Goal: Transaction & Acquisition: Purchase product/service

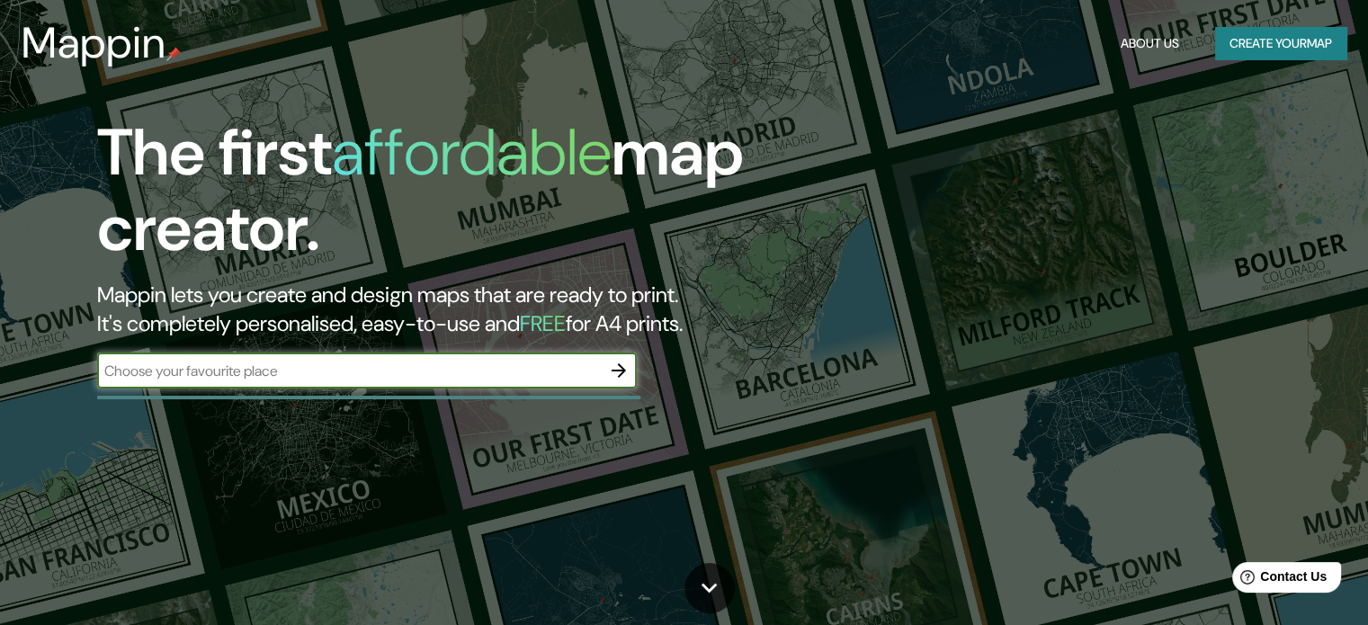
click at [457, 375] on input "text" at bounding box center [349, 371] width 504 height 21
type input "SAN FRANCISCO VZLA"
click at [627, 366] on icon "button" at bounding box center [619, 371] width 22 height 22
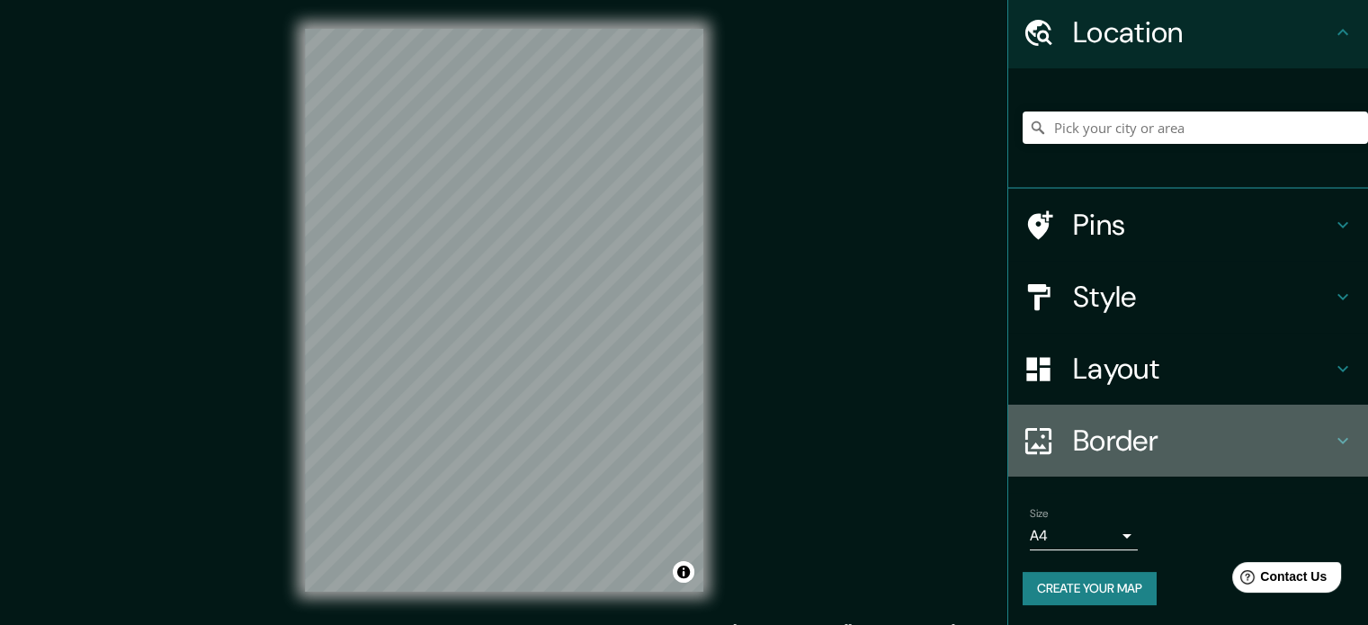
click at [1122, 442] on h4 "Border" at bounding box center [1202, 441] width 259 height 36
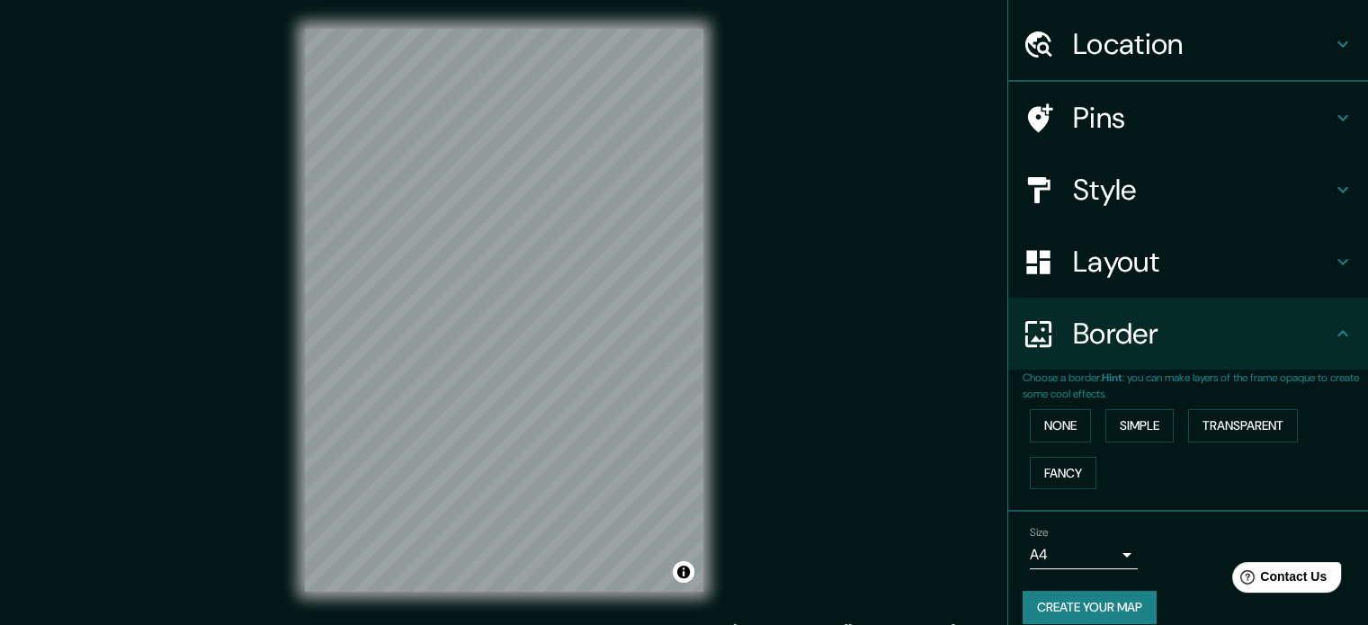
scroll to position [61, 0]
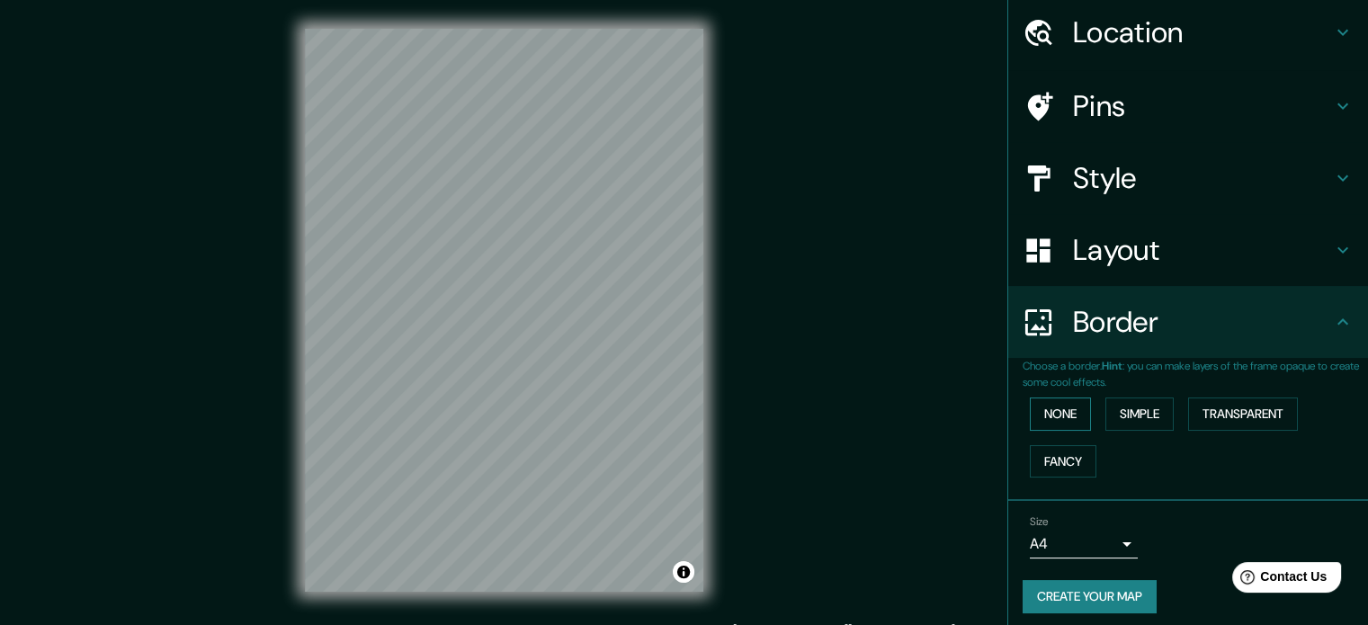
click at [1061, 416] on button "None" at bounding box center [1060, 414] width 61 height 33
click at [1119, 414] on button "Simple" at bounding box center [1139, 414] width 68 height 33
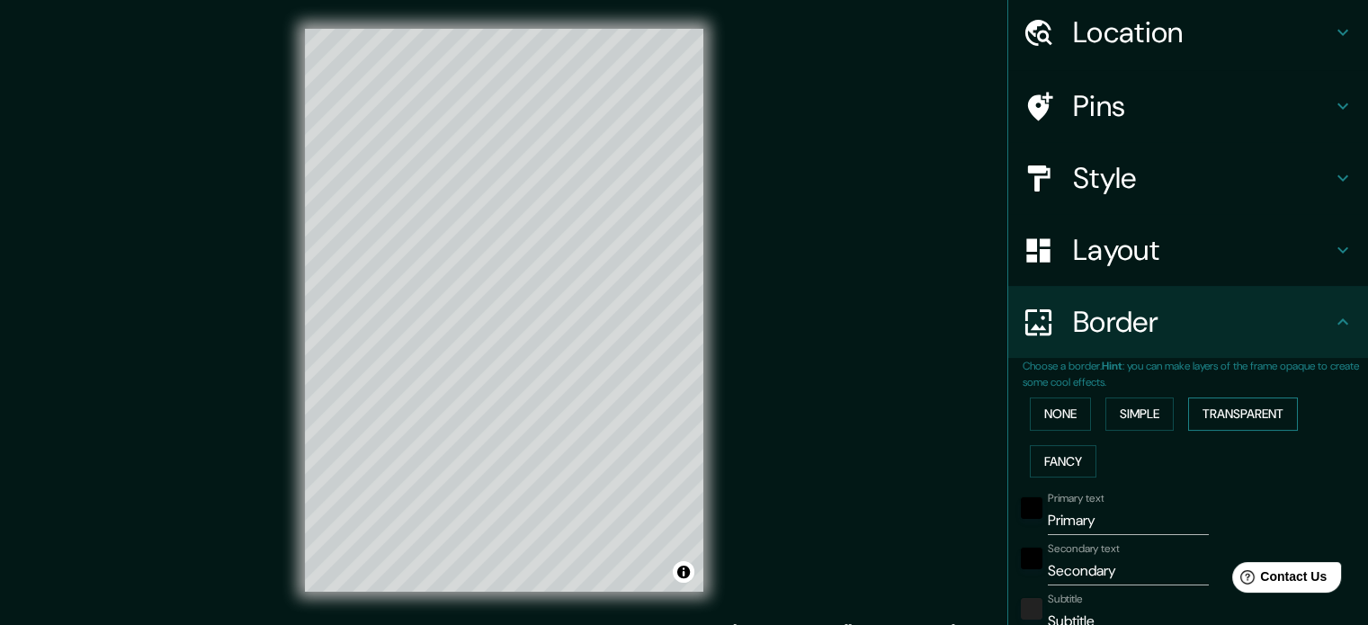
click at [1204, 416] on button "Transparent" at bounding box center [1243, 414] width 110 height 33
click at [1075, 461] on button "Fancy" at bounding box center [1063, 461] width 67 height 33
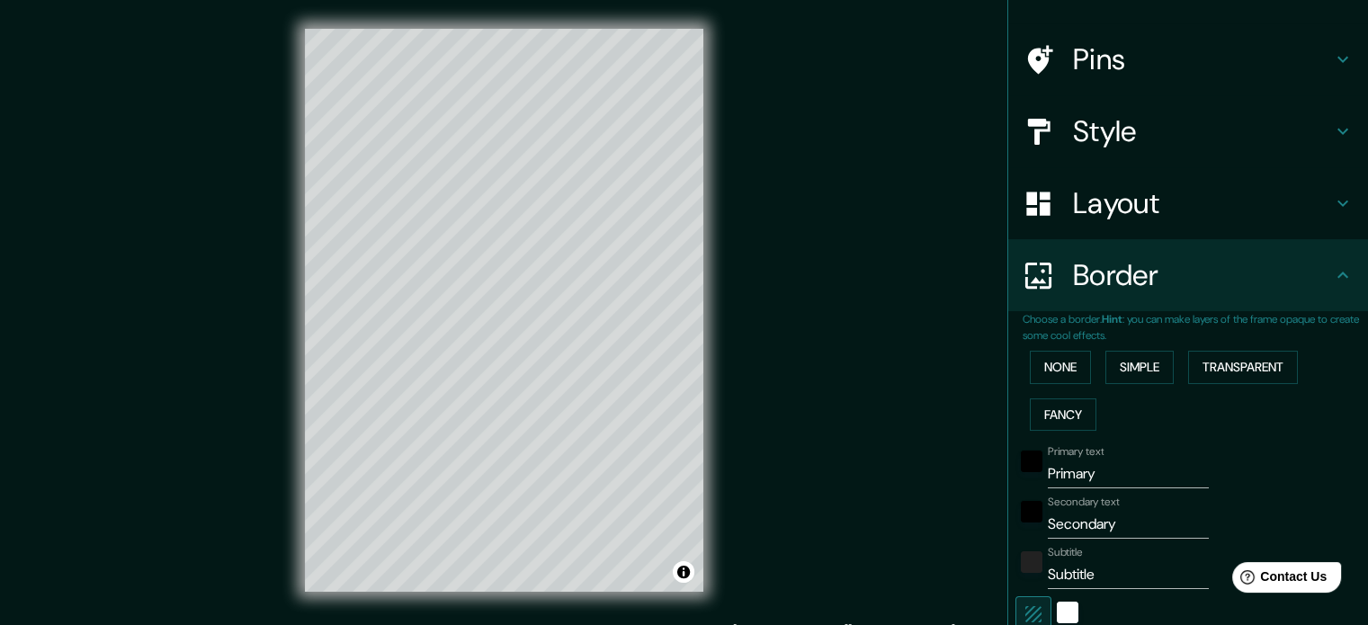
scroll to position [151, 0]
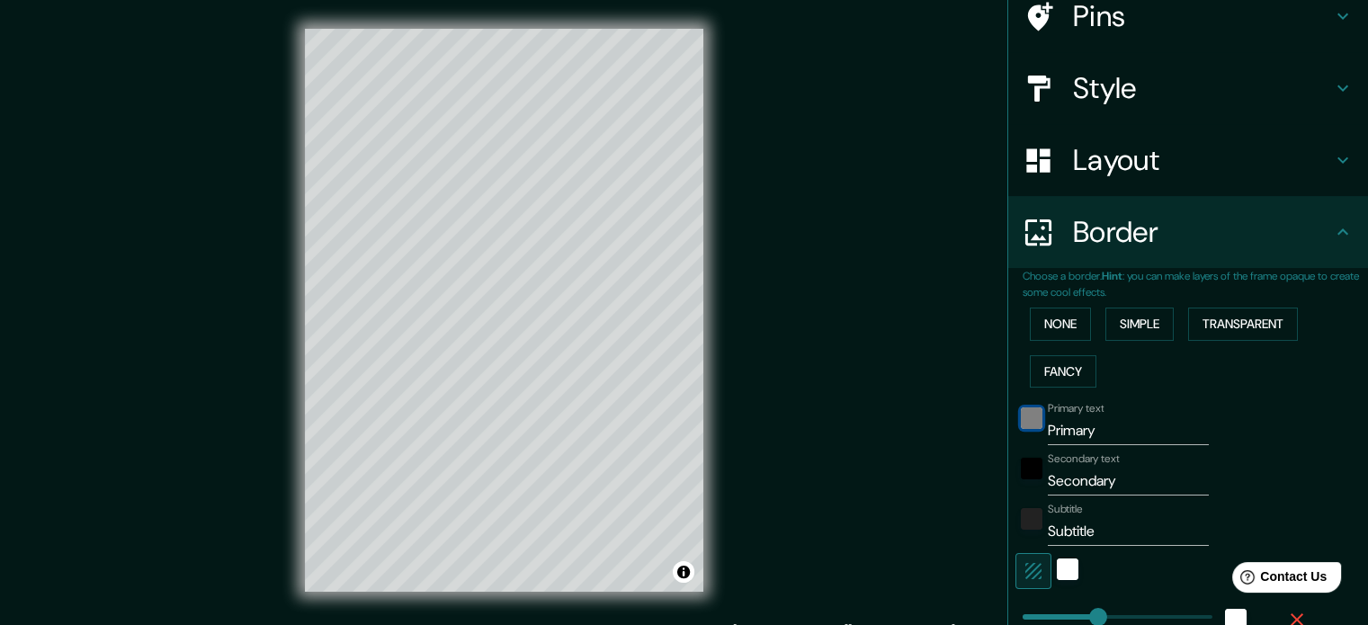
click at [1021, 416] on div "black" at bounding box center [1032, 418] width 22 height 22
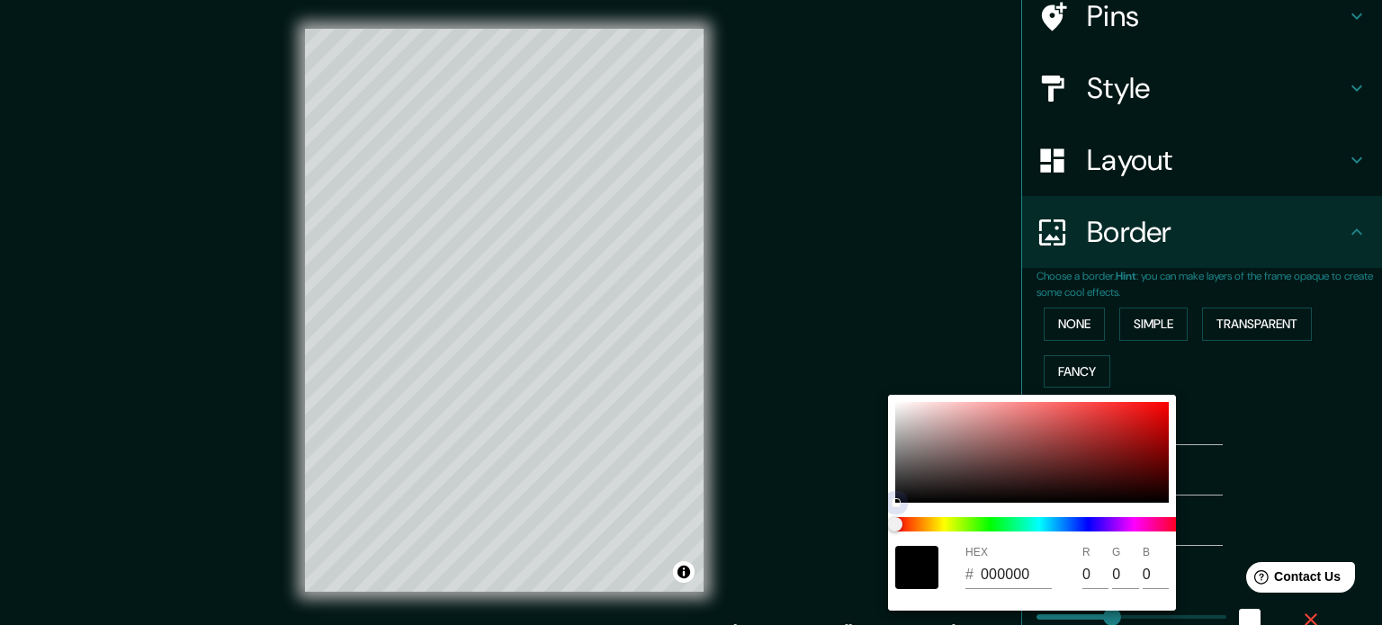
click at [1022, 474] on div at bounding box center [1031, 452] width 273 height 101
click at [1021, 472] on div at bounding box center [1031, 452] width 273 height 101
click at [1021, 546] on div "HEX # 000000" at bounding box center [1010, 567] width 90 height 43
type input "177"
type input "35"
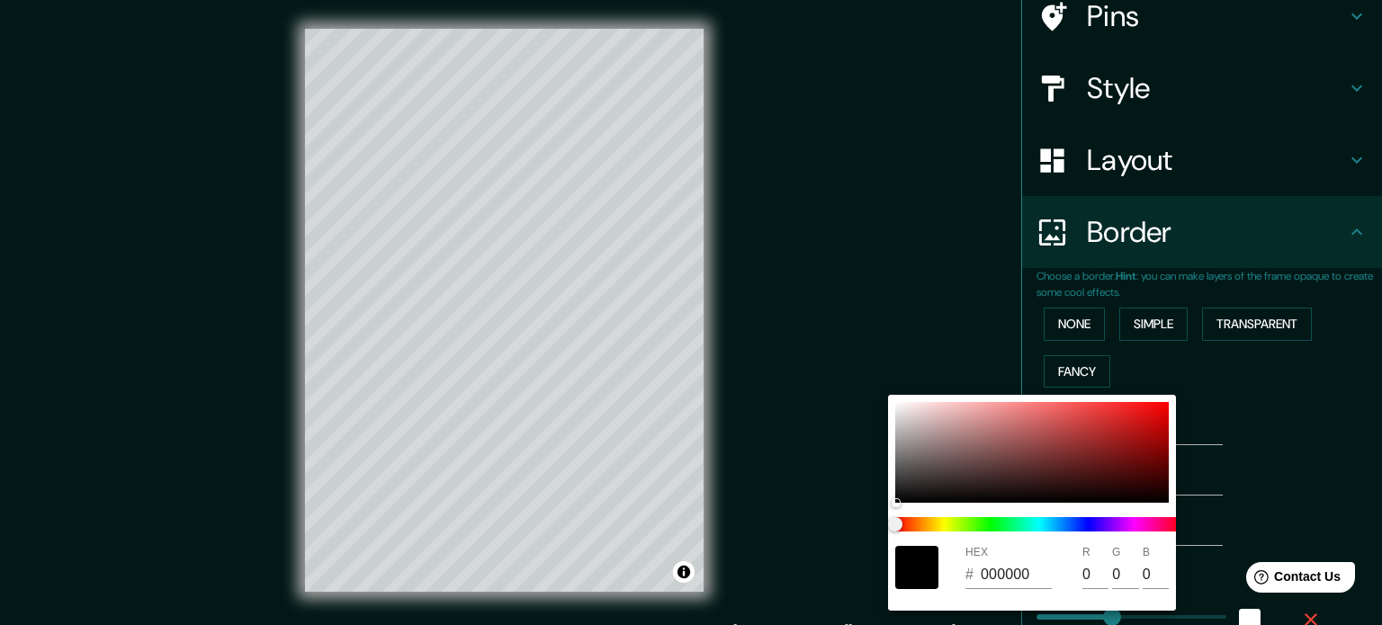
type input "35"
type input "18"
type input "795050"
type input "121"
type input "80"
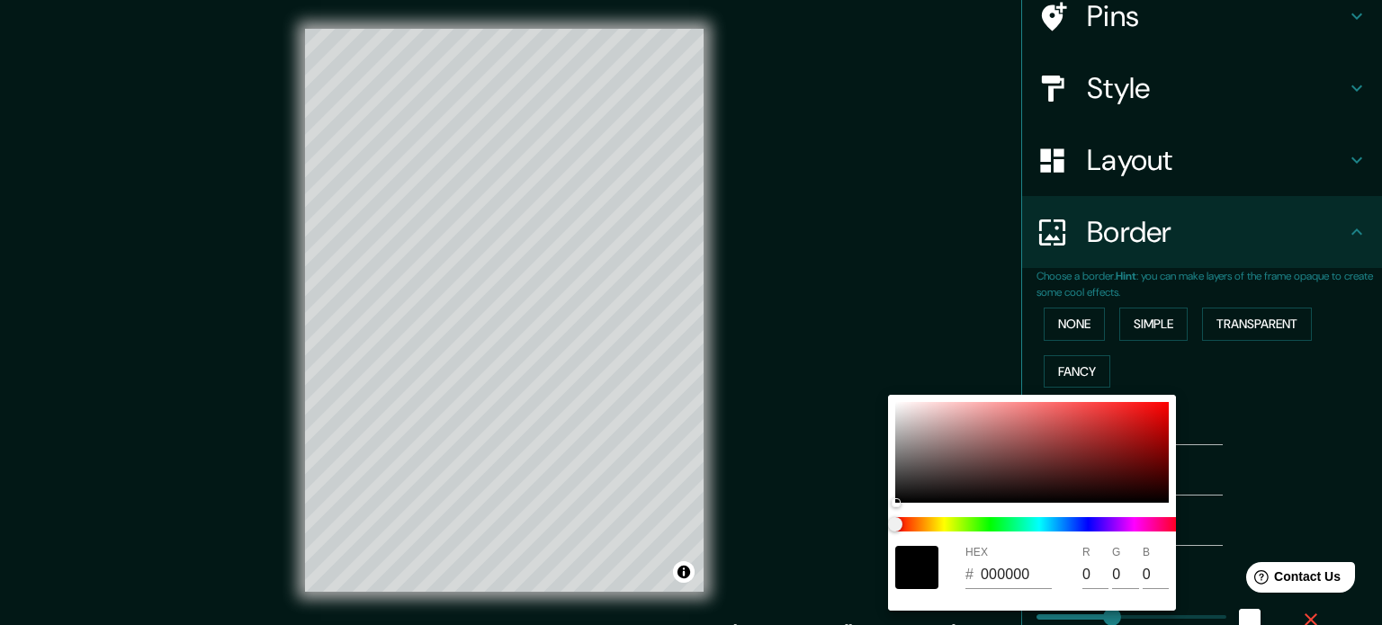
type input "80"
click at [1293, 423] on div at bounding box center [691, 312] width 1382 height 625
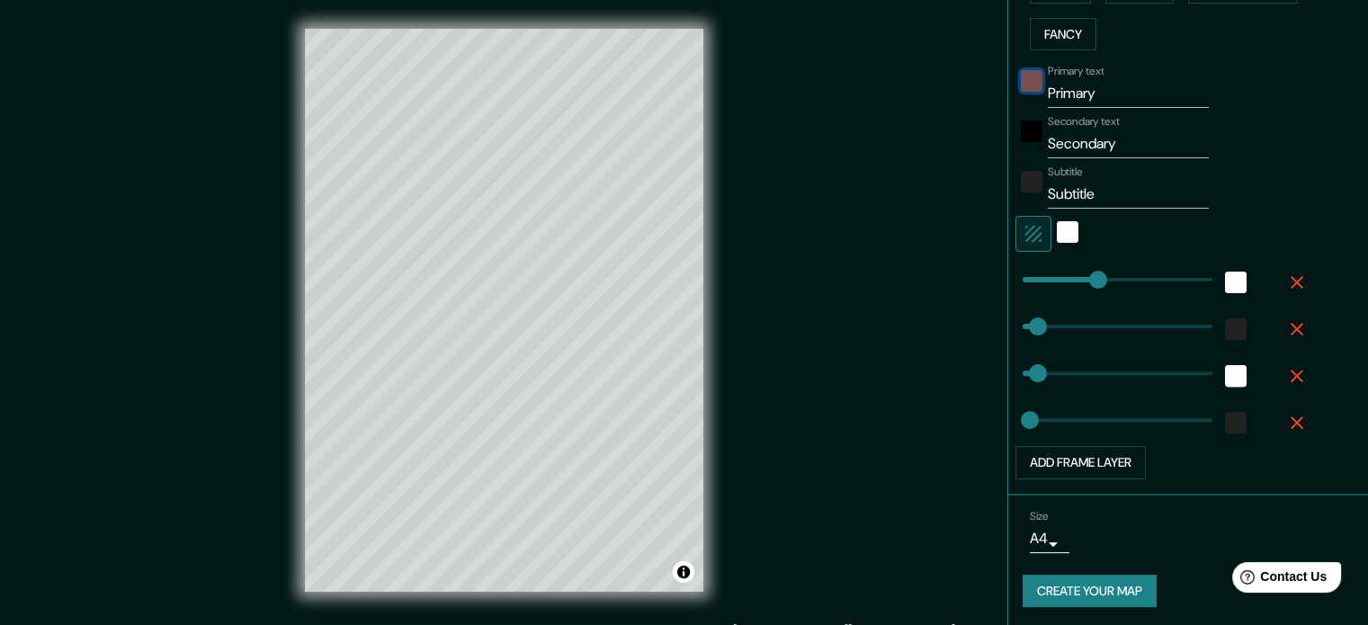
scroll to position [489, 0]
click at [1090, 460] on button "Add frame layer" at bounding box center [1081, 461] width 130 height 33
type input "177"
type input "35"
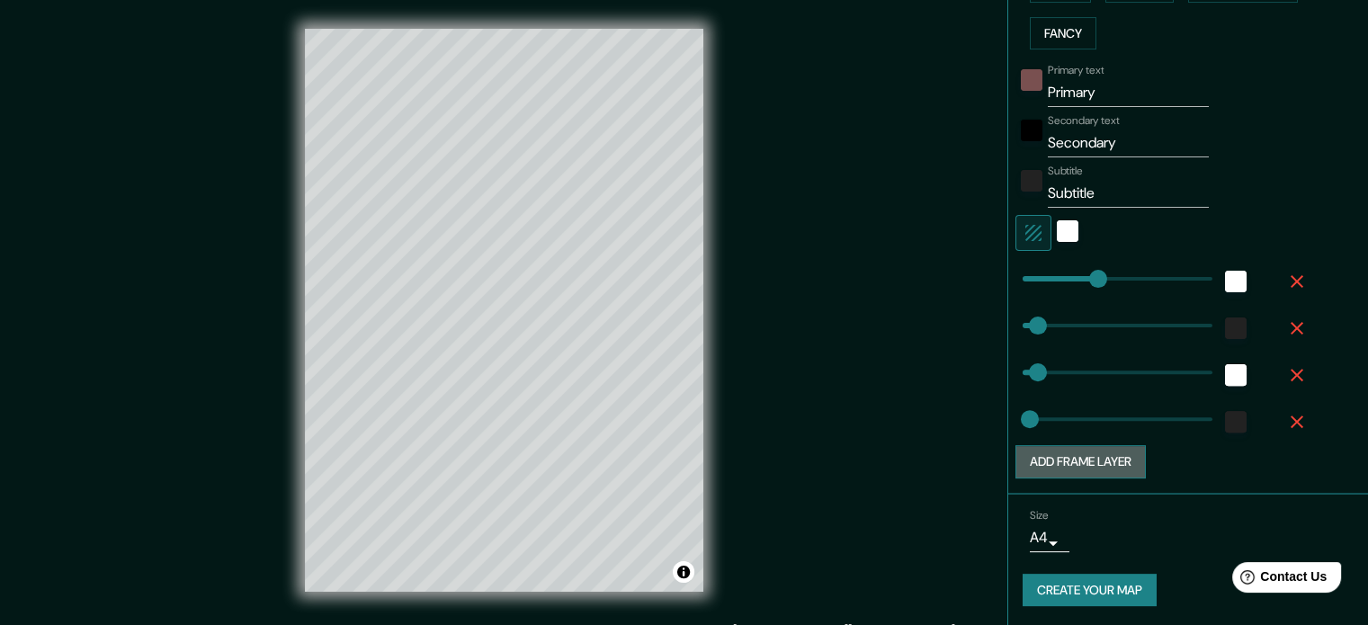
type input "18"
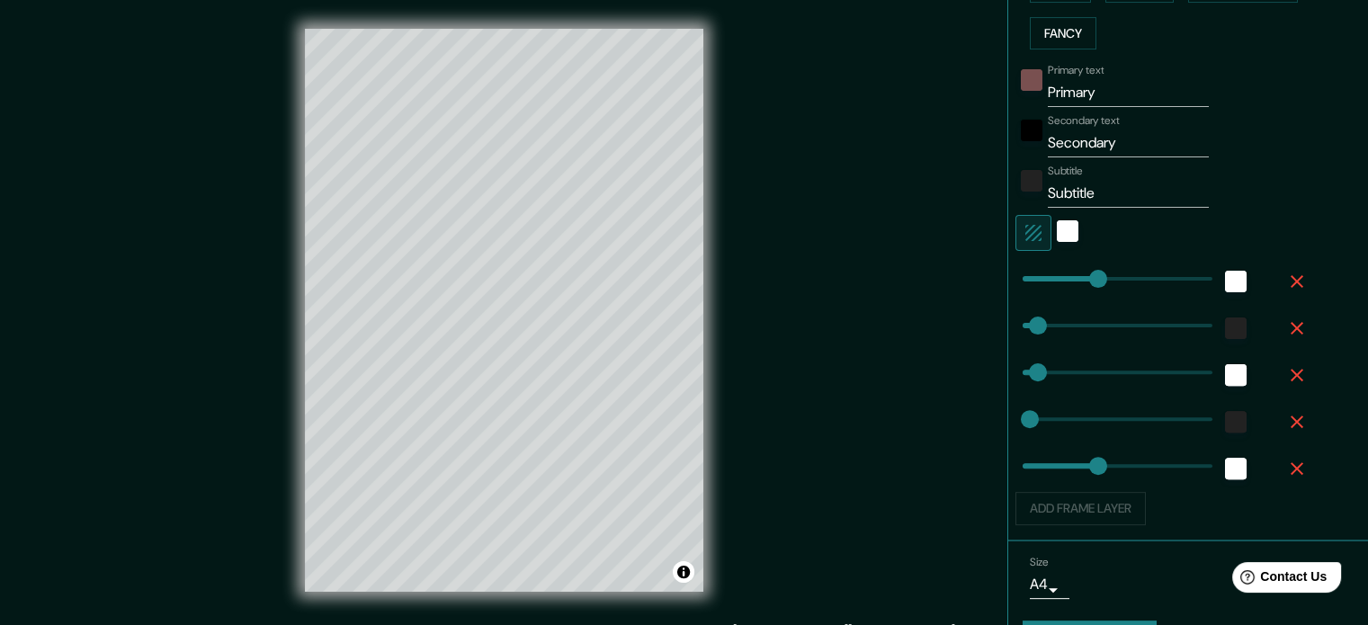
type input "177"
click at [1086, 512] on div "Add frame layer" at bounding box center [1163, 508] width 295 height 33
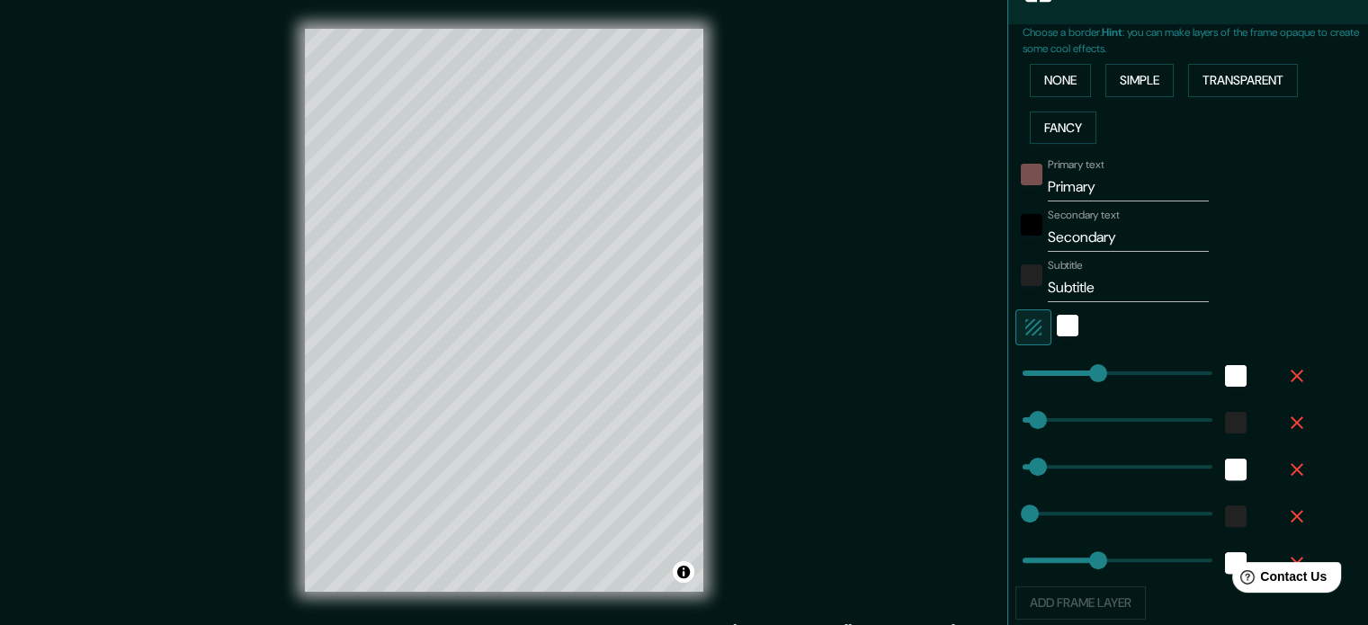
scroll to position [309, 0]
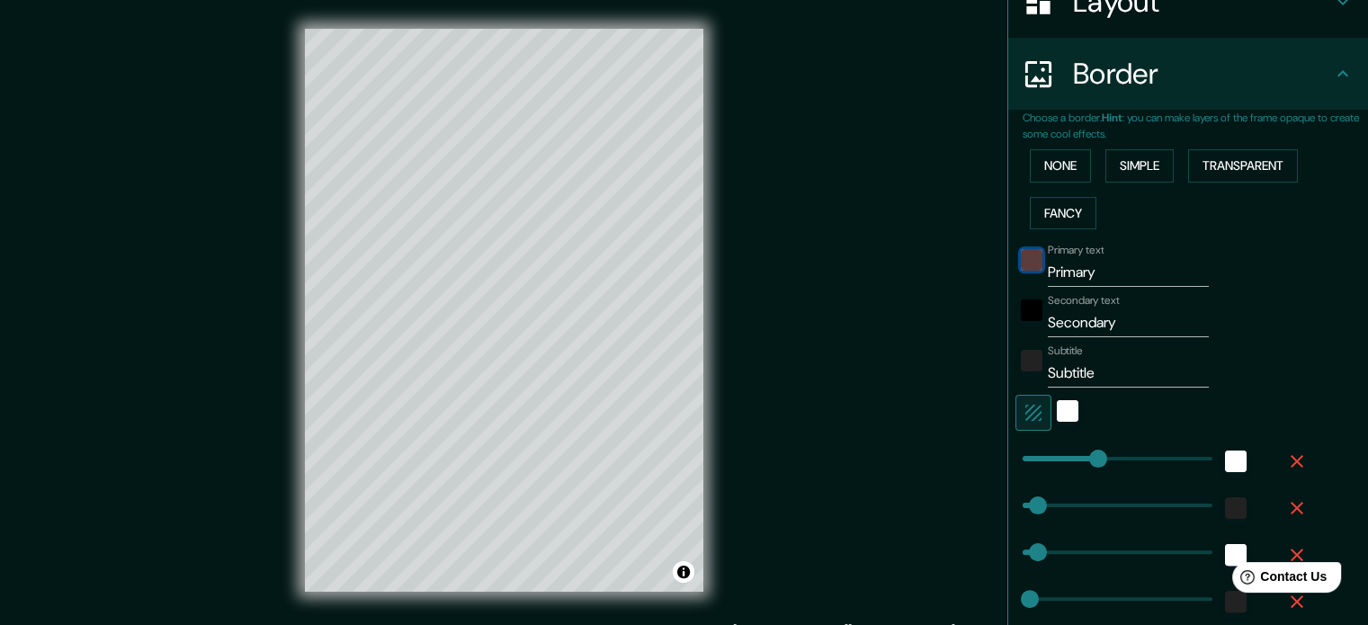
click at [1021, 260] on div "color-795050" at bounding box center [1032, 260] width 22 height 22
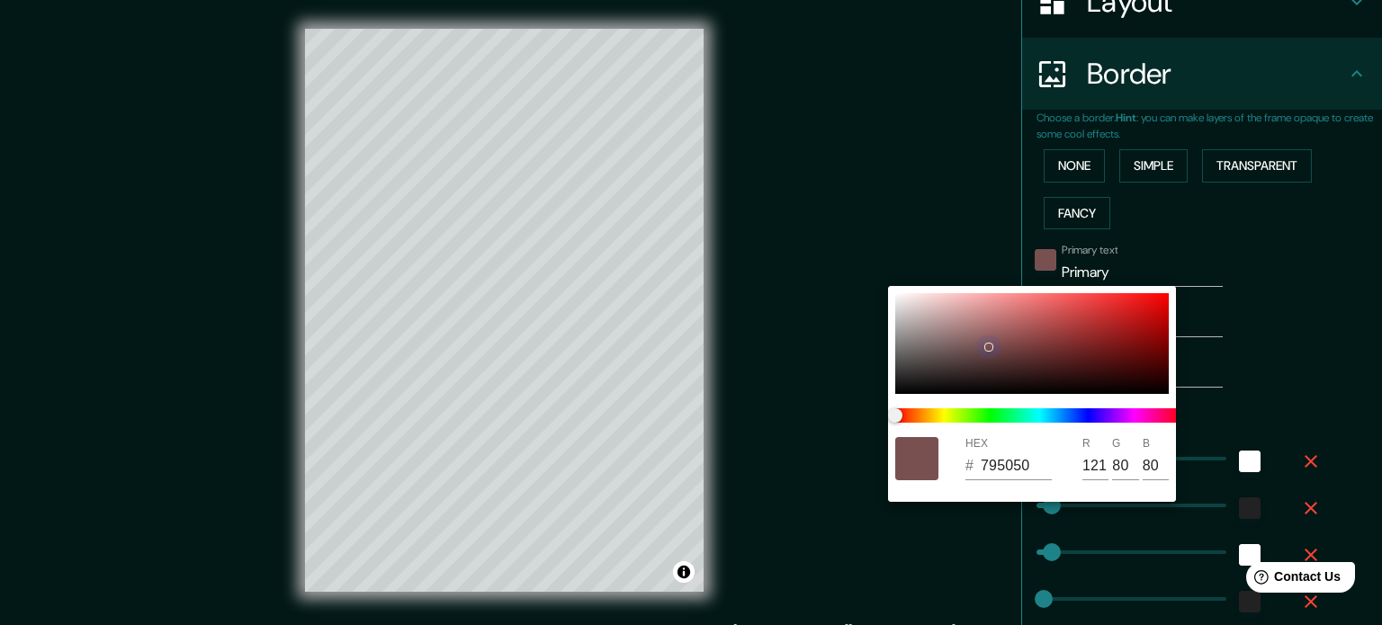
click at [900, 381] on div at bounding box center [1031, 343] width 273 height 101
type input "177"
type input "35"
type input "18"
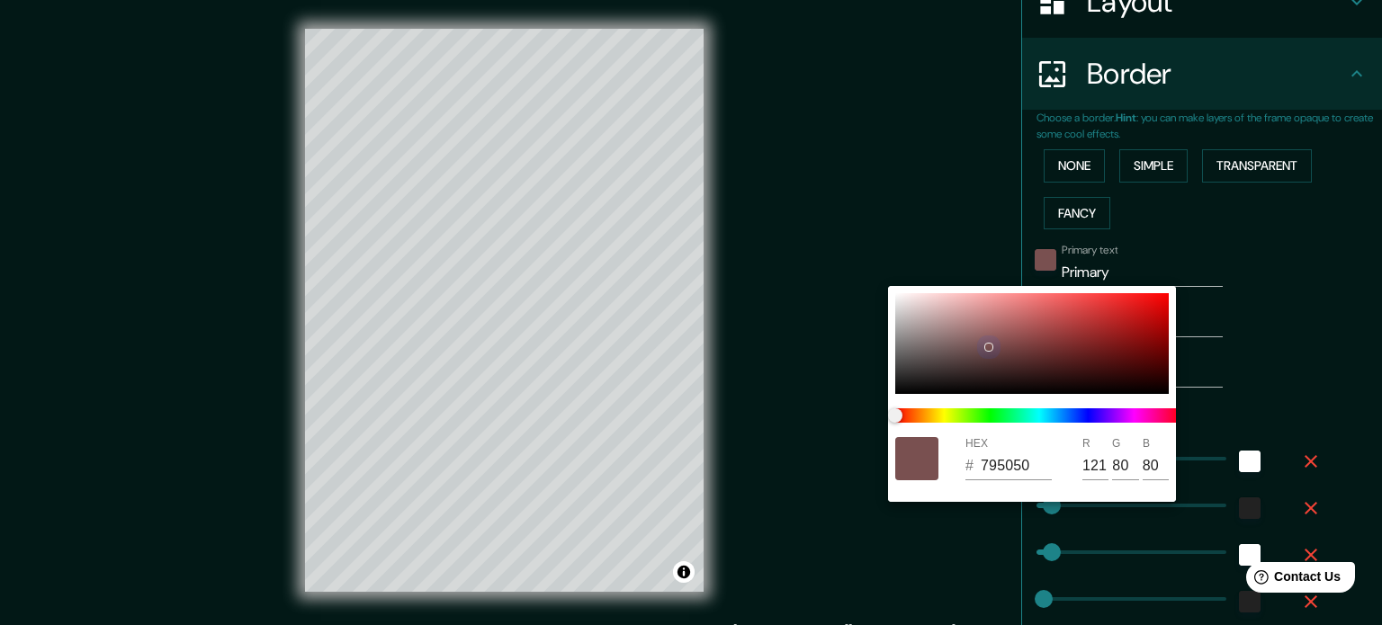
type input "177"
type input "1E1D1D"
type input "30"
type input "29"
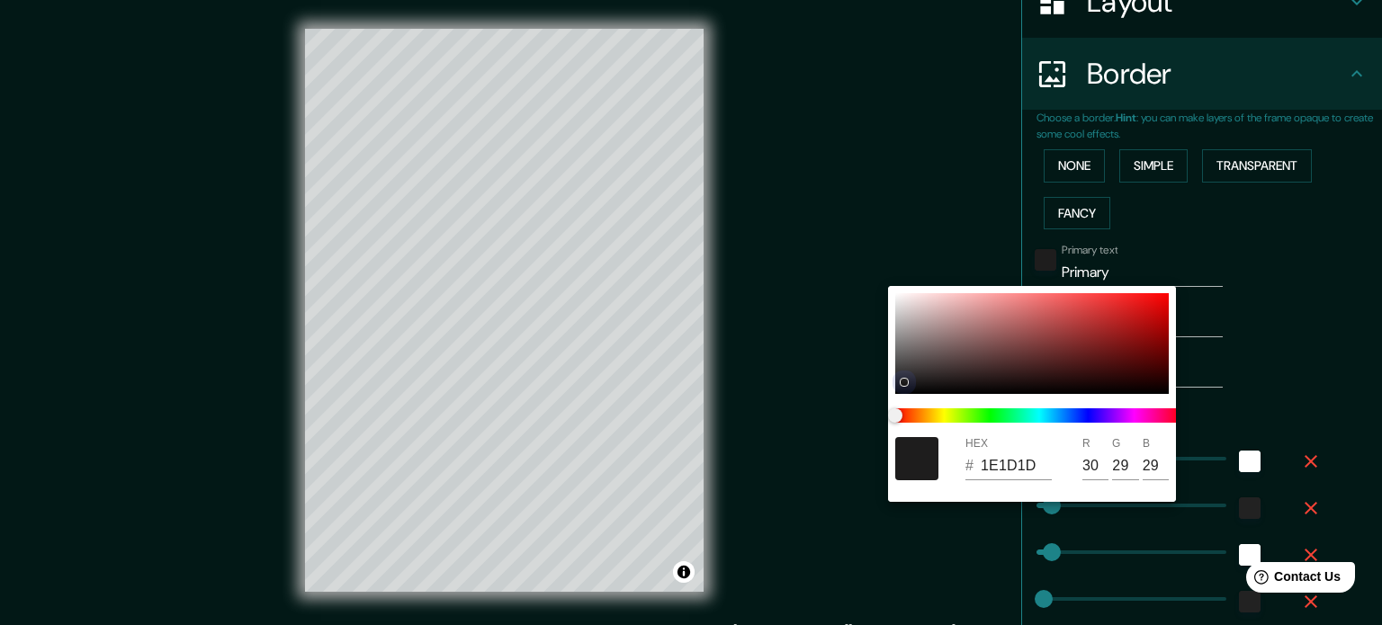
click at [897, 298] on div at bounding box center [1031, 343] width 273 height 101
type input "177"
type input "35"
type input "18"
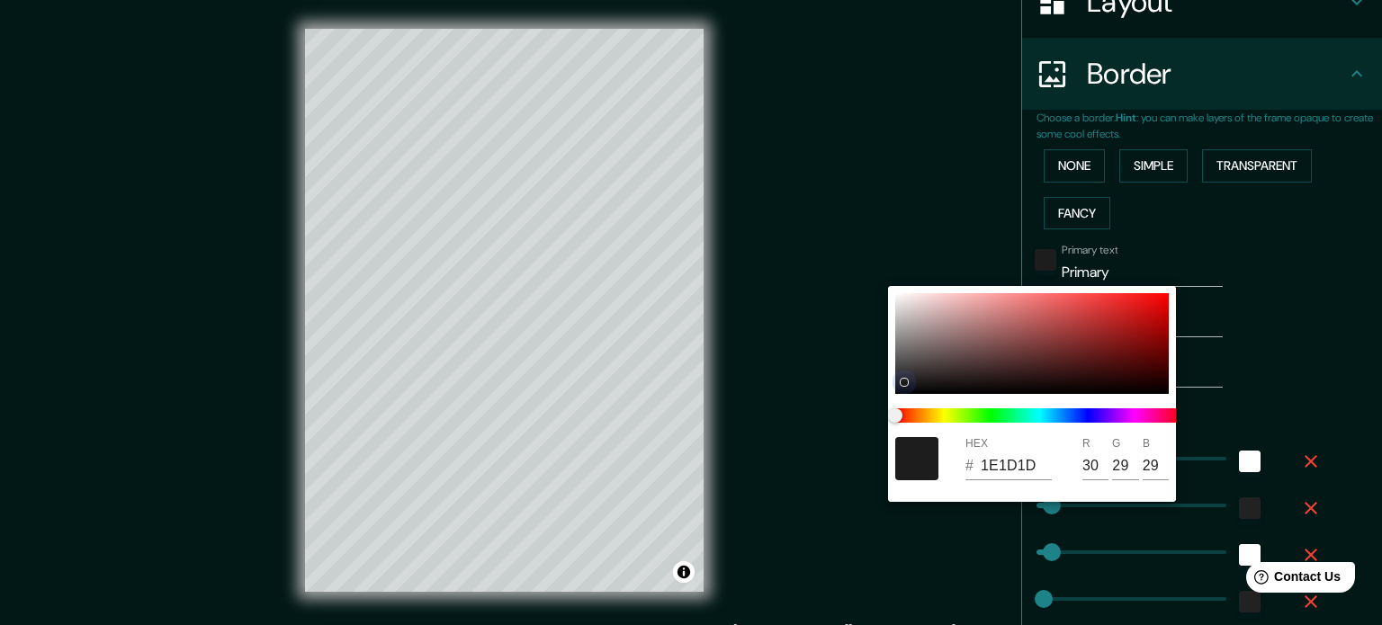
type input "177"
type input "F4F2F2"
type input "244"
type input "242"
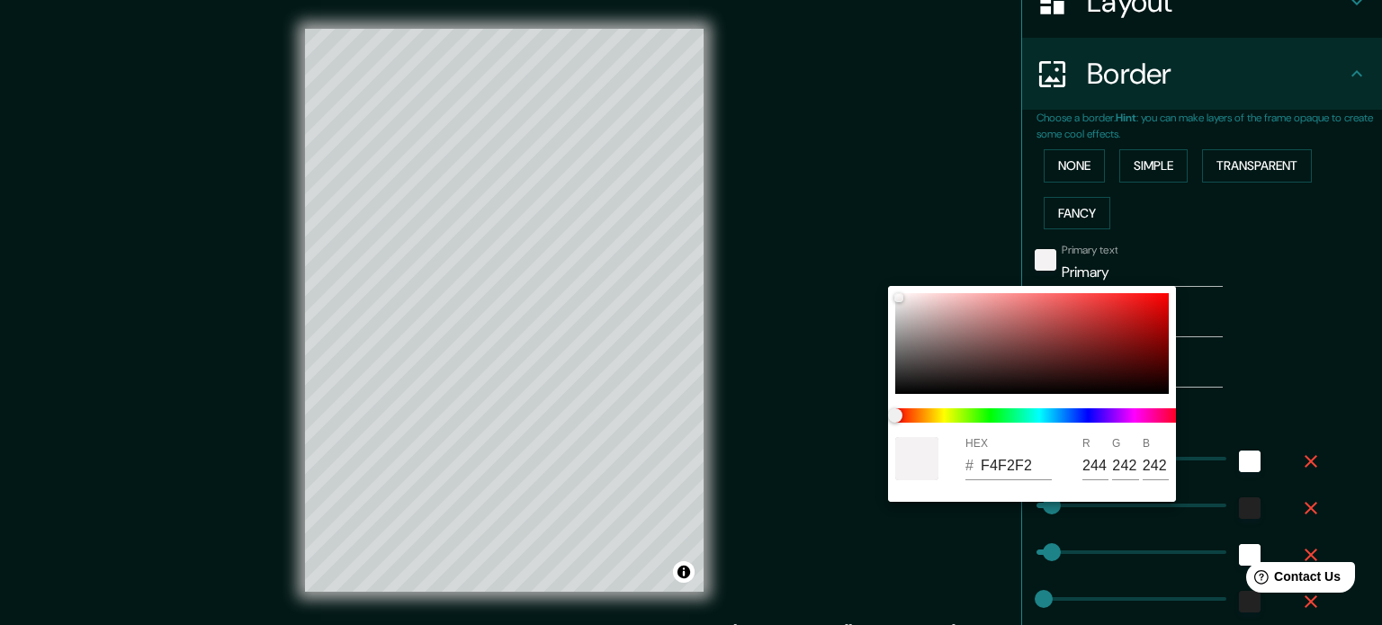
click at [1226, 238] on div at bounding box center [691, 312] width 1382 height 625
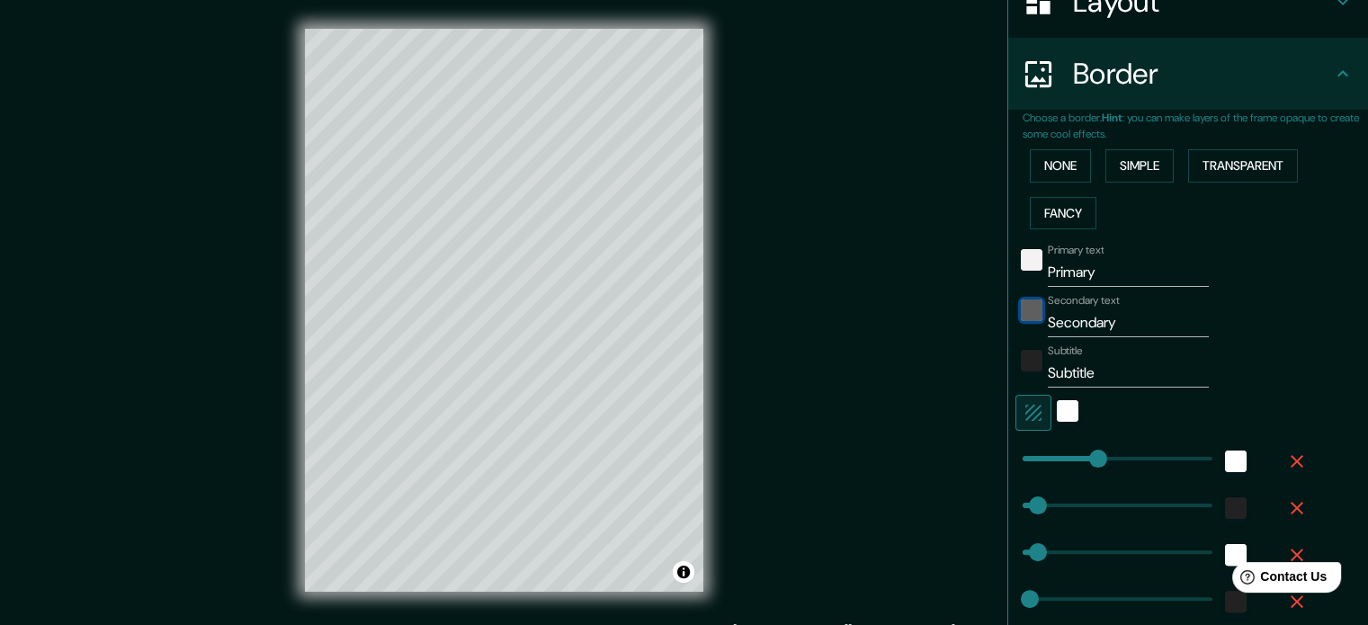
click at [1021, 307] on div "black" at bounding box center [1032, 311] width 22 height 22
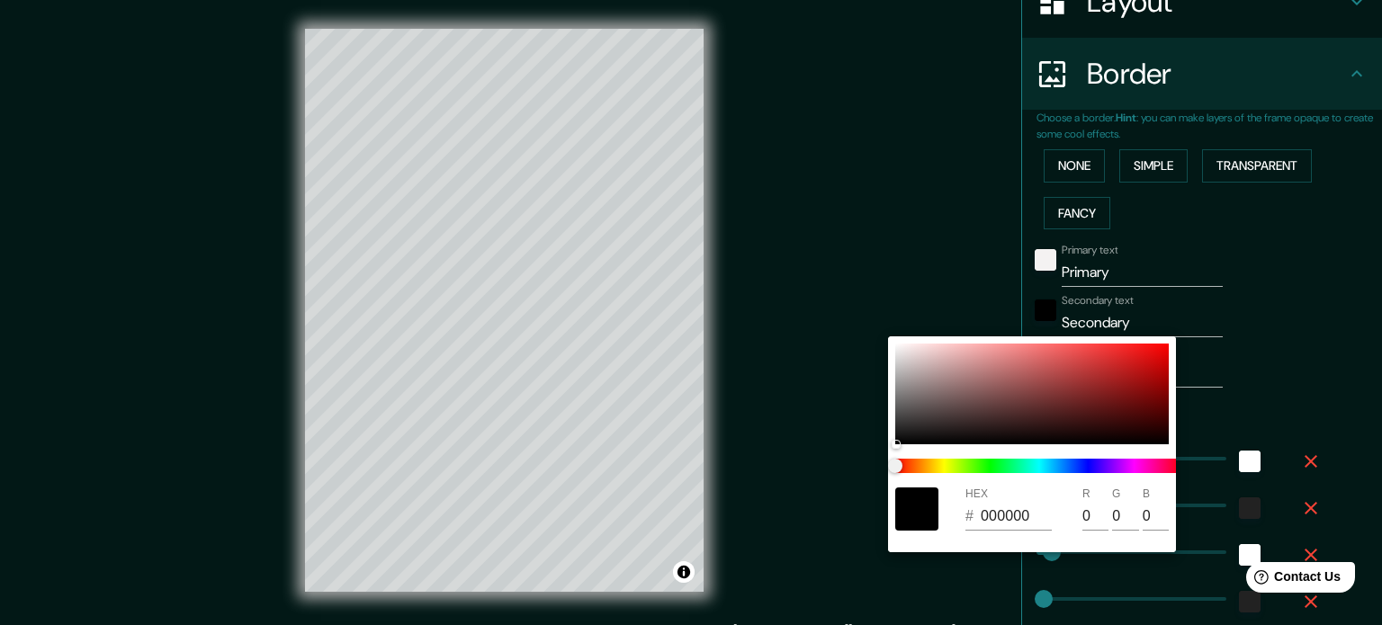
click at [893, 344] on div "HEX # 000000 R 0 G 0 B 0" at bounding box center [1032, 444] width 288 height 216
click at [895, 346] on div at bounding box center [1031, 394] width 273 height 101
type input "177"
type input "35"
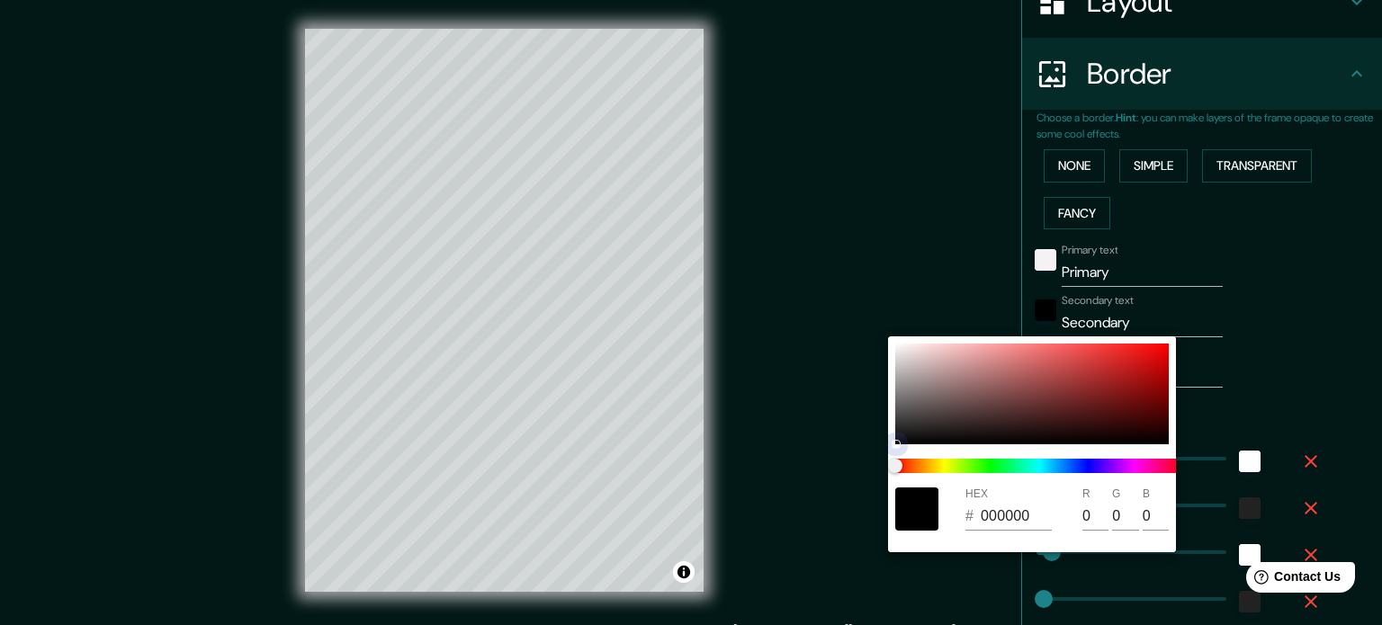
type input "18"
type input "177"
type input "F8F8F8"
type input "248"
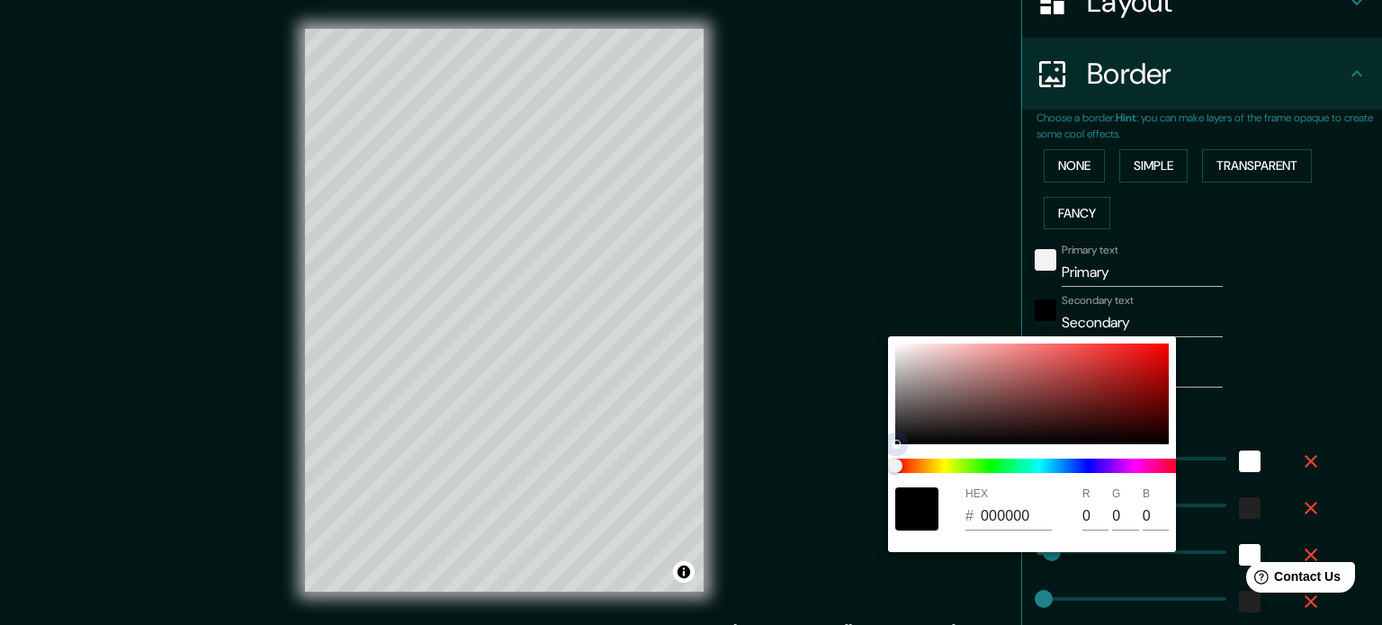
type input "248"
click at [1016, 345] on div at bounding box center [1031, 394] width 273 height 101
type input "177"
type input "35"
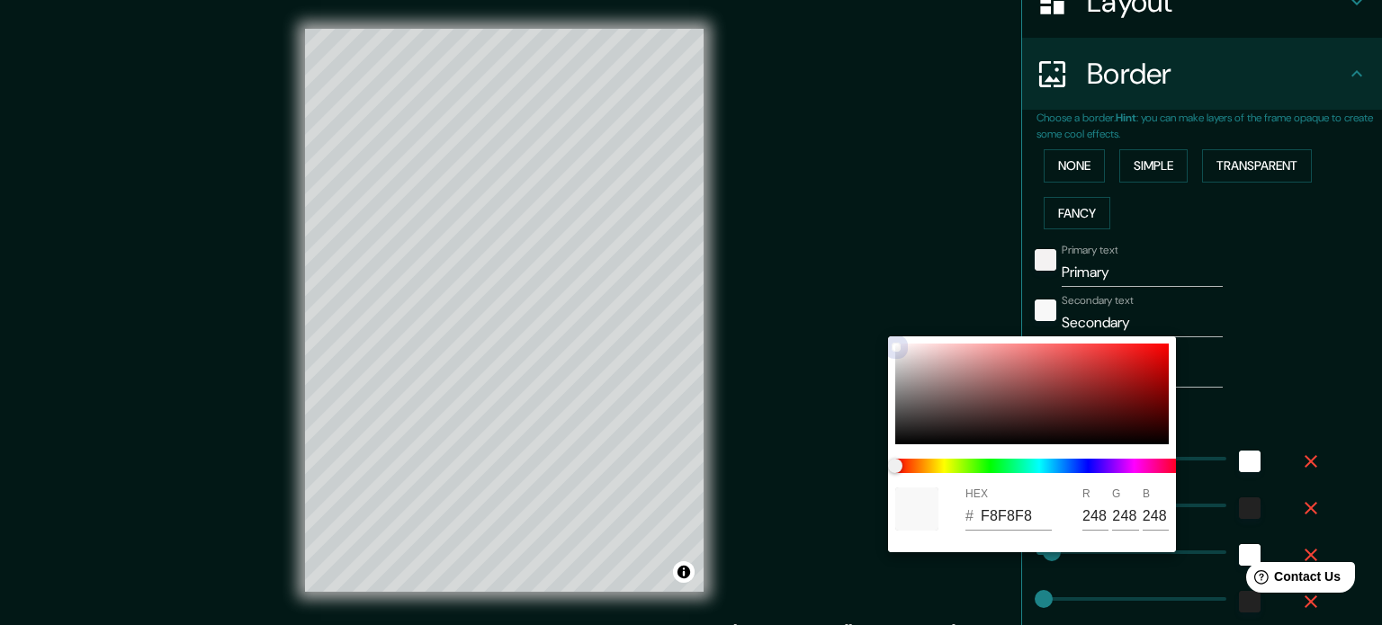
type input "18"
type input "177"
type input "FA8B8B"
type input "250"
type input "139"
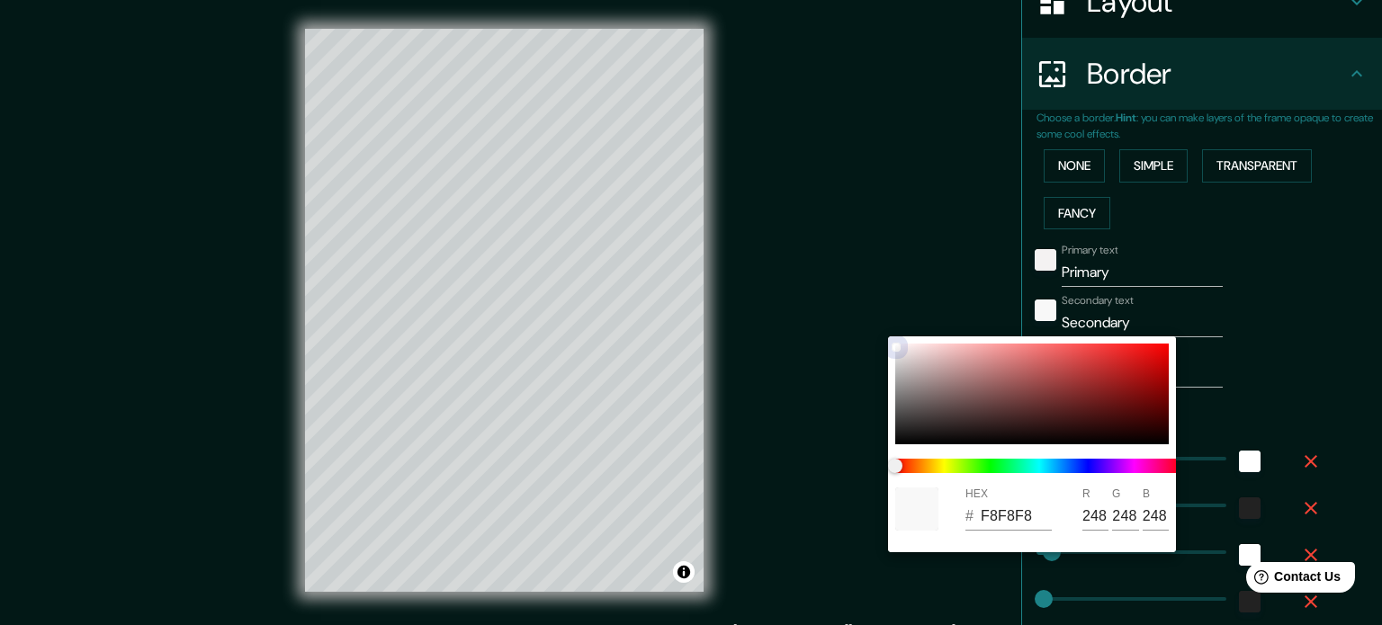
type input "139"
click at [1035, 258] on div at bounding box center [691, 312] width 1382 height 625
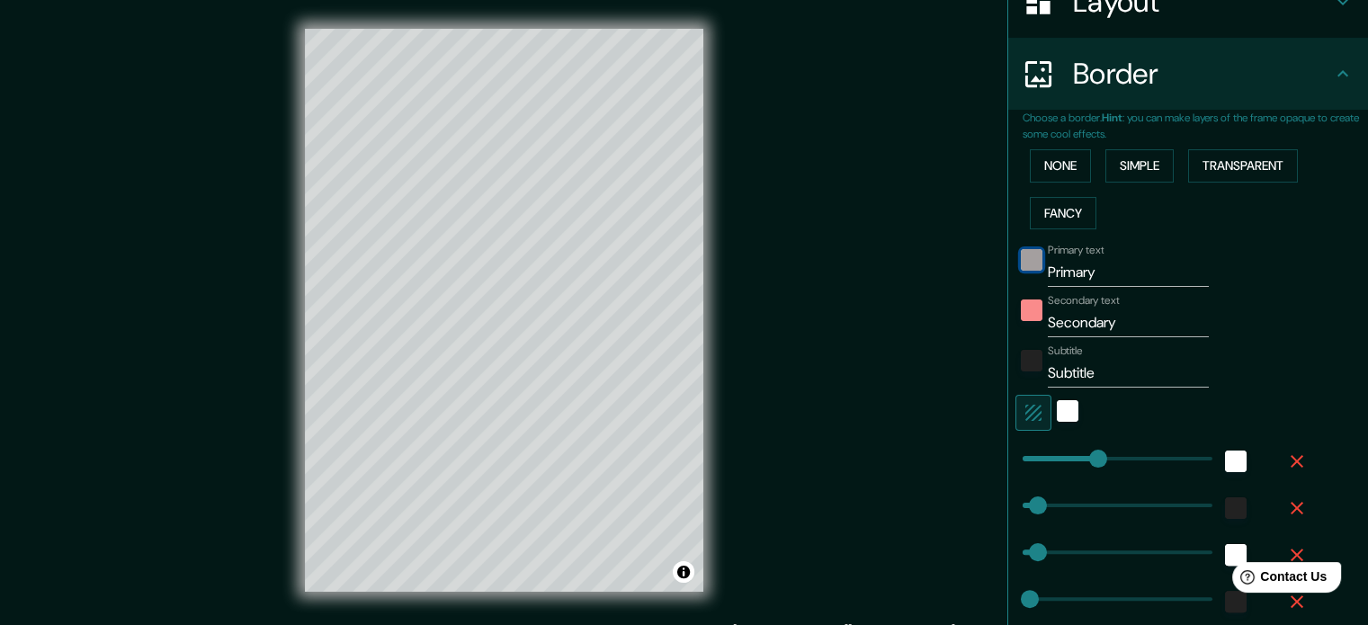
click at [1024, 257] on div "color-F4F2F2" at bounding box center [1032, 260] width 22 height 22
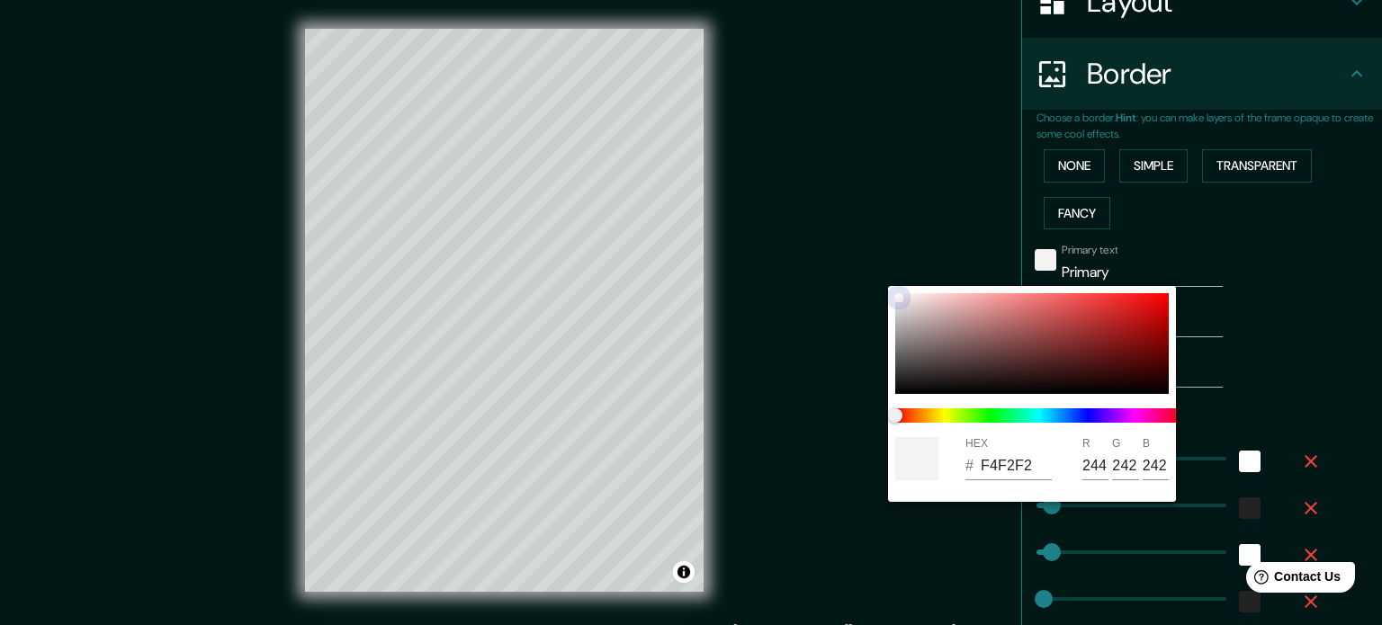
click at [903, 384] on div at bounding box center [1031, 343] width 273 height 101
type input "177"
type input "35"
type input "18"
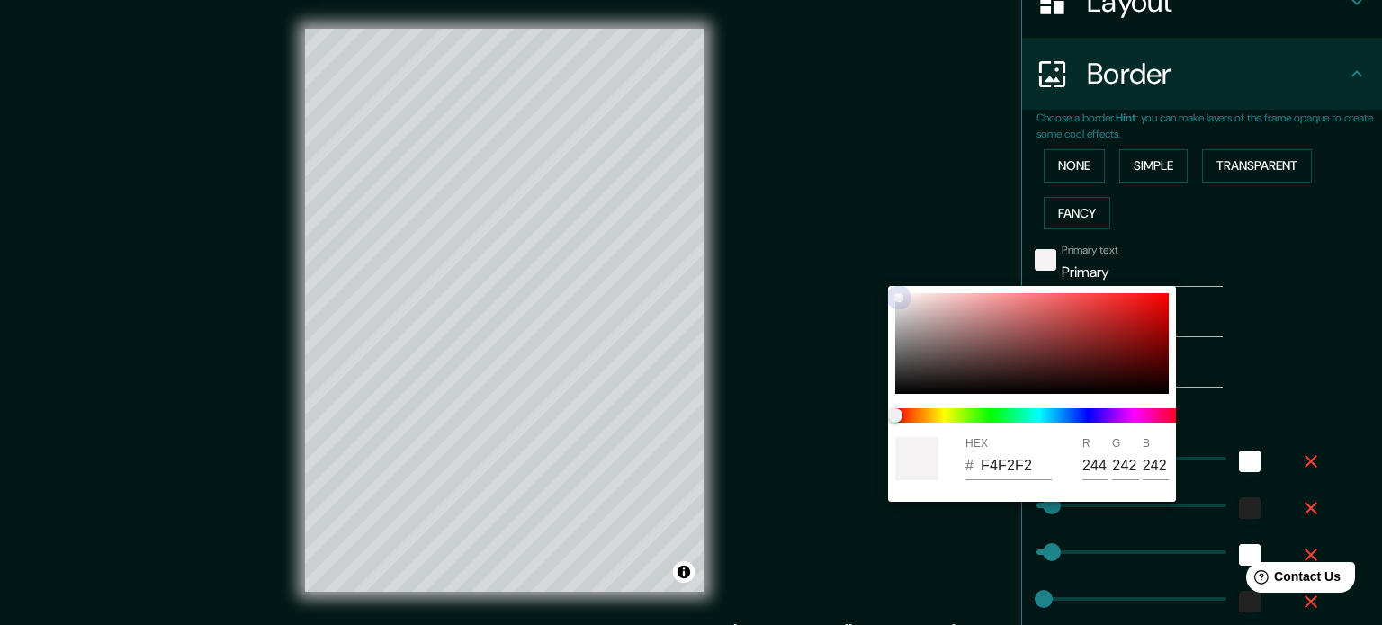
type input "177"
type input "171616"
type input "23"
type input "22"
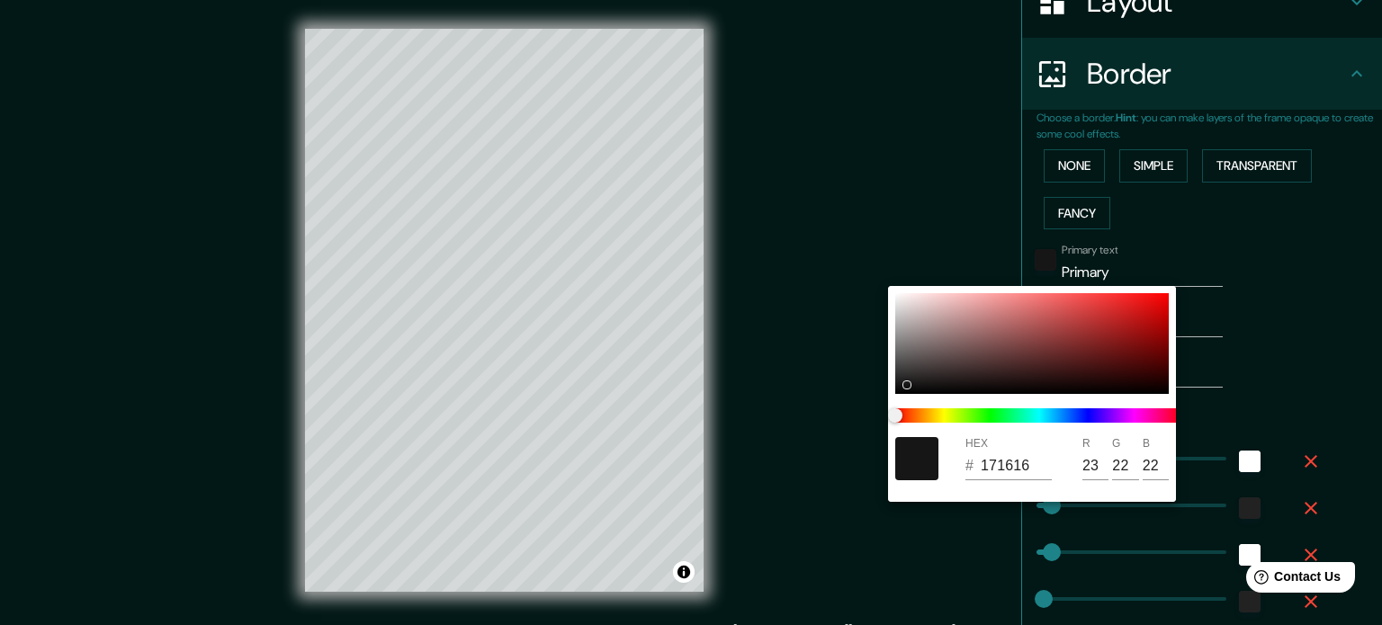
click at [1231, 235] on div at bounding box center [691, 312] width 1382 height 625
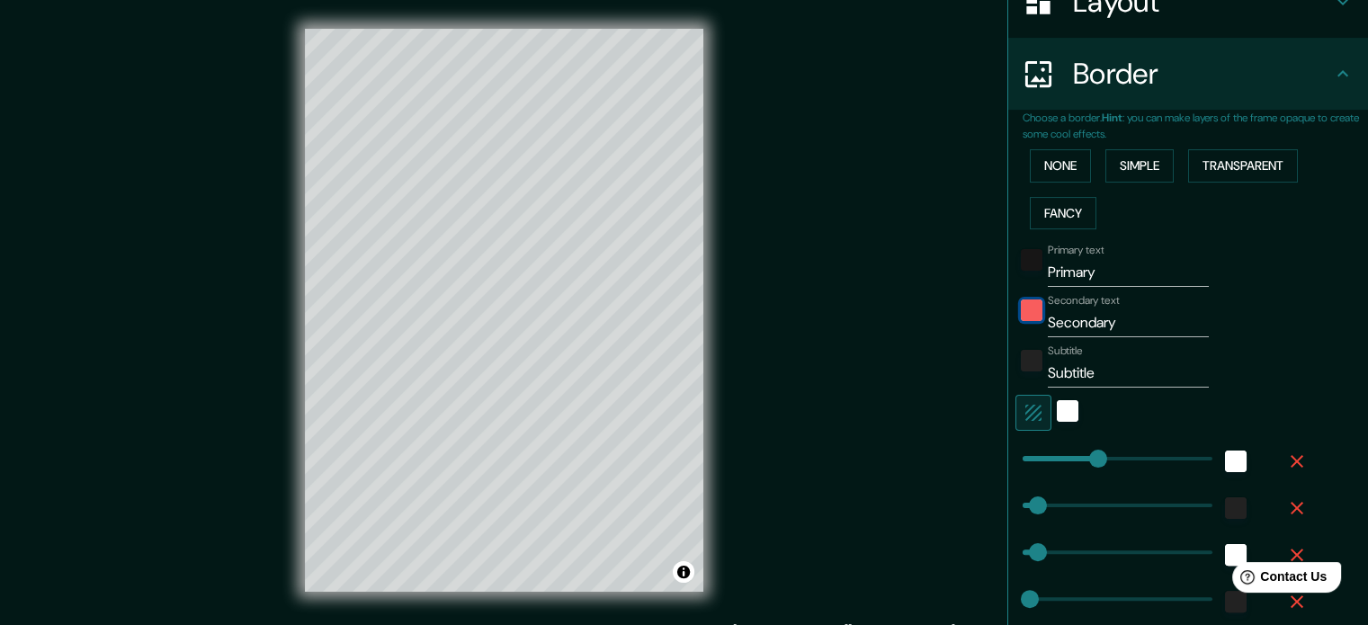
click at [1021, 308] on div "color-FA8B8B" at bounding box center [1032, 311] width 22 height 22
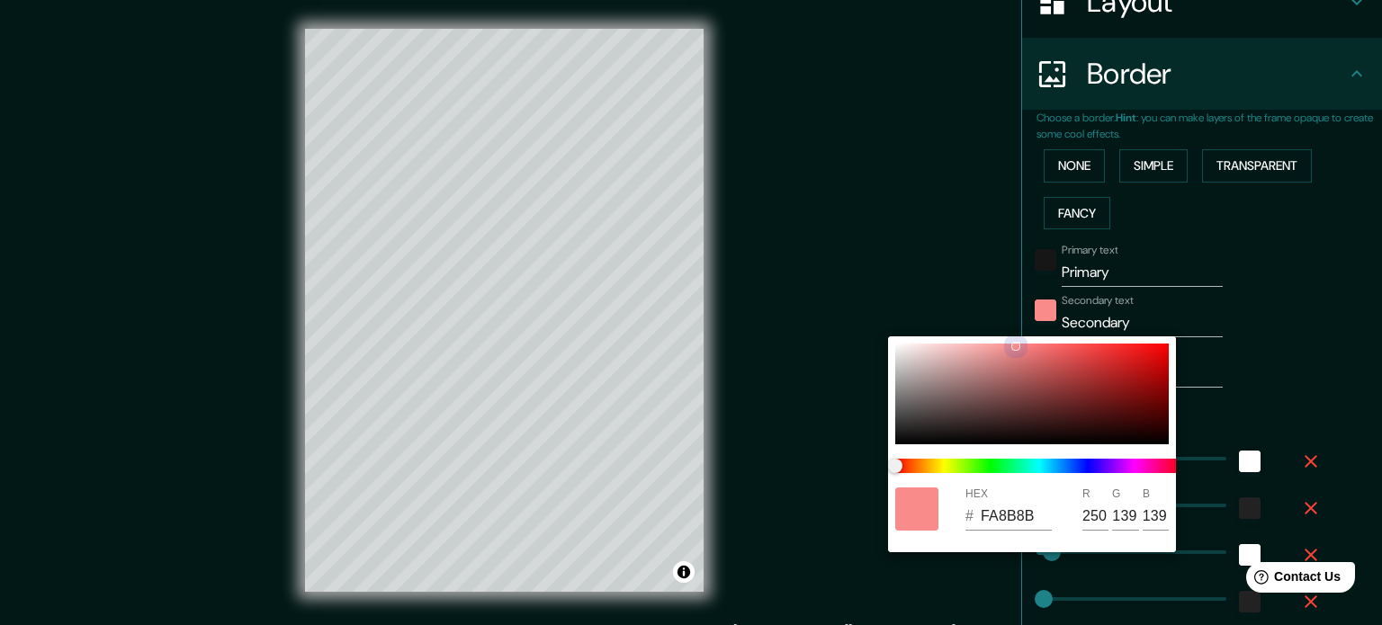
click at [906, 432] on div at bounding box center [1031, 394] width 273 height 101
type input "177"
type input "35"
type input "18"
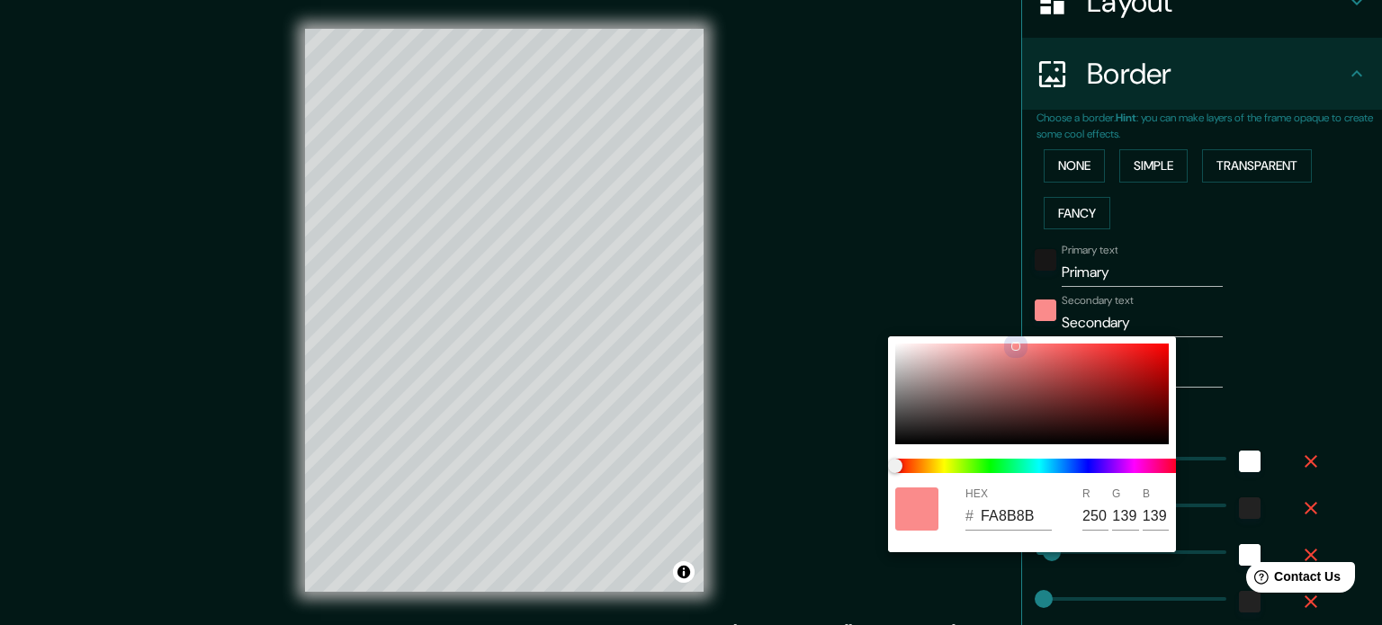
type input "177"
type input "1E1D1D"
type input "30"
type input "29"
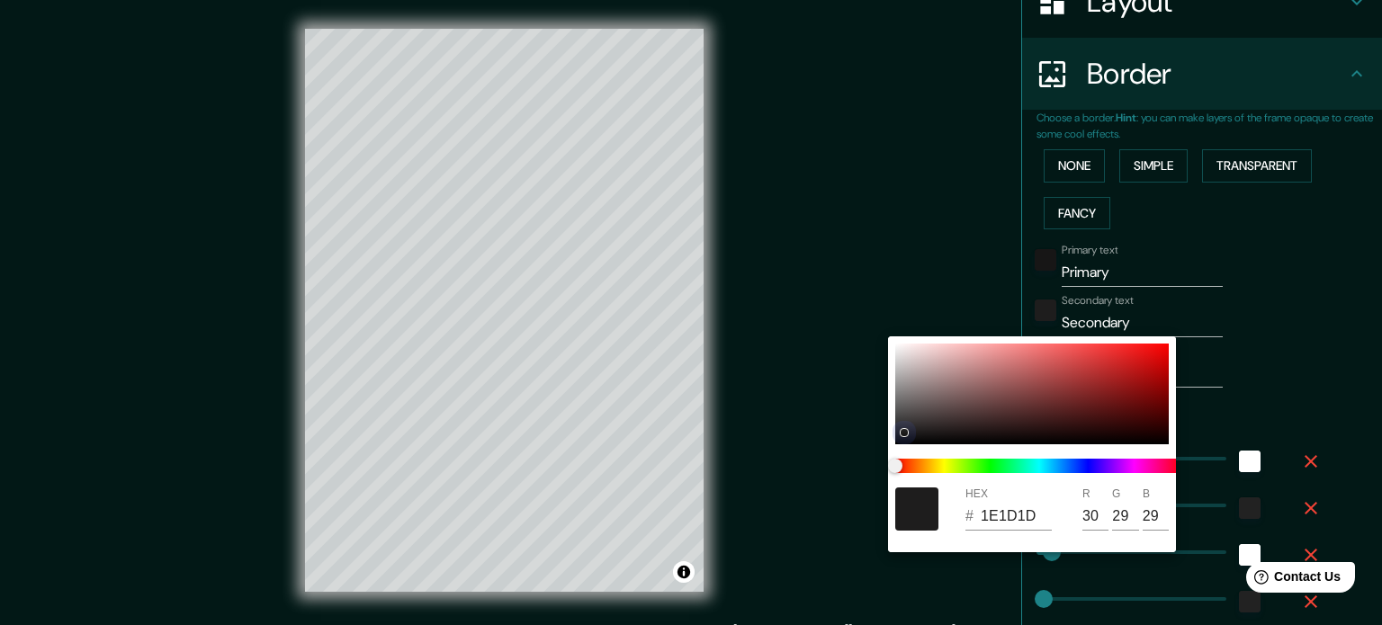
click at [903, 434] on div at bounding box center [903, 432] width 7 height 7
type input "177"
type input "35"
type input "18"
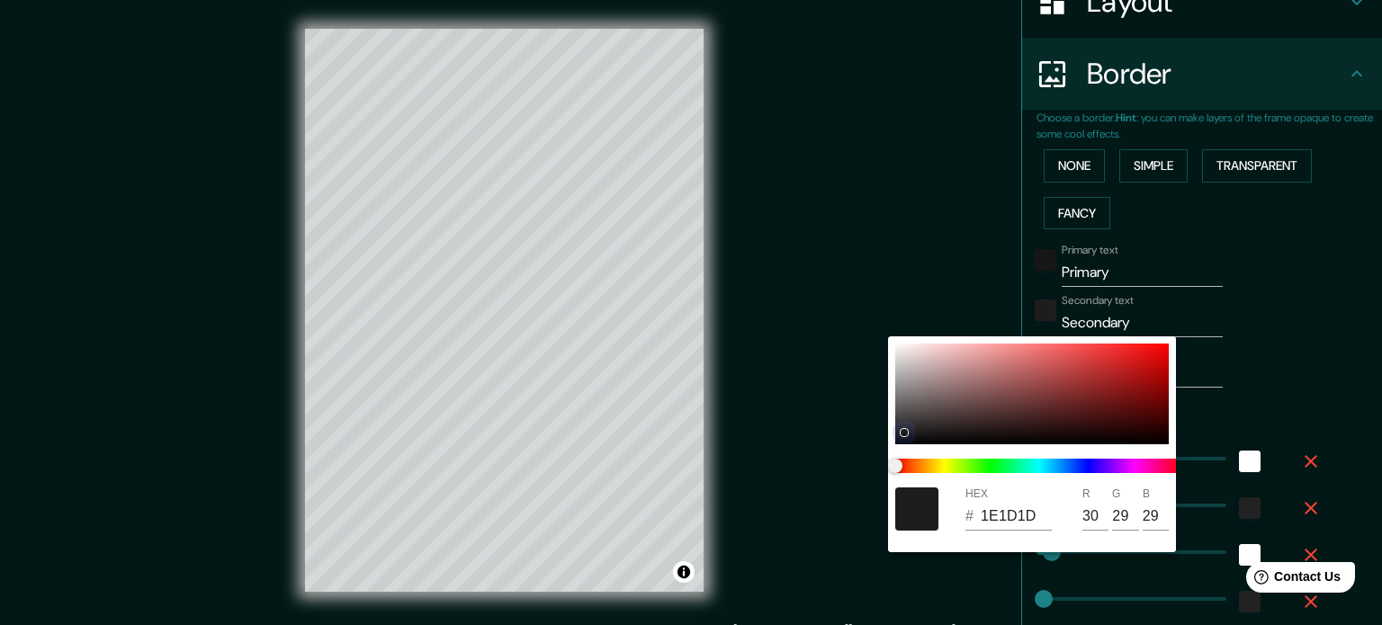
type input "177"
type input "171616"
type input "23"
type input "22"
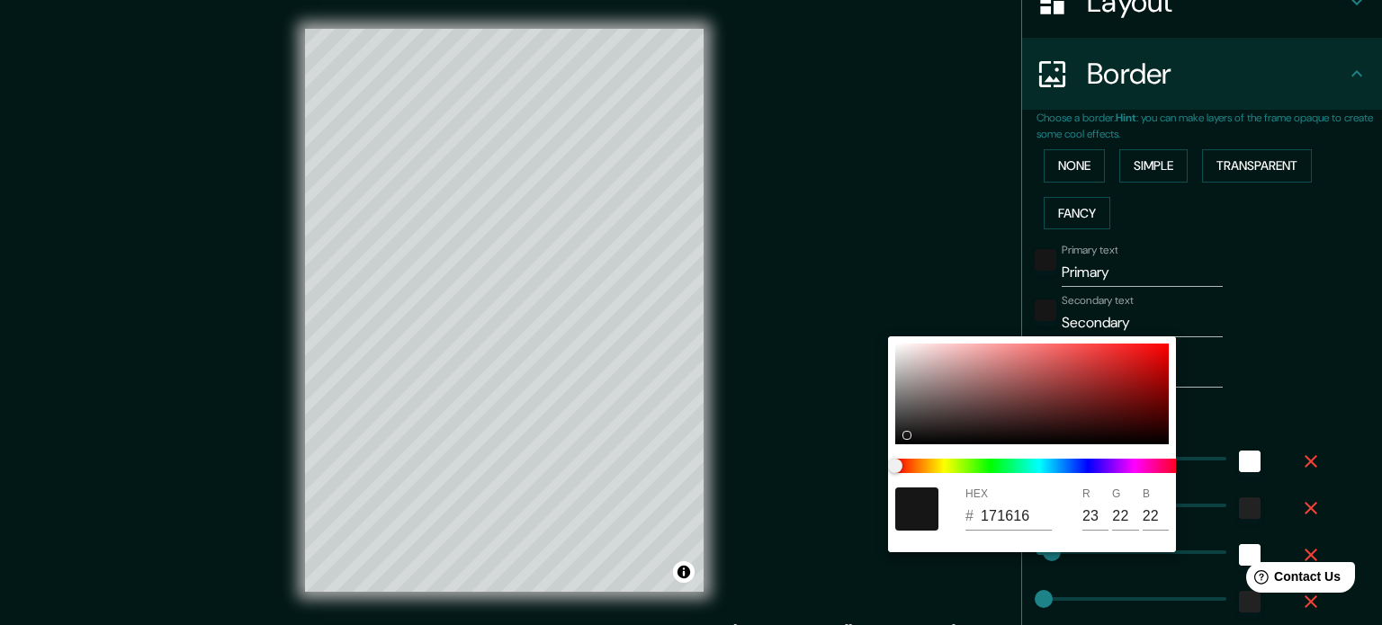
click at [1275, 278] on div at bounding box center [691, 312] width 1382 height 625
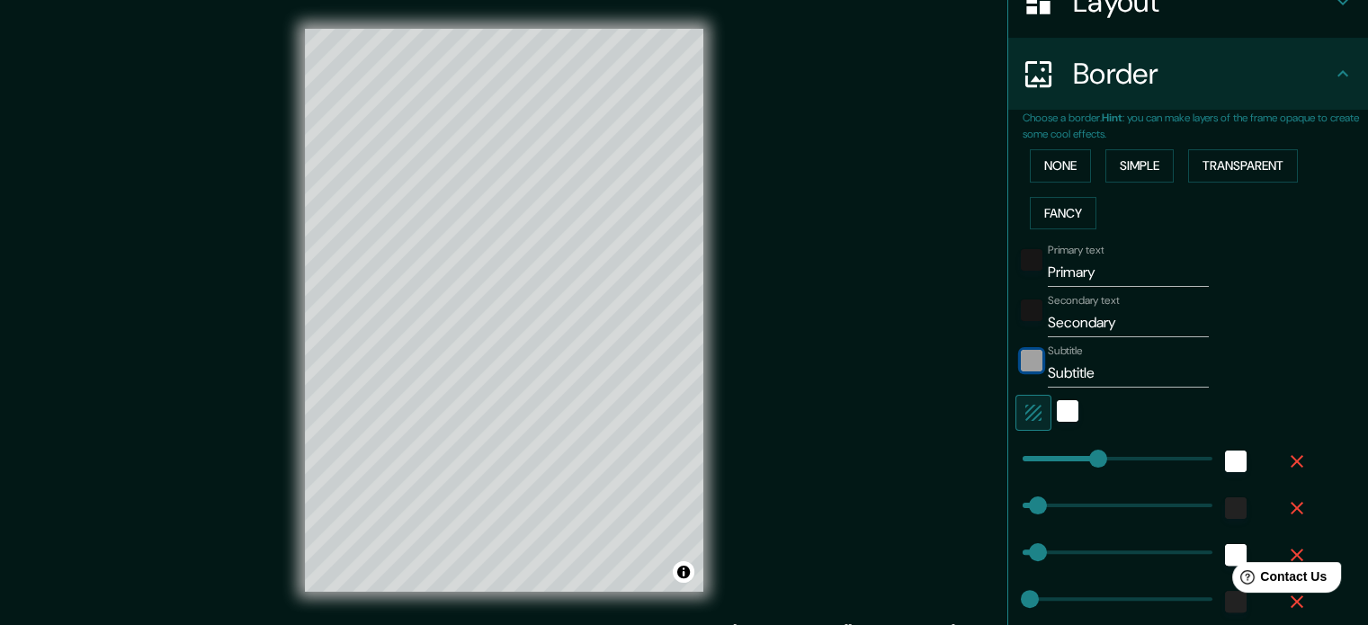
click at [1021, 367] on div "color-222222" at bounding box center [1032, 361] width 22 height 22
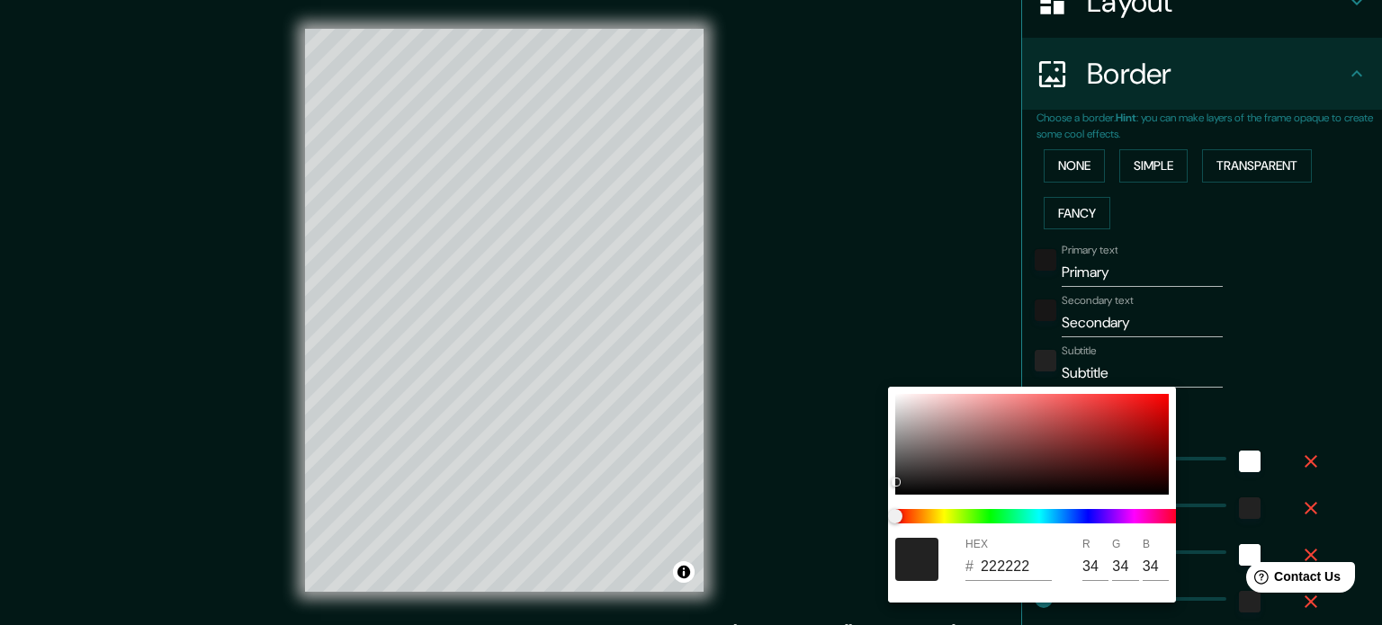
click at [1308, 298] on div at bounding box center [691, 312] width 1382 height 625
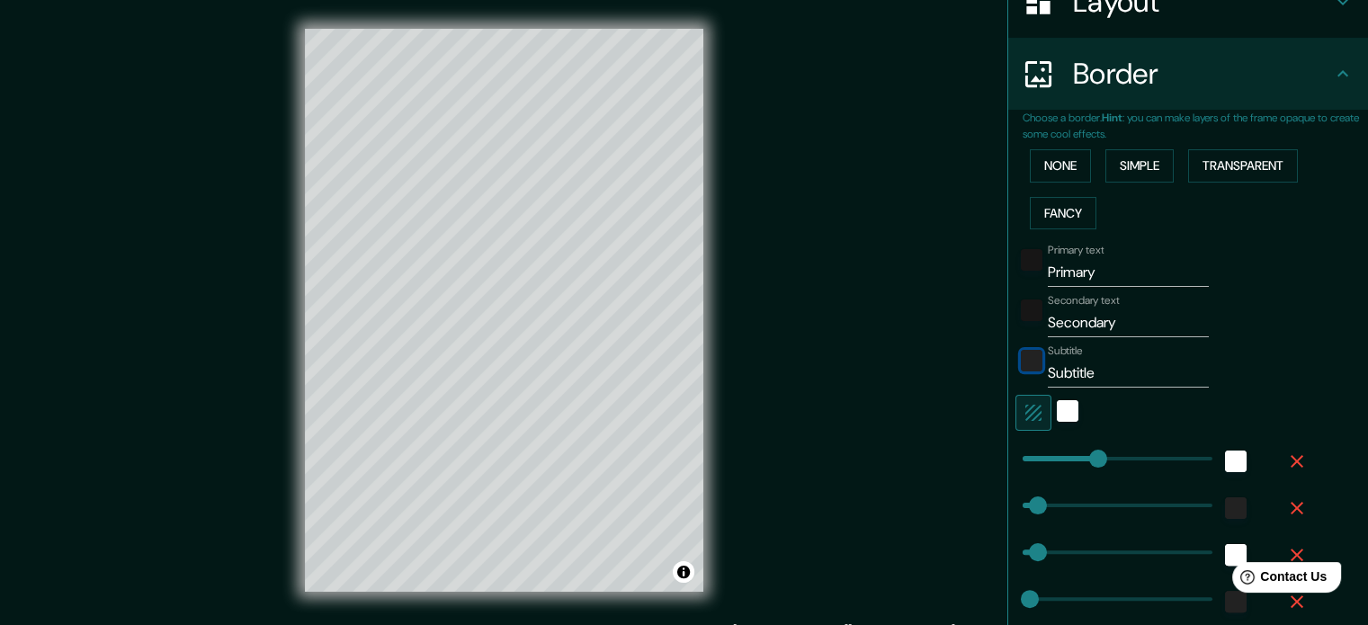
scroll to position [399, 0]
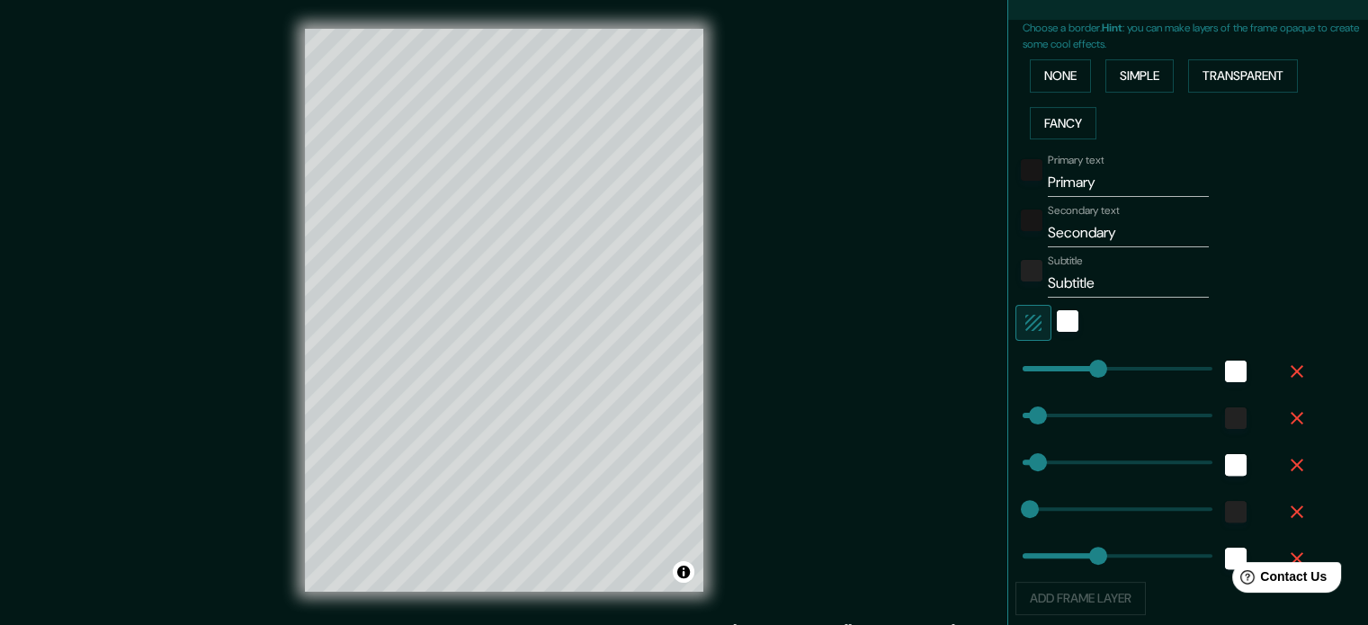
click at [1067, 184] on input "Primary" at bounding box center [1128, 182] width 161 height 29
drag, startPoint x: 1076, startPoint y: 183, endPoint x: 1031, endPoint y: 177, distance: 45.3
click at [1031, 177] on div "Primary text Primary" at bounding box center [1163, 175] width 295 height 43
type input "V"
type input "177"
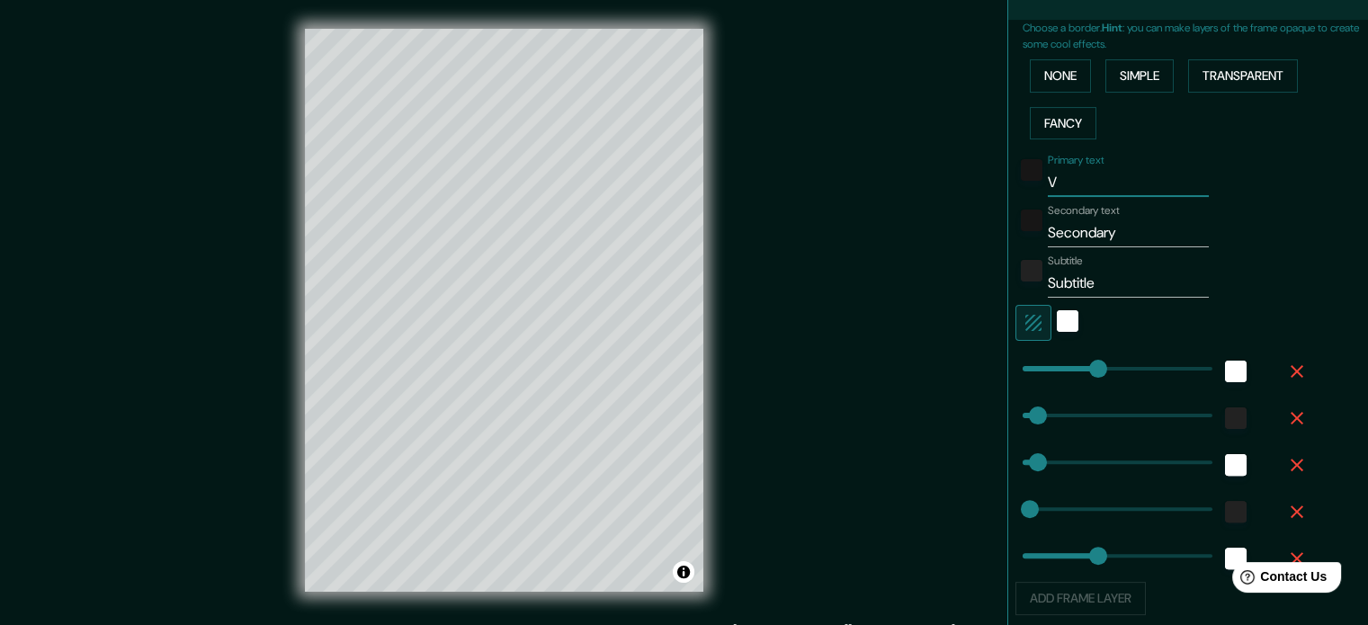
type input "35"
type input "18"
type input "177"
type input "VE"
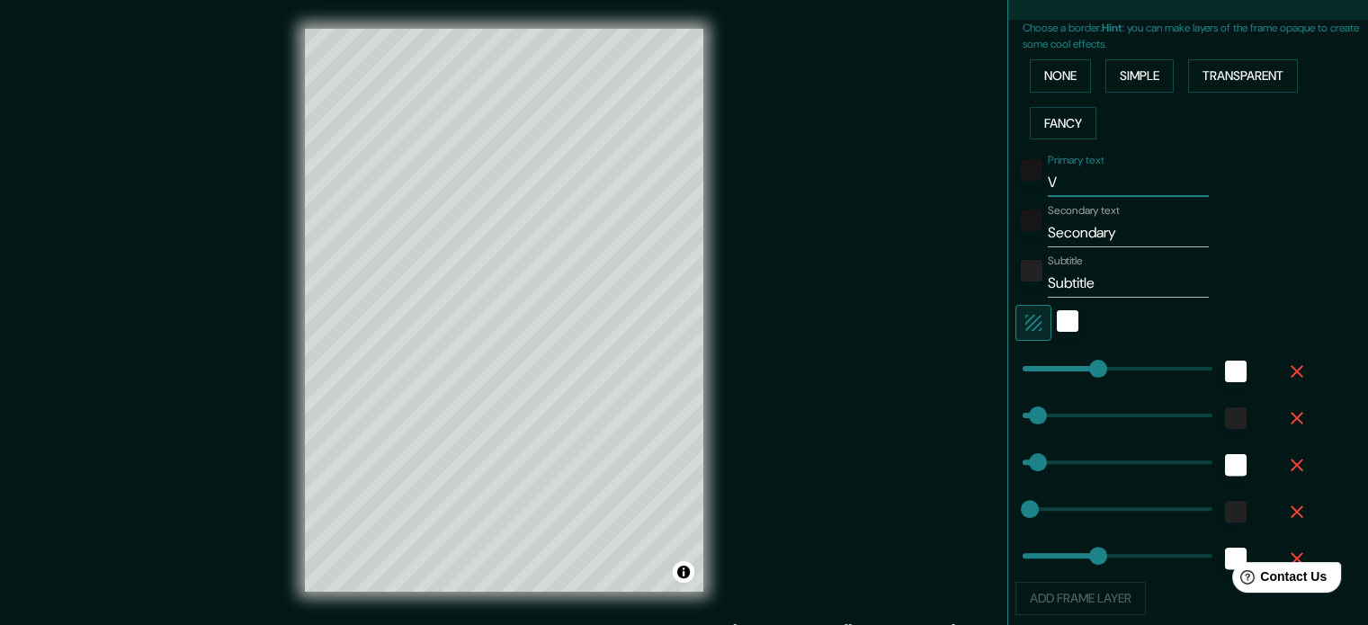
type input "177"
type input "35"
type input "18"
type input "177"
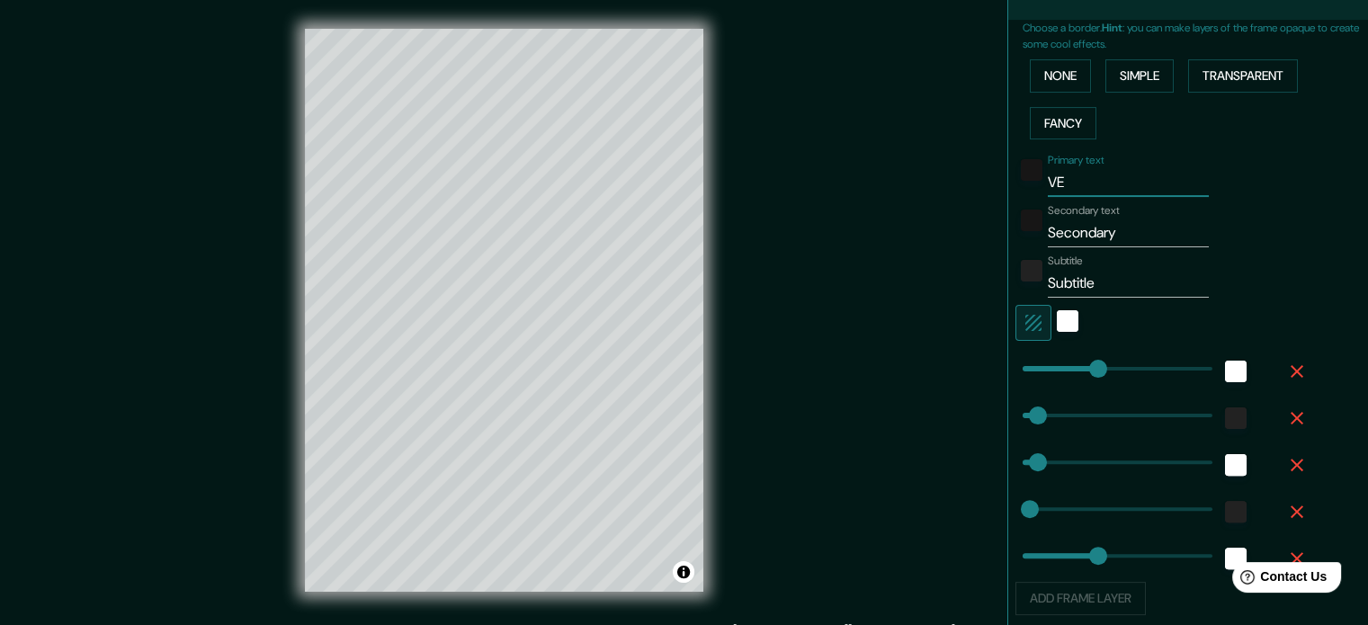
type input "VEN"
type input "177"
type input "35"
type input "18"
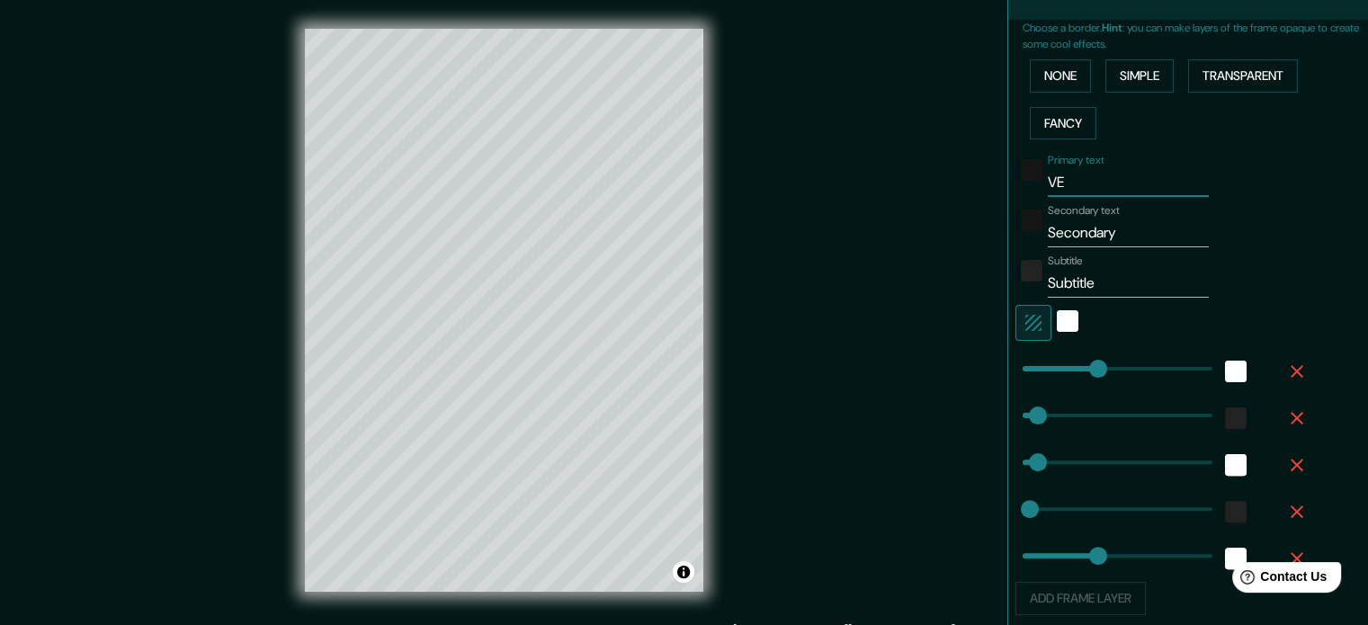
type input "177"
type input "VENE"
type input "177"
type input "35"
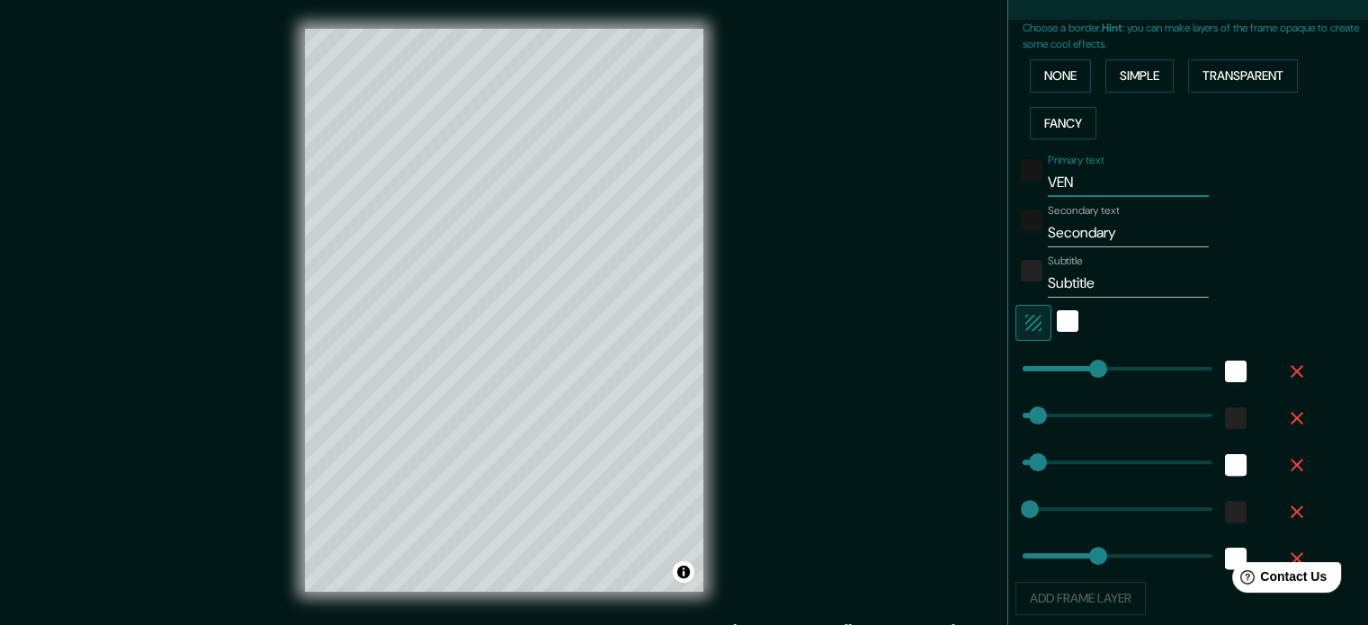
type input "18"
type input "177"
type input "VENEZ"
type input "177"
type input "35"
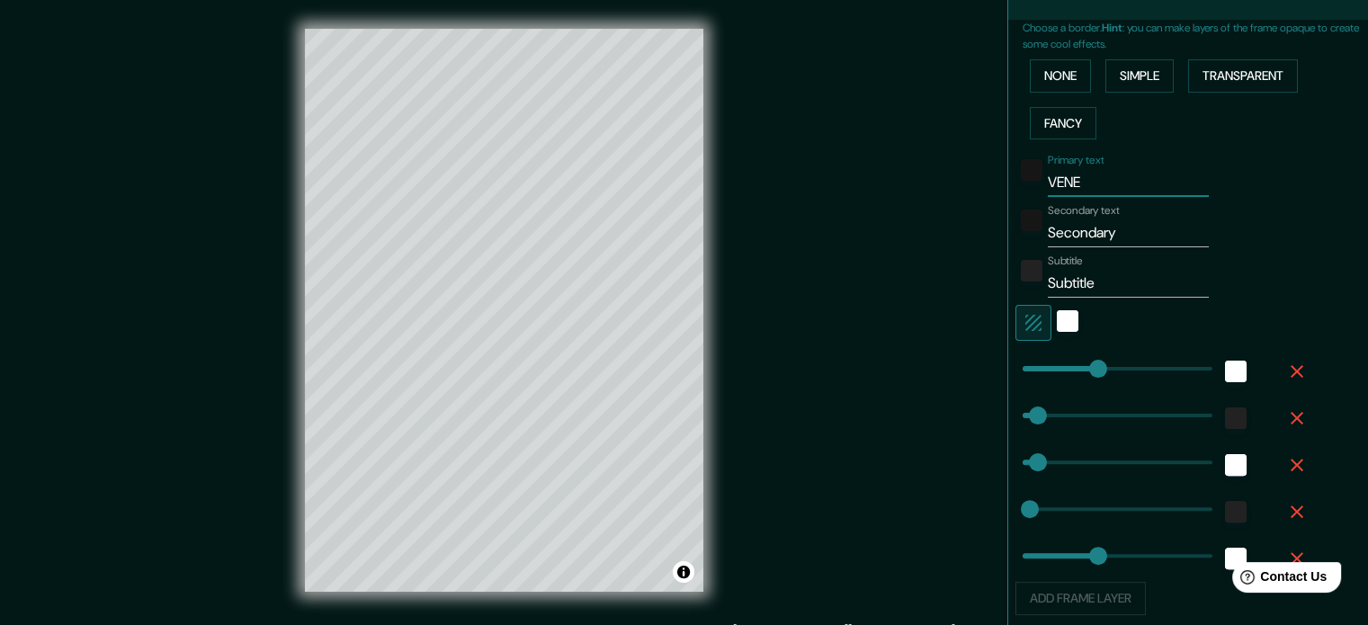
type input "35"
type input "18"
type input "177"
type input "VENEZU"
type input "177"
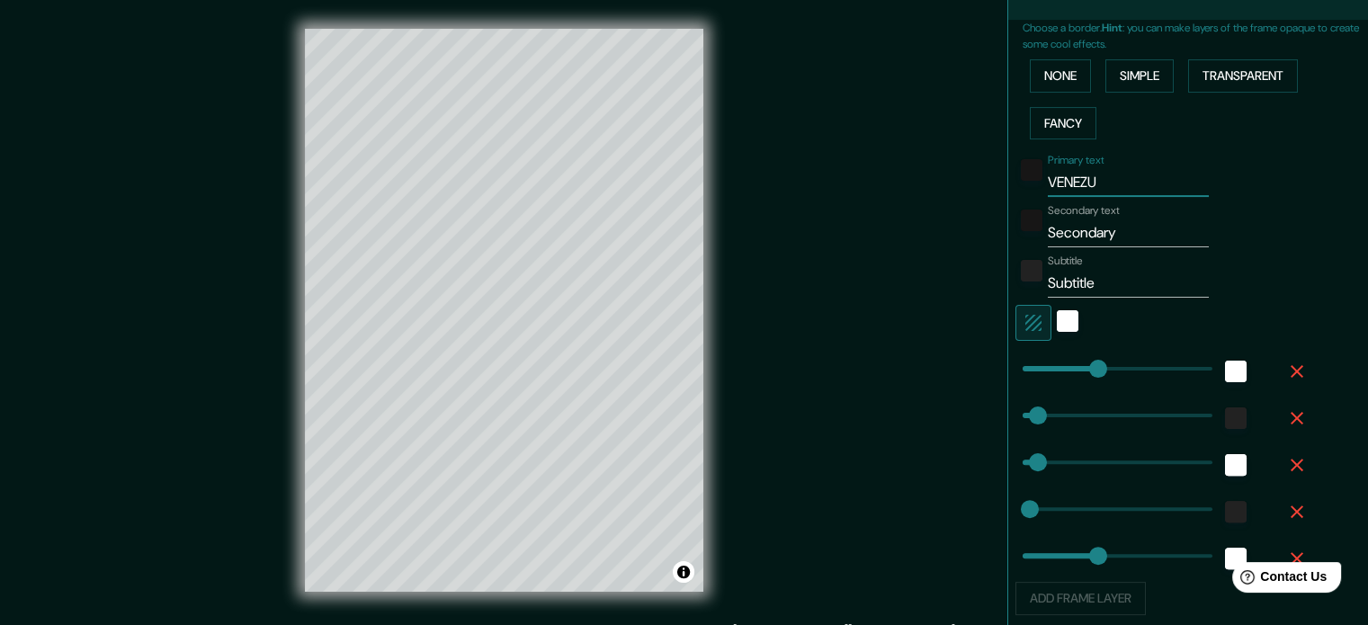
type input "35"
type input "18"
type input "177"
type input "VENEZUE"
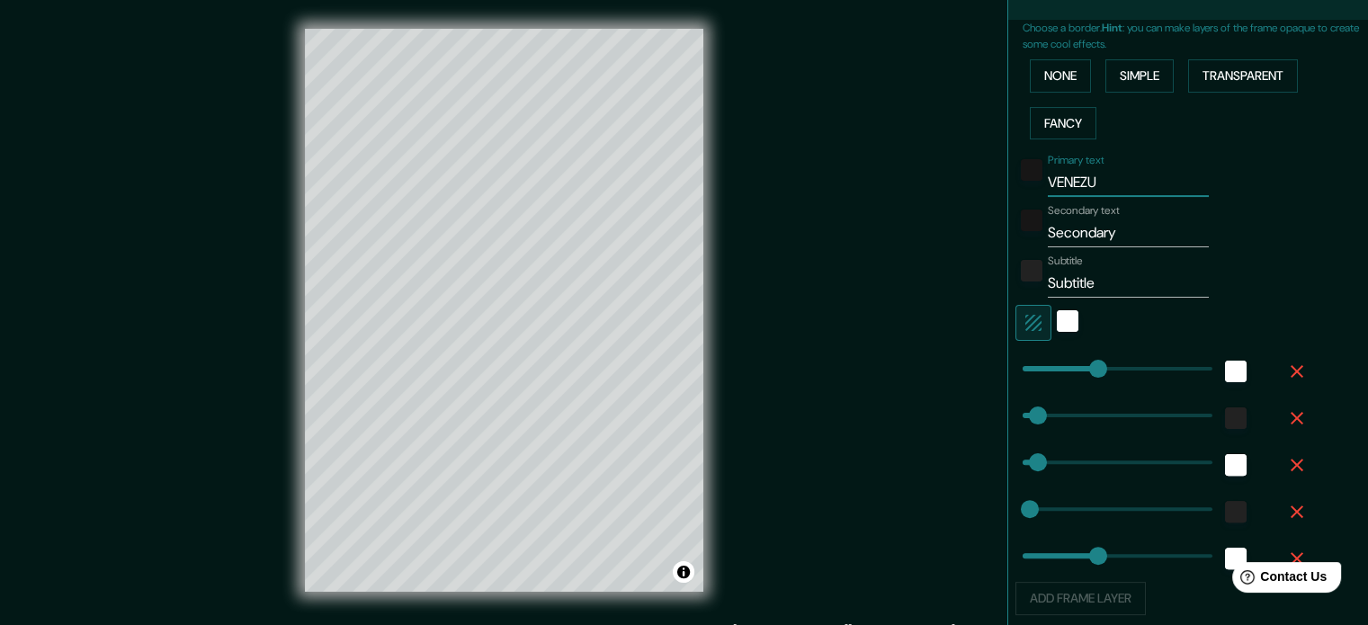
type input "177"
type input "35"
type input "18"
type input "177"
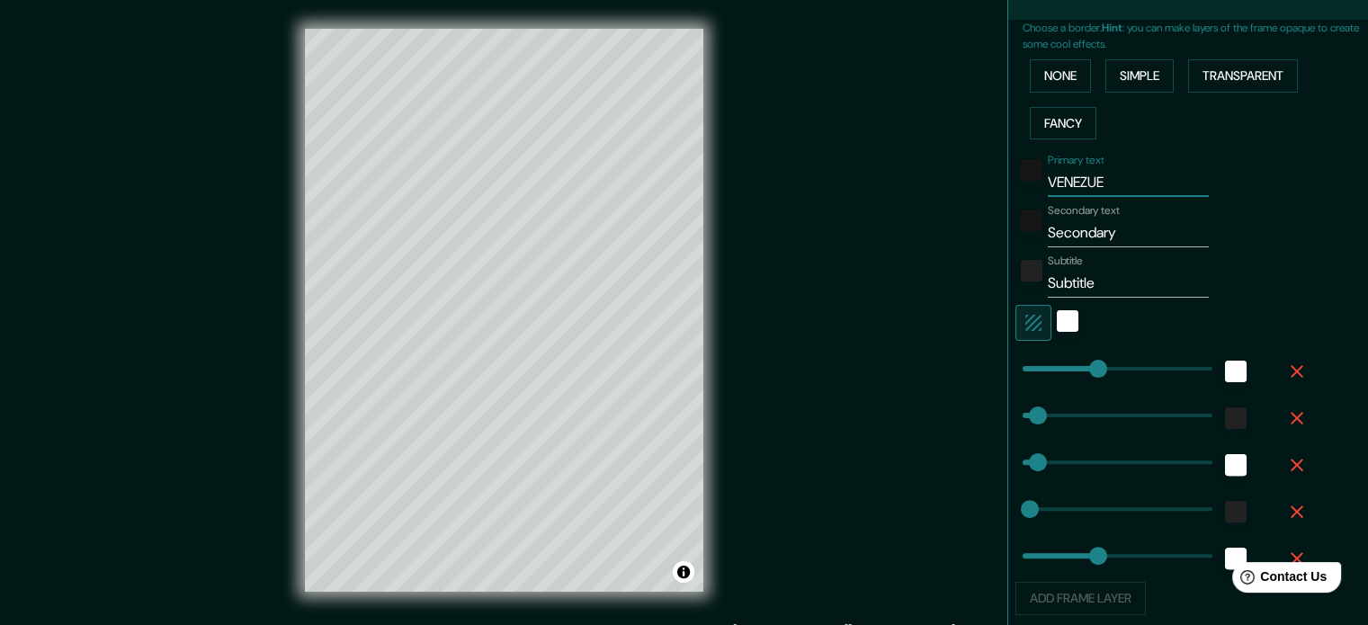
type input "VENEZUEL"
type input "177"
type input "35"
type input "18"
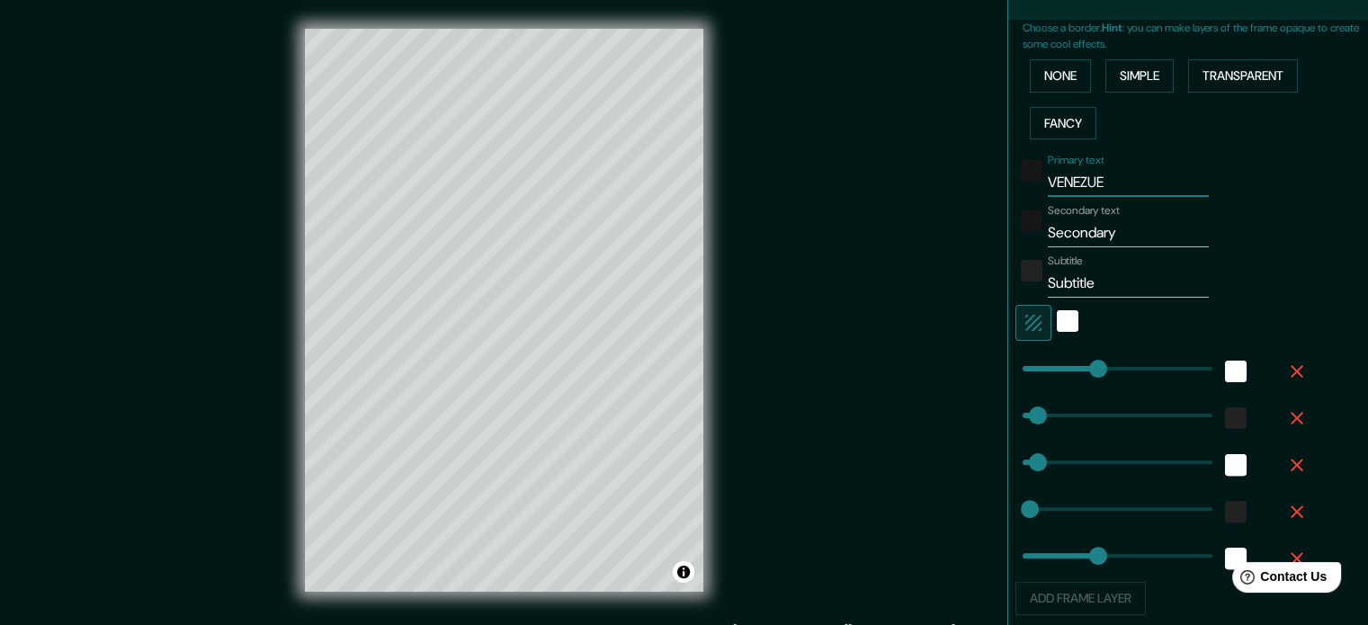
type input "177"
type input "[GEOGRAPHIC_DATA]"
type input "177"
type input "35"
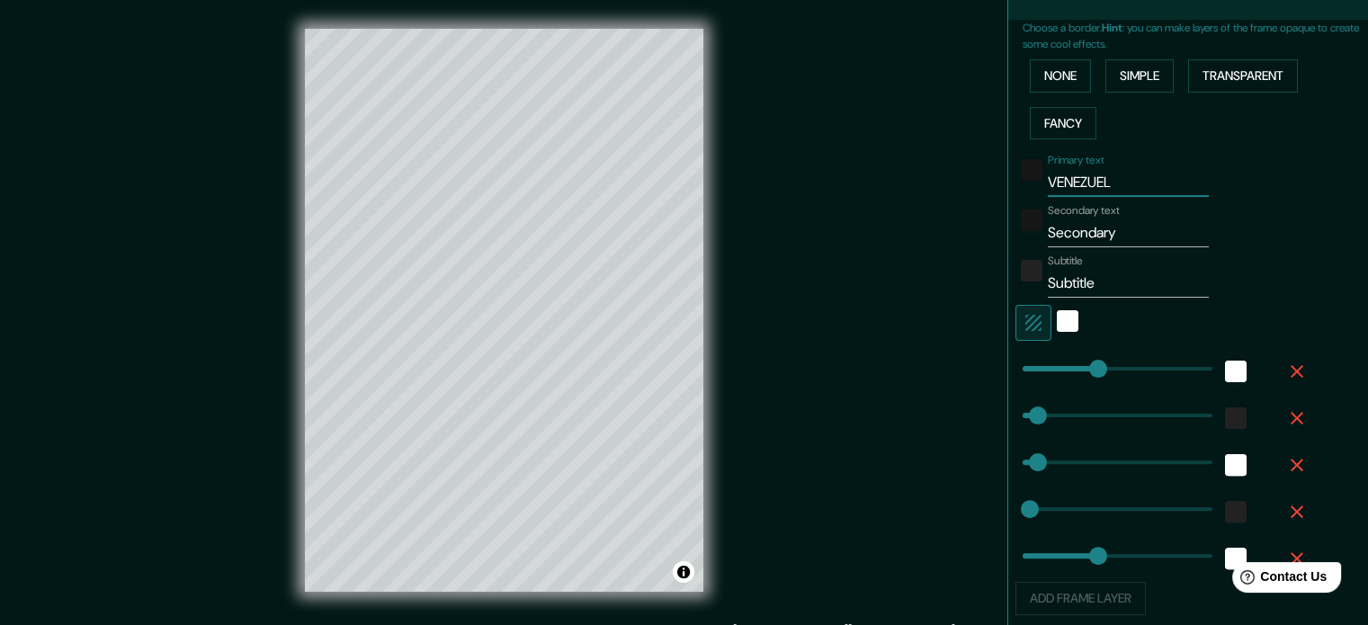
type input "18"
type input "177"
type input "[GEOGRAPHIC_DATA]"
click at [1048, 236] on input "Secondary" at bounding box center [1128, 233] width 161 height 29
drag, startPoint x: 1043, startPoint y: 236, endPoint x: 1092, endPoint y: 237, distance: 49.5
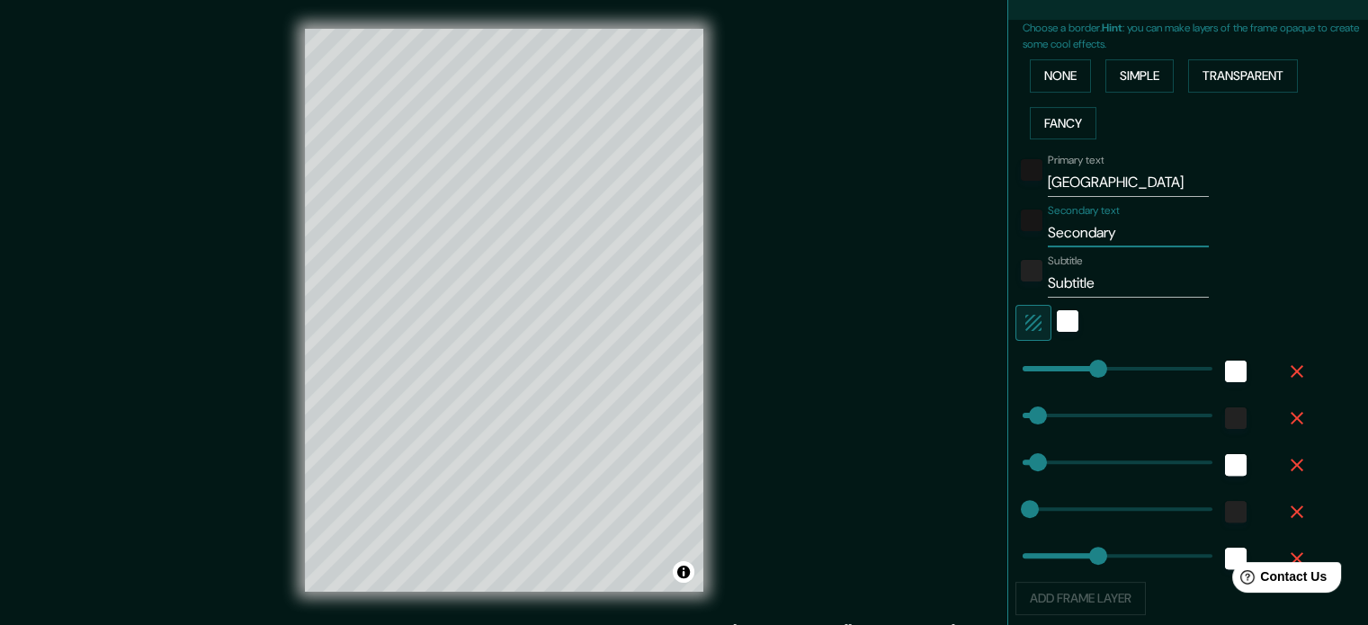
click at [1092, 237] on input "Secondary" at bounding box center [1128, 233] width 161 height 29
type input "Sry"
type input "177"
type input "35"
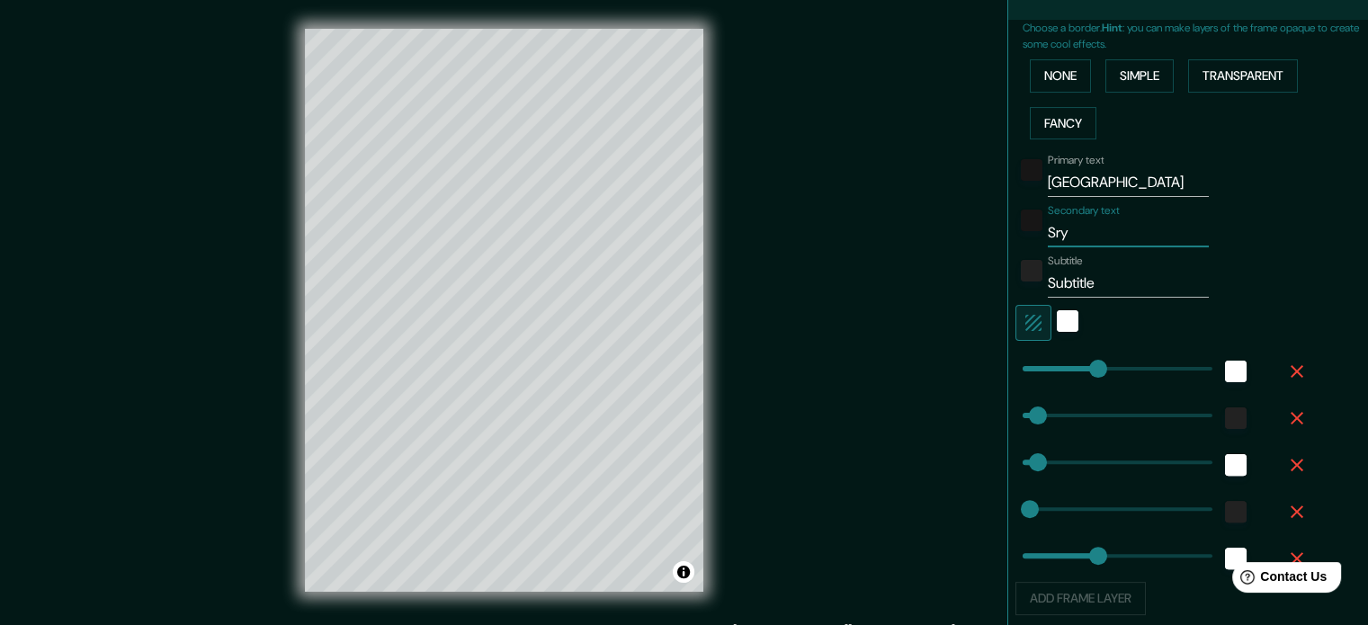
type input "18"
type input "177"
type input "Sy"
type input "177"
type input "35"
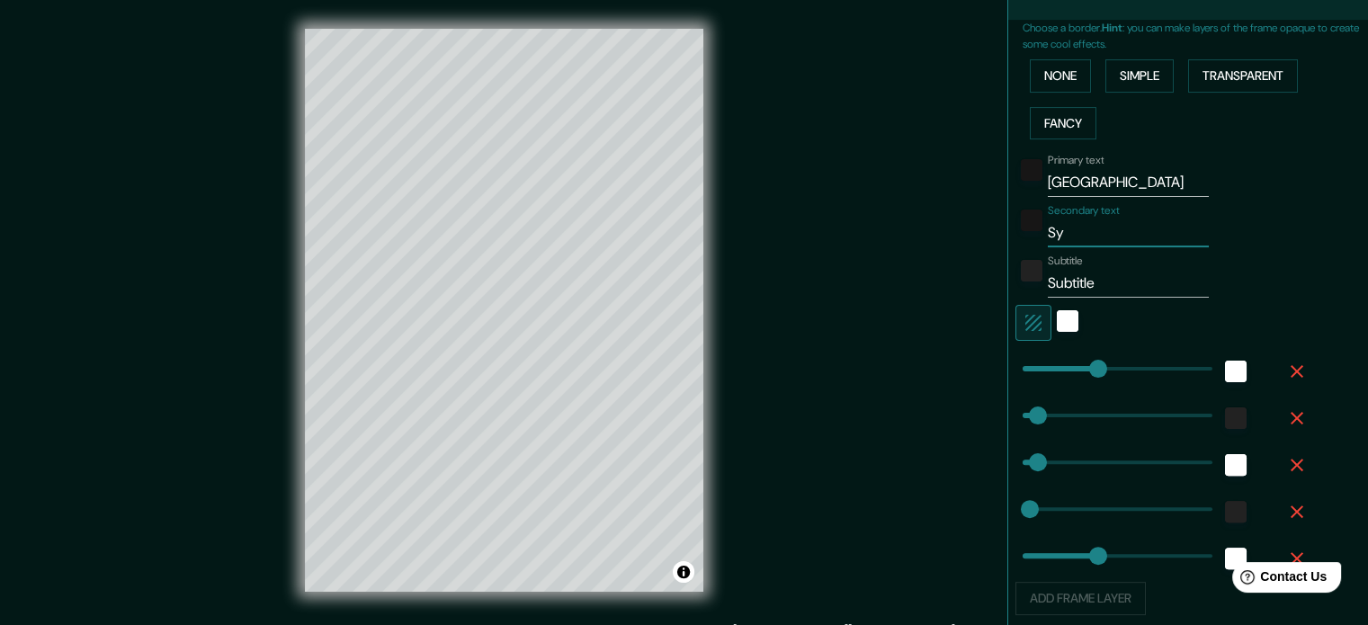
type input "35"
type input "18"
type input "177"
type input "S"
type input "177"
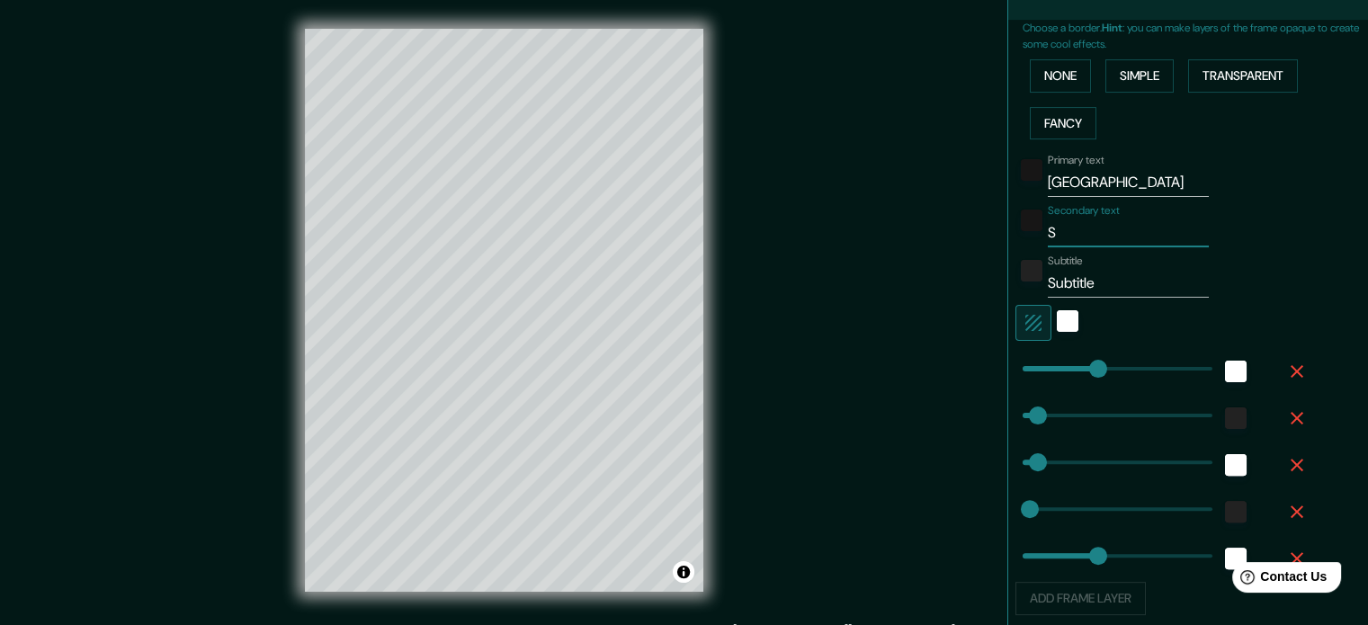
type input "35"
type input "18"
type input "177"
type input "SA"
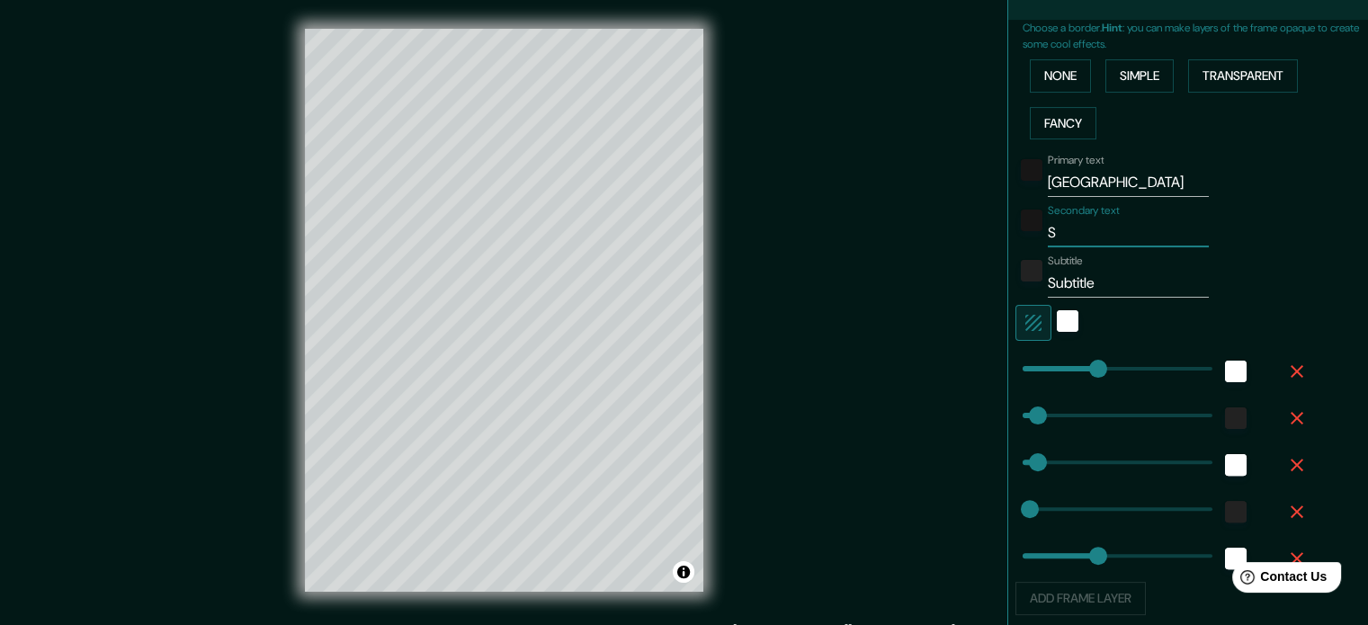
type input "177"
type input "35"
type input "18"
type input "177"
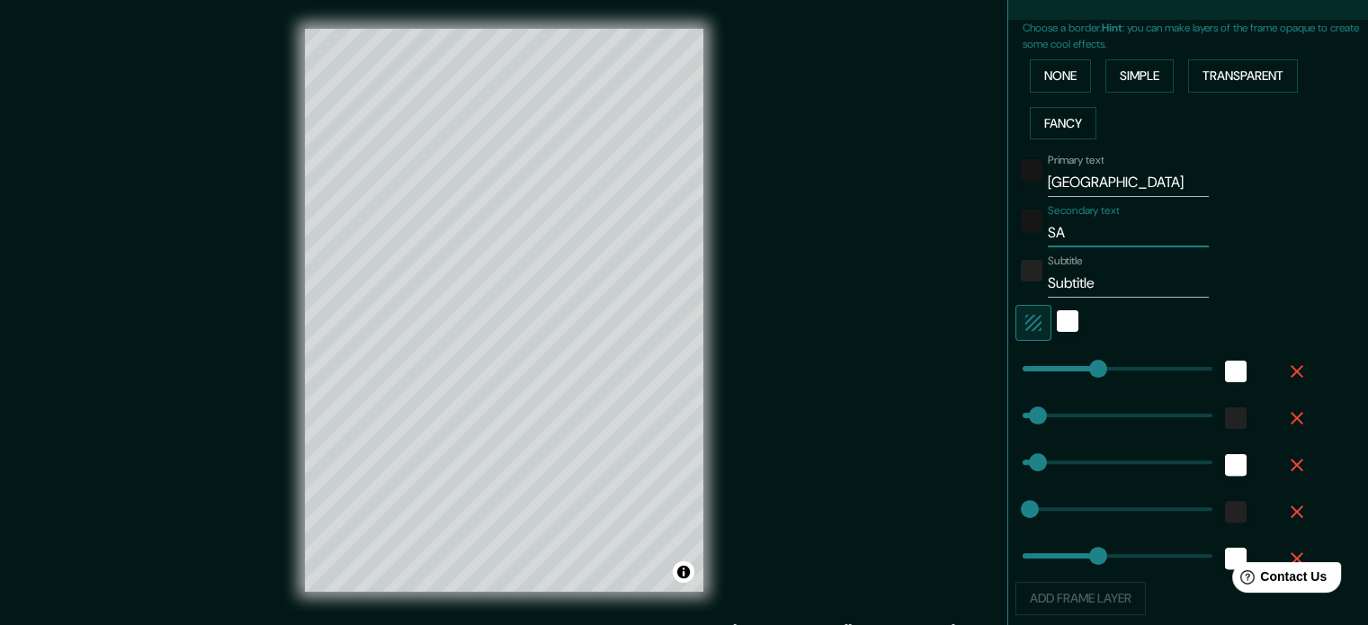
type input "SAN"
type input "177"
type input "35"
type input "18"
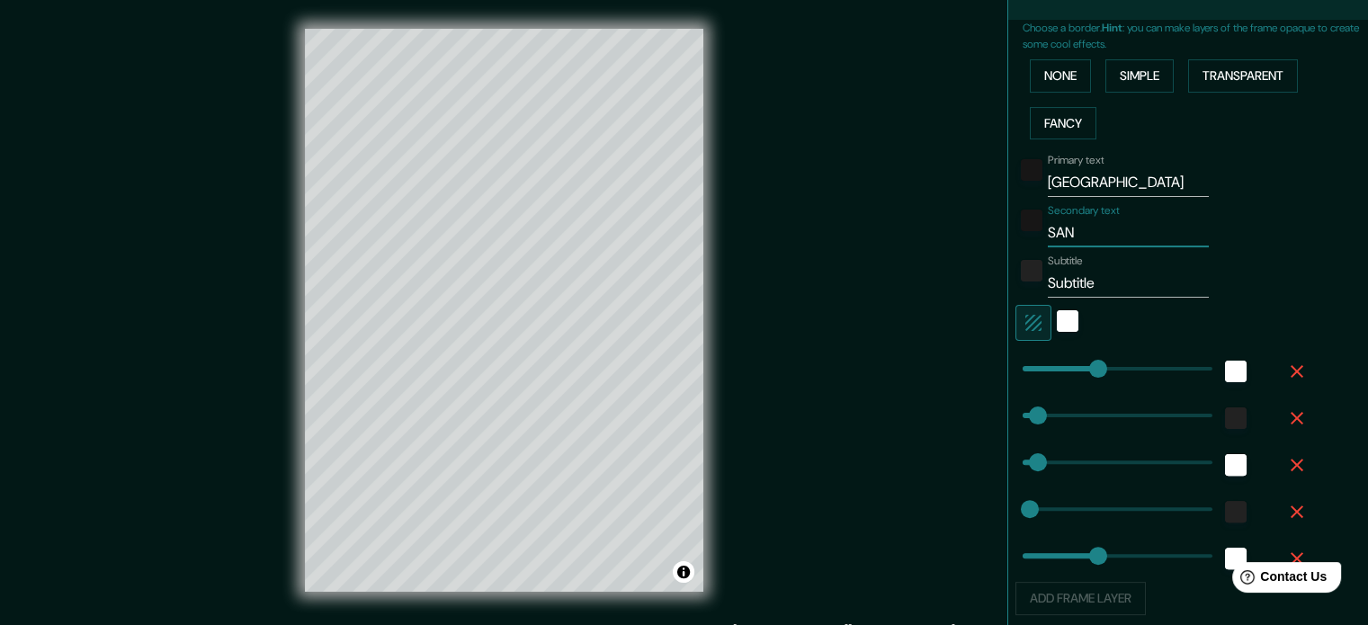
type input "177"
type input "SAN"
type input "177"
type input "35"
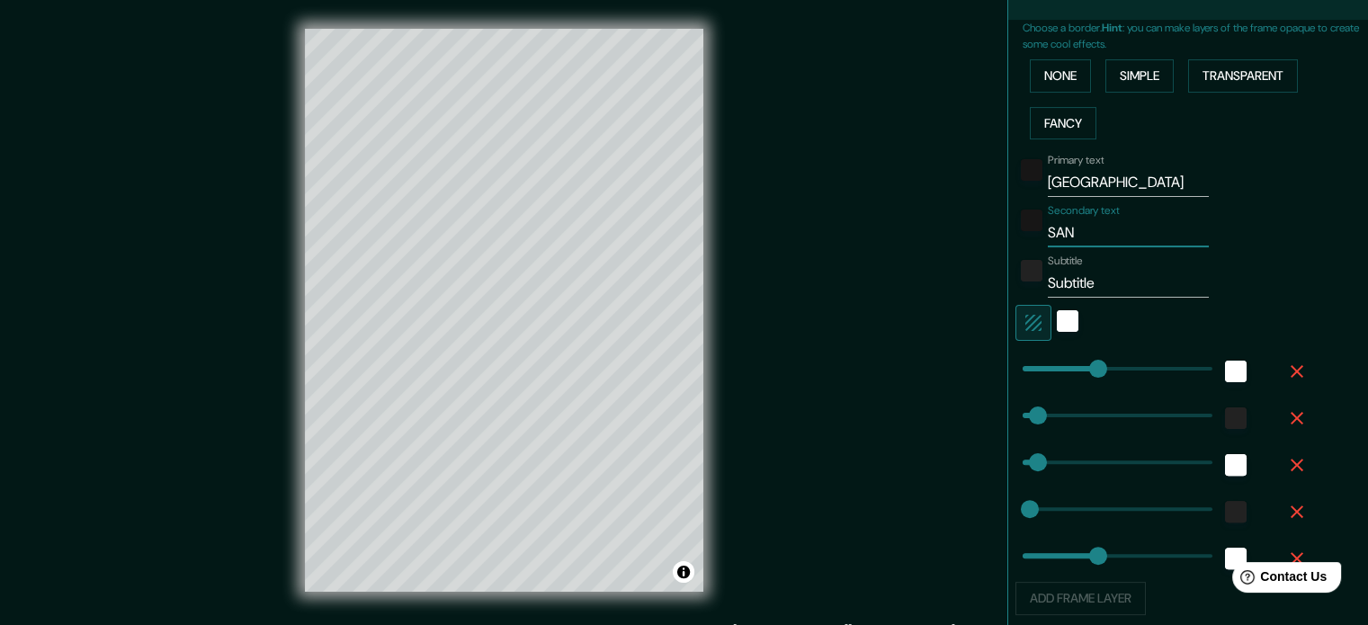
type input "18"
type input "177"
type input "SAN f"
type input "177"
type input "35"
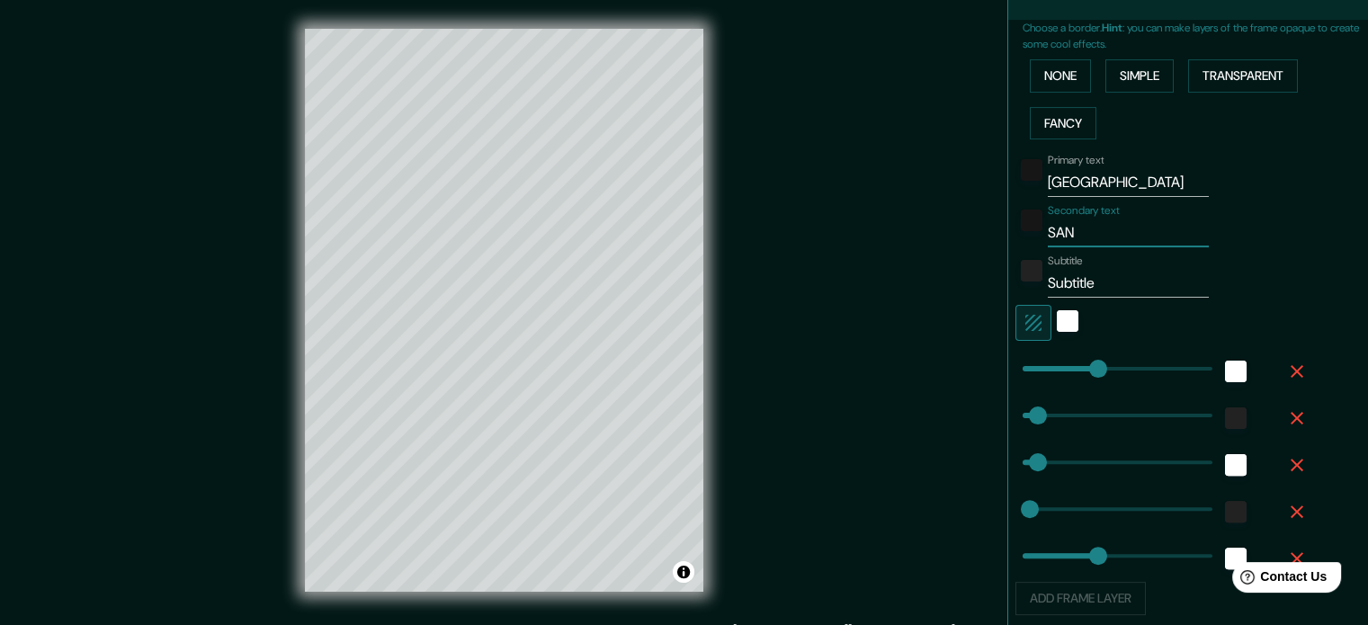
type input "35"
type input "18"
type input "177"
type input "SAN fR"
type input "177"
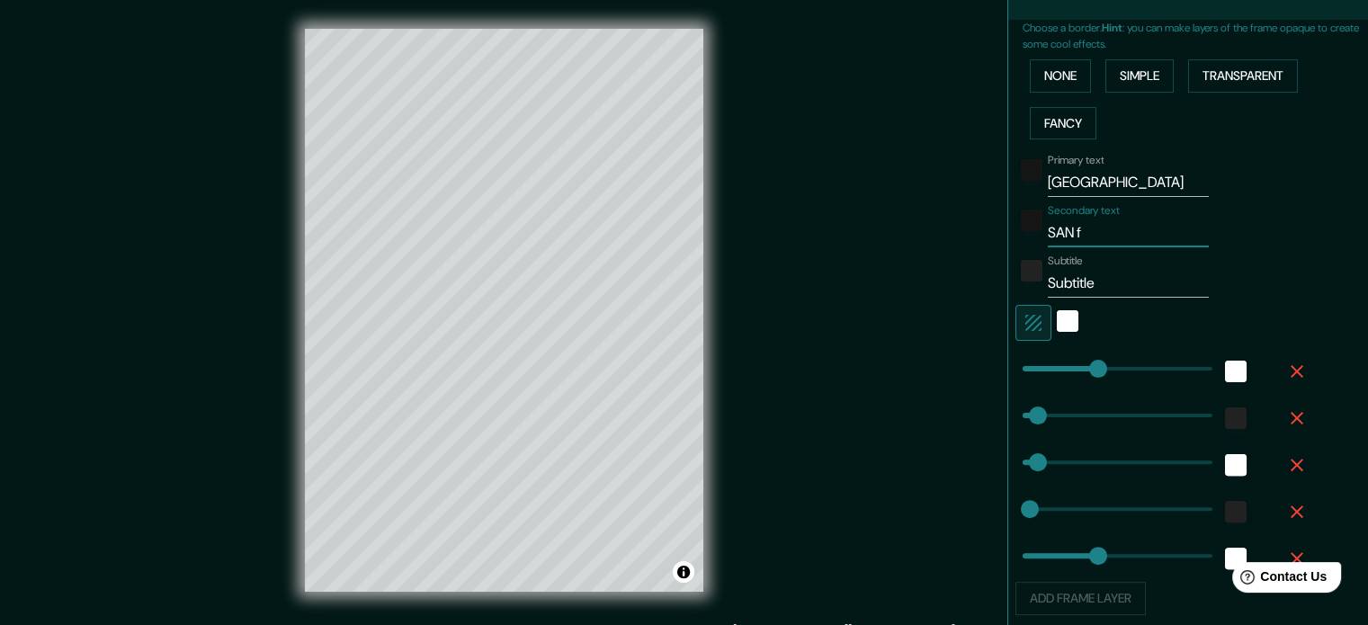
type input "35"
type input "18"
type input "177"
type input "SAN f"
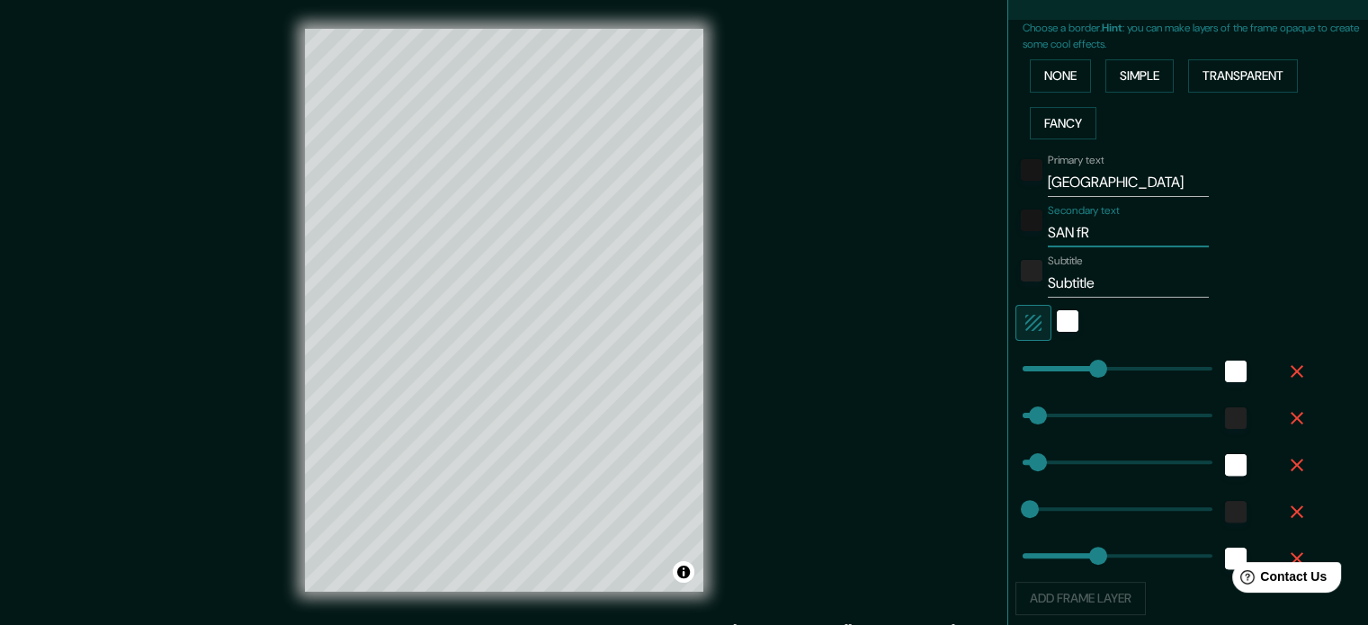
type input "177"
type input "35"
type input "18"
type input "177"
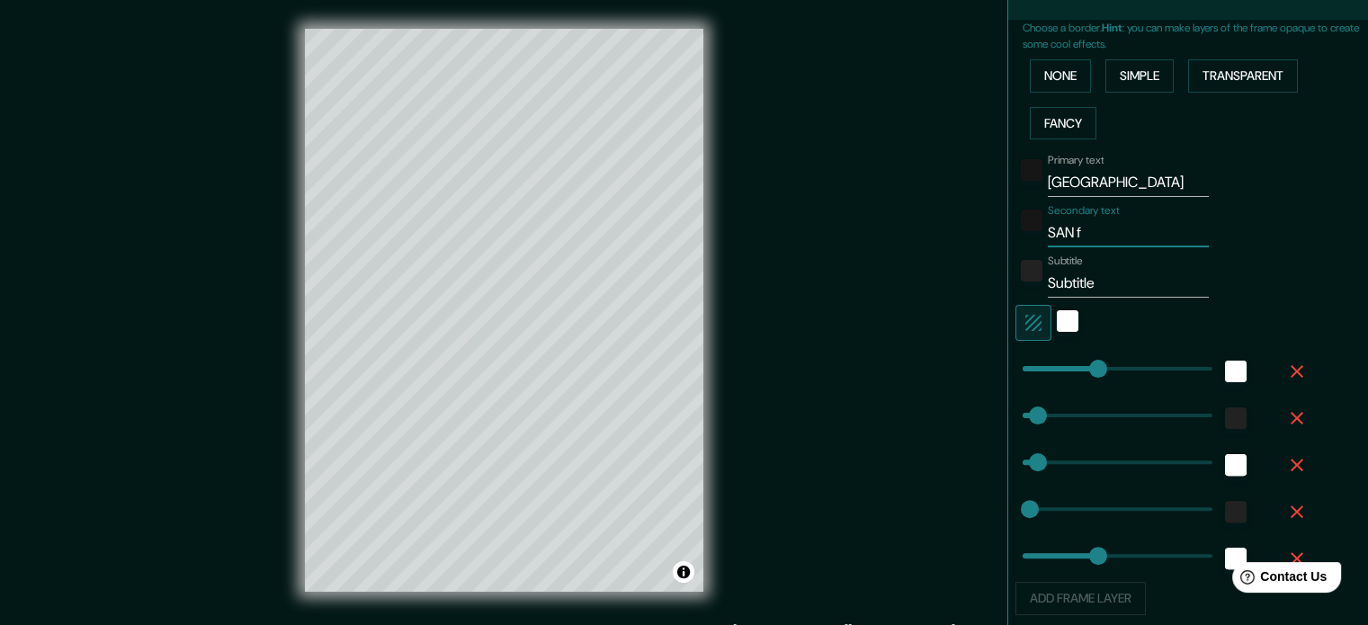
type input "SAN"
type input "177"
type input "35"
type input "18"
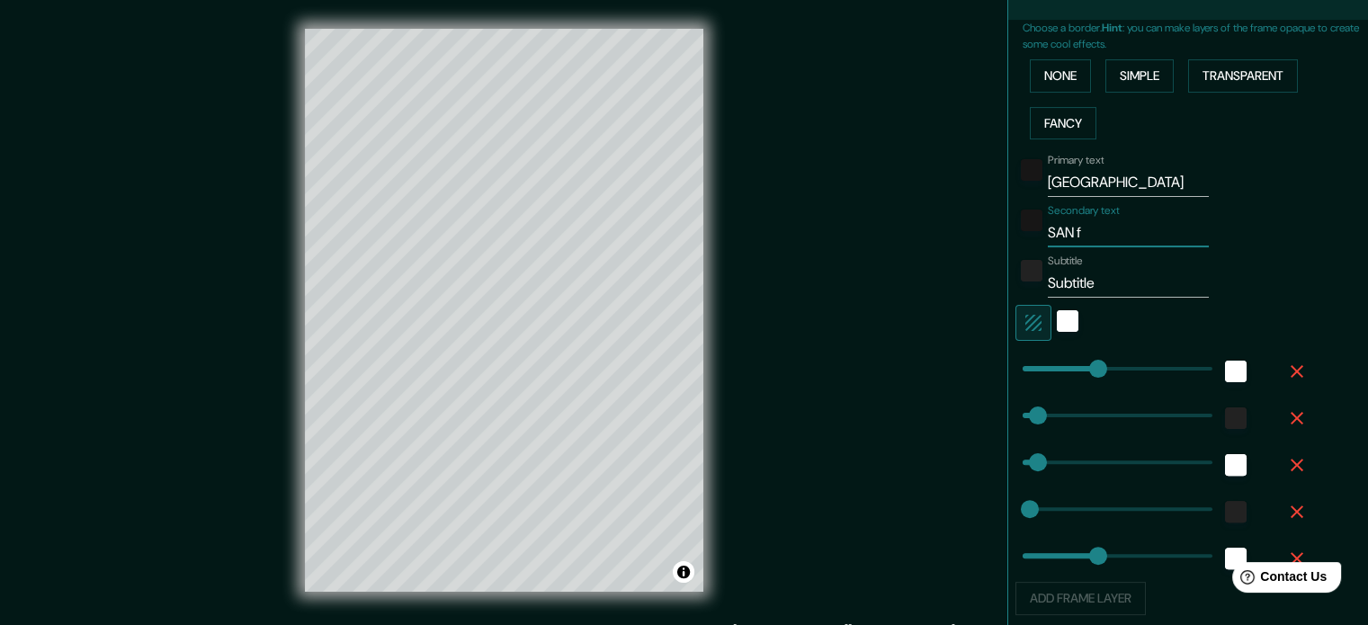
type input "177"
type input "SAN"
type input "177"
type input "35"
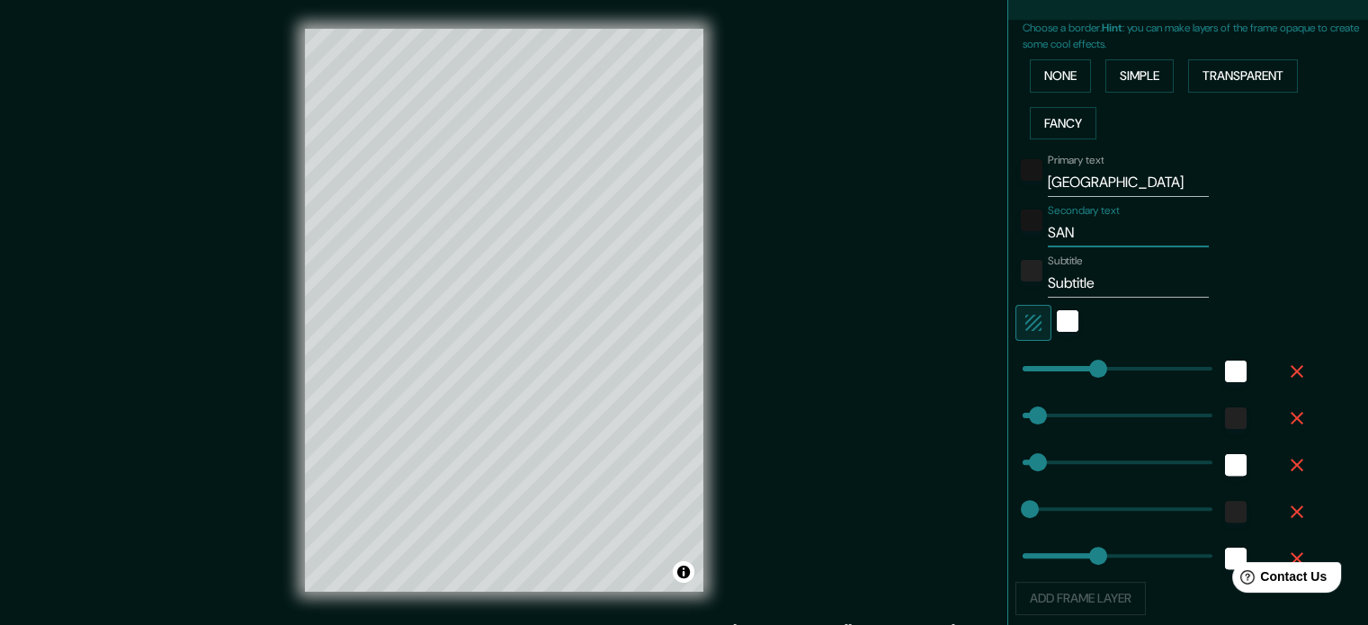
type input "18"
type input "177"
type input "SA"
type input "177"
click at [1114, 291] on input "Subtitle" at bounding box center [1128, 283] width 161 height 29
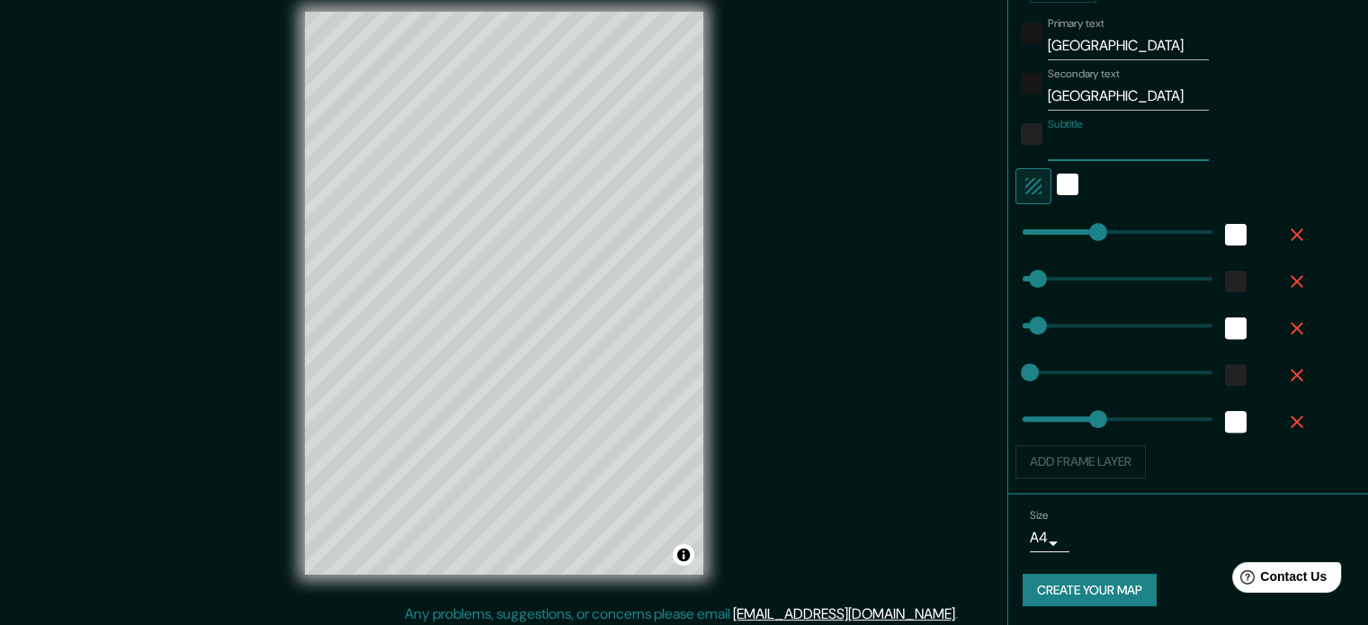
scroll to position [23, 0]
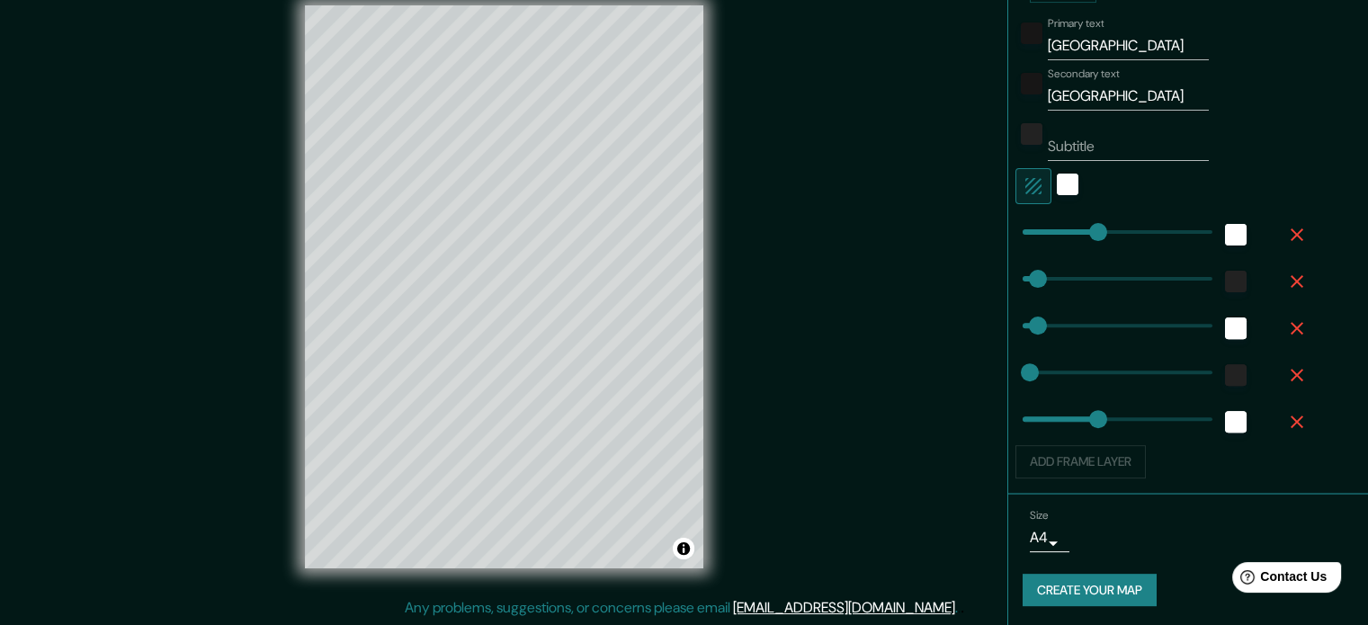
click at [1096, 463] on div "Add frame layer" at bounding box center [1163, 461] width 295 height 33
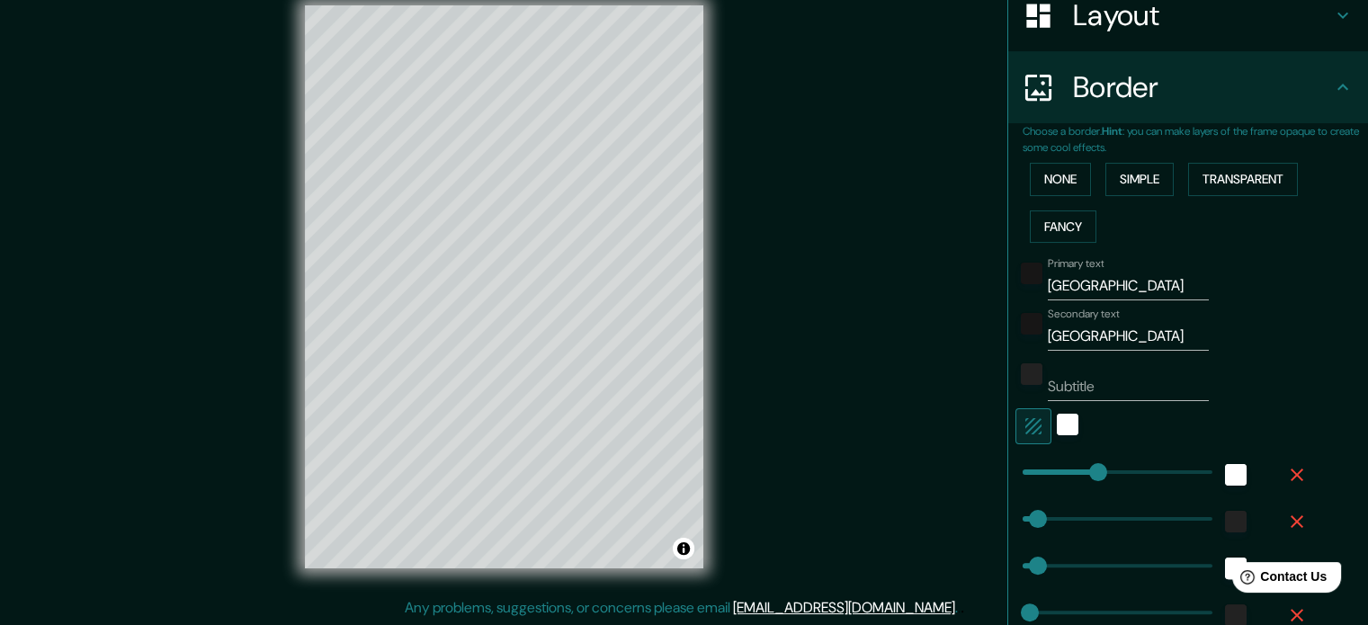
scroll to position [266, 0]
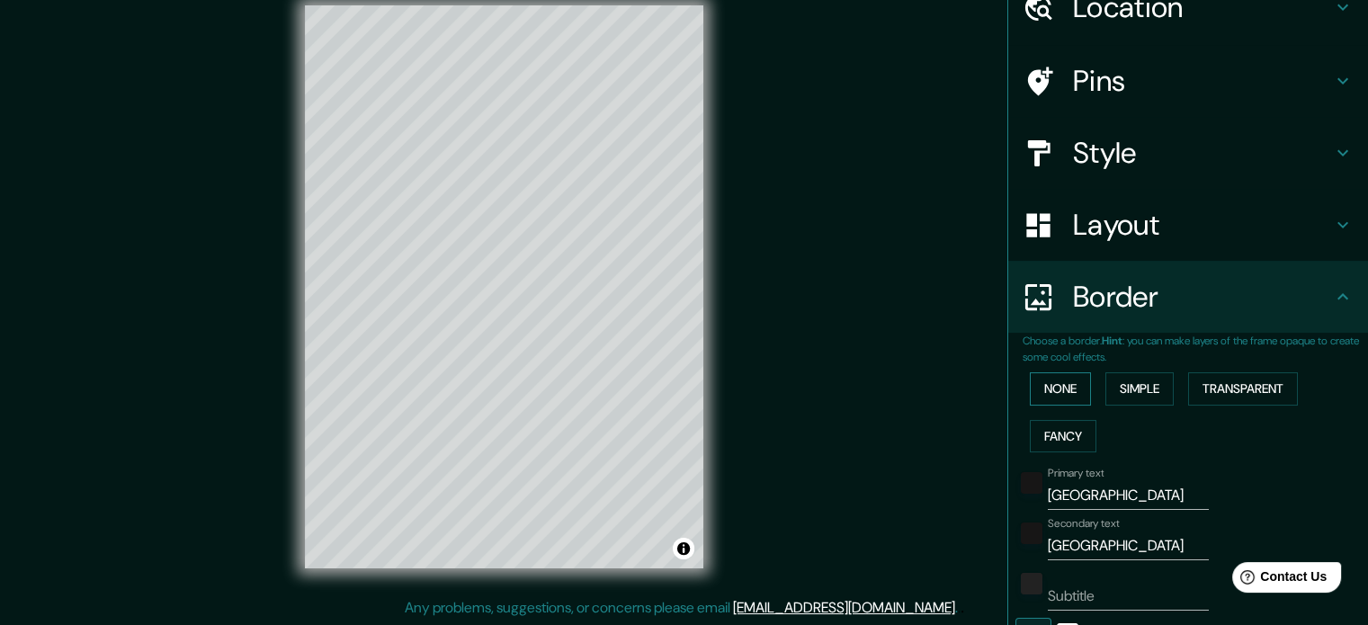
click at [1036, 388] on button "None" at bounding box center [1060, 388] width 61 height 33
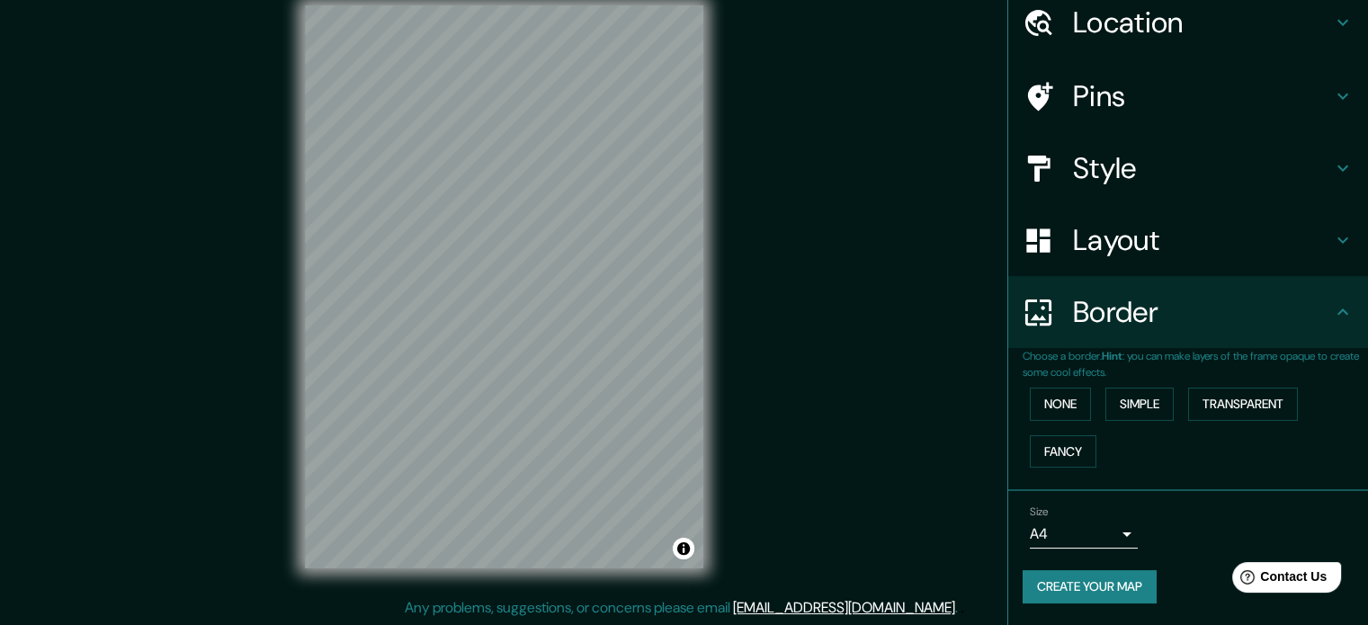
scroll to position [68, 0]
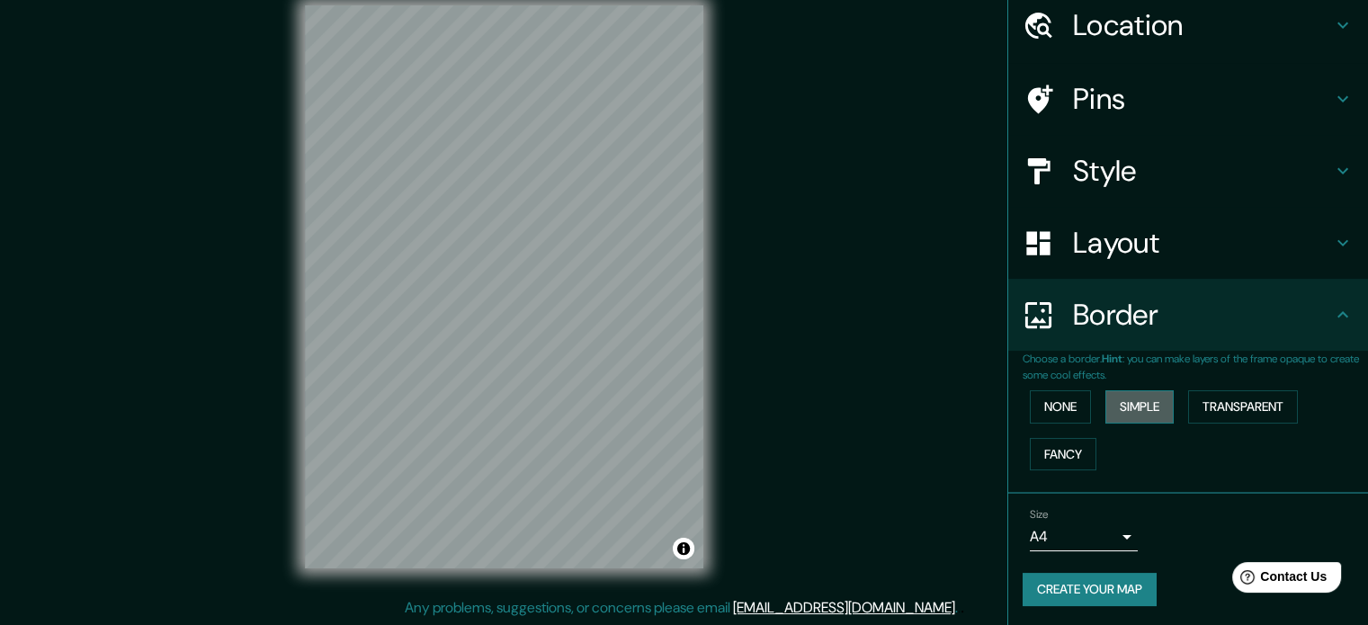
click at [1119, 407] on button "Simple" at bounding box center [1139, 406] width 68 height 33
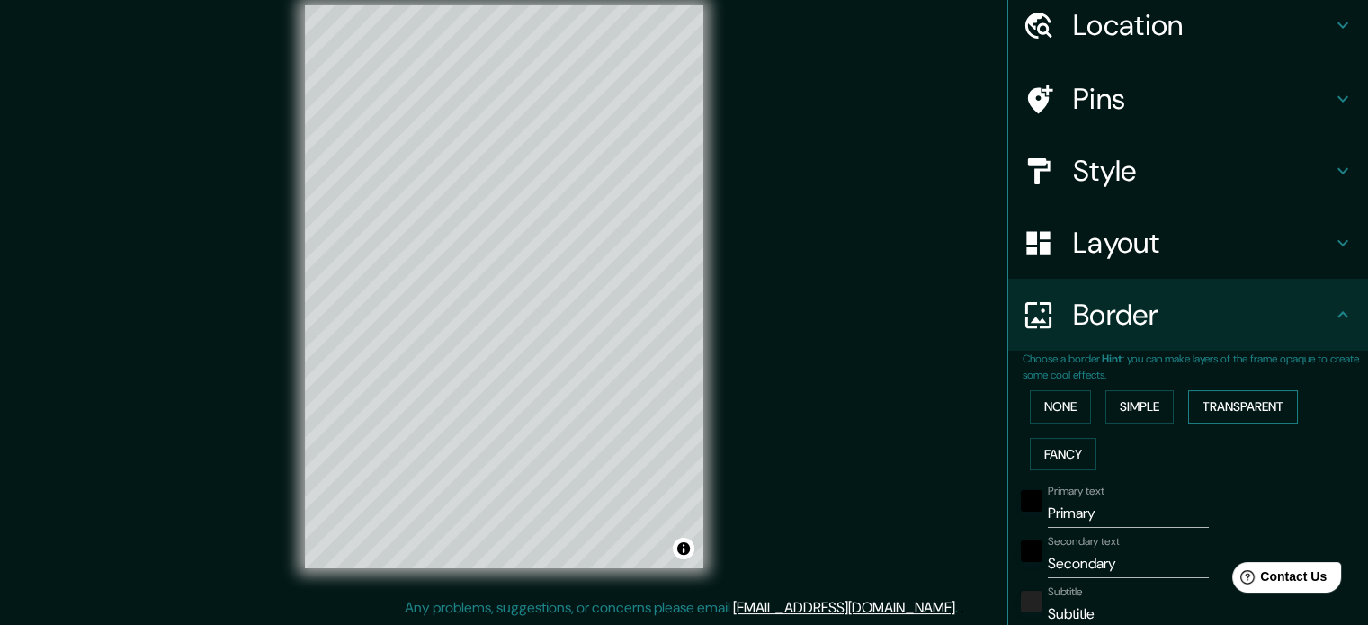
click at [1213, 406] on button "Transparent" at bounding box center [1243, 406] width 110 height 33
click at [1051, 453] on button "Fancy" at bounding box center [1063, 454] width 67 height 33
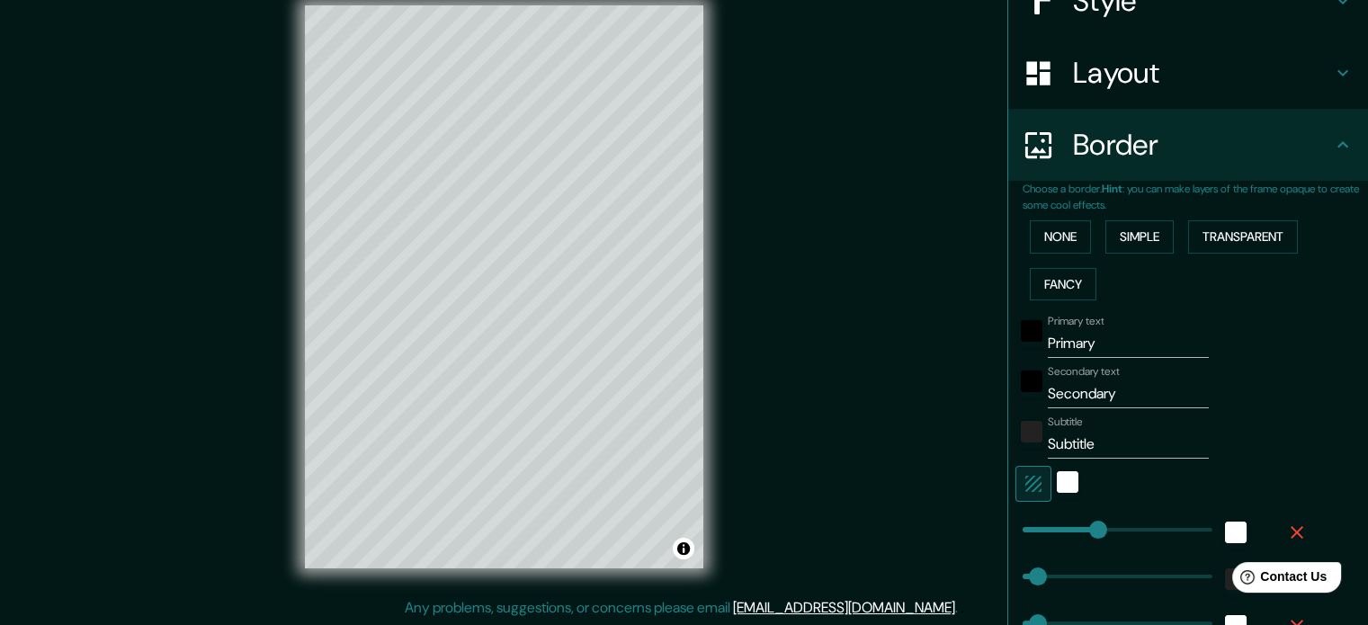
scroll to position [248, 0]
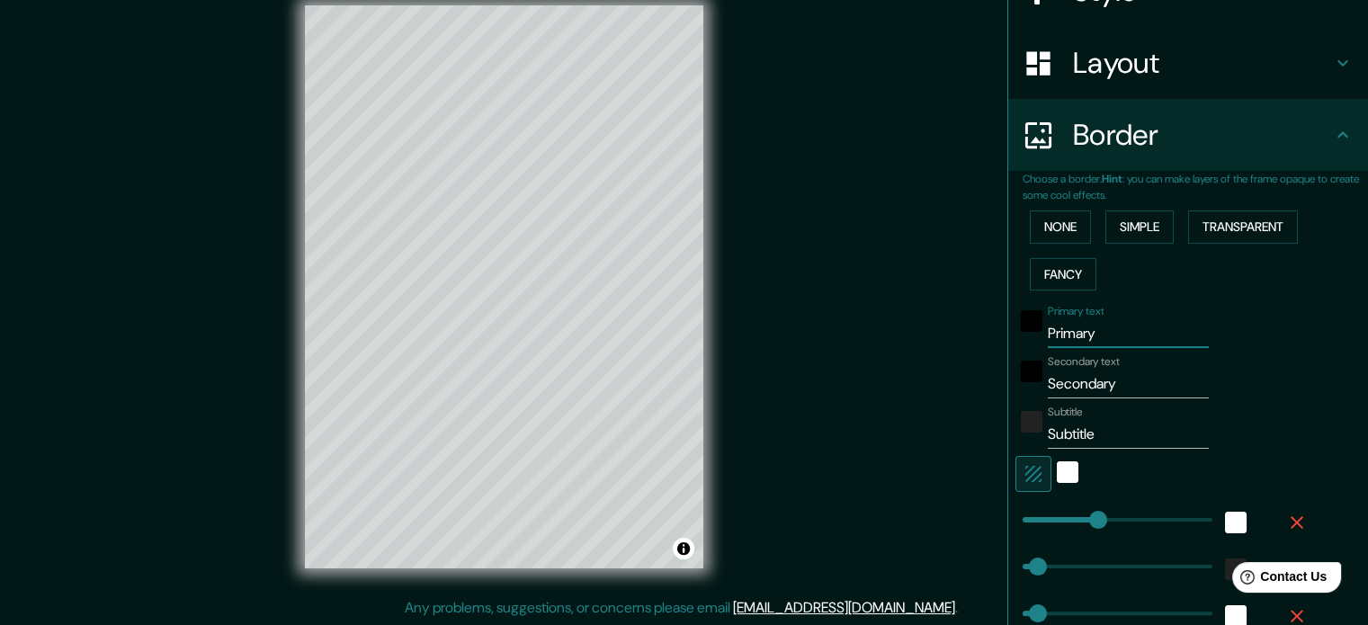
click at [1097, 340] on input "Primary" at bounding box center [1128, 333] width 161 height 29
click at [1016, 335] on div "Primary text Primary" at bounding box center [1163, 326] width 295 height 43
click at [1096, 384] on input "Secondary" at bounding box center [1128, 384] width 161 height 29
drag, startPoint x: 1115, startPoint y: 381, endPoint x: 1037, endPoint y: 378, distance: 78.3
click at [1048, 378] on input "Secondary" at bounding box center [1128, 384] width 161 height 29
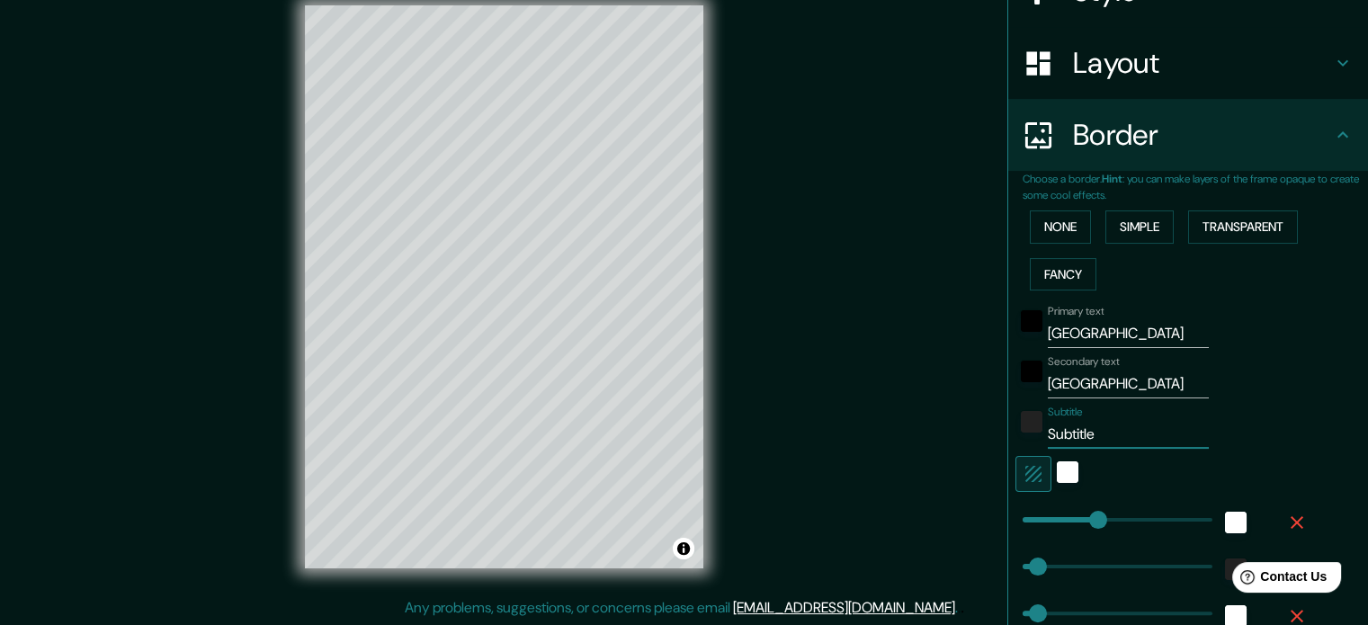
drag, startPoint x: 1090, startPoint y: 436, endPoint x: 1000, endPoint y: 433, distance: 90.0
click at [1008, 433] on div "Choose a border. Hint : you can make layers of the frame opaque to create some …" at bounding box center [1188, 453] width 360 height 565
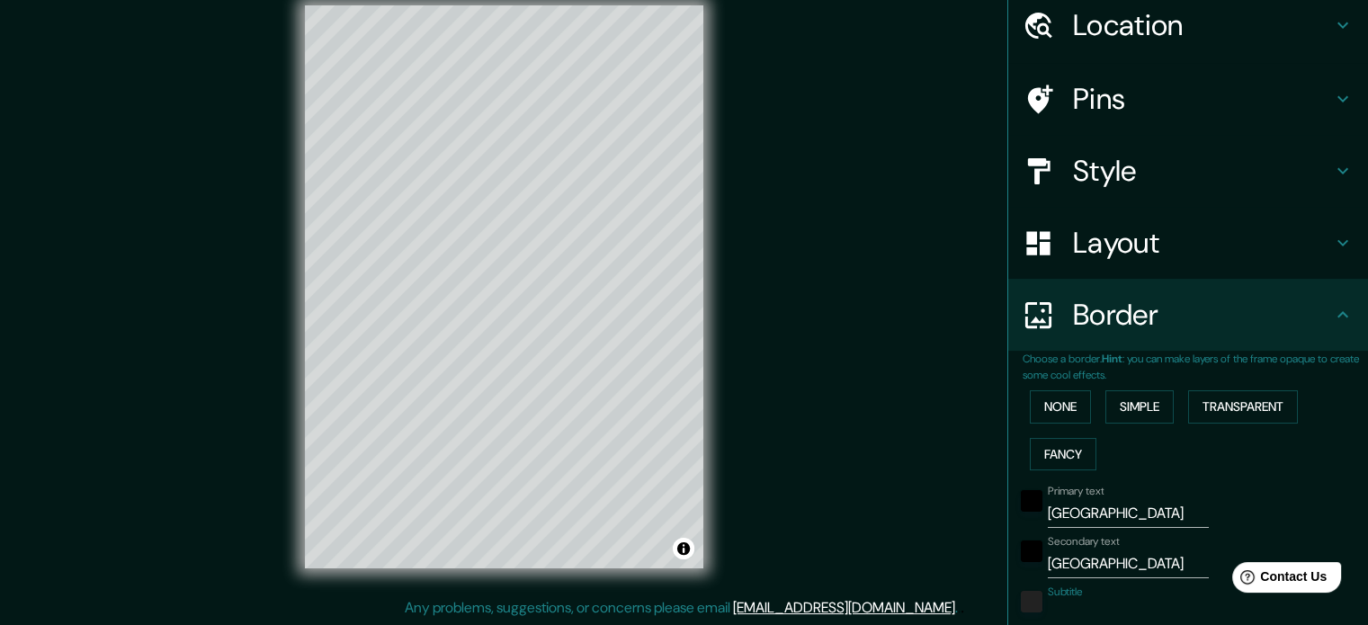
click at [1152, 238] on h4 "Layout" at bounding box center [1202, 243] width 259 height 36
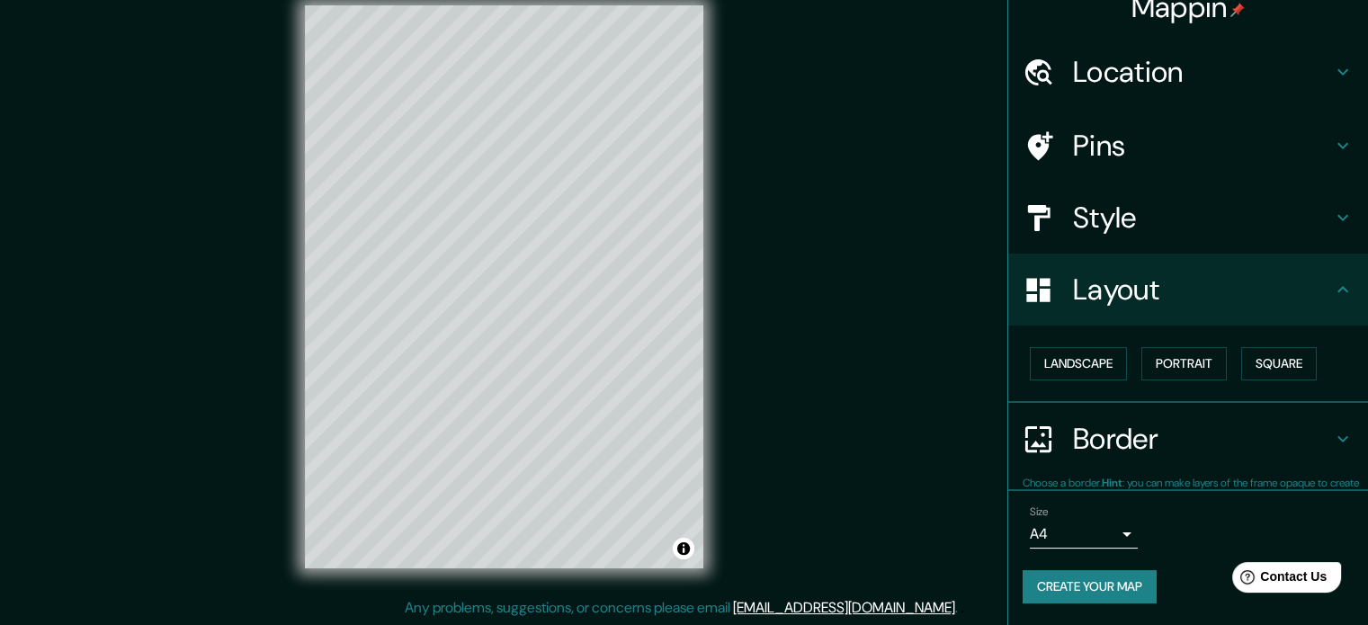
scroll to position [20, 0]
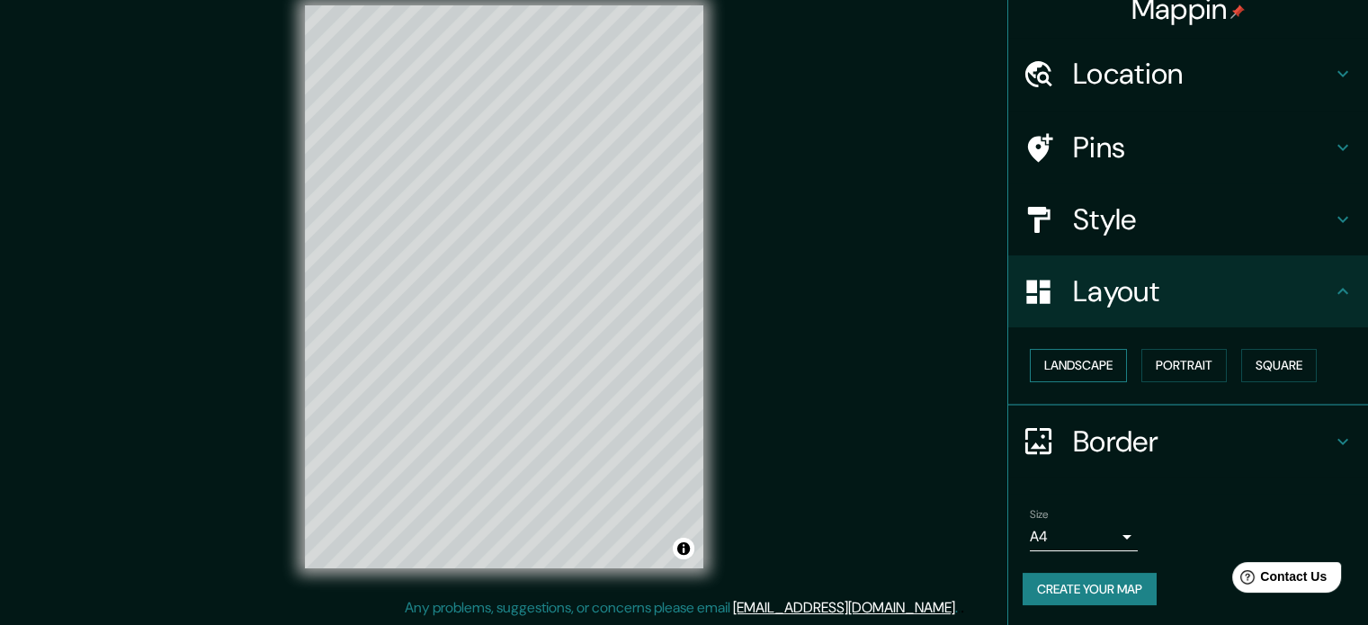
click at [1065, 368] on button "Landscape" at bounding box center [1078, 365] width 97 height 33
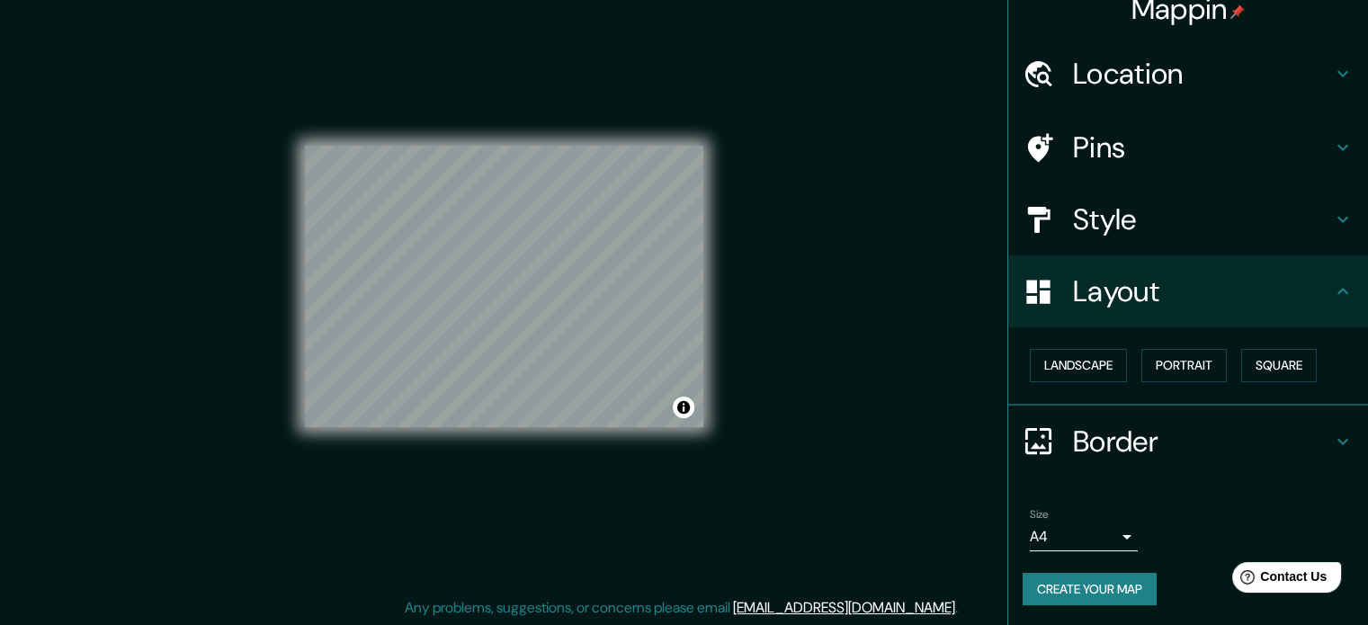
click at [1141, 434] on h4 "Border" at bounding box center [1202, 442] width 259 height 36
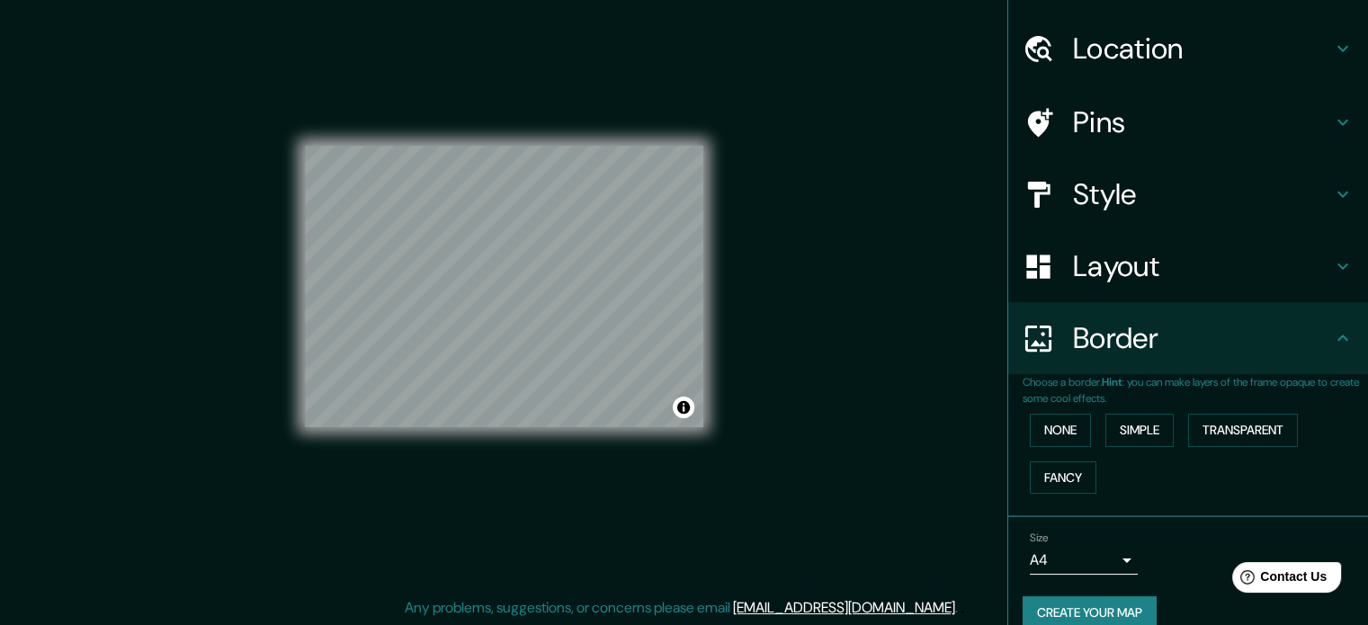
scroll to position [68, 0]
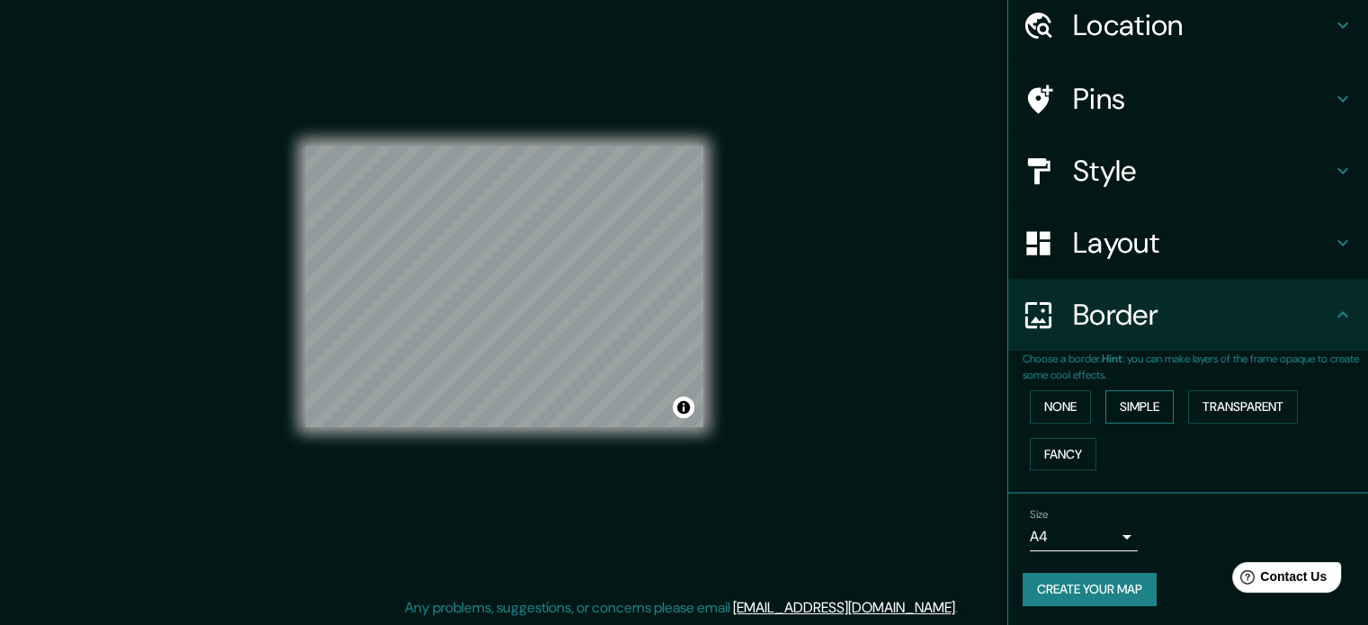
click at [1139, 405] on button "Simple" at bounding box center [1139, 406] width 68 height 33
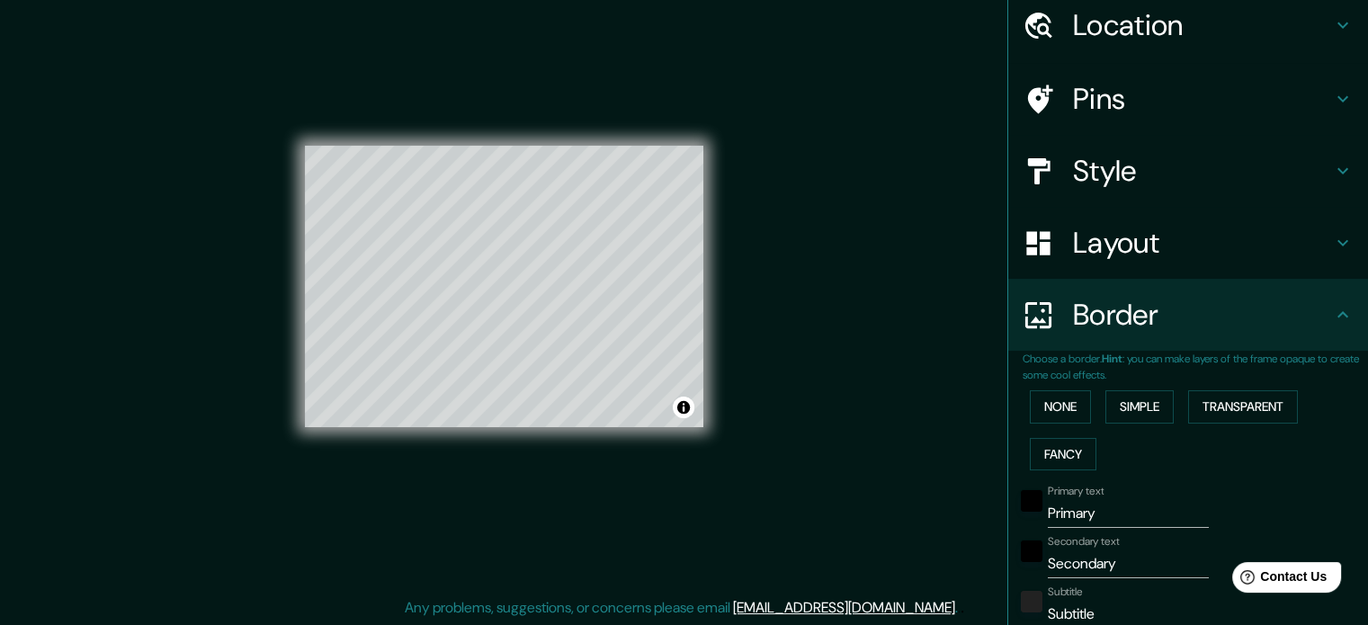
click at [1208, 306] on h4 "Border" at bounding box center [1202, 315] width 259 height 36
click at [1178, 247] on h4 "Layout" at bounding box center [1202, 243] width 259 height 36
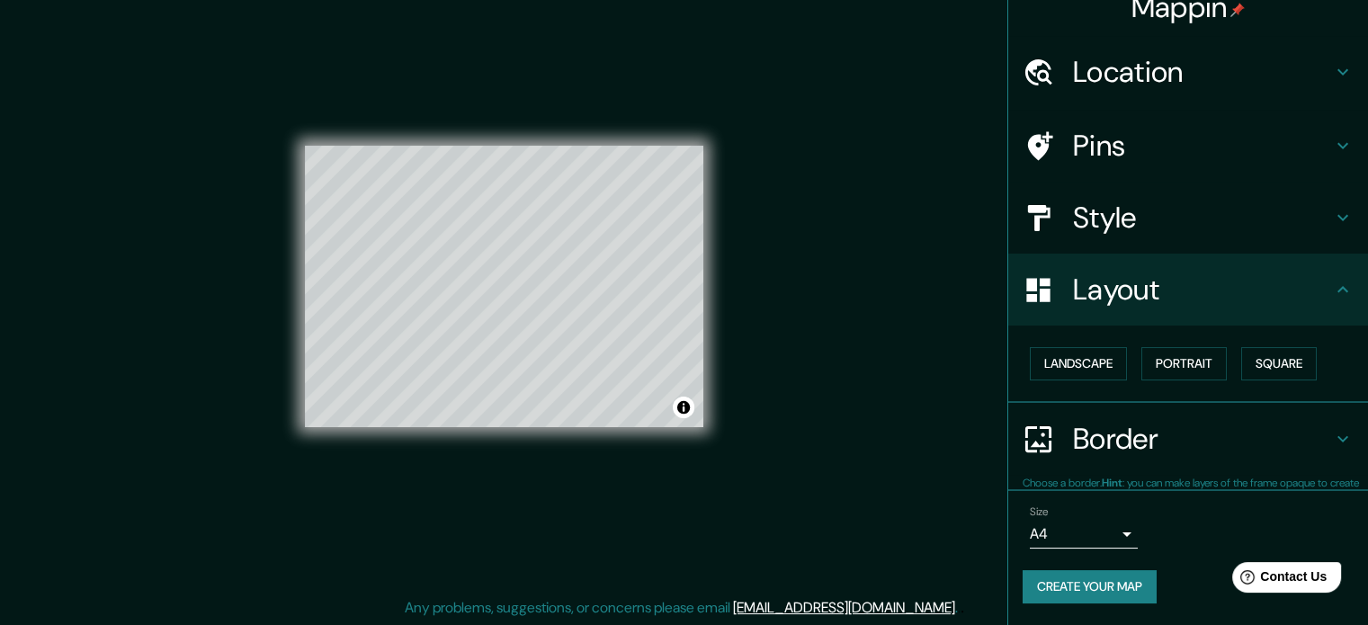
scroll to position [20, 0]
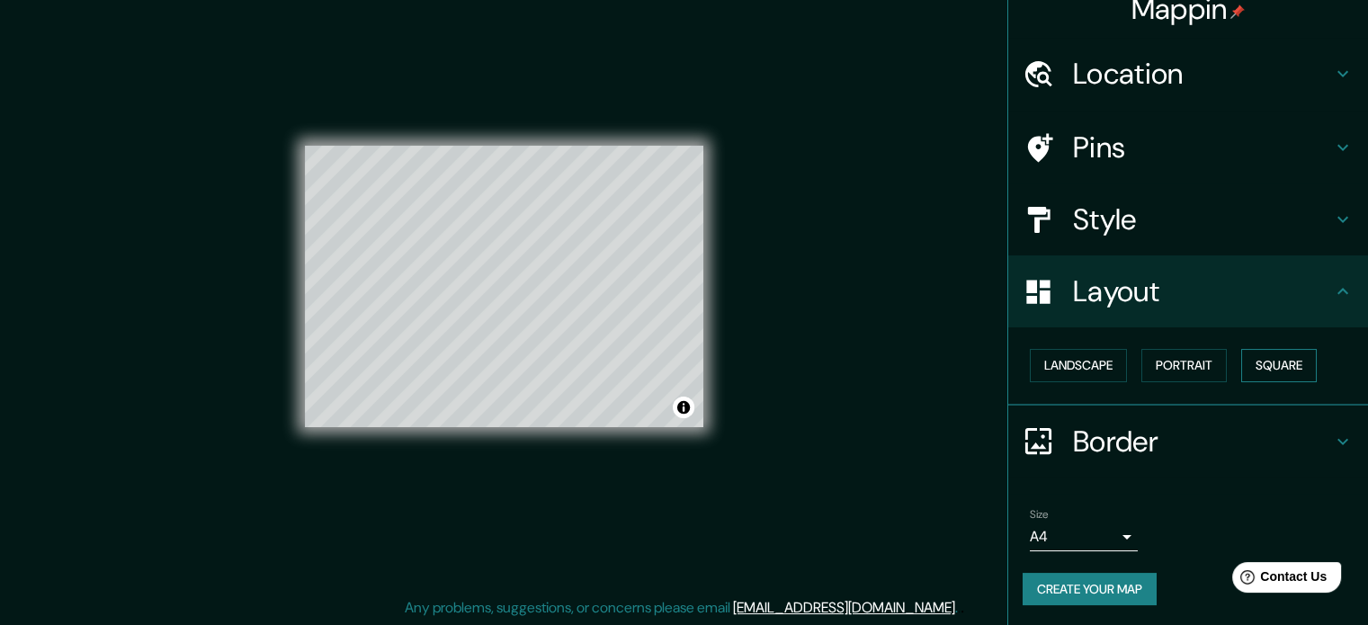
click at [1256, 366] on button "Square" at bounding box center [1279, 365] width 76 height 33
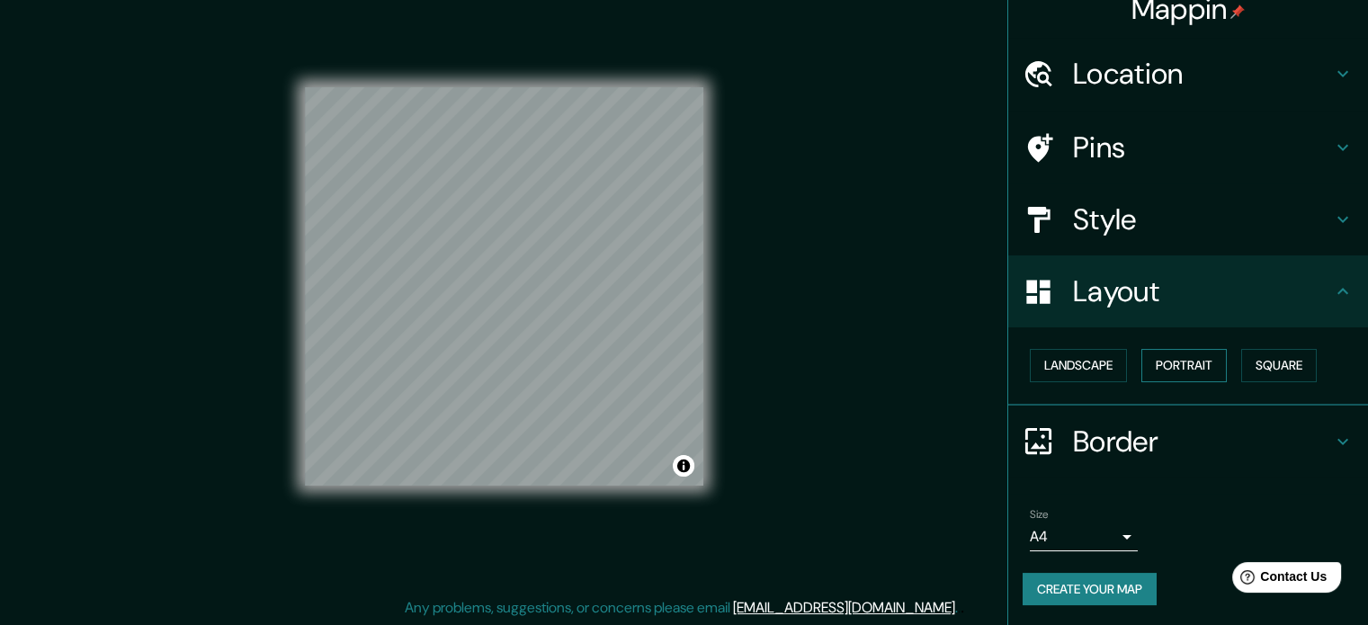
click at [1194, 370] on button "Portrait" at bounding box center [1183, 365] width 85 height 33
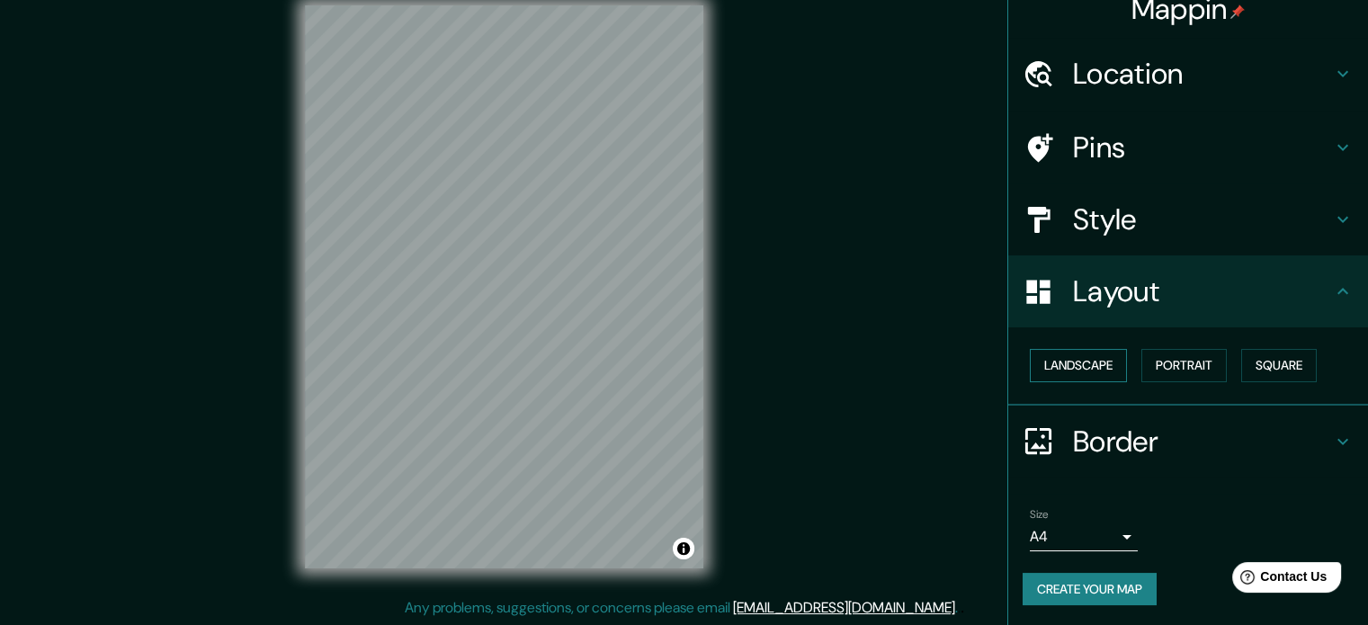
click at [1052, 354] on button "Landscape" at bounding box center [1078, 365] width 97 height 33
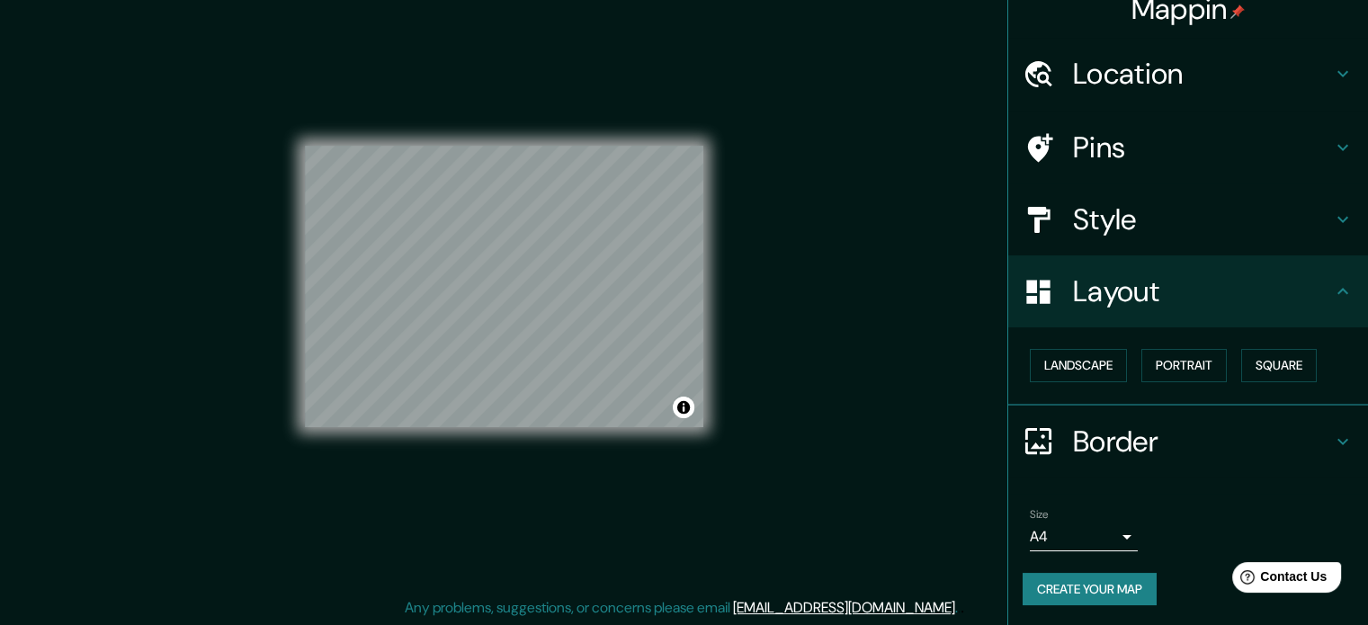
click at [1123, 98] on div "Location" at bounding box center [1188, 74] width 360 height 72
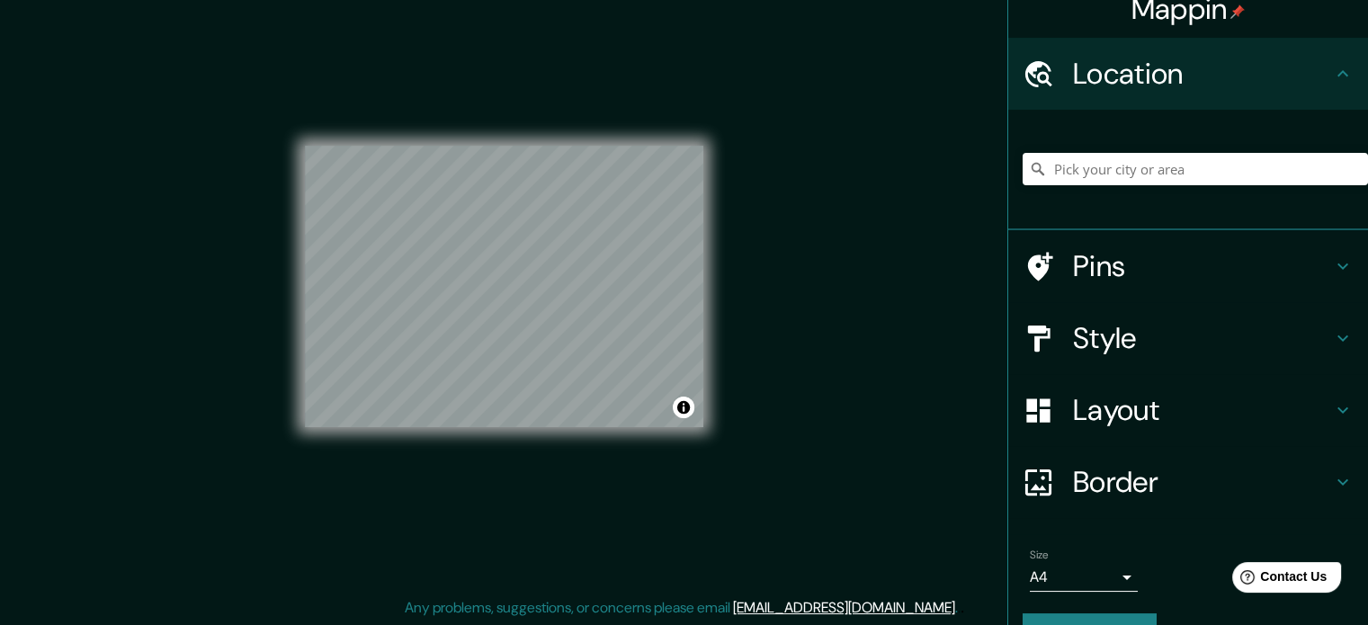
click at [1175, 264] on h4 "Pins" at bounding box center [1202, 266] width 259 height 36
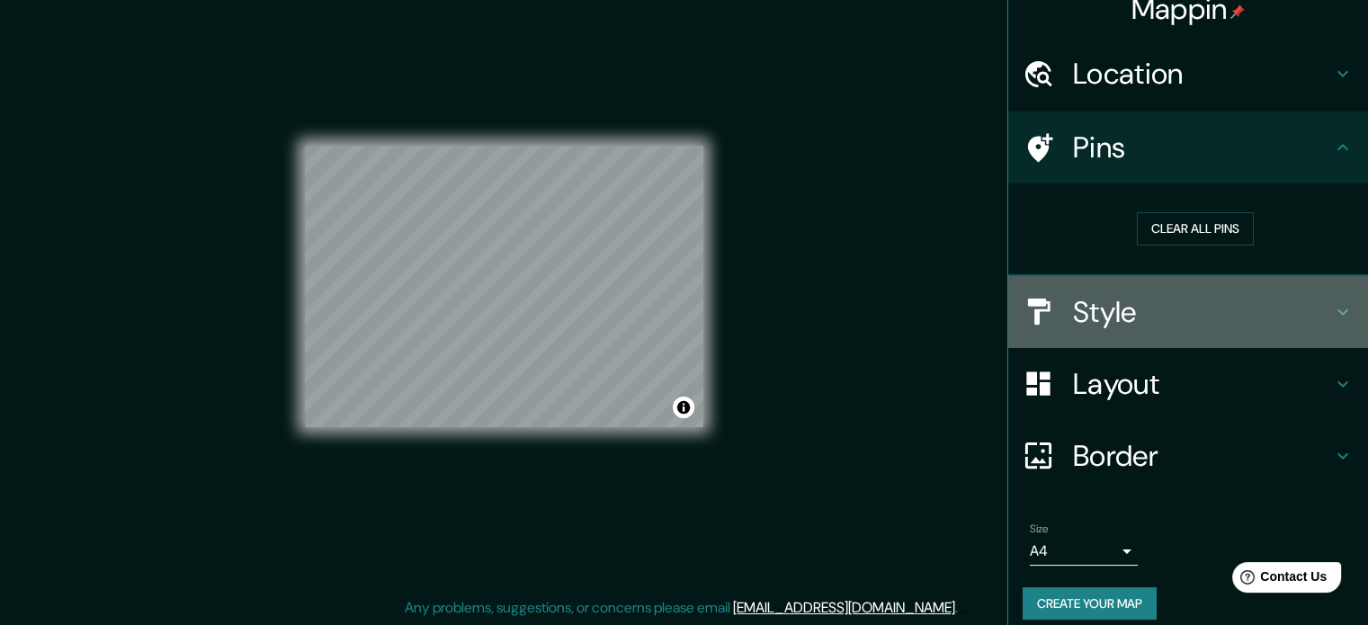
click at [1177, 307] on h4 "Style" at bounding box center [1202, 312] width 259 height 36
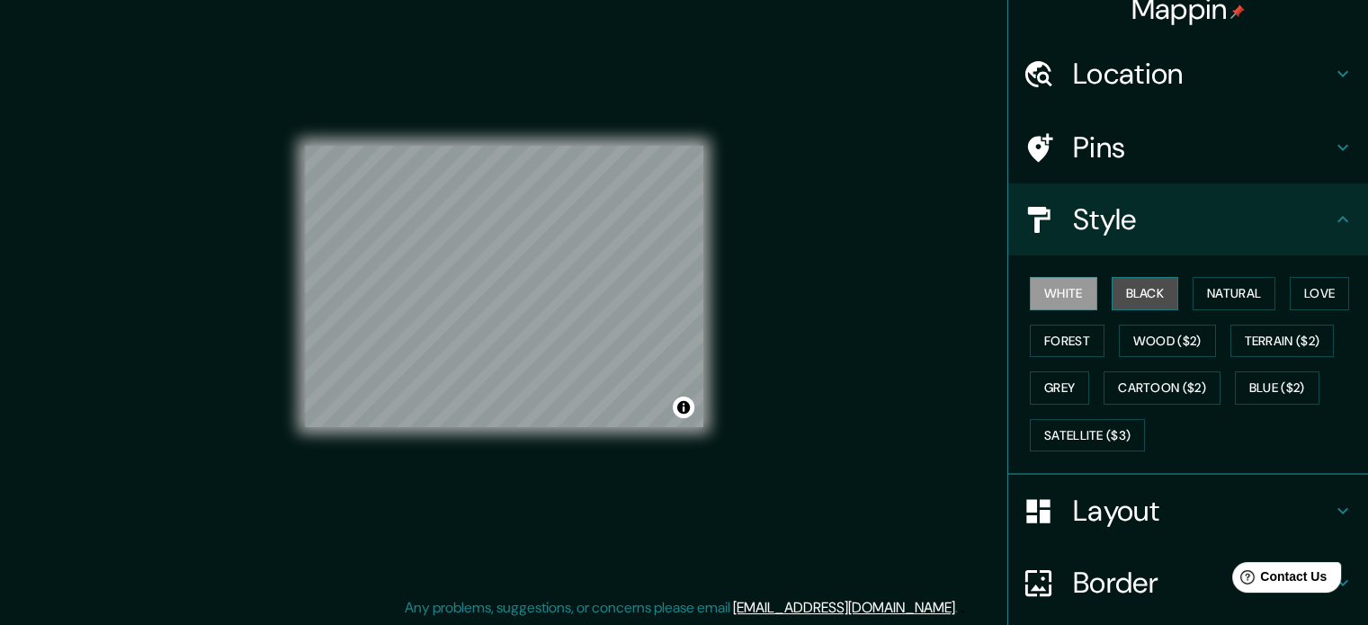
click at [1137, 285] on button "Black" at bounding box center [1145, 293] width 67 height 33
click at [1258, 300] on button "Natural" at bounding box center [1234, 293] width 83 height 33
click at [1148, 296] on button "Black" at bounding box center [1145, 293] width 67 height 33
click at [1052, 389] on button "Grey" at bounding box center [1059, 387] width 59 height 33
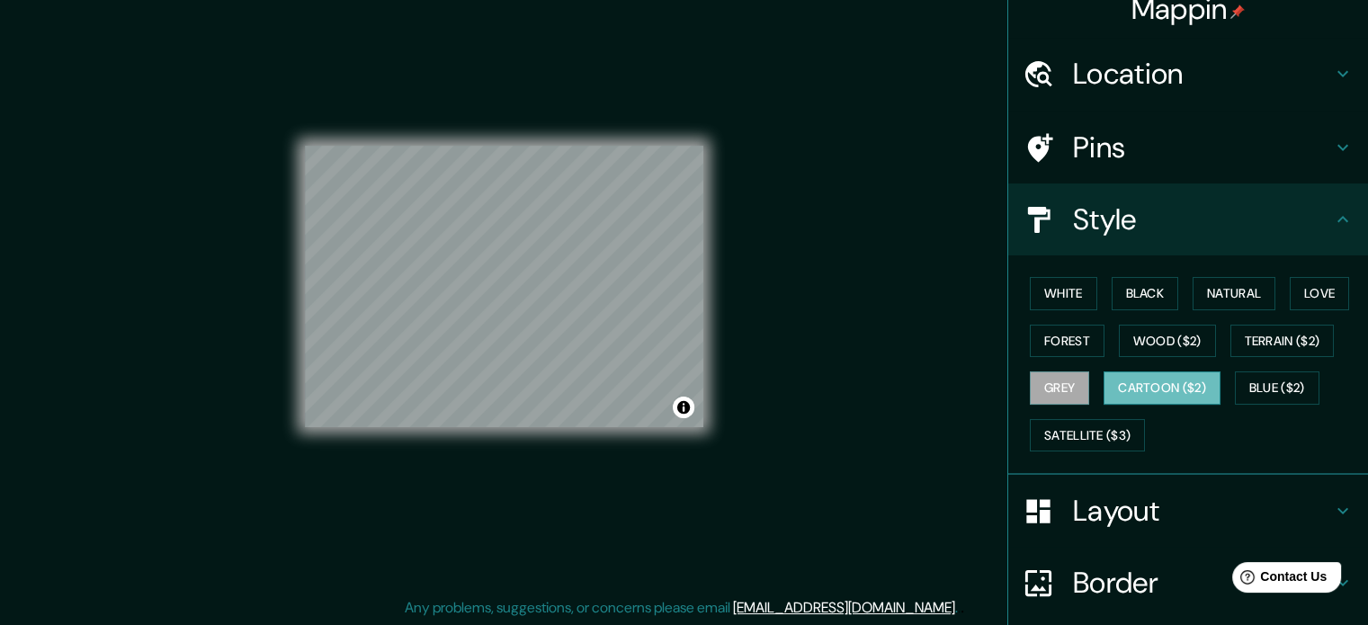
click at [1134, 388] on button "Cartoon ($2)" at bounding box center [1162, 387] width 117 height 33
click at [1272, 386] on button "Blue ($2)" at bounding box center [1277, 387] width 85 height 33
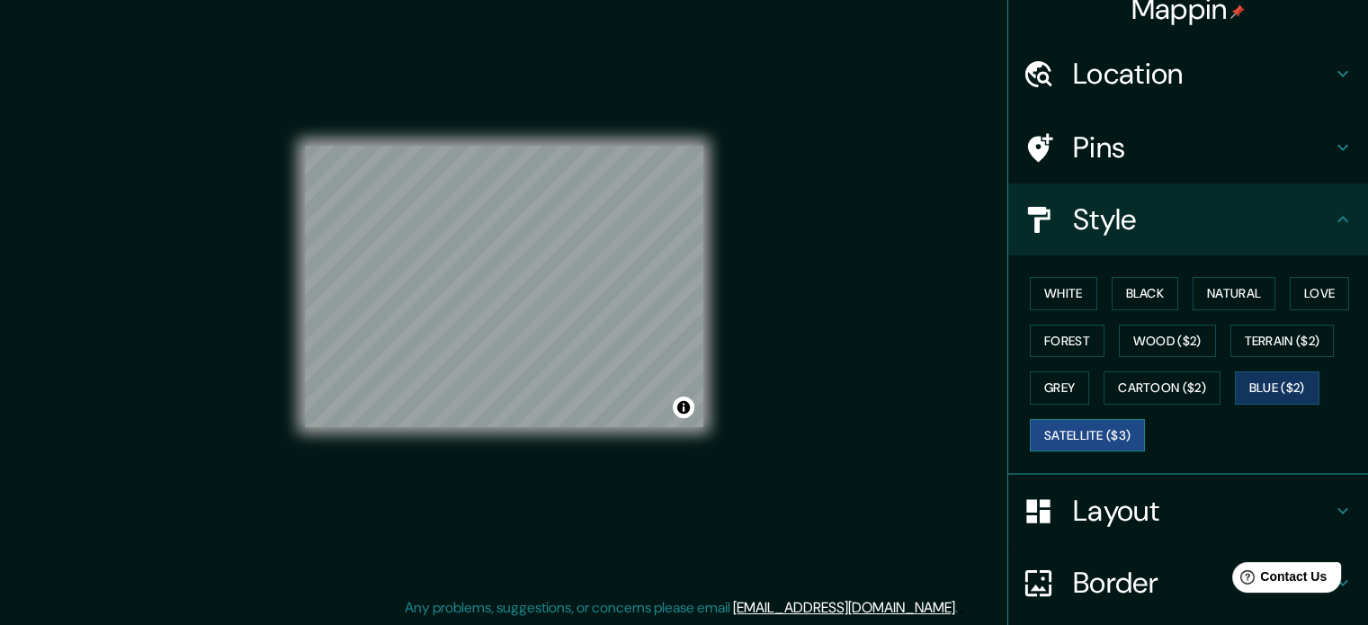
click at [1061, 425] on button "Satellite ($3)" at bounding box center [1087, 435] width 115 height 33
click at [1047, 298] on button "White" at bounding box center [1063, 293] width 67 height 33
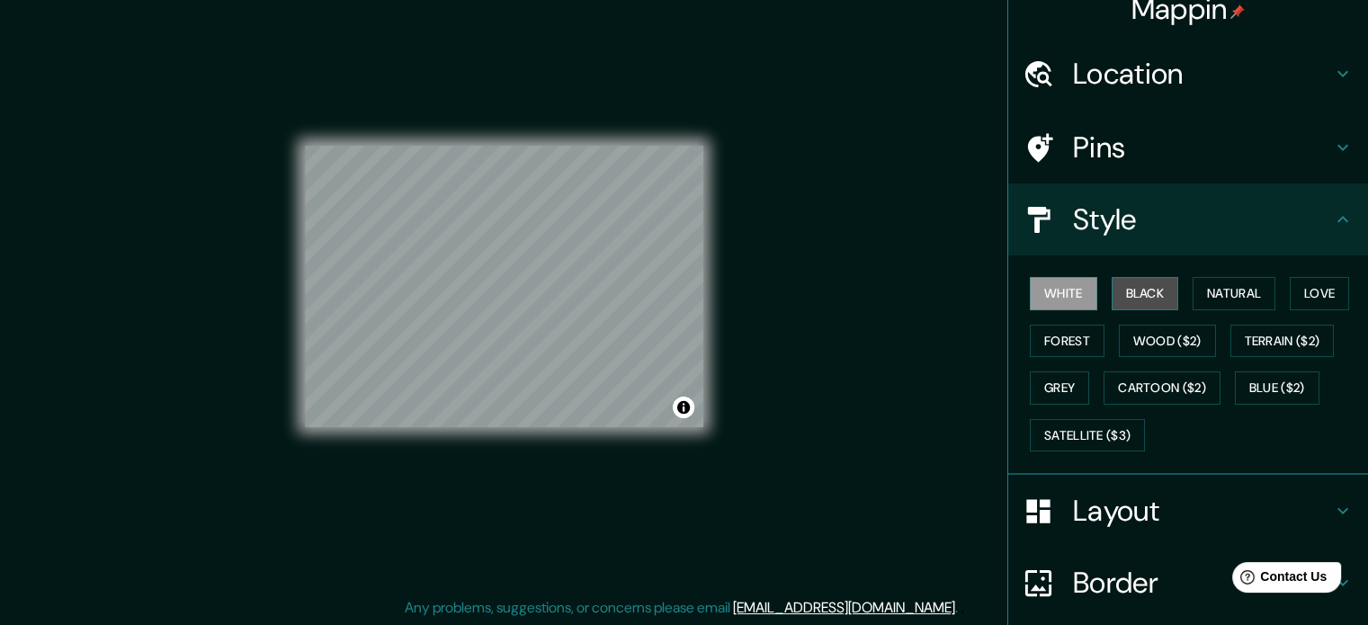
click at [1125, 294] on button "Black" at bounding box center [1145, 293] width 67 height 33
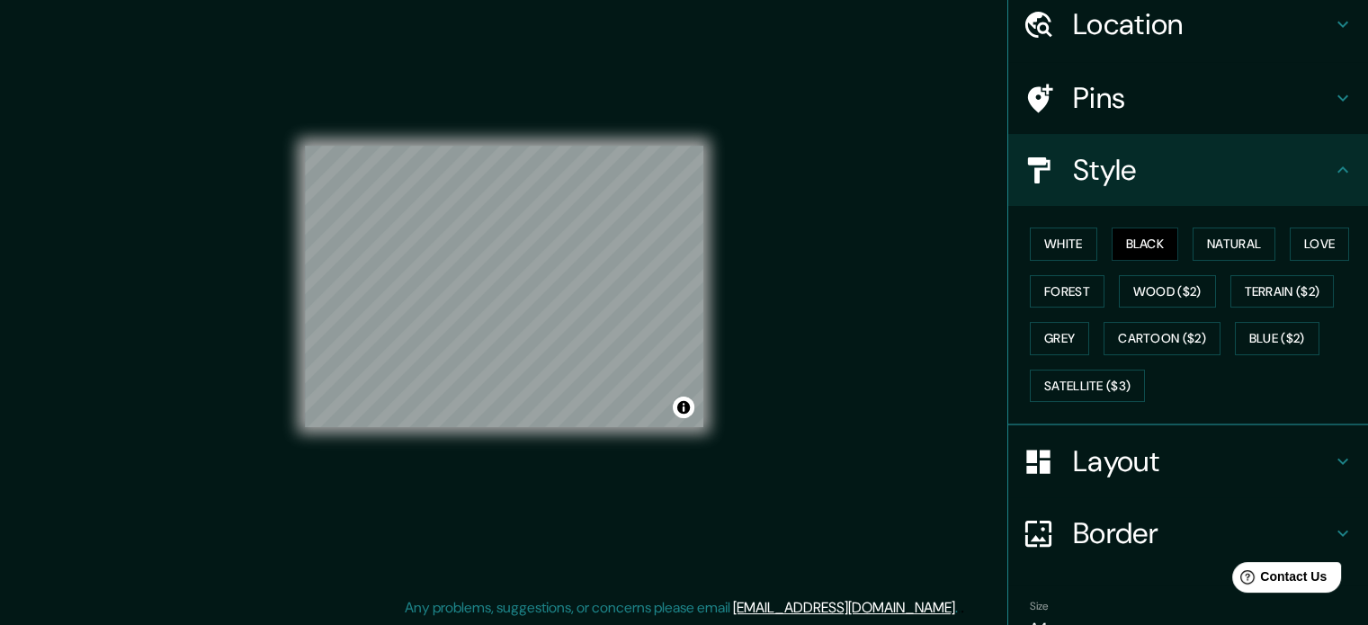
scroll to position [110, 0]
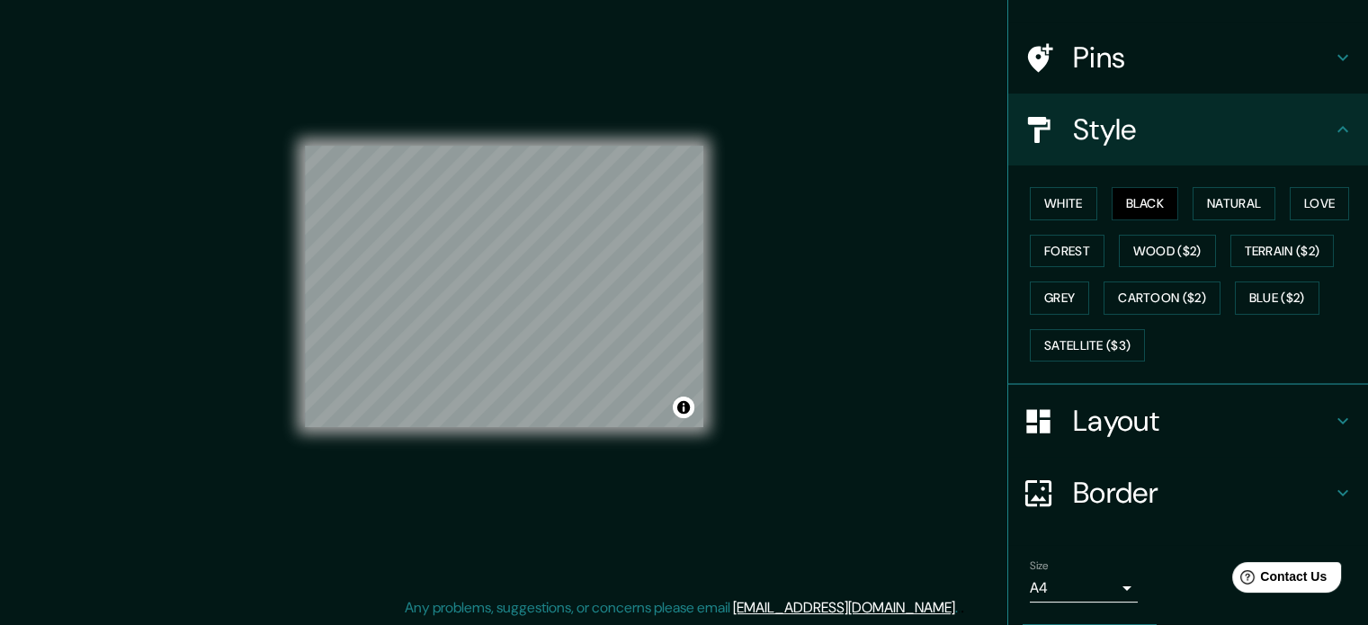
click at [1159, 424] on h4 "Layout" at bounding box center [1202, 421] width 259 height 36
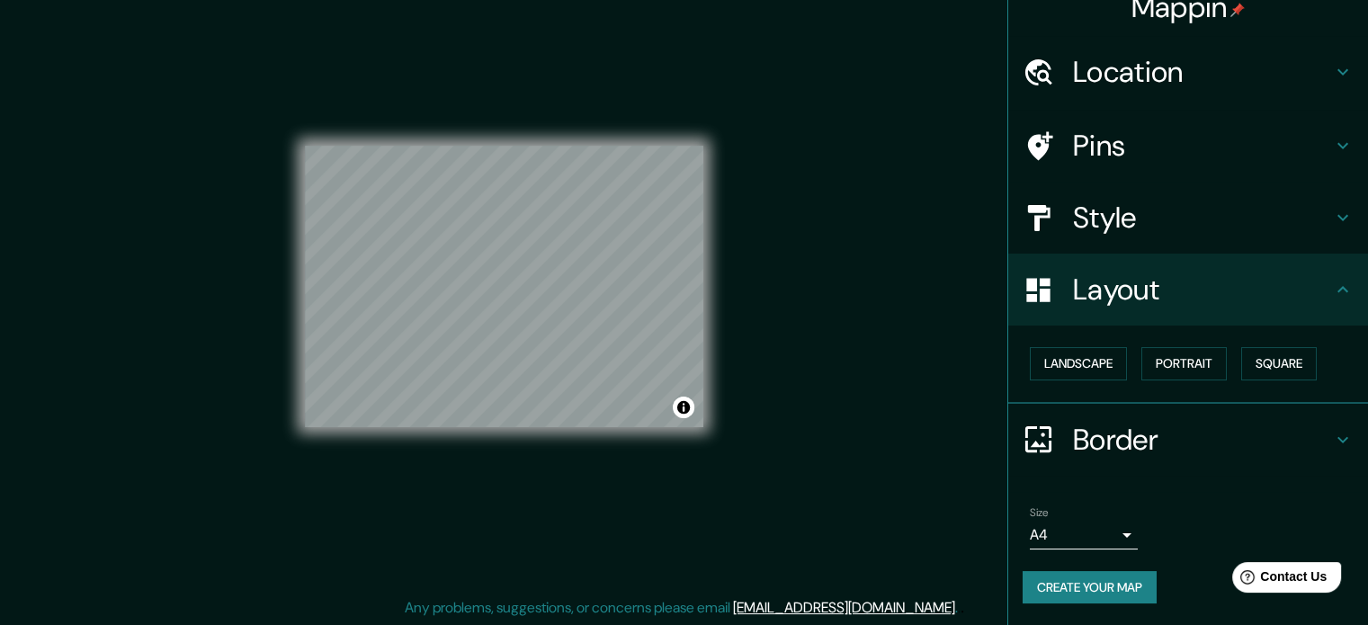
scroll to position [20, 0]
click at [1266, 362] on button "Square" at bounding box center [1279, 365] width 76 height 33
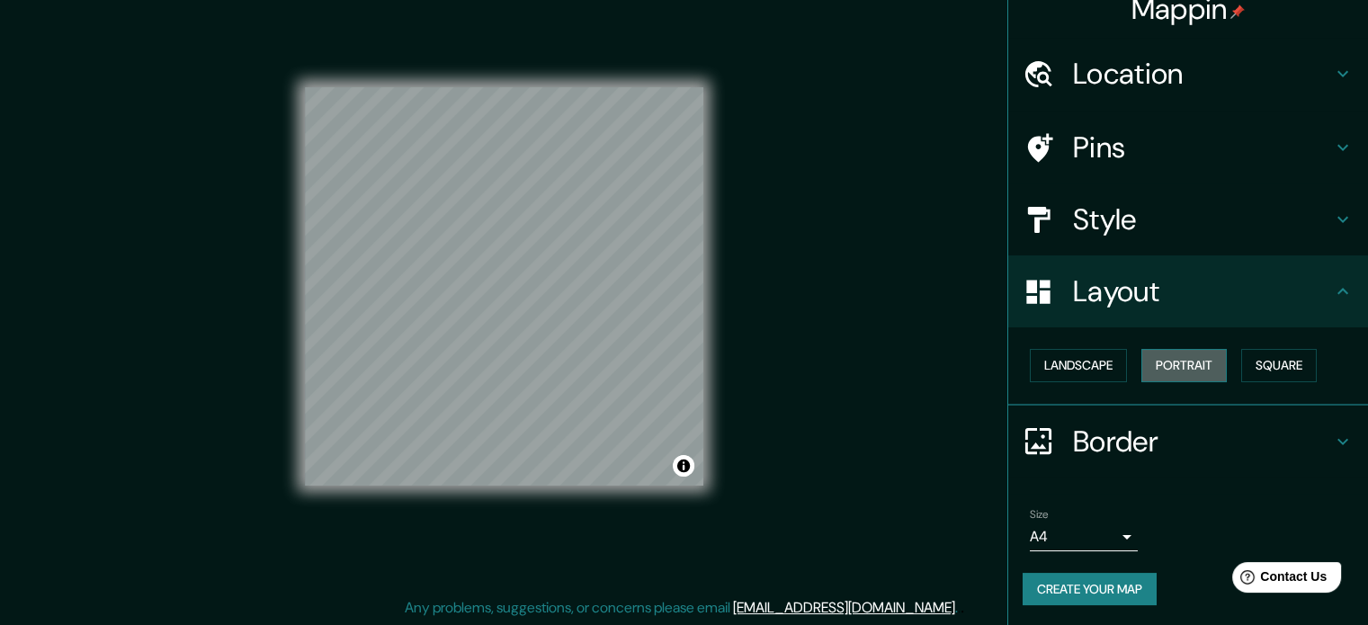
click at [1167, 371] on button "Portrait" at bounding box center [1183, 365] width 85 height 33
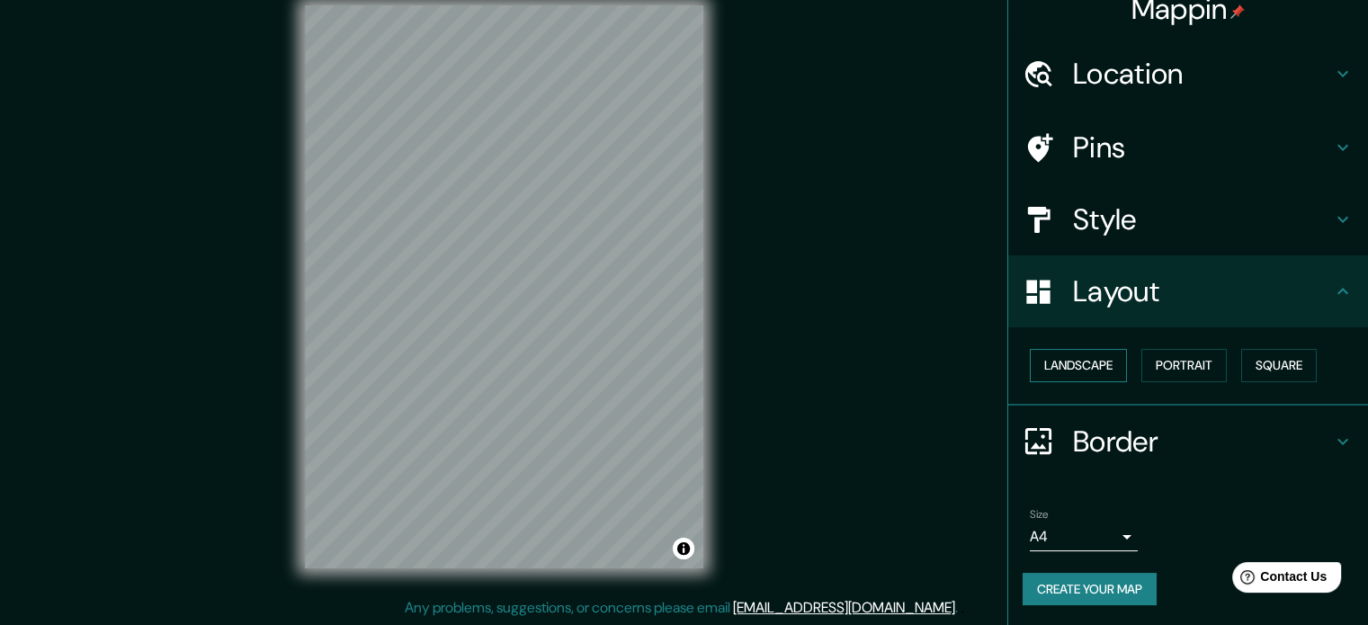
click at [1070, 373] on button "Landscape" at bounding box center [1078, 365] width 97 height 33
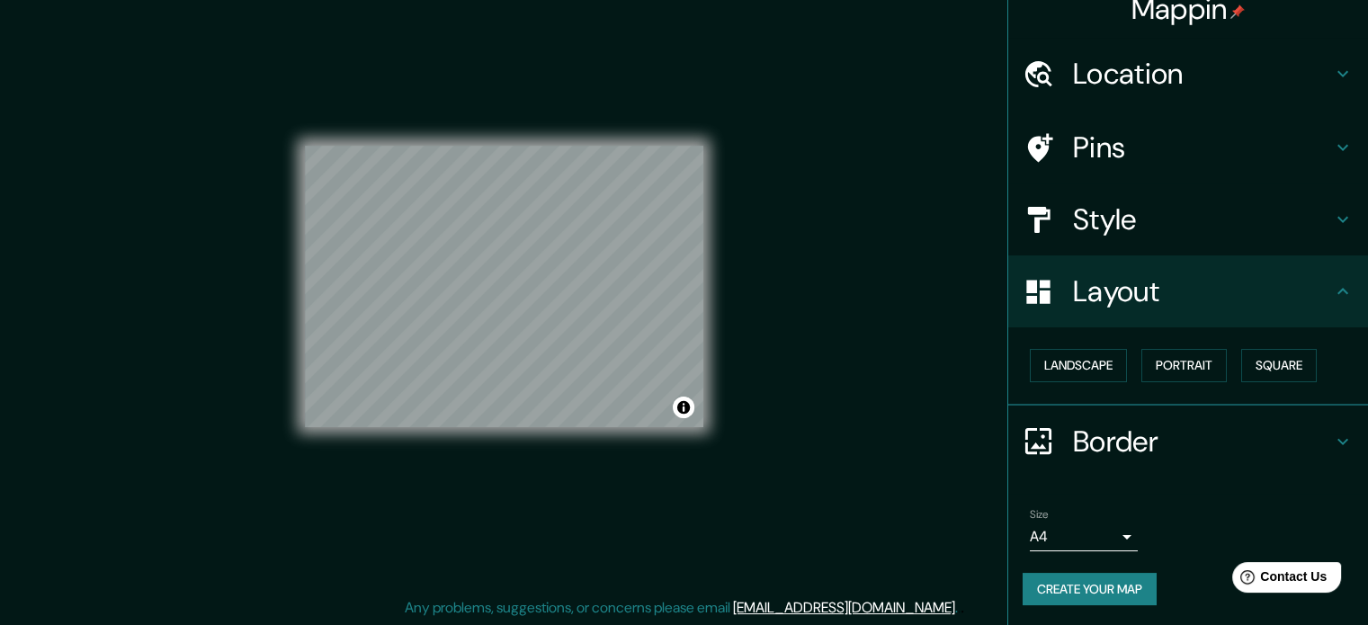
click at [1182, 438] on h4 "Border" at bounding box center [1202, 442] width 259 height 36
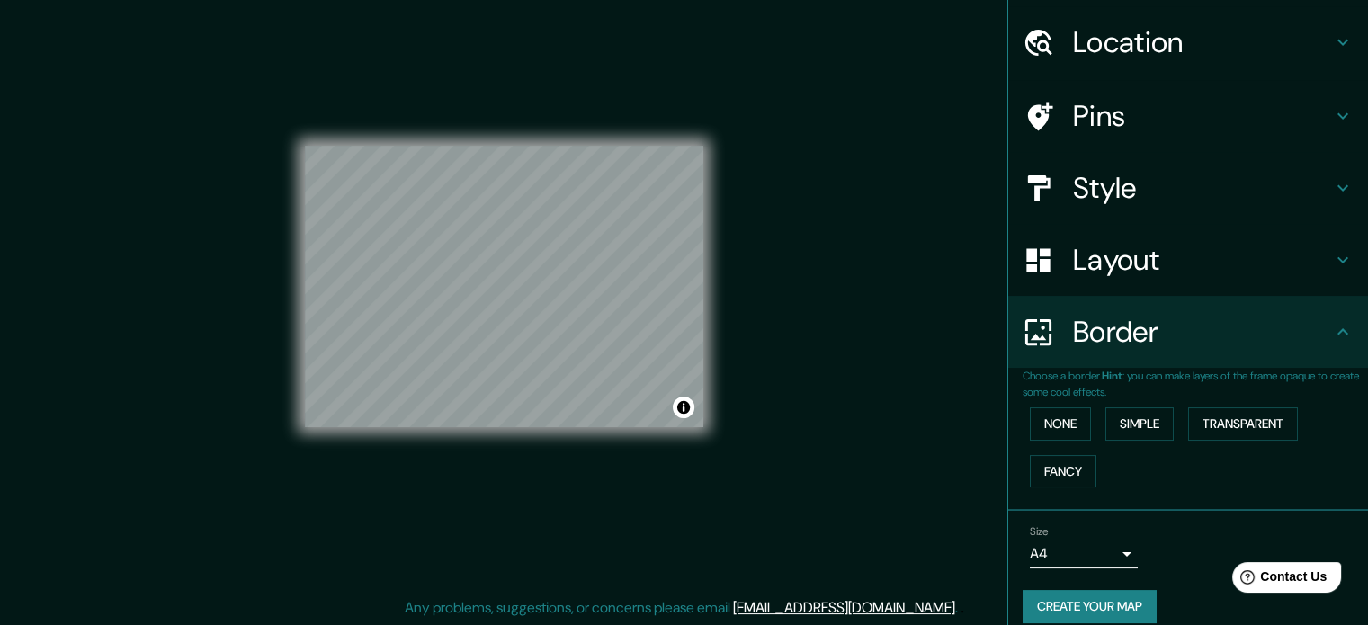
scroll to position [68, 0]
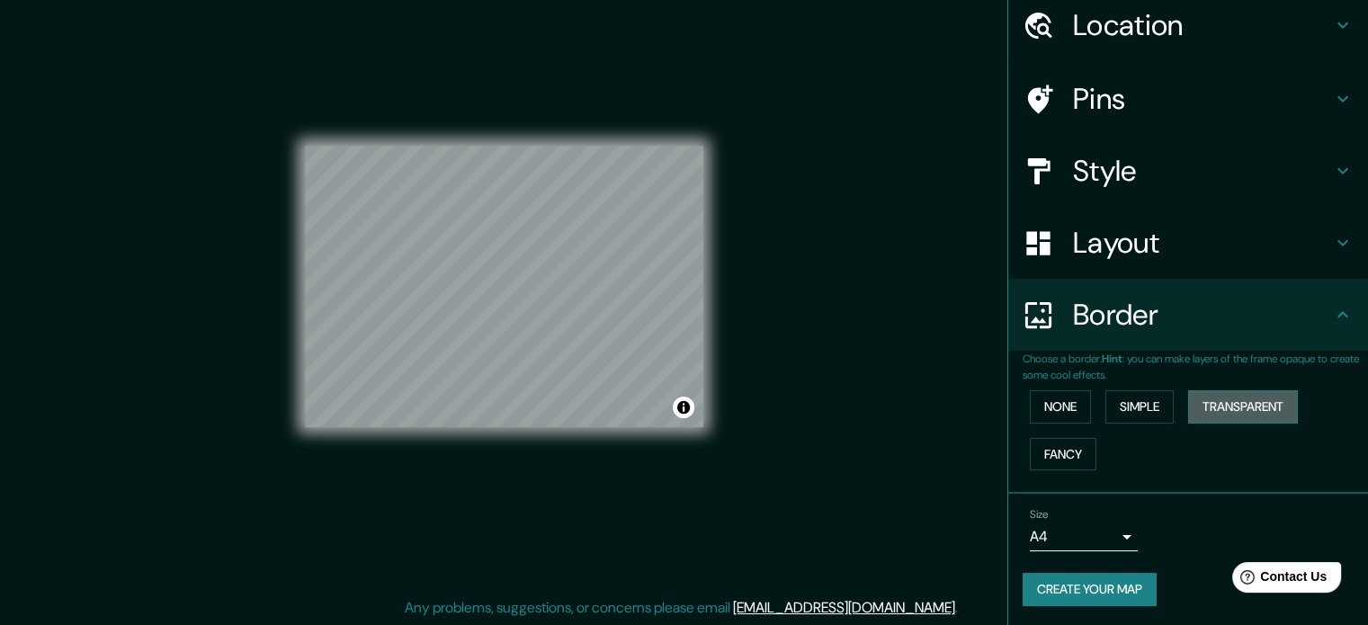
click at [1225, 394] on button "Transparent" at bounding box center [1243, 406] width 110 height 33
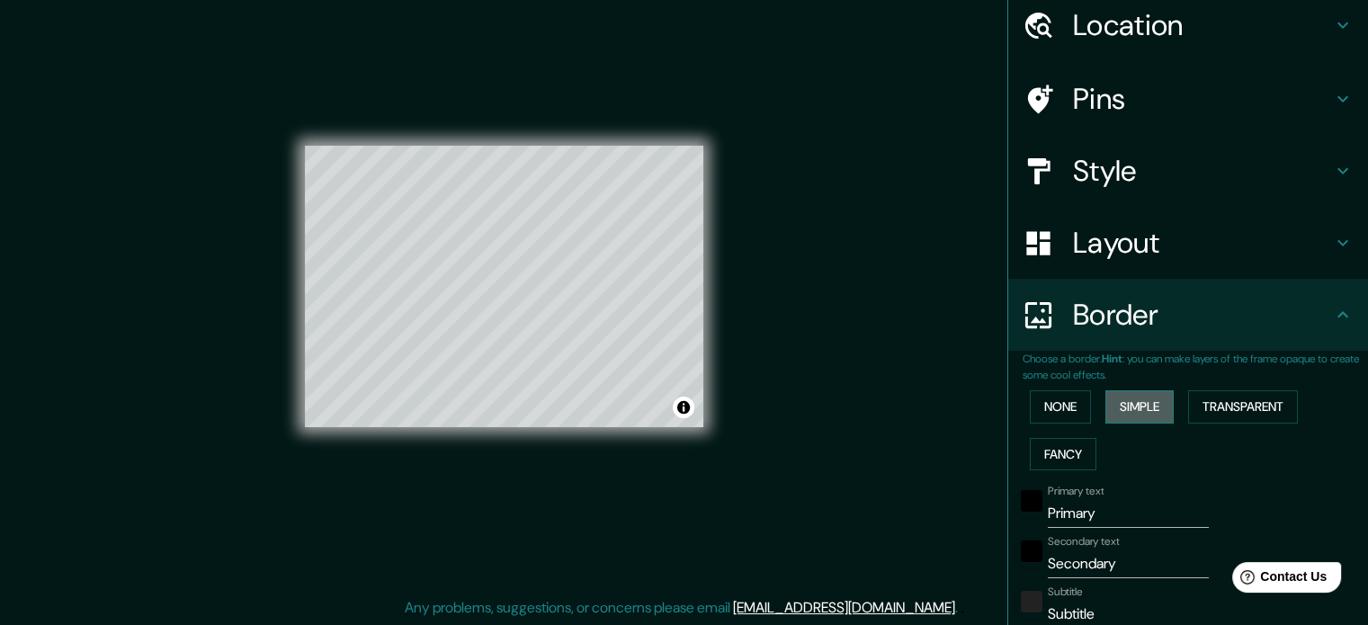
click at [1142, 407] on button "Simple" at bounding box center [1139, 406] width 68 height 33
click at [1059, 444] on button "Fancy" at bounding box center [1063, 454] width 67 height 33
click at [1058, 406] on button "None" at bounding box center [1060, 406] width 61 height 33
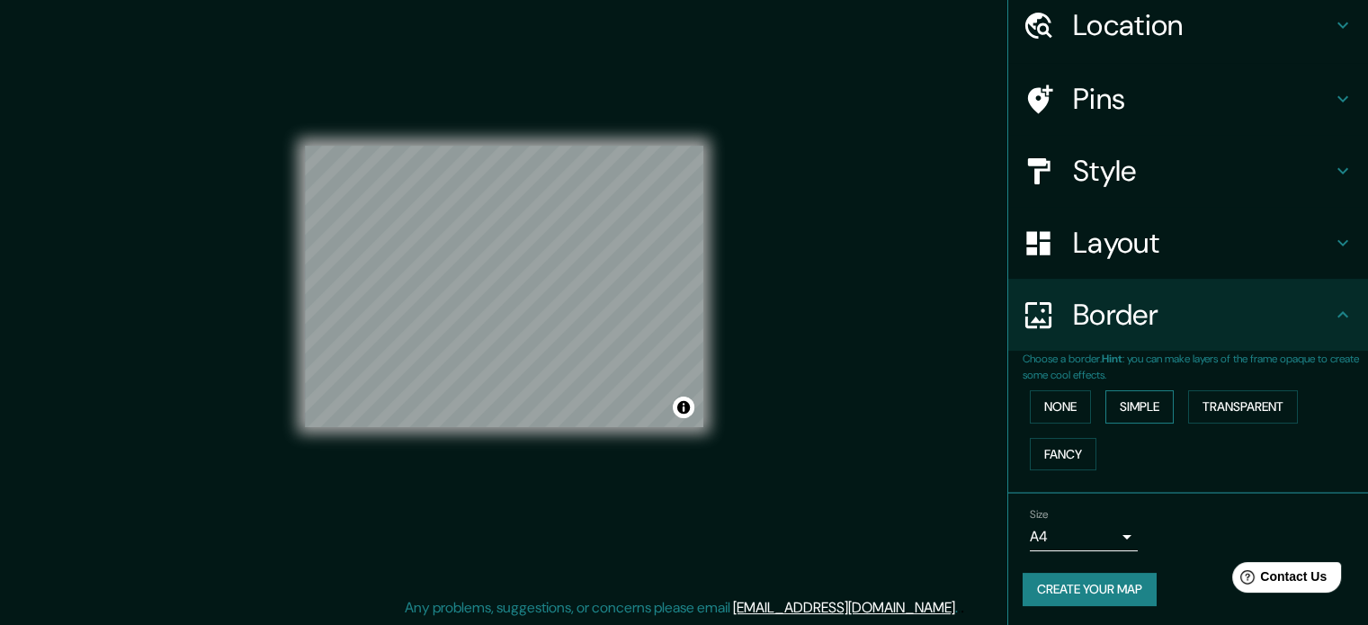
click at [1114, 406] on button "Simple" at bounding box center [1139, 406] width 68 height 33
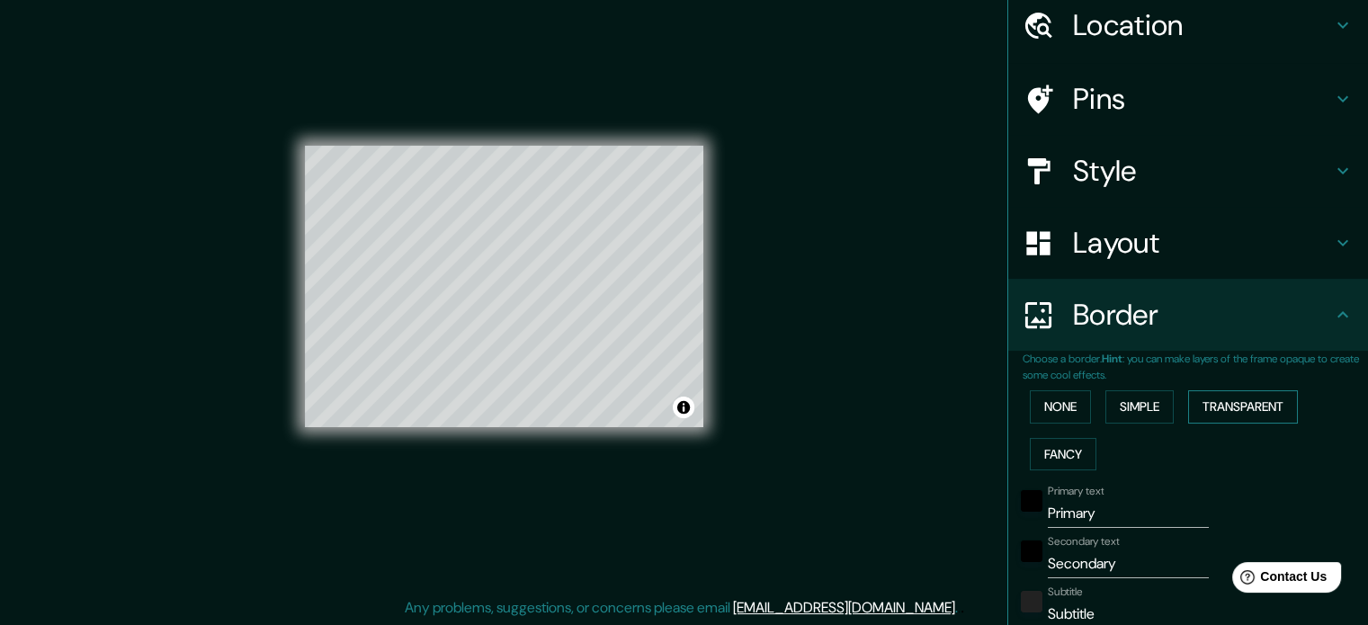
click at [1209, 407] on button "Transparent" at bounding box center [1243, 406] width 110 height 33
click at [1047, 449] on button "Fancy" at bounding box center [1063, 454] width 67 height 33
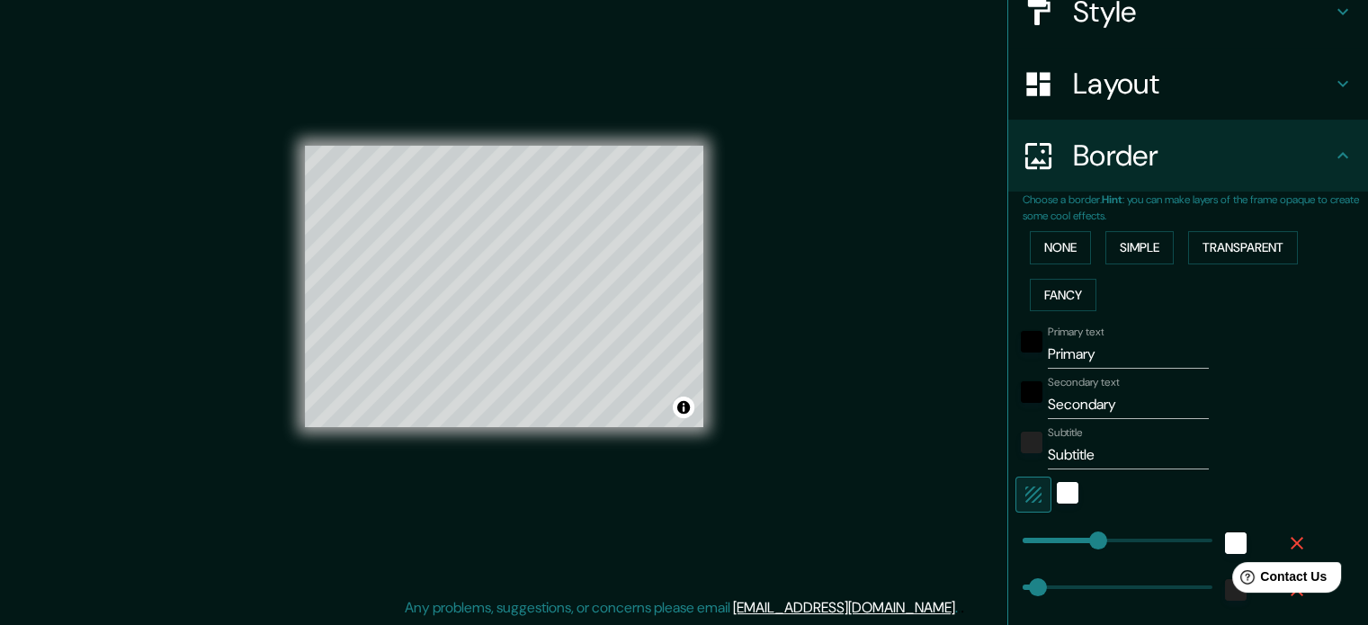
scroll to position [248, 0]
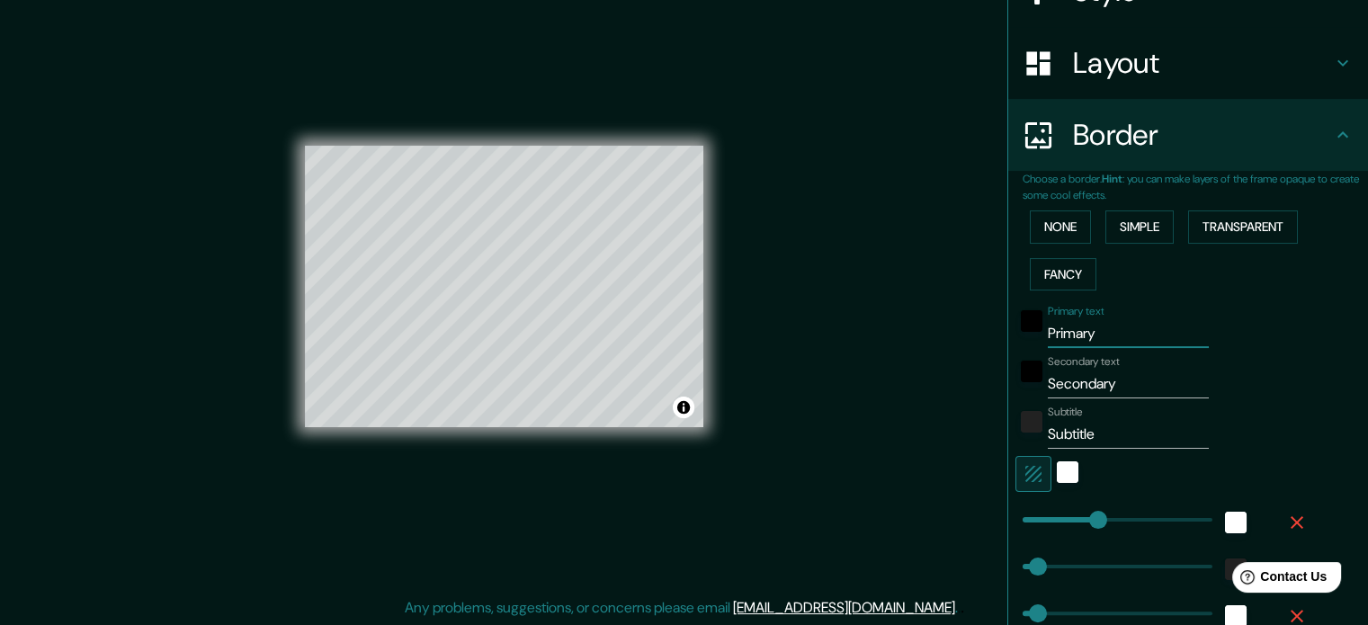
drag, startPoint x: 1095, startPoint y: 330, endPoint x: 1019, endPoint y: 330, distance: 75.6
click at [1019, 330] on div "Primary text Primary" at bounding box center [1163, 326] width 295 height 43
drag, startPoint x: 1084, startPoint y: 386, endPoint x: 1105, endPoint y: 380, distance: 21.4
click at [1085, 386] on input "Secondary" at bounding box center [1128, 384] width 161 height 29
drag, startPoint x: 1106, startPoint y: 381, endPoint x: 1007, endPoint y: 371, distance: 99.5
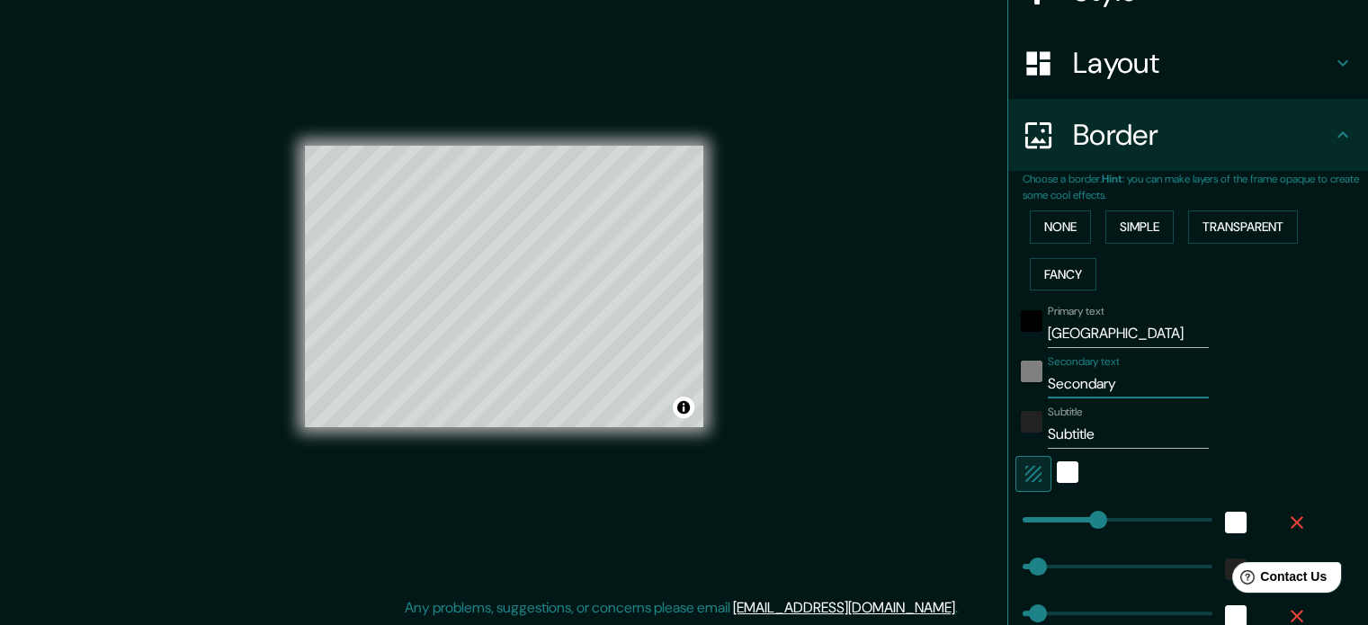
click at [1016, 371] on div "Secondary text Secondary" at bounding box center [1163, 376] width 295 height 43
drag, startPoint x: 1096, startPoint y: 434, endPoint x: 995, endPoint y: 433, distance: 100.8
click at [1008, 431] on div "Choose a border. Hint : you can make layers of the frame opaque to create some …" at bounding box center [1188, 453] width 360 height 565
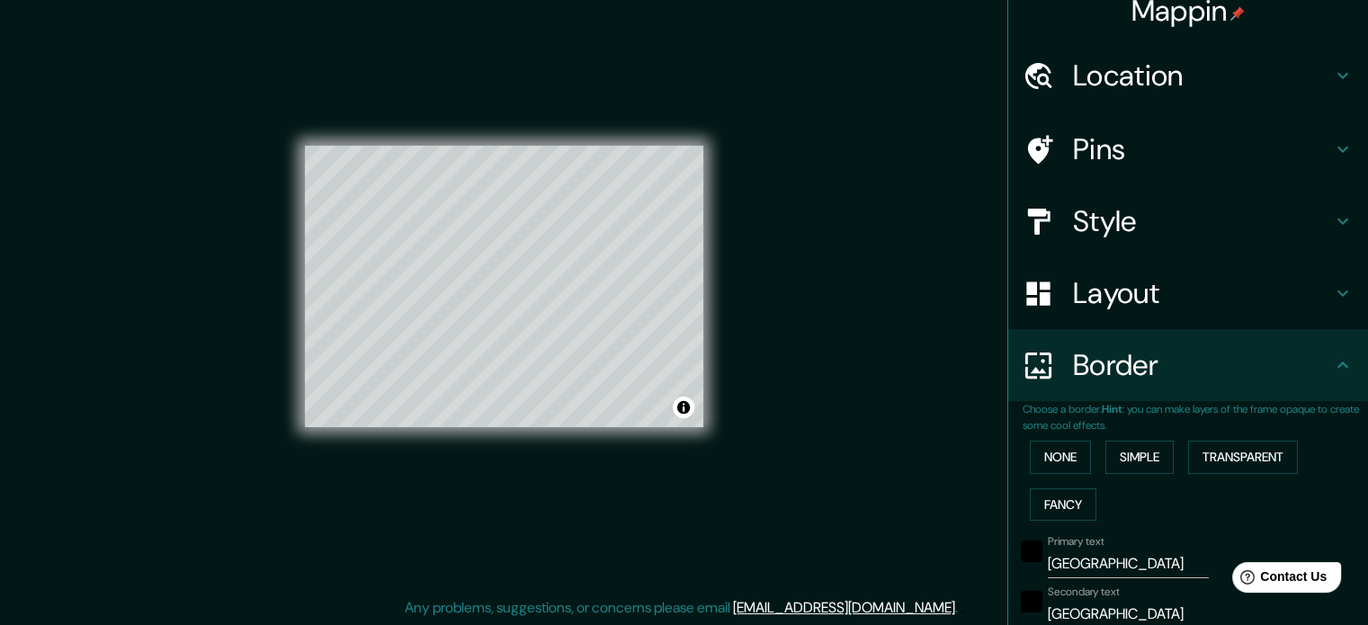
scroll to position [0, 0]
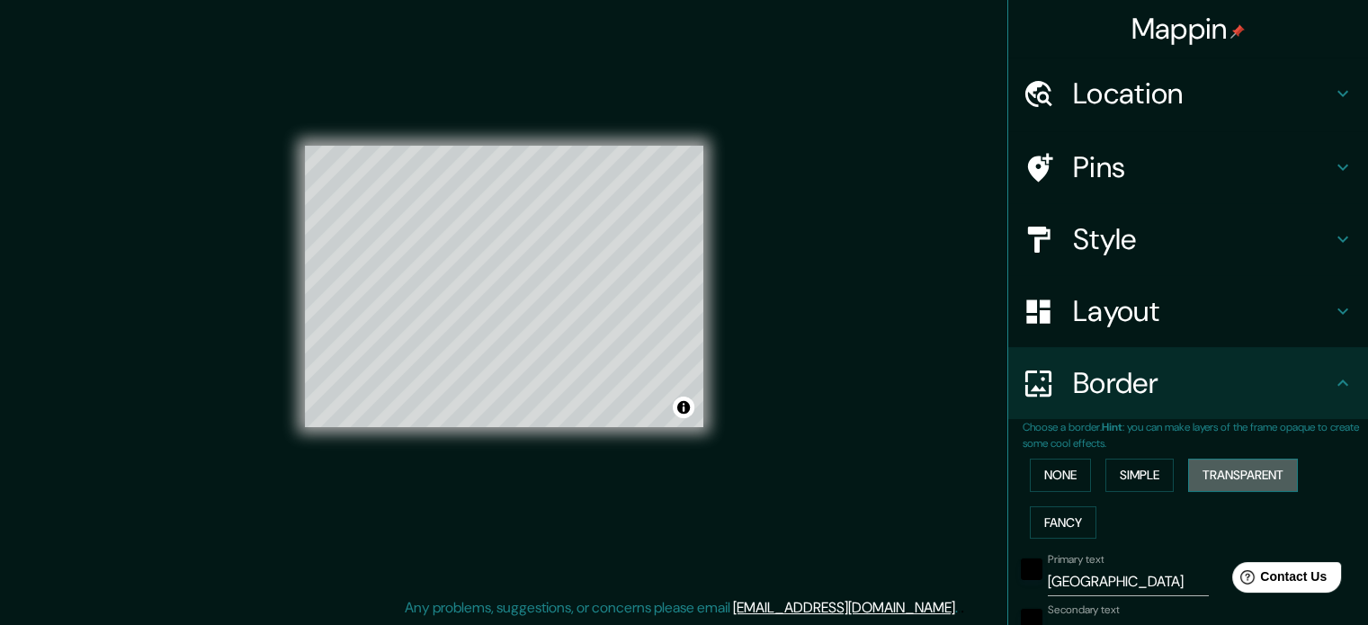
click at [1224, 475] on button "Transparent" at bounding box center [1243, 475] width 110 height 33
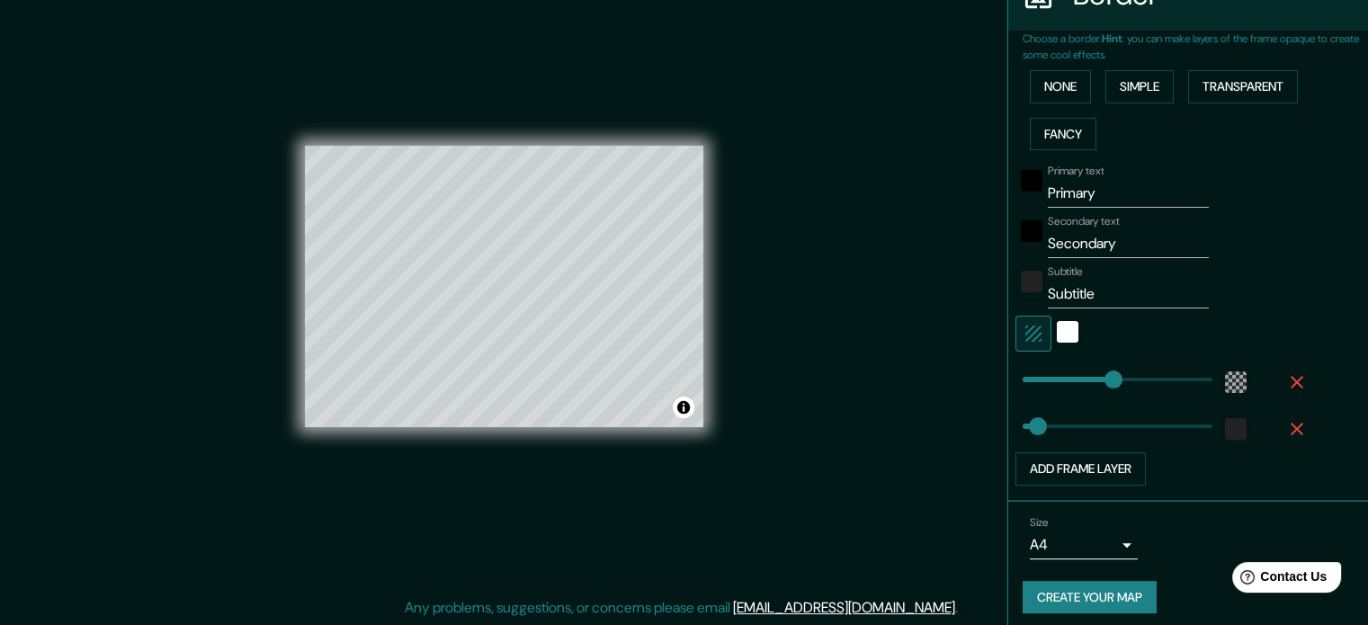
scroll to position [396, 0]
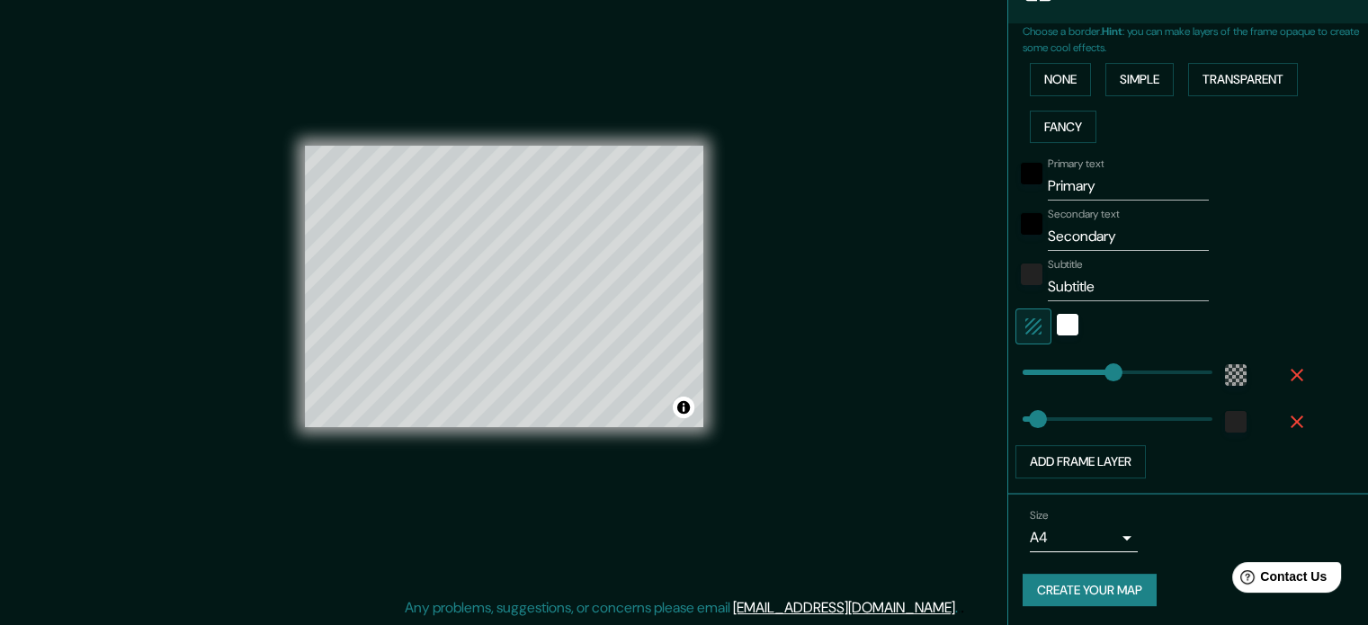
click at [1140, 590] on button "Create your map" at bounding box center [1090, 590] width 134 height 33
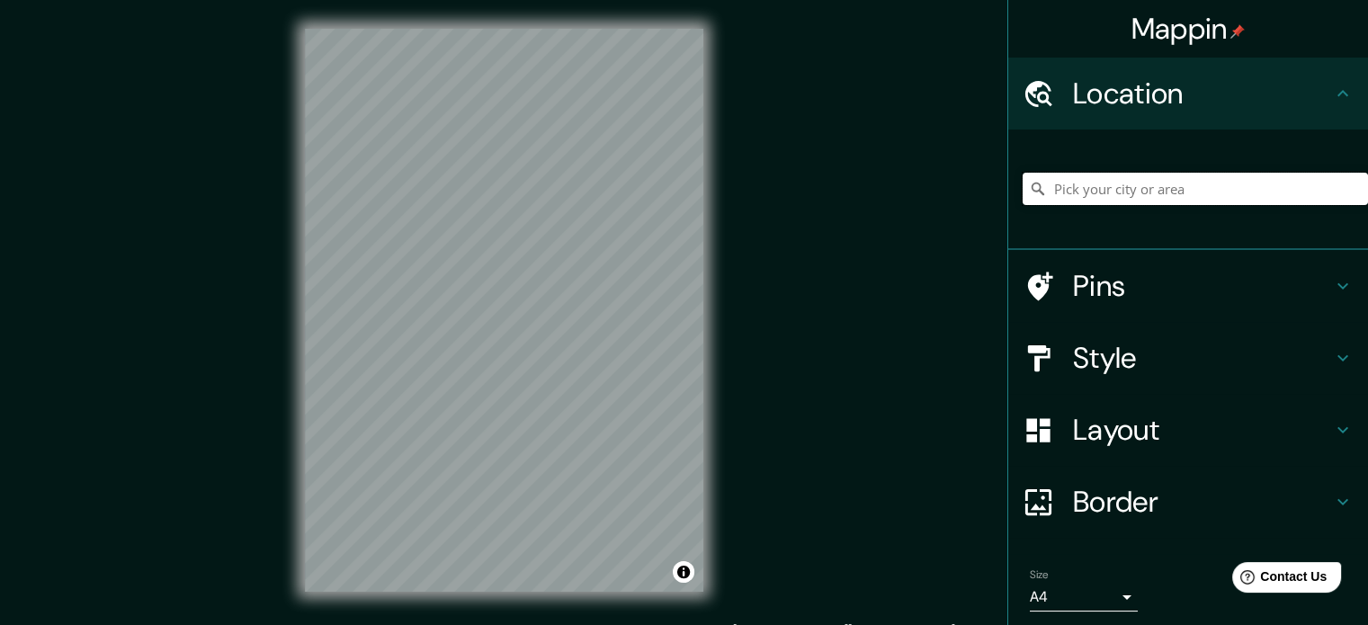
click at [1087, 184] on input "Pick your city or area" at bounding box center [1195, 189] width 345 height 32
type input "[GEOGRAPHIC_DATA], [GEOGRAPHIC_DATA], [GEOGRAPHIC_DATA]"
click at [1347, 186] on icon "Clear" at bounding box center [1354, 189] width 14 height 14
click at [1235, 197] on input "Pick your city or area" at bounding box center [1195, 189] width 345 height 32
drag, startPoint x: 1137, startPoint y: 186, endPoint x: 993, endPoint y: 192, distance: 144.0
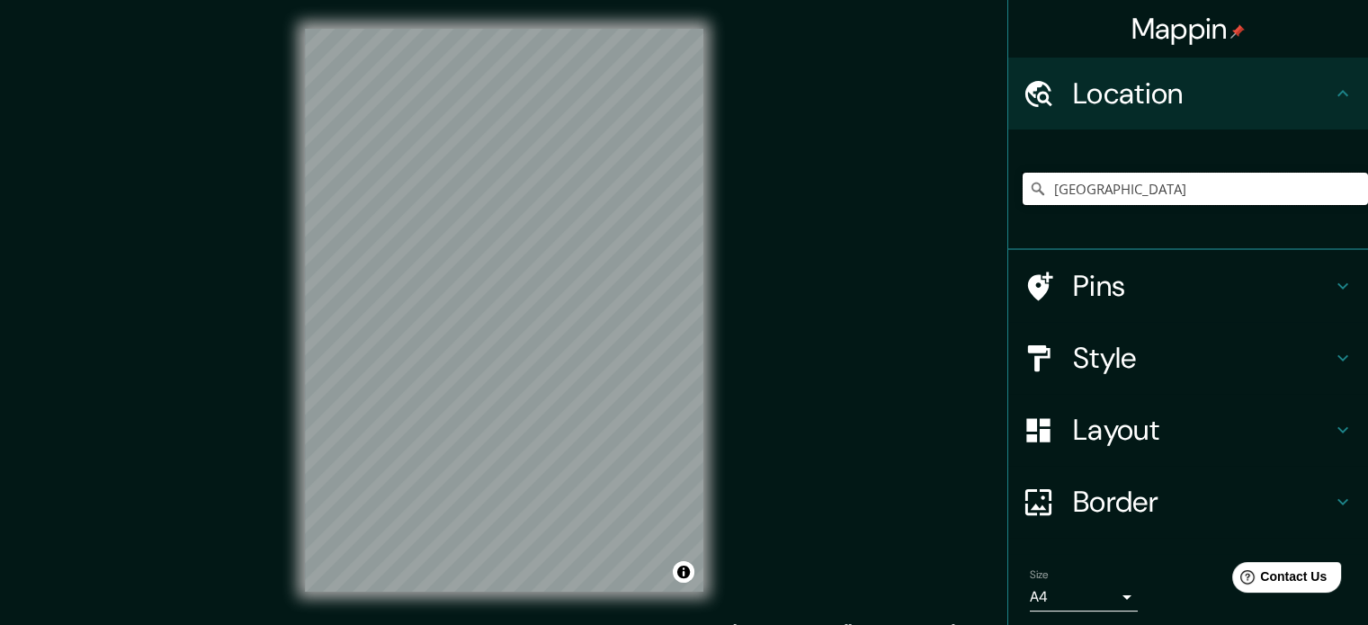
click at [1007, 192] on div "Mappin Location Venezuela Venezuela Venezuela Provincia de Ciego de Ávila, Cuba…" at bounding box center [1187, 312] width 361 height 625
click at [1047, 183] on input "Venezuela" at bounding box center [1195, 189] width 345 height 32
click at [1040, 183] on input "Venezuela" at bounding box center [1195, 189] width 345 height 32
click at [1101, 189] on input "San Francisco, Zulia, Venezuela" at bounding box center [1195, 189] width 345 height 32
drag, startPoint x: 1245, startPoint y: 191, endPoint x: 928, endPoint y: 179, distance: 316.8
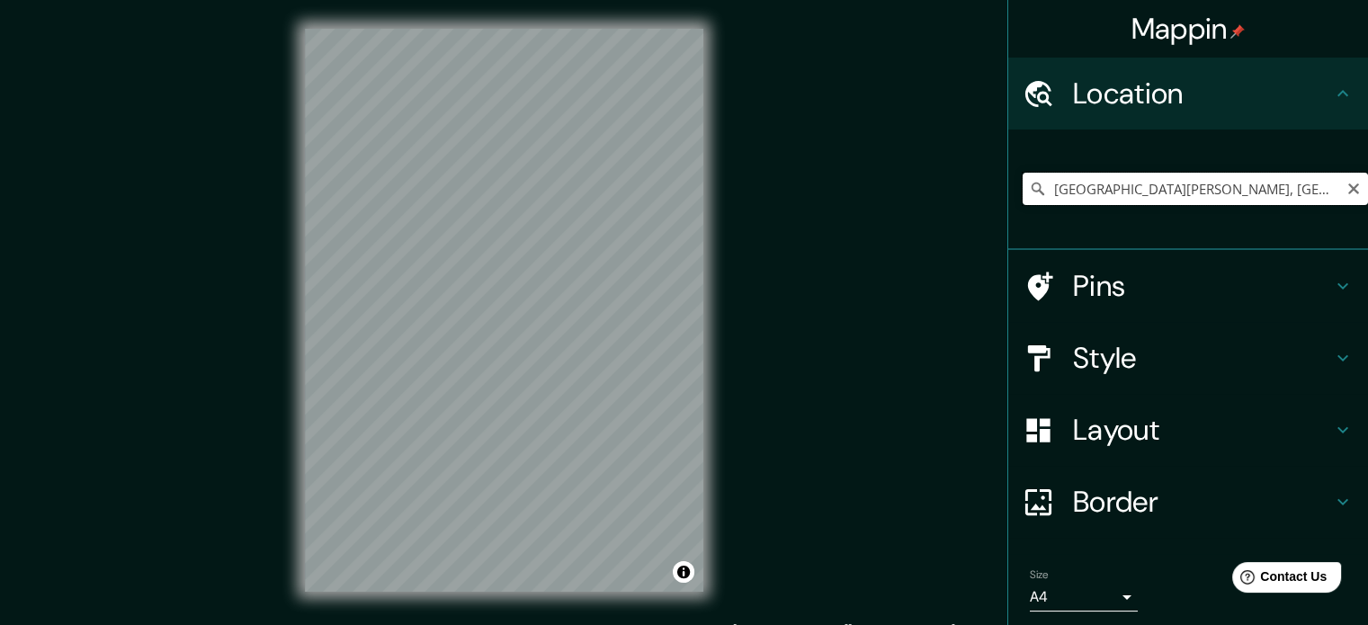
click at [928, 179] on div "Mappin Location San Francisco, Zulia, Venezuela Pins Style Layout Border Choose…" at bounding box center [684, 324] width 1368 height 649
click at [1095, 183] on input "Coro, Miranda, Falcón, Venezuela" at bounding box center [1195, 189] width 345 height 32
drag, startPoint x: 1275, startPoint y: 187, endPoint x: 993, endPoint y: 186, distance: 282.4
click at [993, 186] on div "Mappin Location Coro, Miranda, Falcón, Venezuela Pins Style Layout Border Choos…" at bounding box center [684, 324] width 1368 height 649
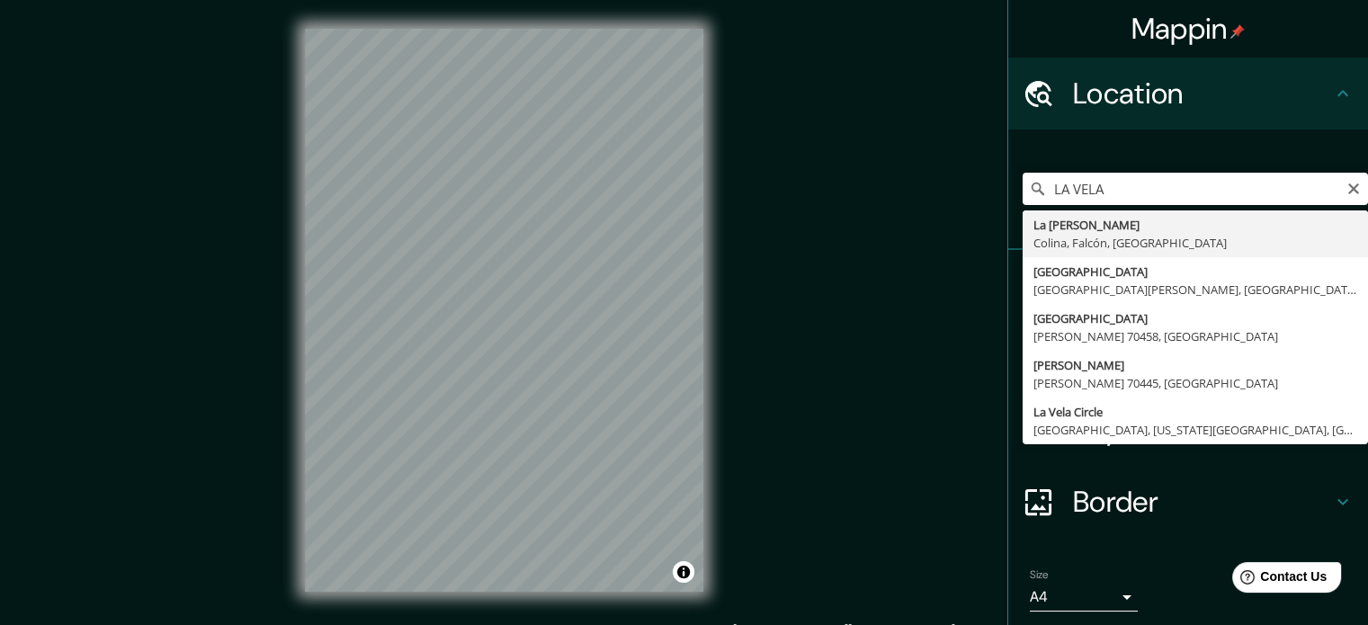
type input "La Vela de Coro, Colina, Falcón, Venezuela"
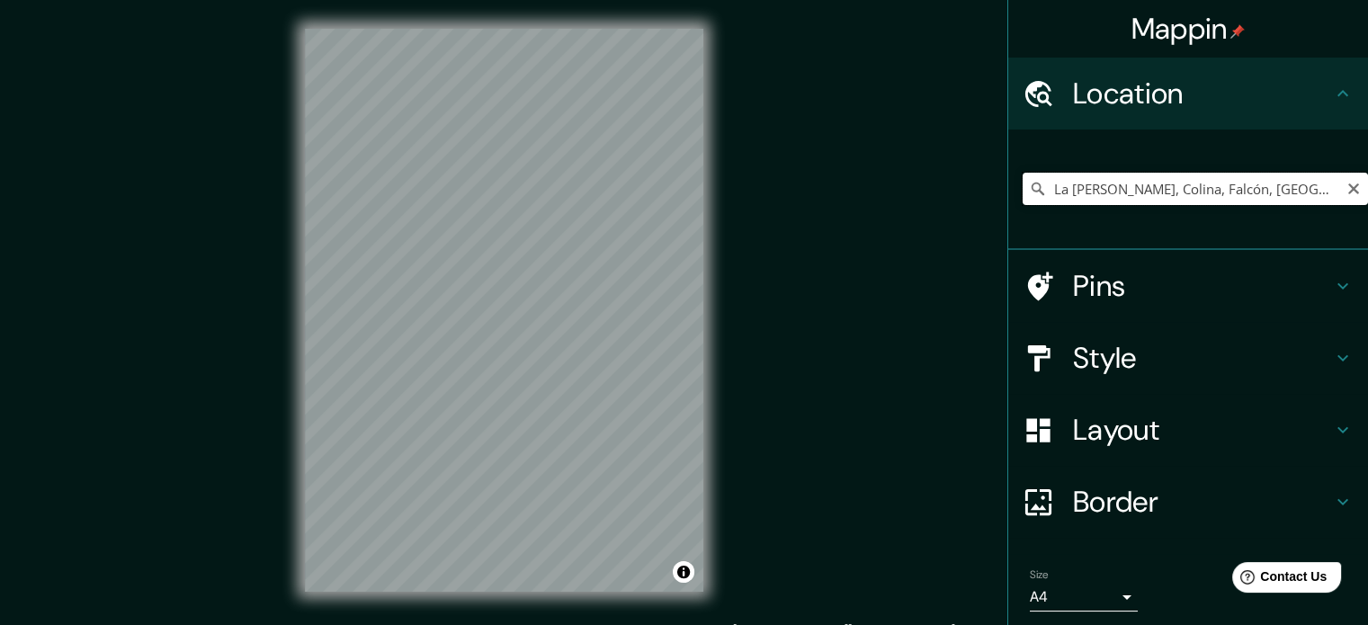
click at [1076, 197] on input "La Vela de Coro, Colina, Falcón, Venezuela" at bounding box center [1195, 189] width 345 height 32
click at [1347, 188] on icon "Clear" at bounding box center [1354, 189] width 14 height 14
click at [1201, 189] on input "Pick your city or area" at bounding box center [1195, 189] width 345 height 32
drag, startPoint x: 1258, startPoint y: 187, endPoint x: 1295, endPoint y: 187, distance: 37.8
click at [1258, 187] on input "San Francisco, Falcón, Venezuela" at bounding box center [1195, 189] width 345 height 32
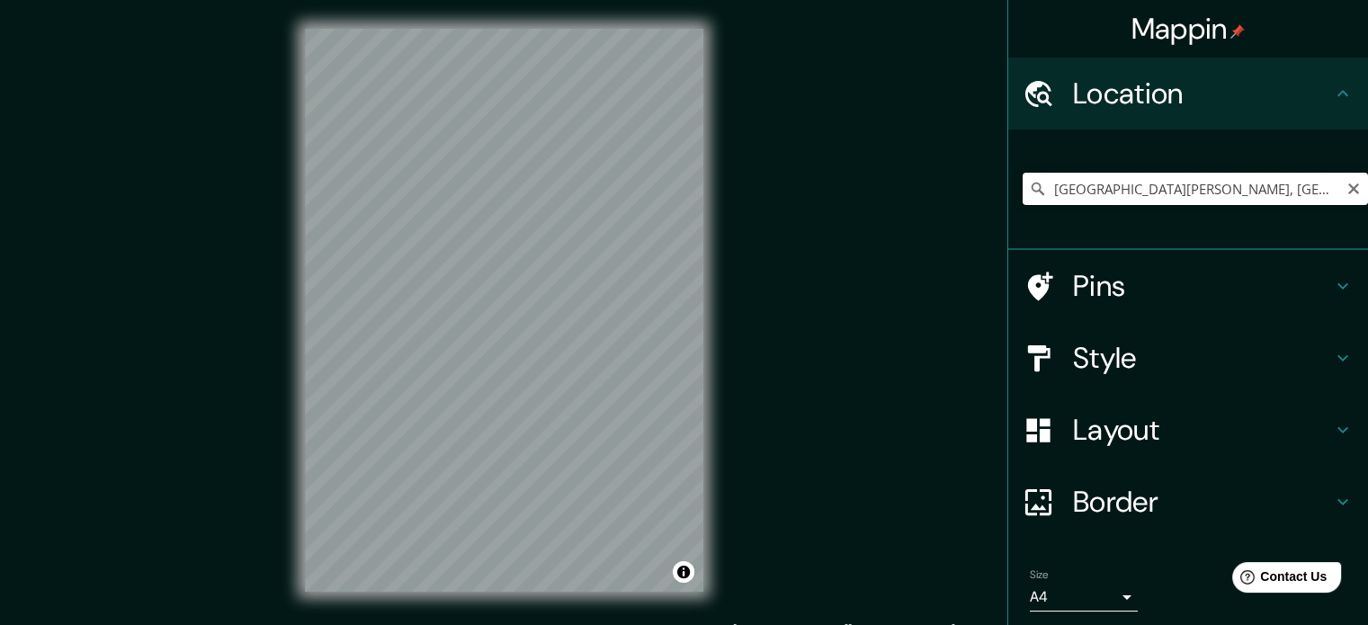
drag, startPoint x: 1299, startPoint y: 186, endPoint x: 1126, endPoint y: 190, distance: 172.7
click at [1126, 190] on input "San Francisco, Falcón, Venezuela" at bounding box center [1195, 189] width 345 height 32
click at [1270, 188] on input "San Francisco, Falcón, Venezuela" at bounding box center [1195, 189] width 345 height 32
drag, startPoint x: 1127, startPoint y: 188, endPoint x: 1302, endPoint y: 193, distance: 175.5
click at [1302, 193] on input "San Francisco, Falcón, Venezuela" at bounding box center [1195, 189] width 345 height 32
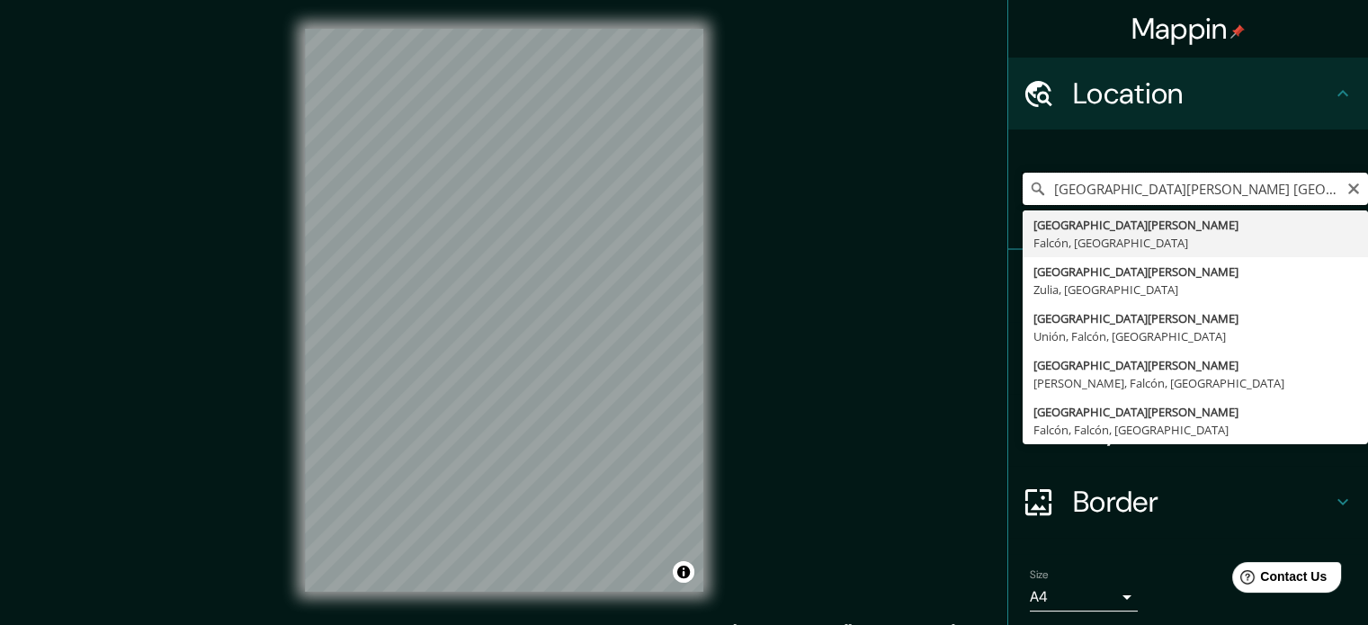
type input "San Francisco, Falcón, Venezuela"
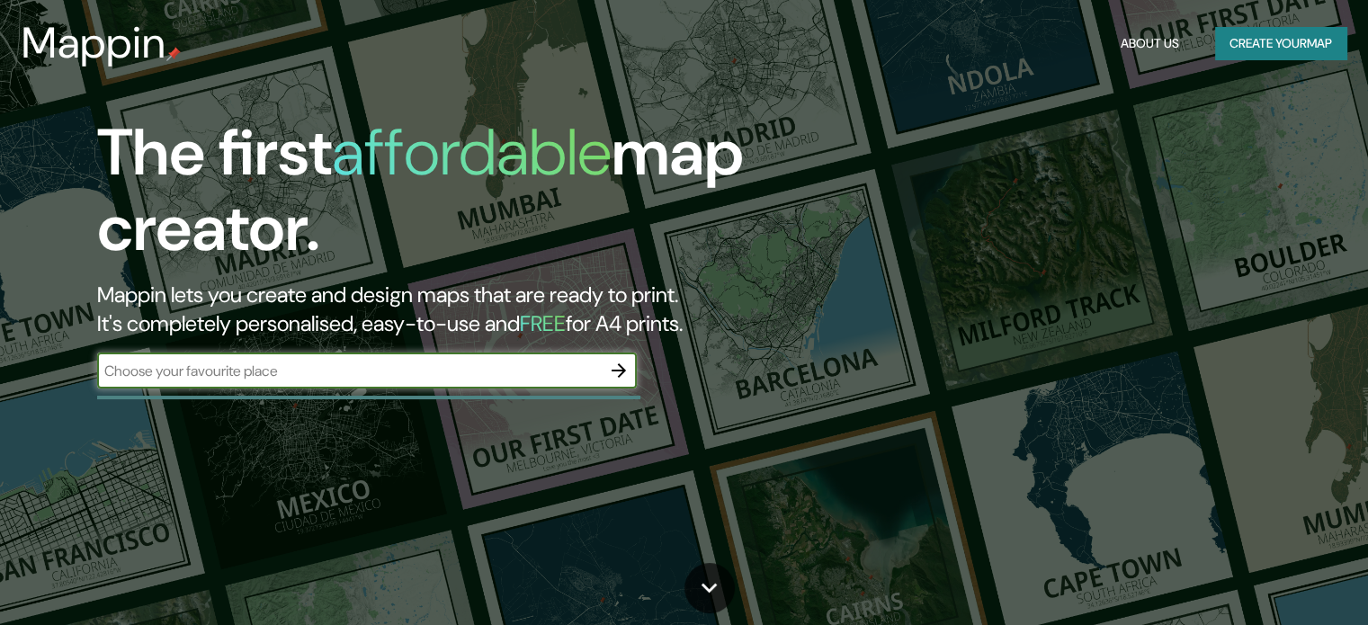
click at [418, 379] on input "text" at bounding box center [349, 371] width 504 height 21
type input "SAN FRANCISCO VZLA"
click at [604, 370] on button "button" at bounding box center [619, 371] width 36 height 36
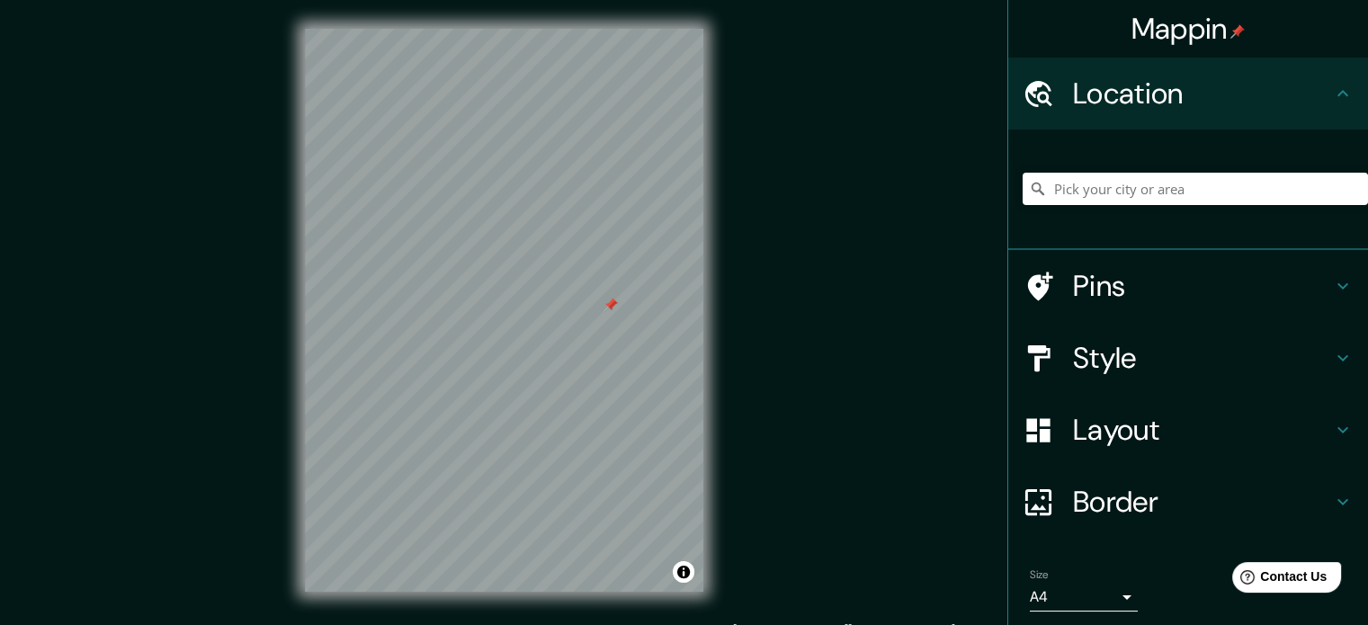
click at [607, 309] on div at bounding box center [611, 305] width 14 height 14
click at [1059, 191] on input "Pick your city or area" at bounding box center [1195, 189] width 345 height 32
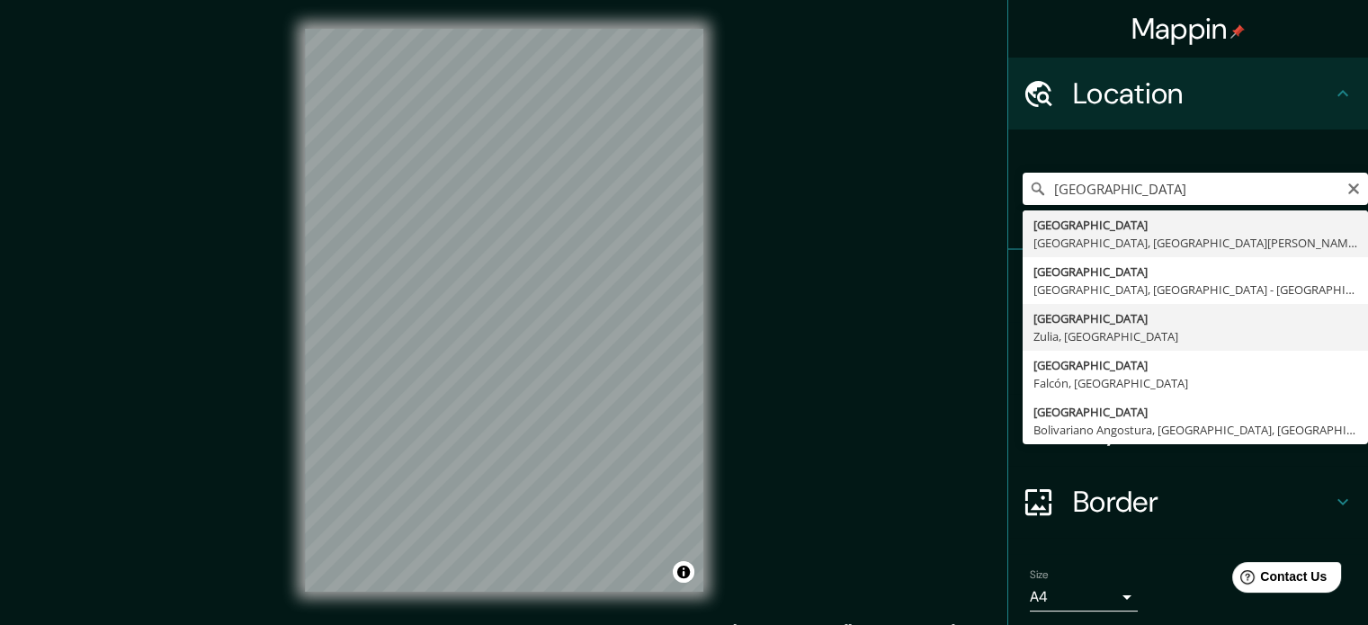
type input "San Francisco, Zulia, Venezuela"
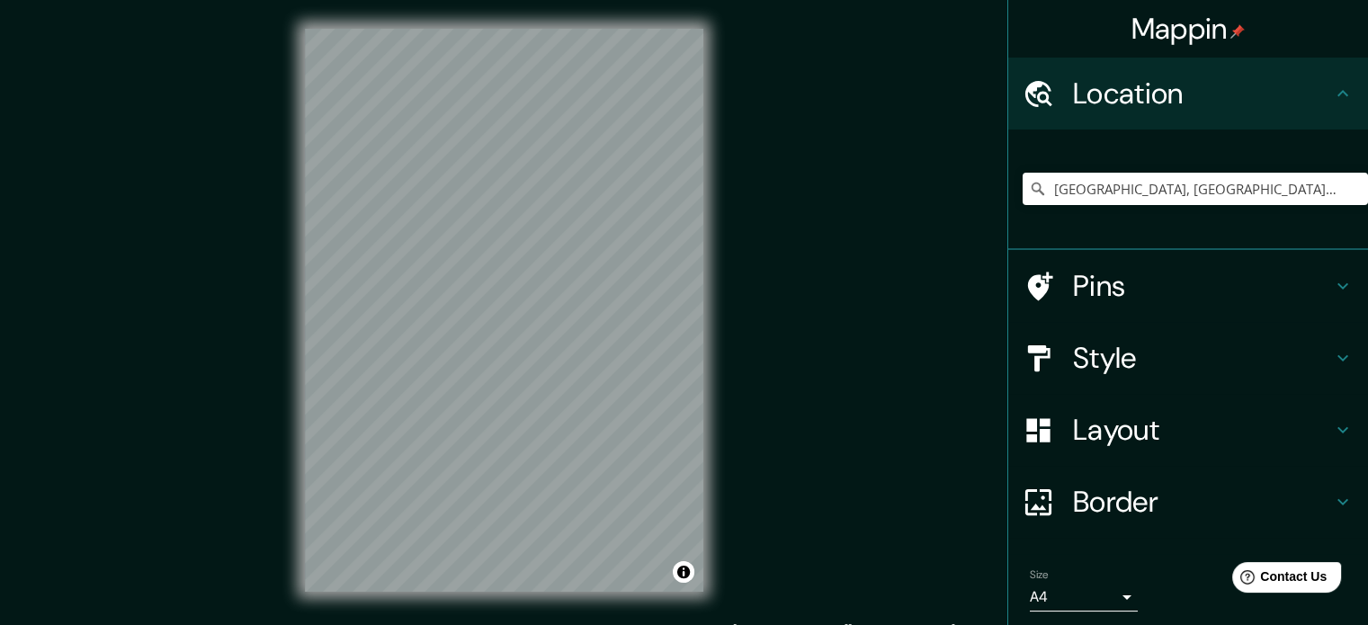
click at [1138, 292] on h4 "Pins" at bounding box center [1202, 286] width 259 height 36
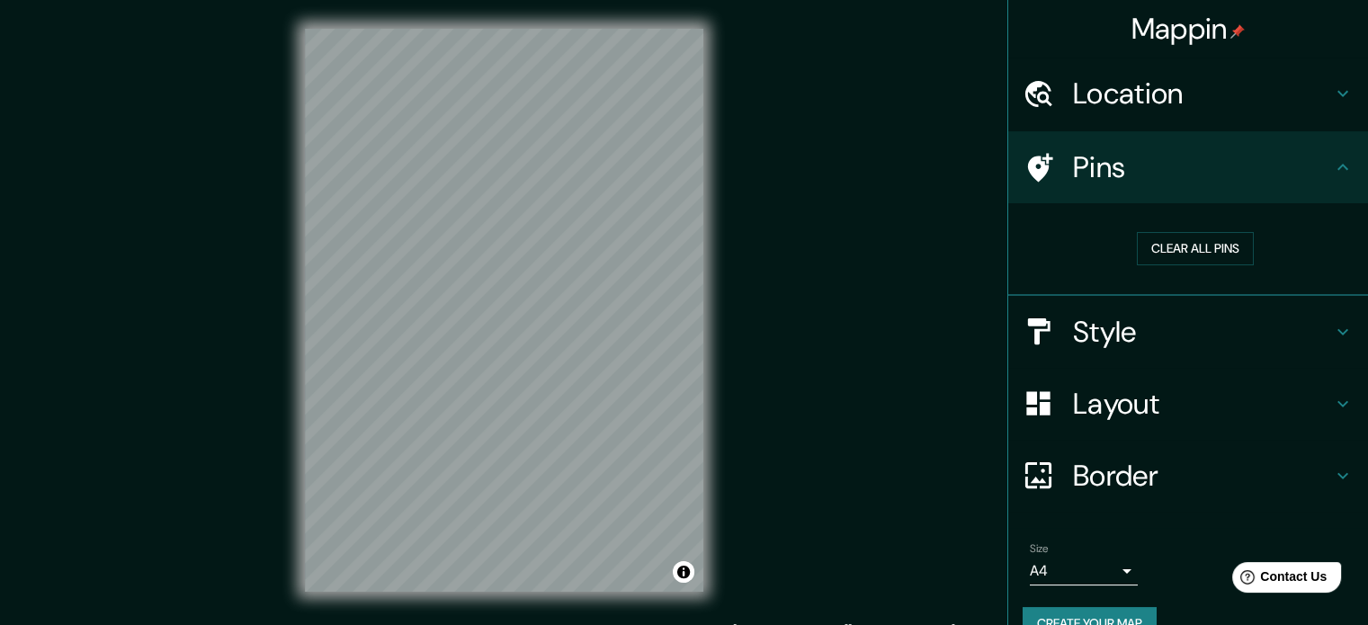
click at [1177, 169] on h4 "Pins" at bounding box center [1202, 167] width 259 height 36
click at [1332, 165] on icon at bounding box center [1343, 168] width 22 height 22
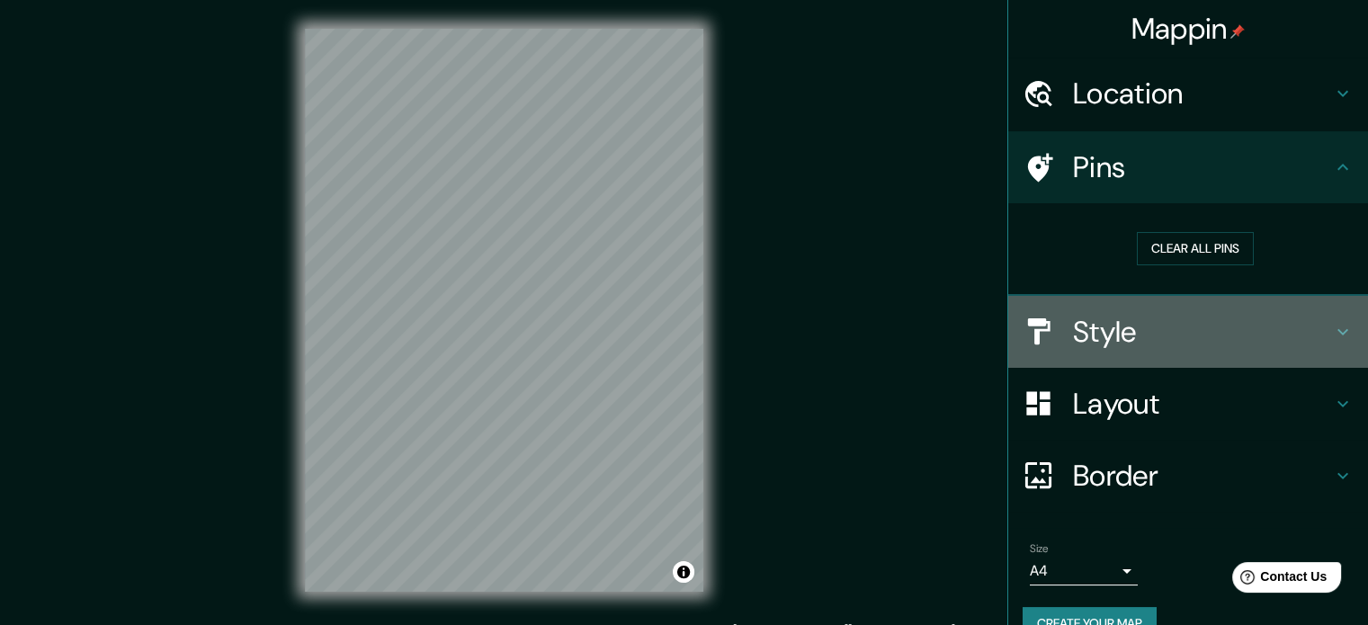
click at [1140, 324] on h4 "Style" at bounding box center [1202, 332] width 259 height 36
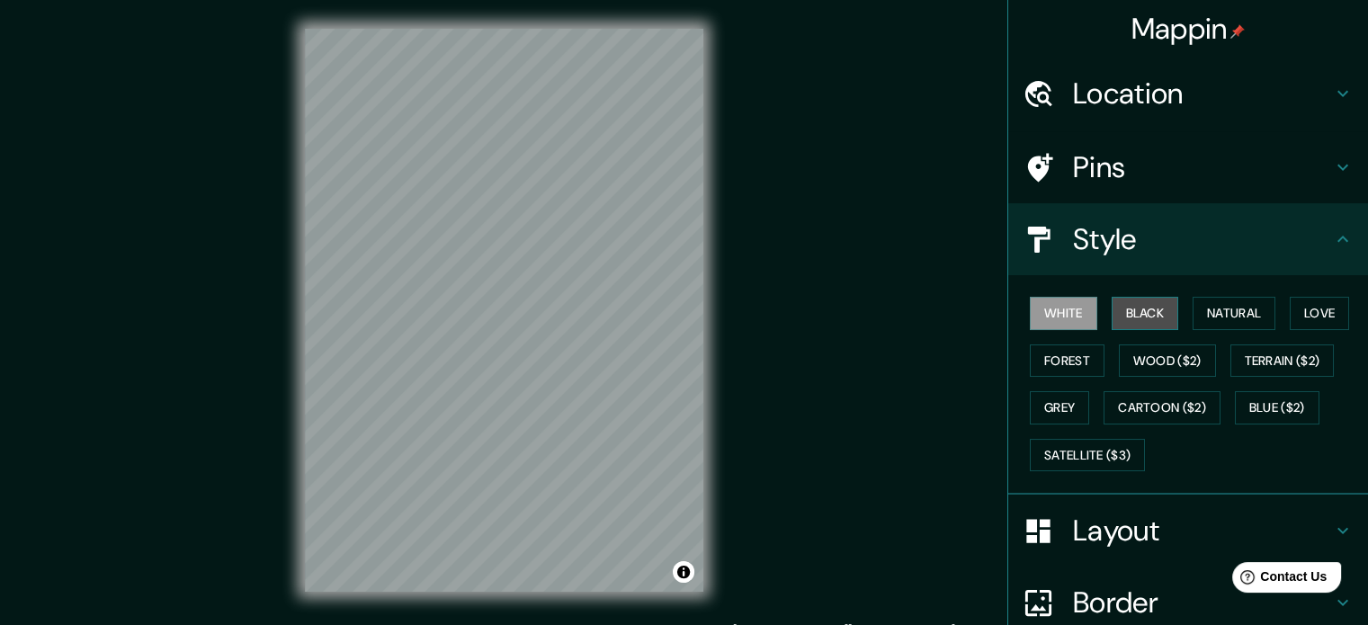
click at [1132, 315] on button "Black" at bounding box center [1145, 313] width 67 height 33
click at [1040, 309] on button "White" at bounding box center [1063, 313] width 67 height 33
click at [1126, 310] on button "Black" at bounding box center [1145, 313] width 67 height 33
click at [1061, 314] on button "White" at bounding box center [1063, 313] width 67 height 33
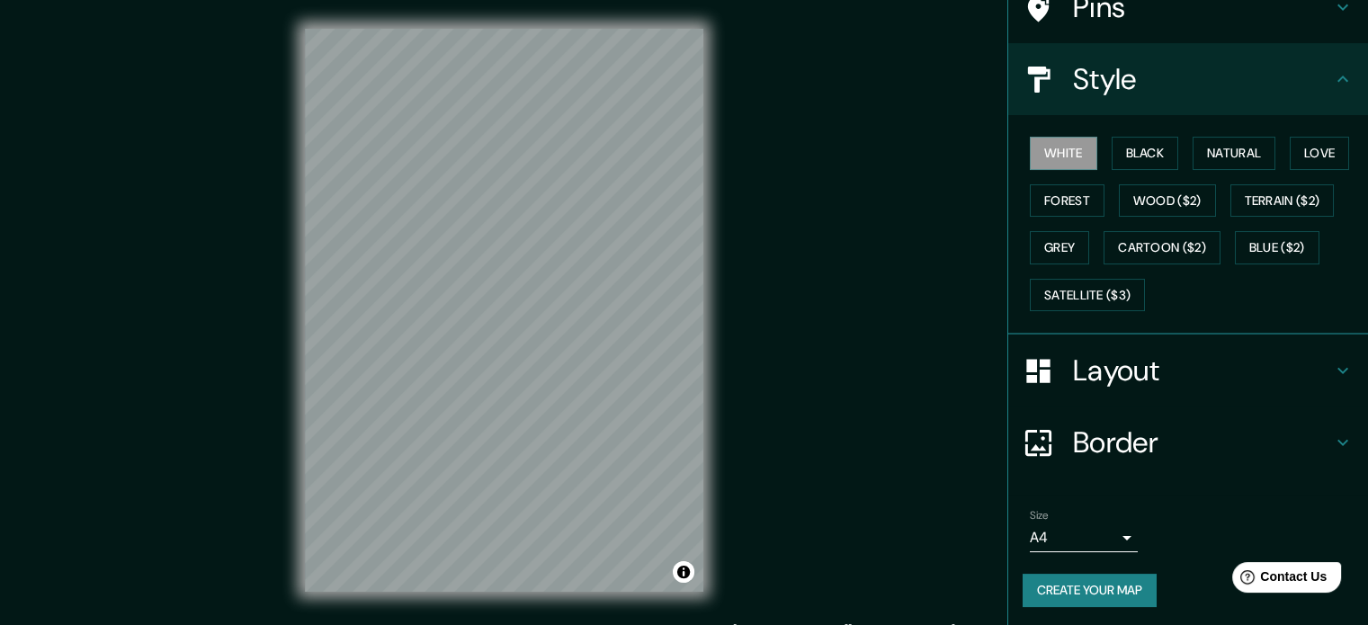
click at [1129, 362] on h4 "Layout" at bounding box center [1202, 371] width 259 height 36
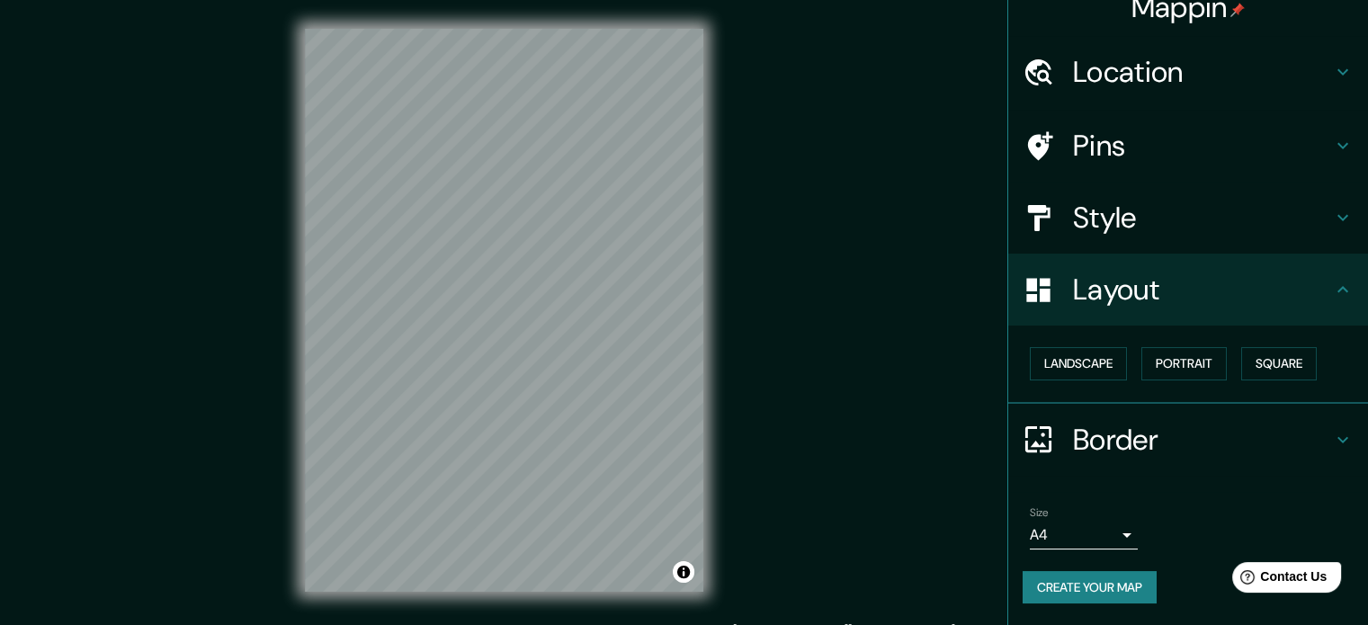
scroll to position [20, 0]
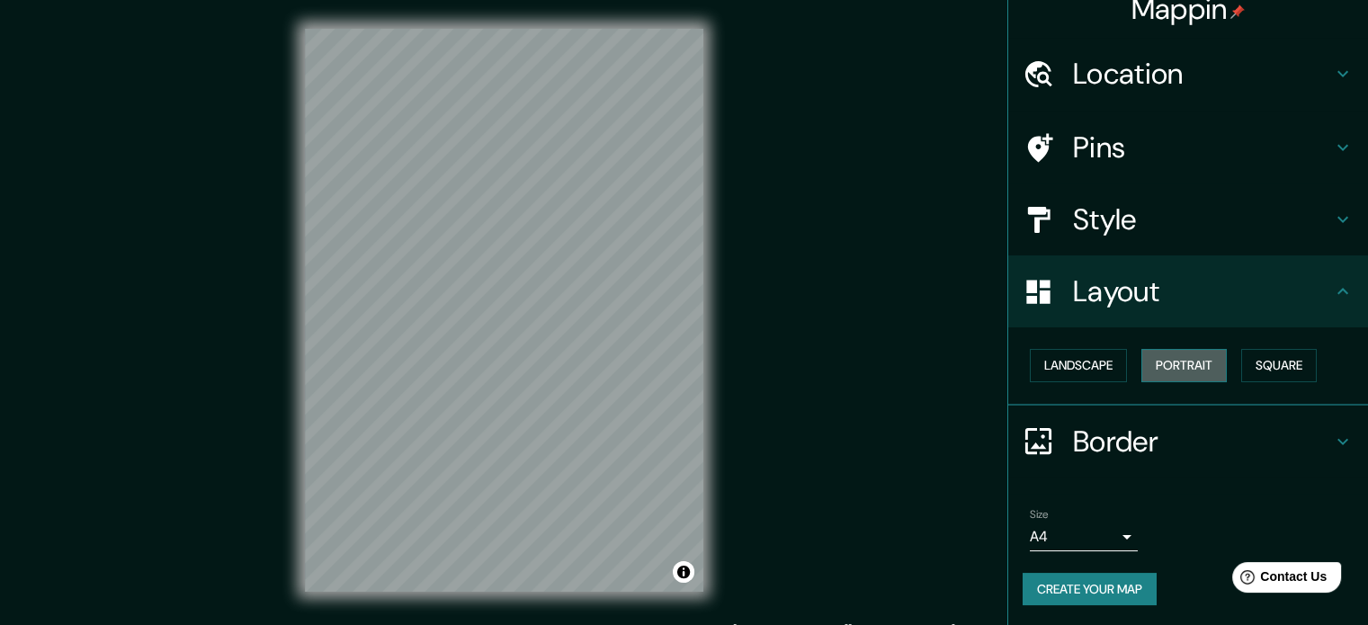
click at [1174, 370] on button "Portrait" at bounding box center [1183, 365] width 85 height 33
click at [1248, 368] on button "Square" at bounding box center [1279, 365] width 76 height 33
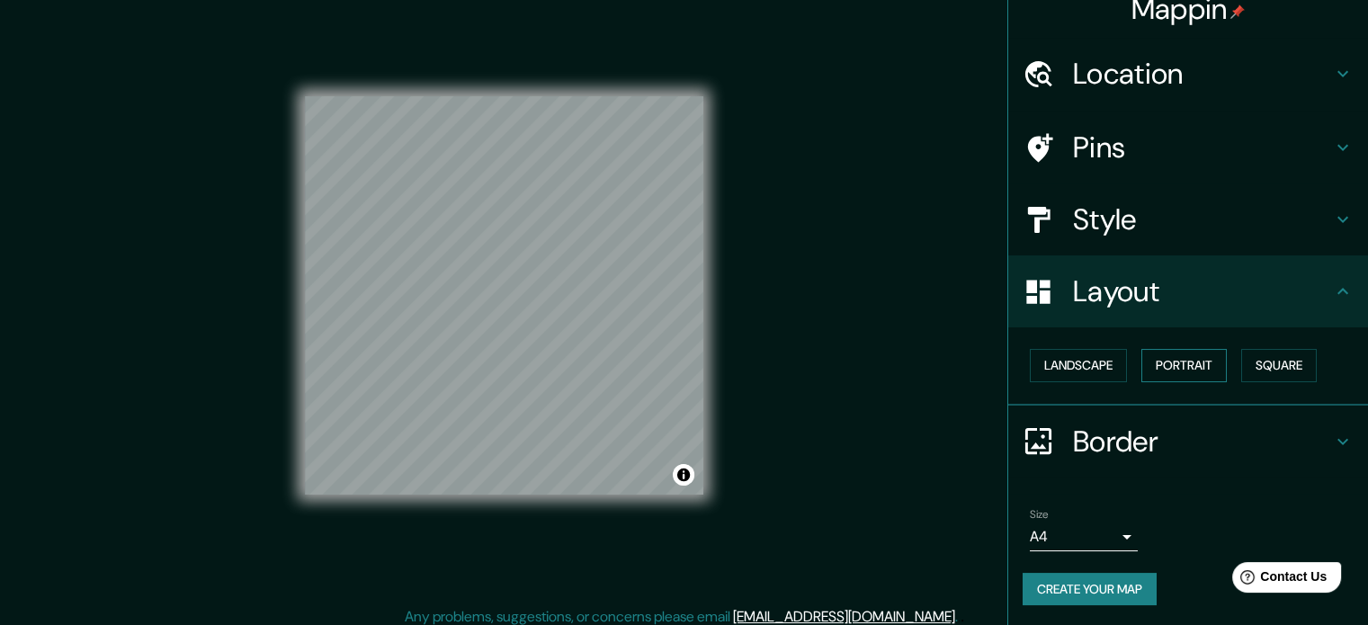
scroll to position [23, 0]
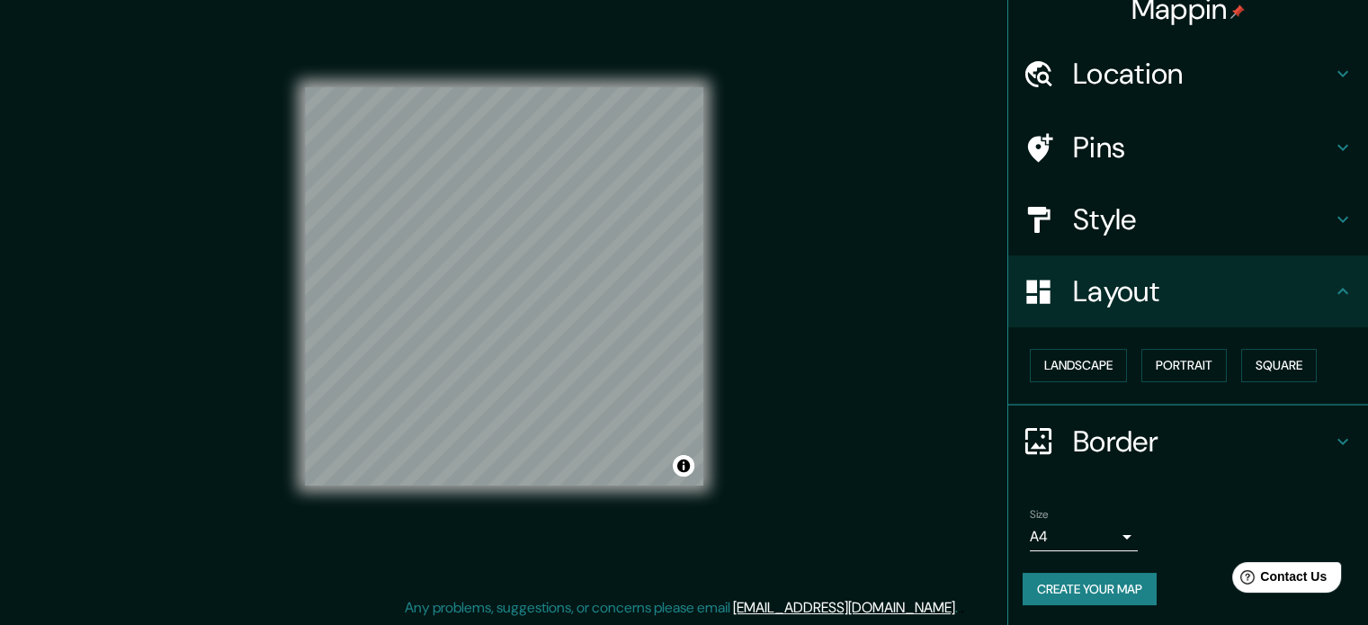
click at [1135, 437] on h4 "Border" at bounding box center [1202, 442] width 259 height 36
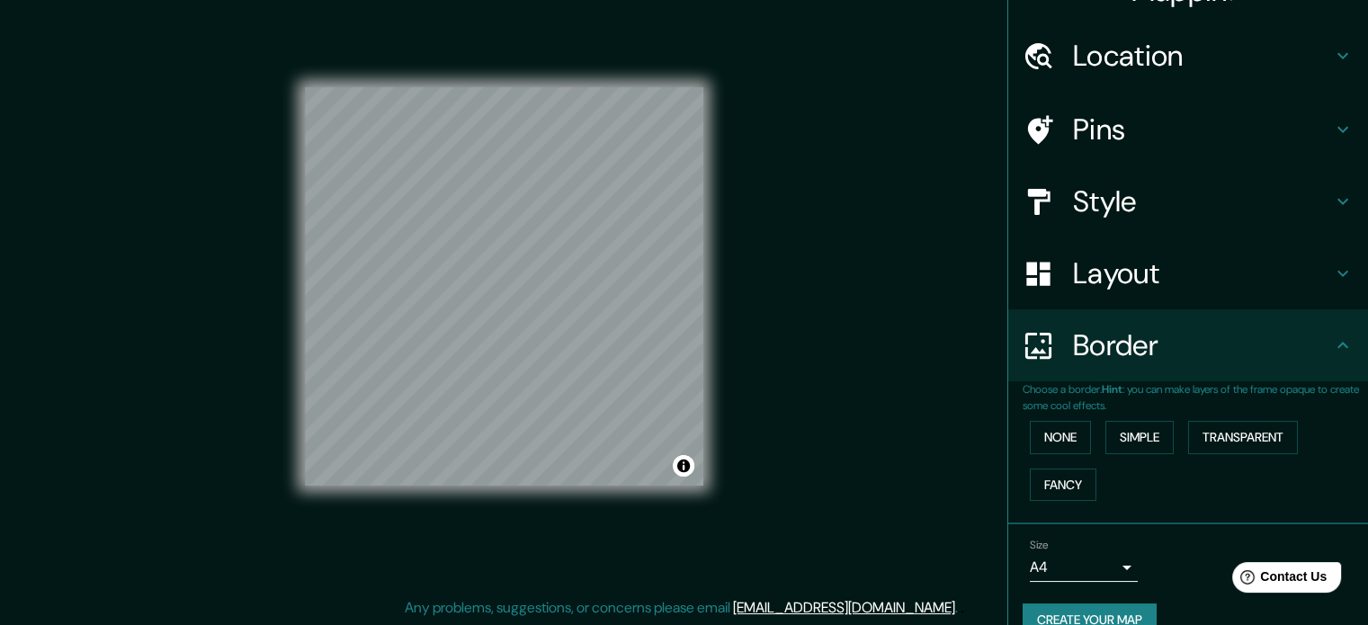
scroll to position [68, 0]
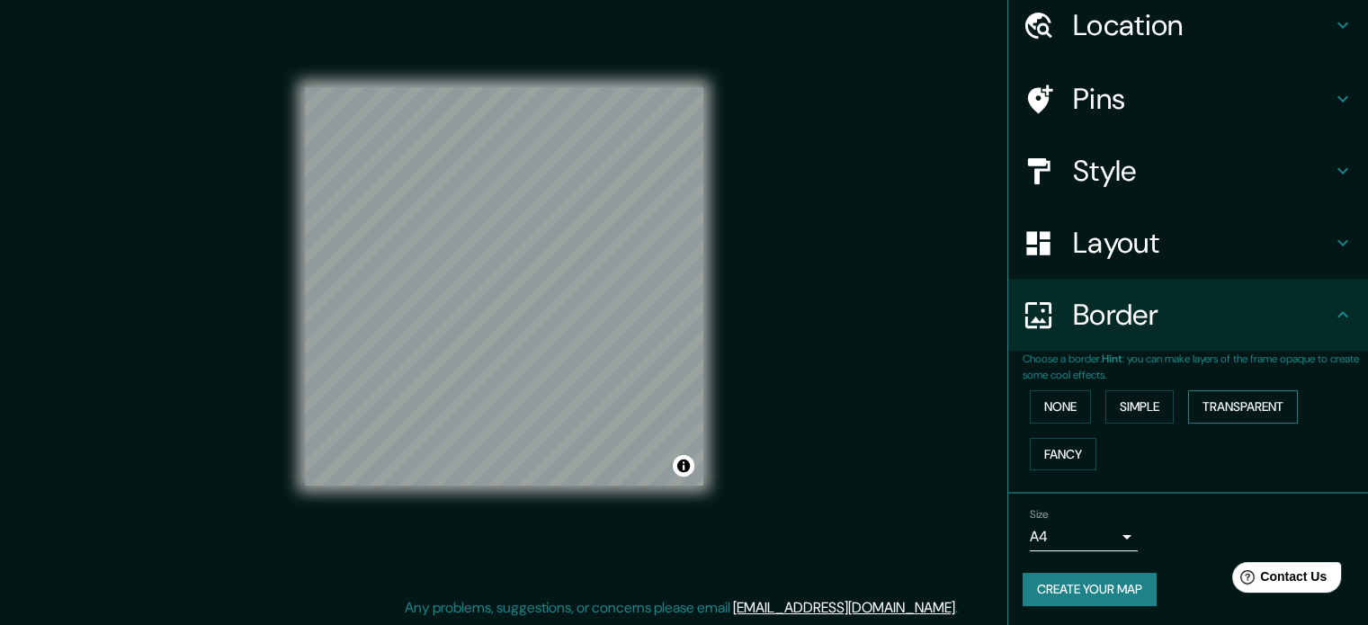
click at [1249, 404] on button "Transparent" at bounding box center [1243, 406] width 110 height 33
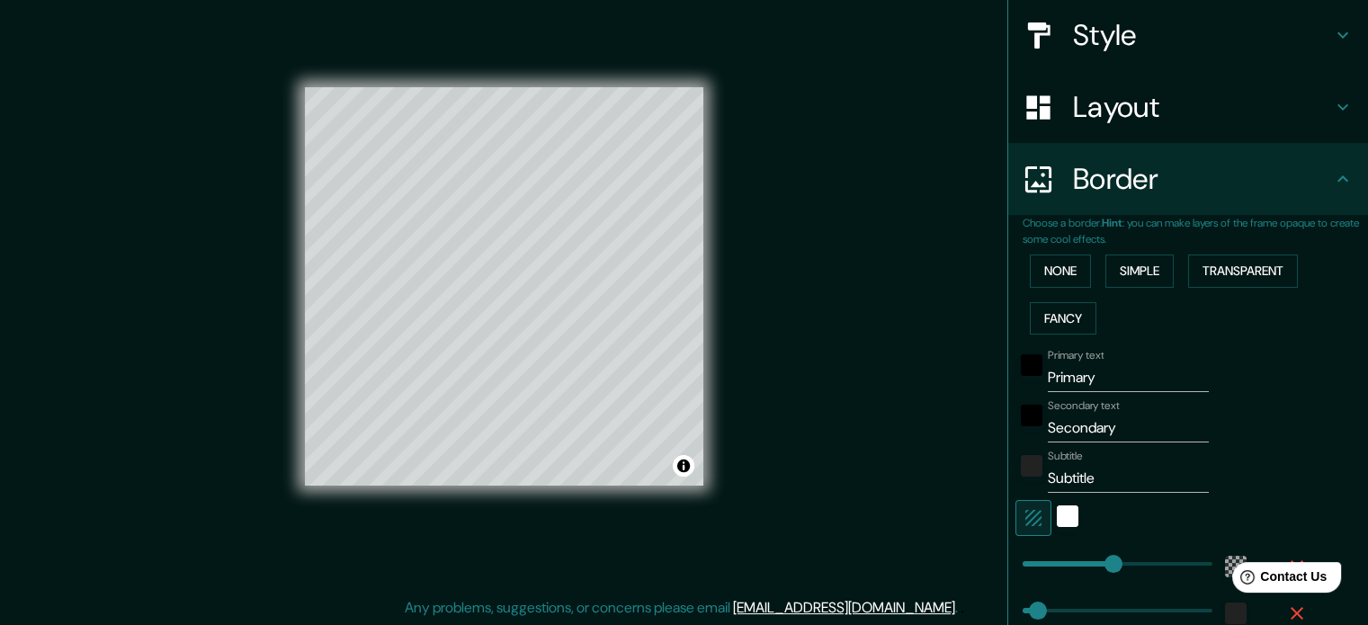
scroll to position [248, 0]
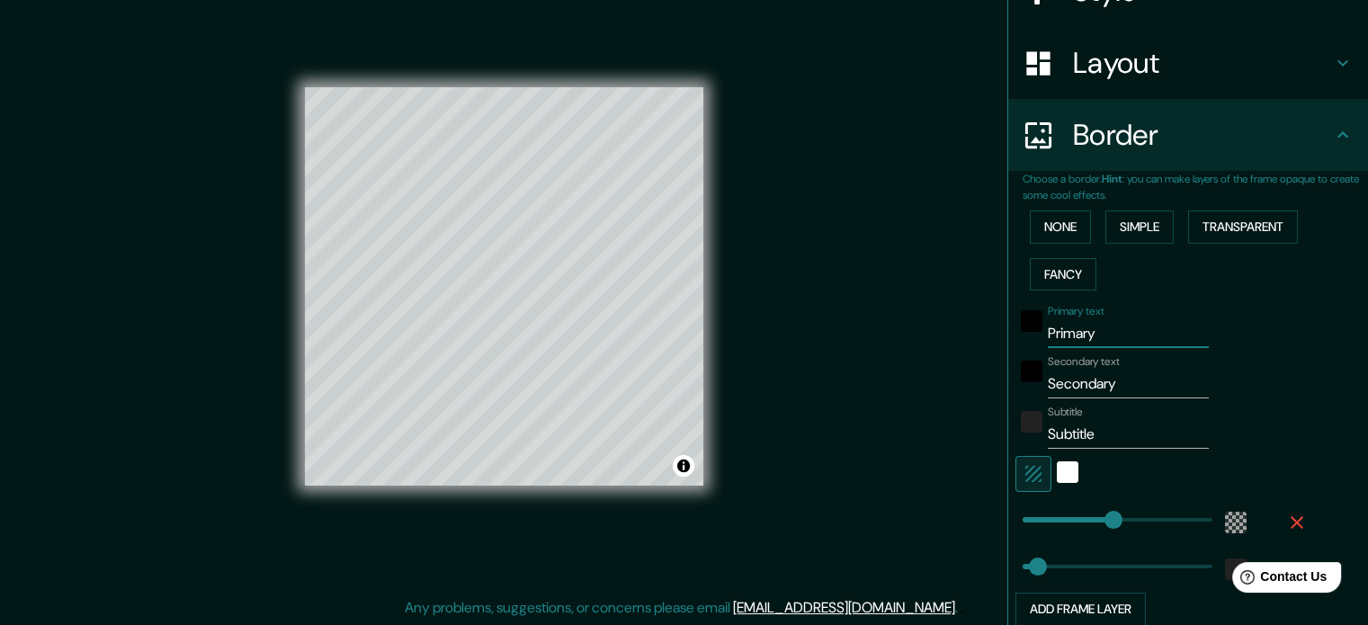
drag, startPoint x: 1096, startPoint y: 333, endPoint x: 1004, endPoint y: 336, distance: 92.7
click at [1016, 336] on div "Primary text Primary" at bounding box center [1163, 326] width 295 height 43
type input "V"
type input "213"
type input "35"
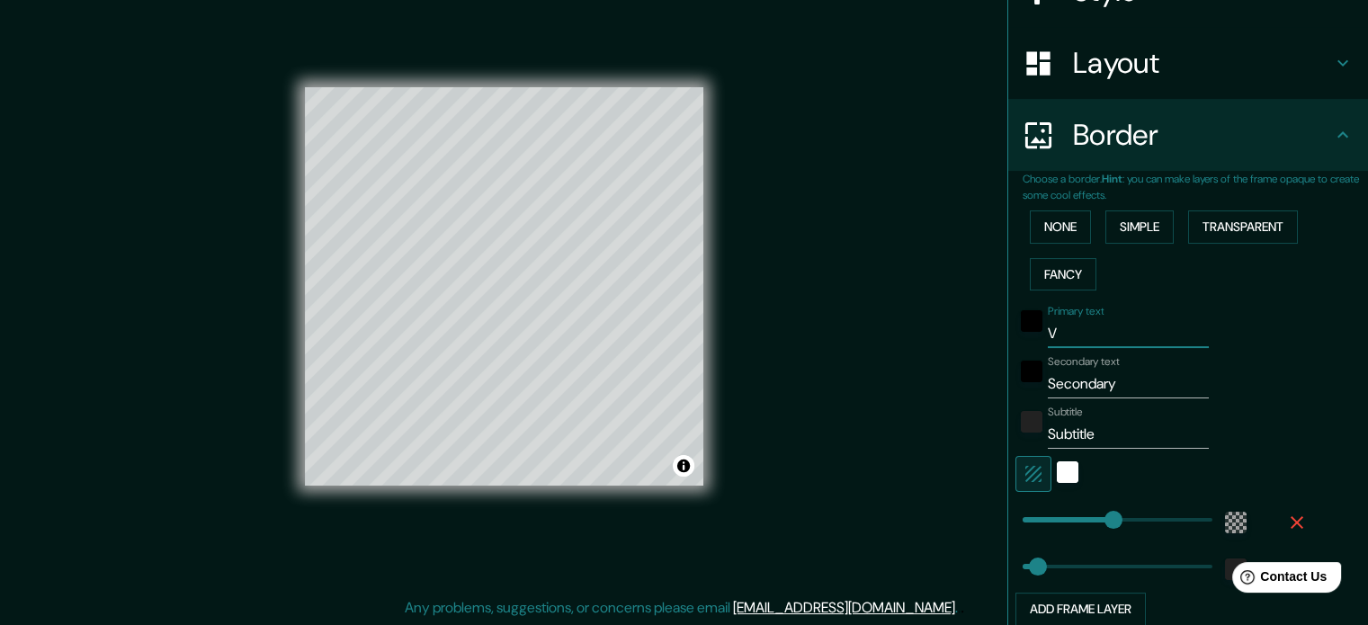
type input "VE"
type input "213"
type input "35"
type input "VEN"
type input "213"
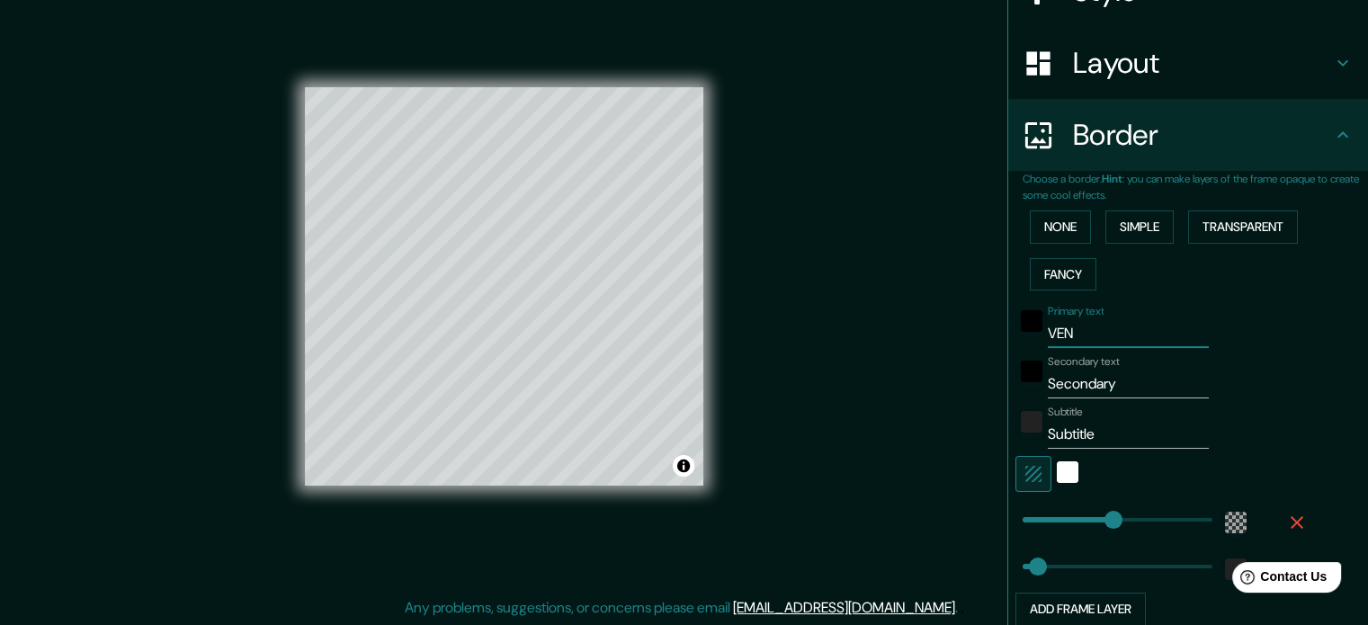
type input "35"
type input "VENE"
type input "213"
type input "35"
type input "VENEZ"
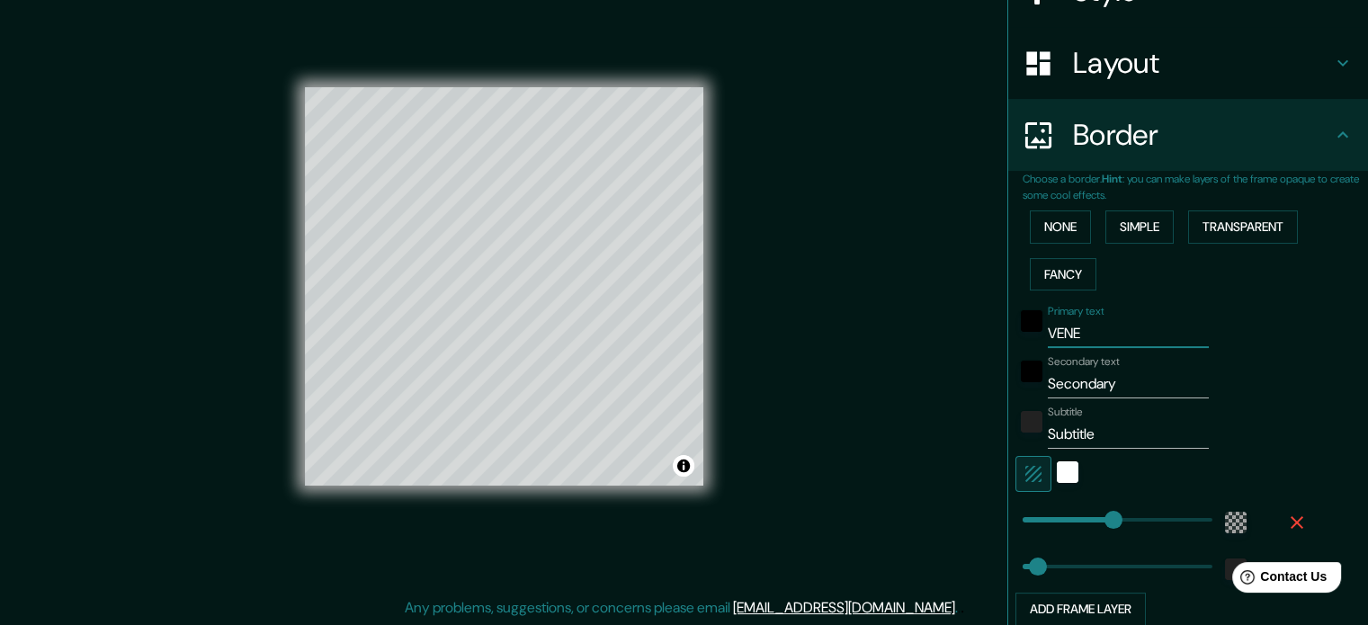
type input "213"
type input "35"
type input "VENEZU"
type input "213"
type input "35"
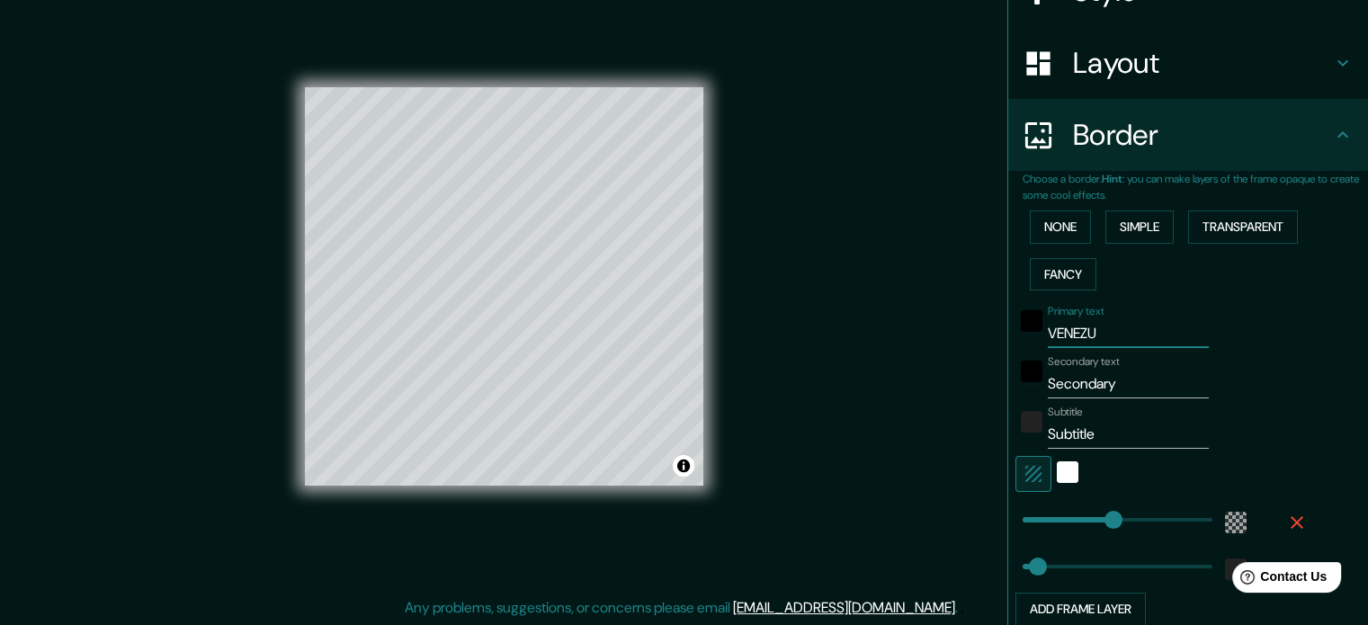
type input "VENEZUE"
type input "213"
type input "35"
type input "VENEZUEL"
type input "213"
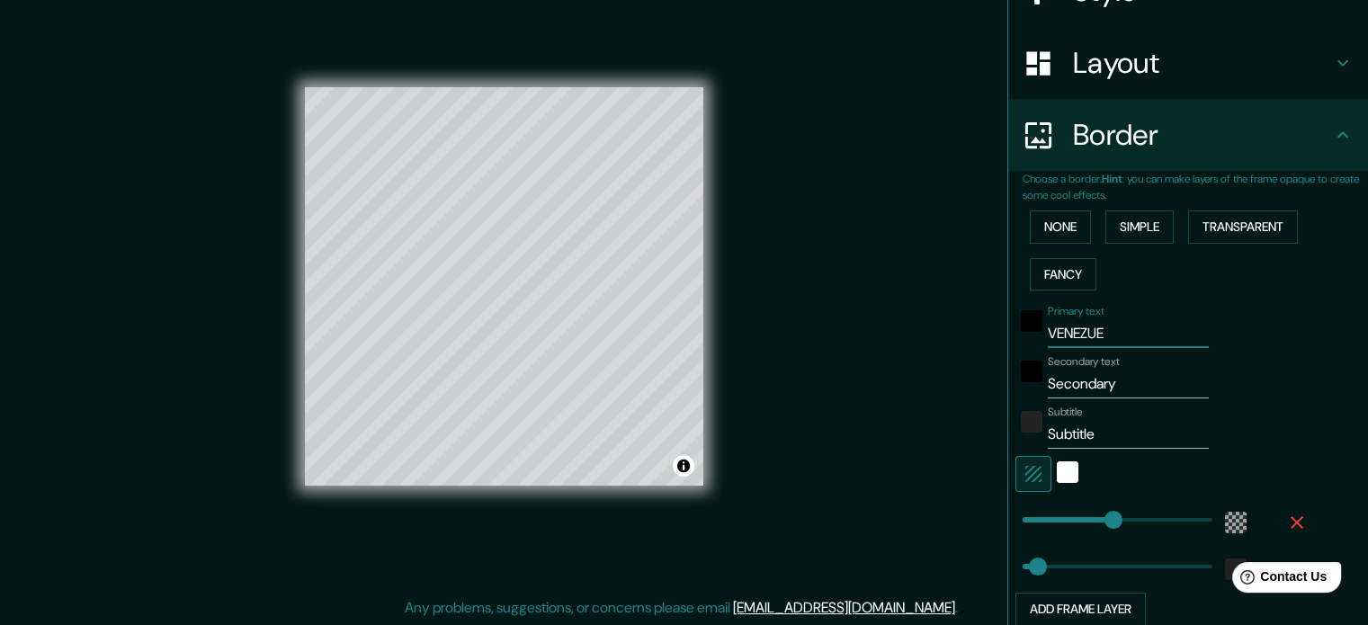
type input "35"
type input "[GEOGRAPHIC_DATA]"
type input "213"
type input "35"
type input "[GEOGRAPHIC_DATA]"
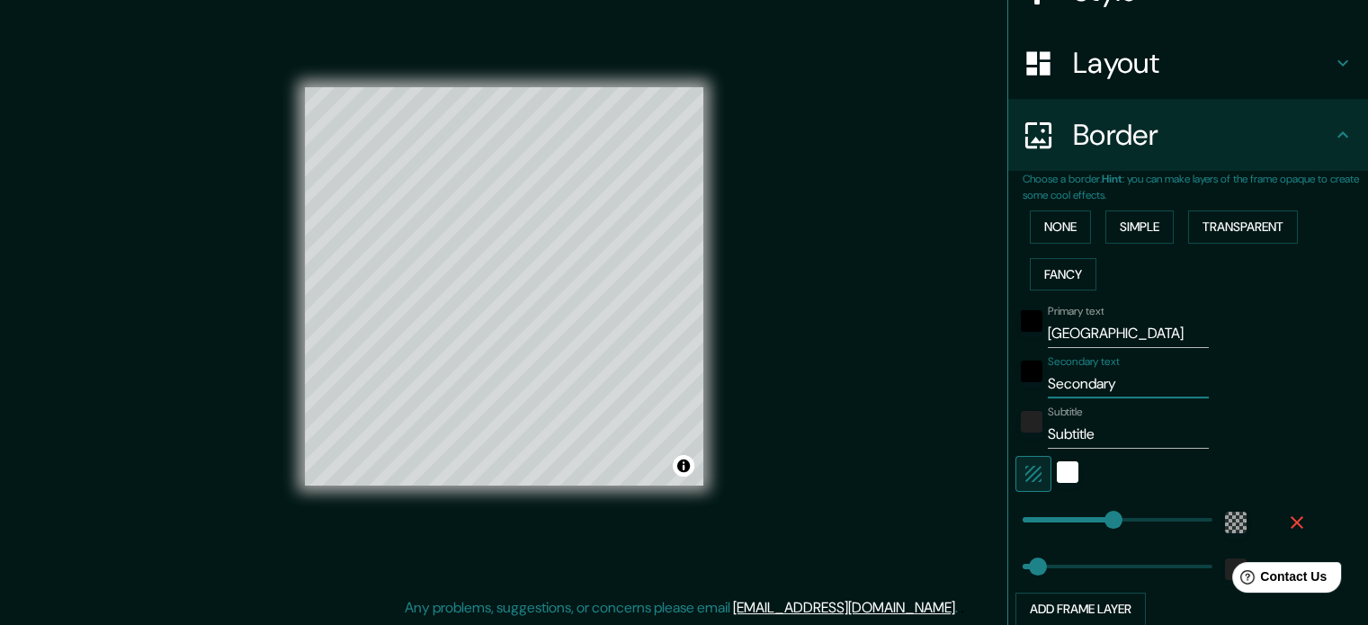
click at [1072, 386] on input "Secondary" at bounding box center [1128, 384] width 161 height 29
drag, startPoint x: 1133, startPoint y: 385, endPoint x: 1024, endPoint y: 392, distance: 110.0
click at [1048, 385] on input "Secondary" at bounding box center [1128, 384] width 161 height 29
type input "s"
type input "213"
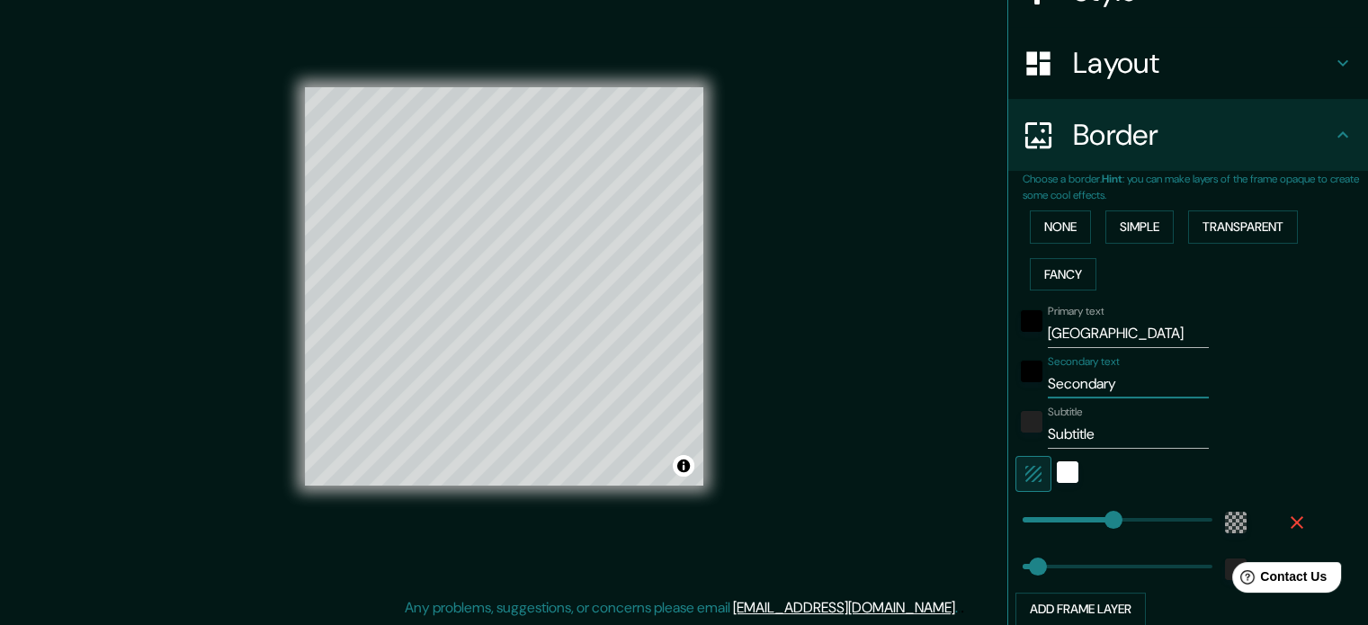
type input "35"
type input "213"
type input "35"
type input "S"
type input "213"
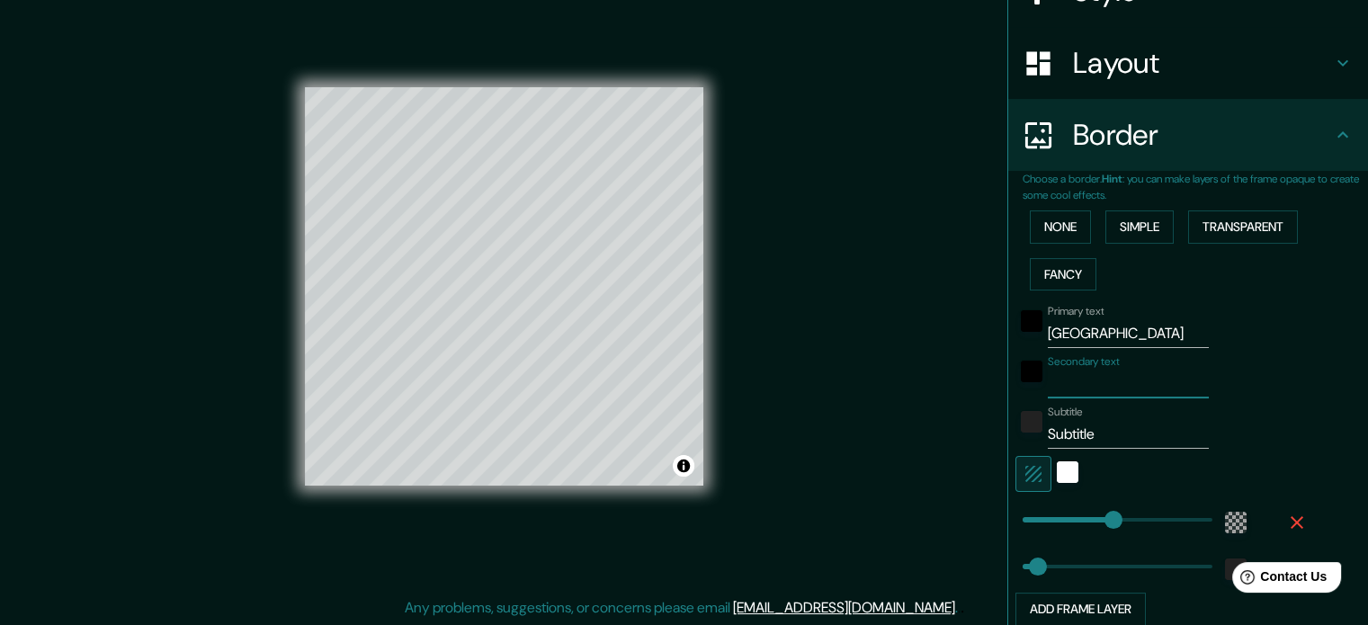
type input "35"
type input "SA"
type input "213"
type input "35"
type input "SAN"
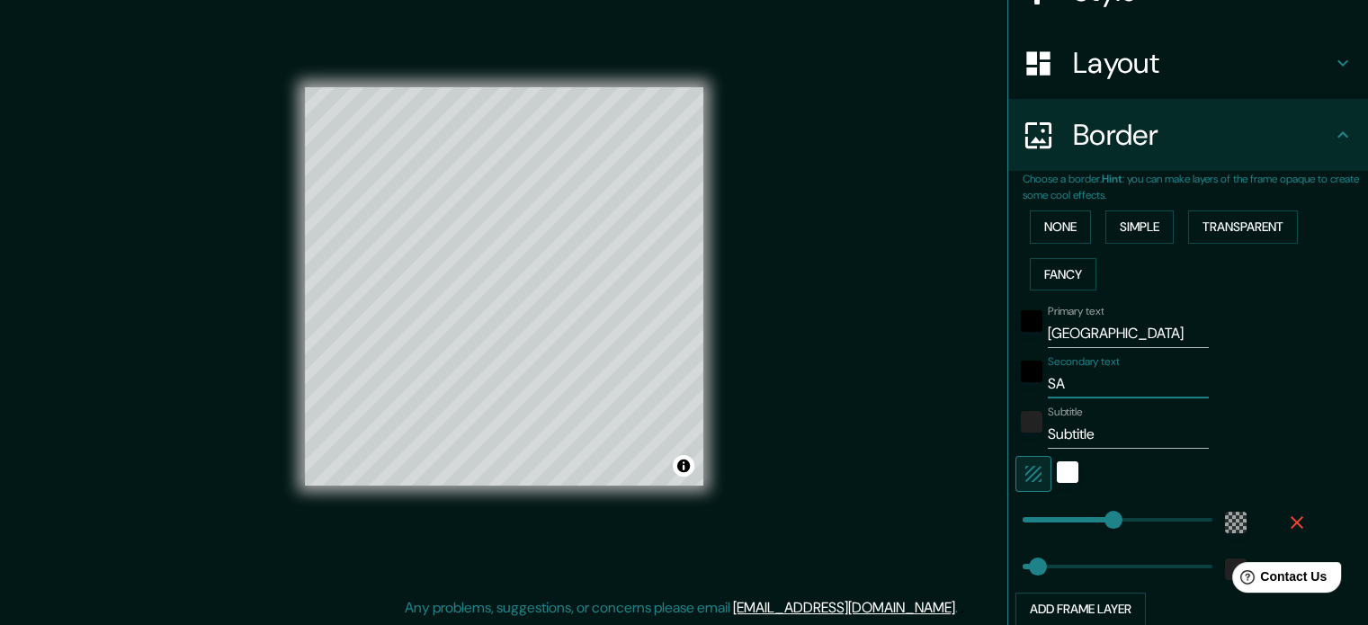
type input "213"
type input "35"
type input "SAN"
type input "213"
type input "35"
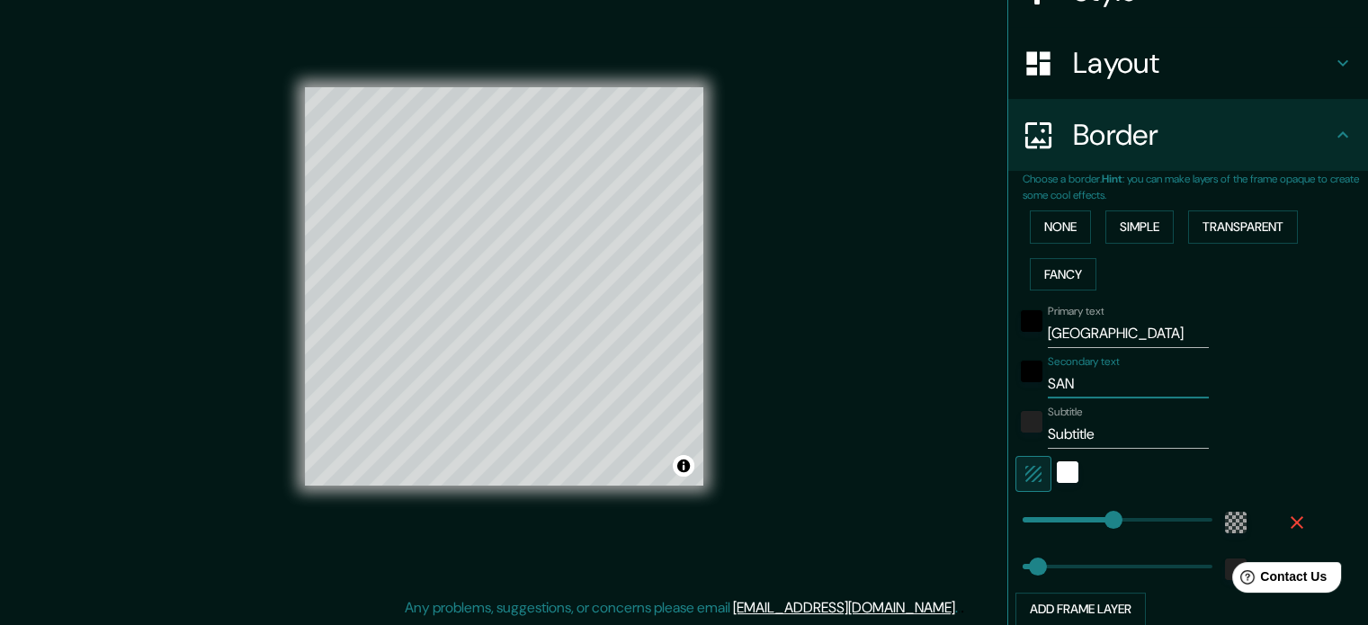
type input "SAN F"
type input "213"
type input "35"
type input "SAN FR"
type input "213"
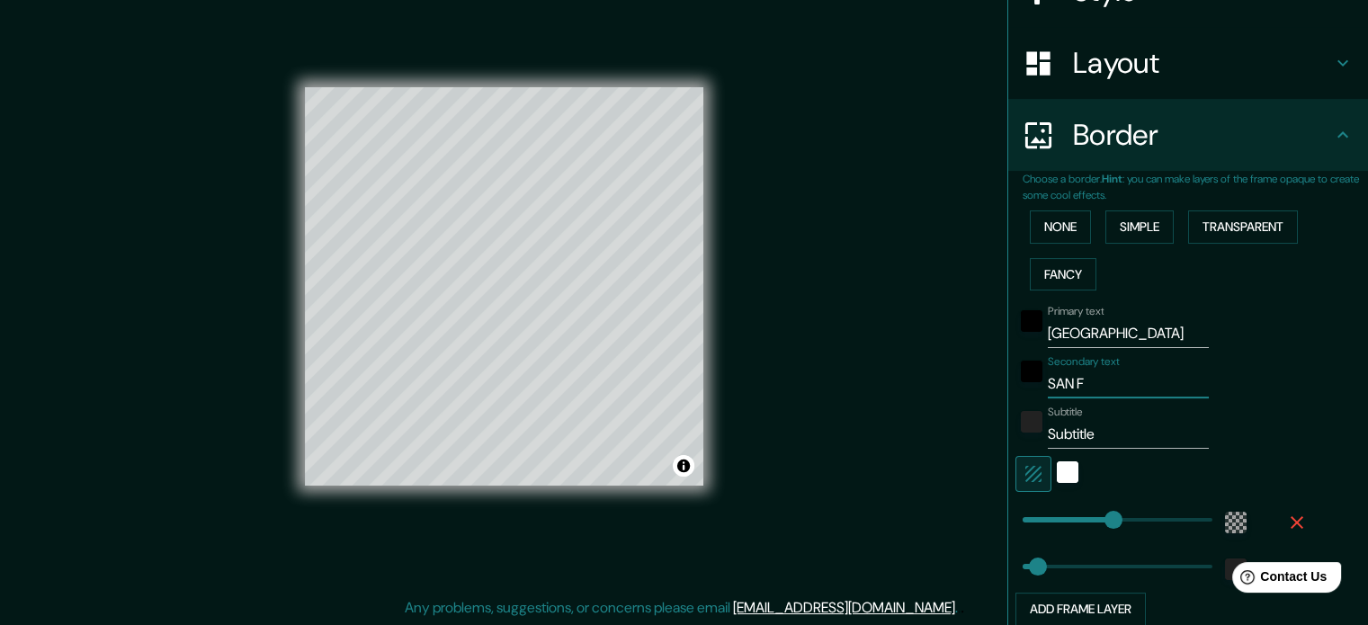
type input "35"
type input "SAN FRA"
type input "213"
type input "35"
type input "SAN [PERSON_NAME]"
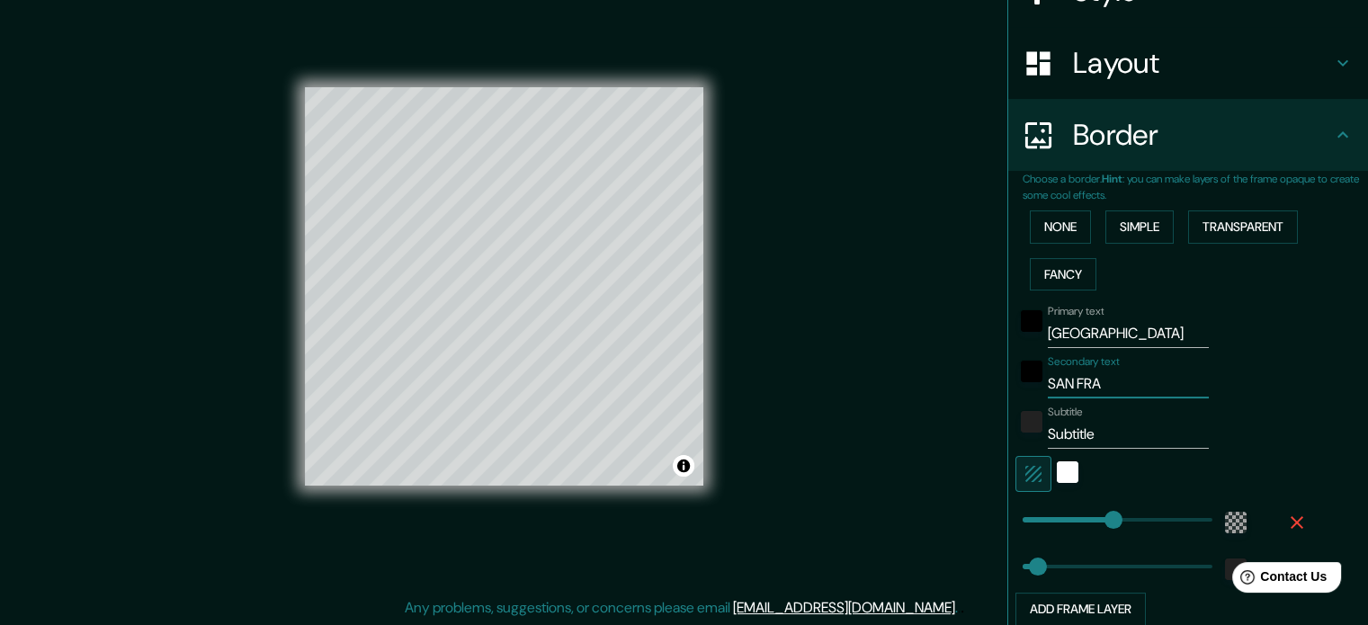
type input "213"
type input "35"
type input "[GEOGRAPHIC_DATA]"
type input "213"
type input "35"
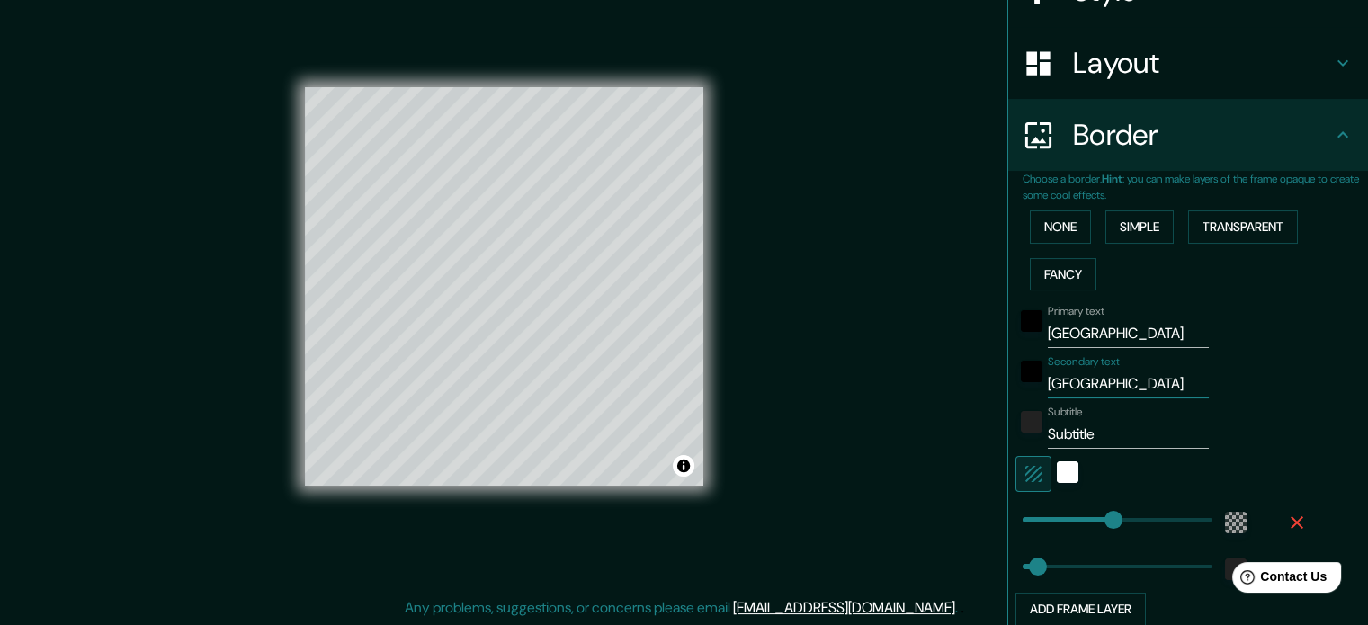
type input "SAN [PERSON_NAME]"
type input "213"
type input "35"
type input "SAN [PERSON_NAME]"
type input "213"
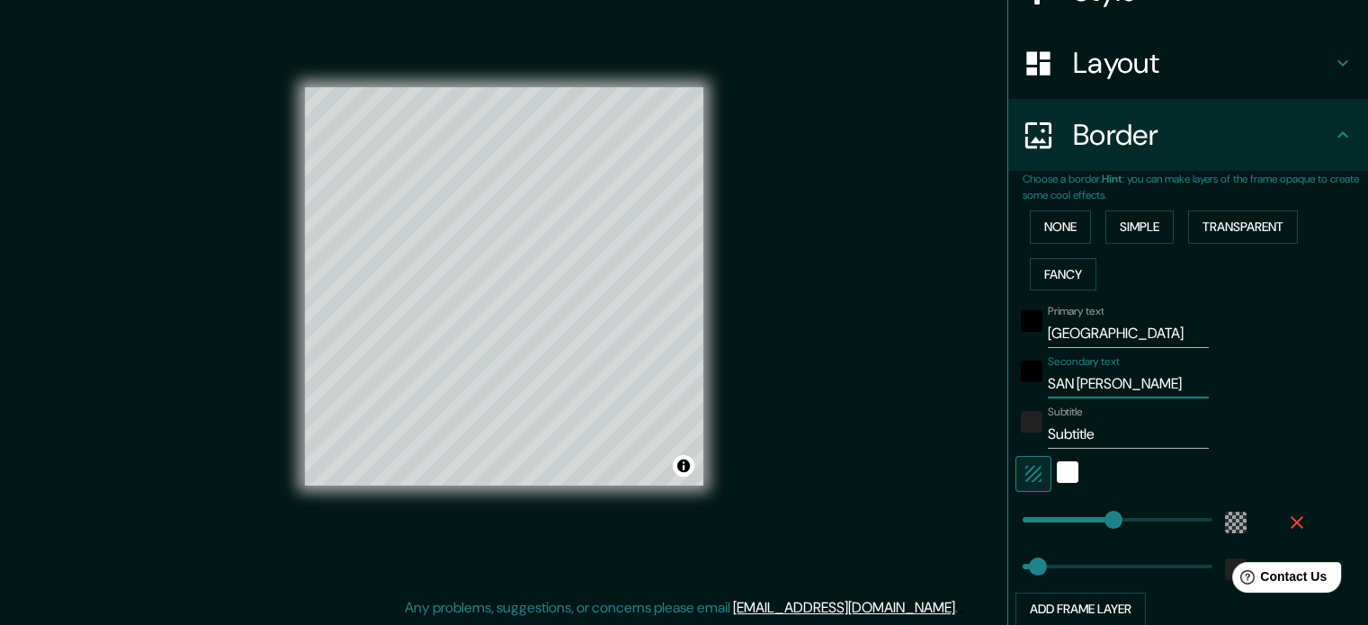
type input "35"
type input "SAN FRANCISC"
type input "213"
type input "35"
type input "[GEOGRAPHIC_DATA]"
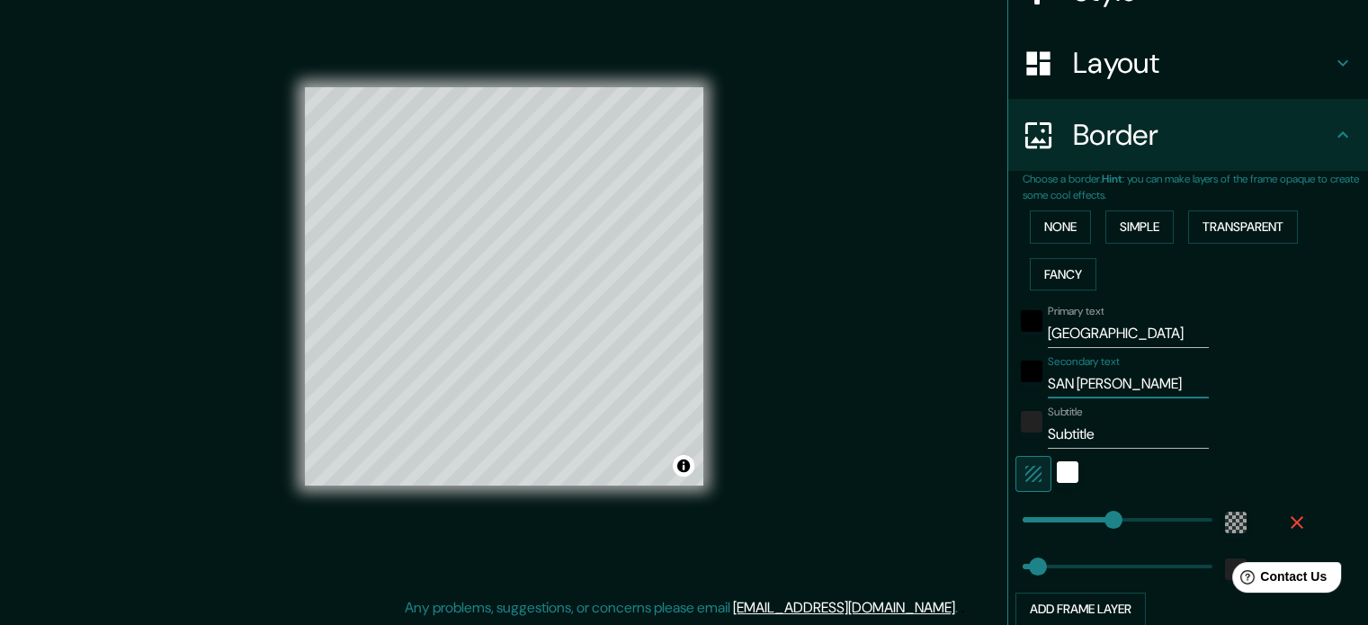
type input "213"
type input "35"
type input "[GEOGRAPHIC_DATA]"
drag, startPoint x: 1122, startPoint y: 434, endPoint x: 1031, endPoint y: 425, distance: 91.2
click at [1031, 425] on div "Subtitle Subtitle" at bounding box center [1163, 427] width 295 height 43
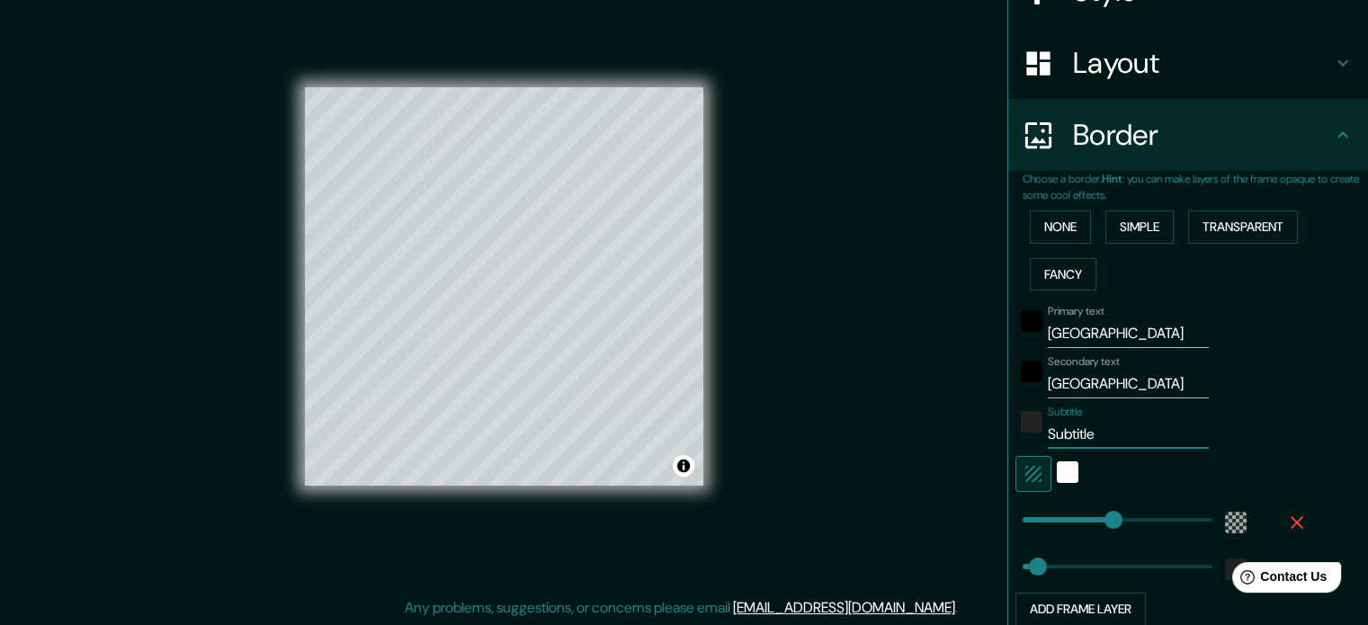
type input "213"
type input "35"
click at [1243, 431] on div "Subtitle" at bounding box center [1163, 427] width 295 height 43
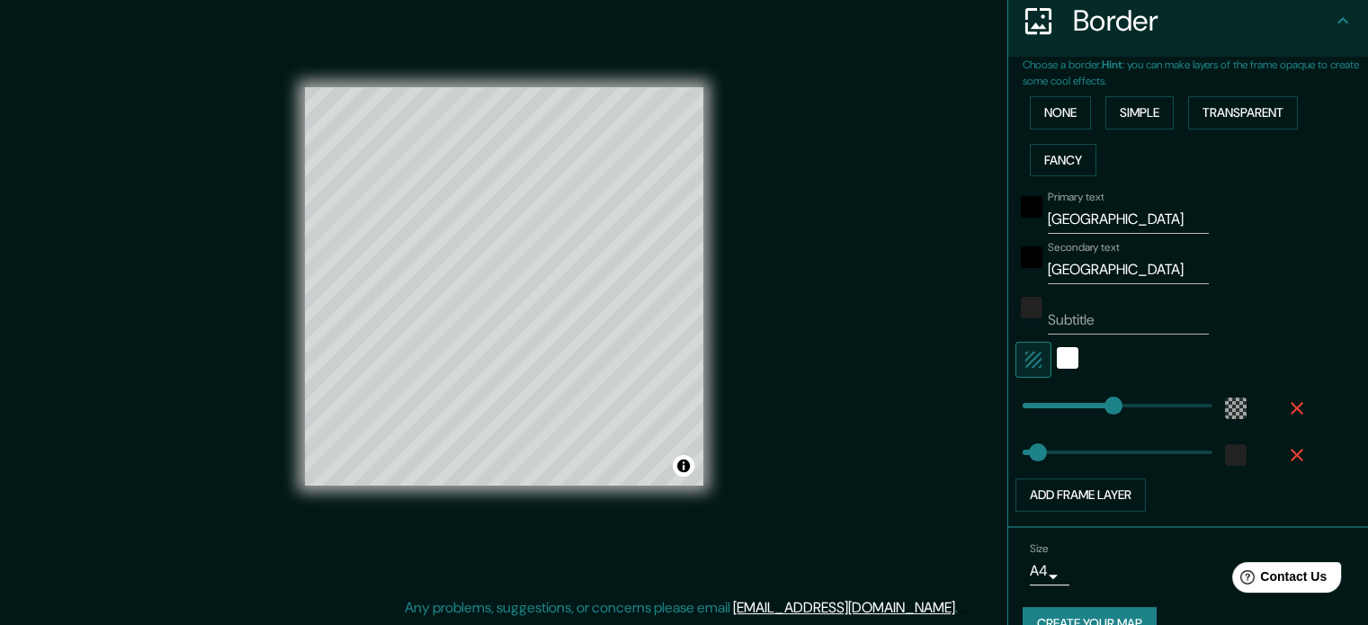
scroll to position [396, 0]
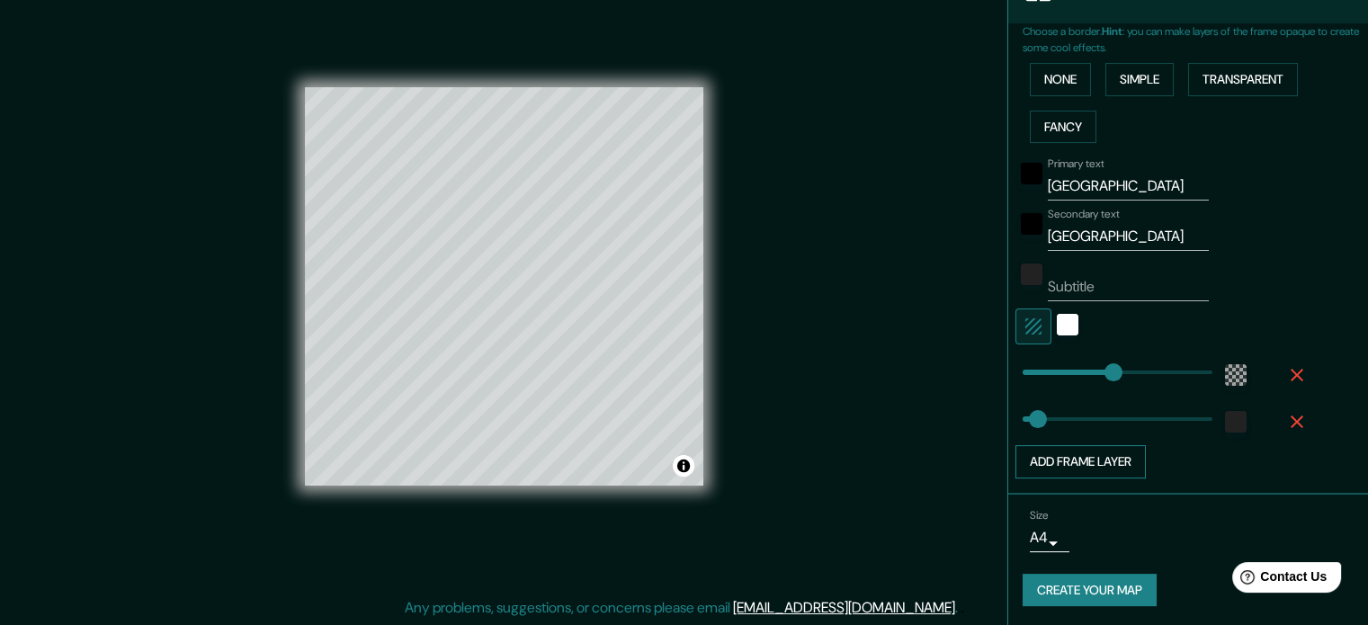
click at [1115, 462] on button "Add frame layer" at bounding box center [1081, 461] width 130 height 33
type input "213"
type input "35"
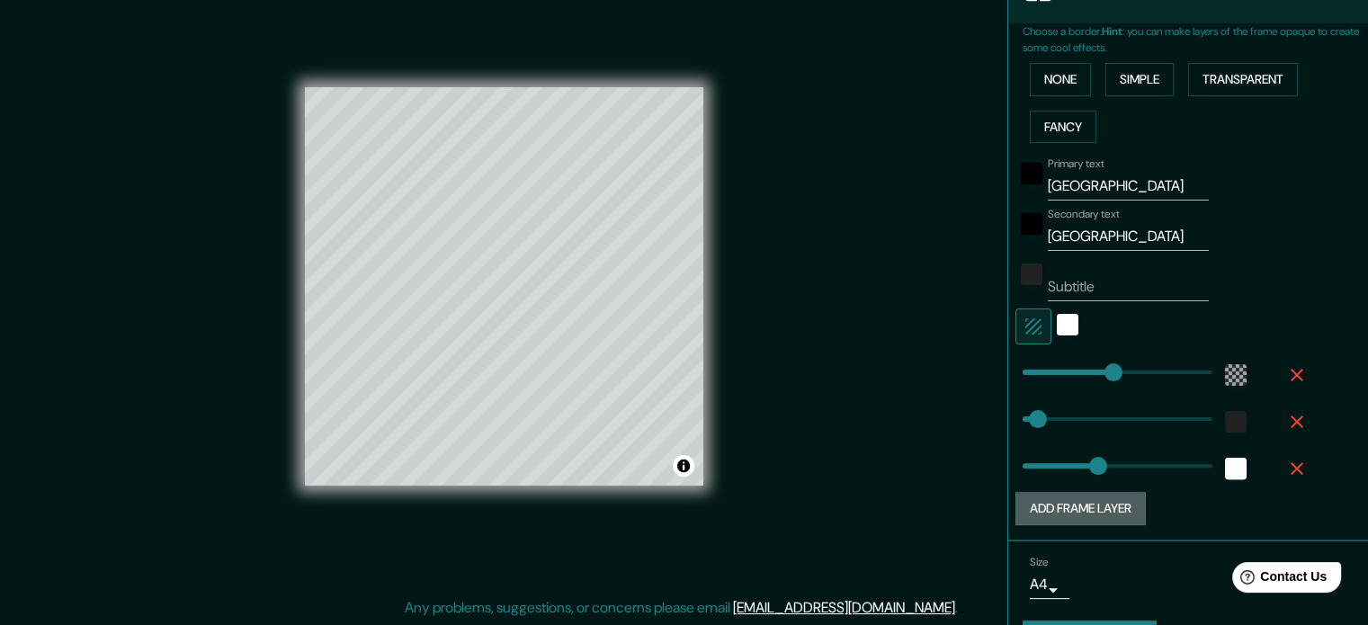
click at [1108, 514] on button "Add frame layer" at bounding box center [1081, 508] width 130 height 33
type input "213"
type input "35"
type input "177"
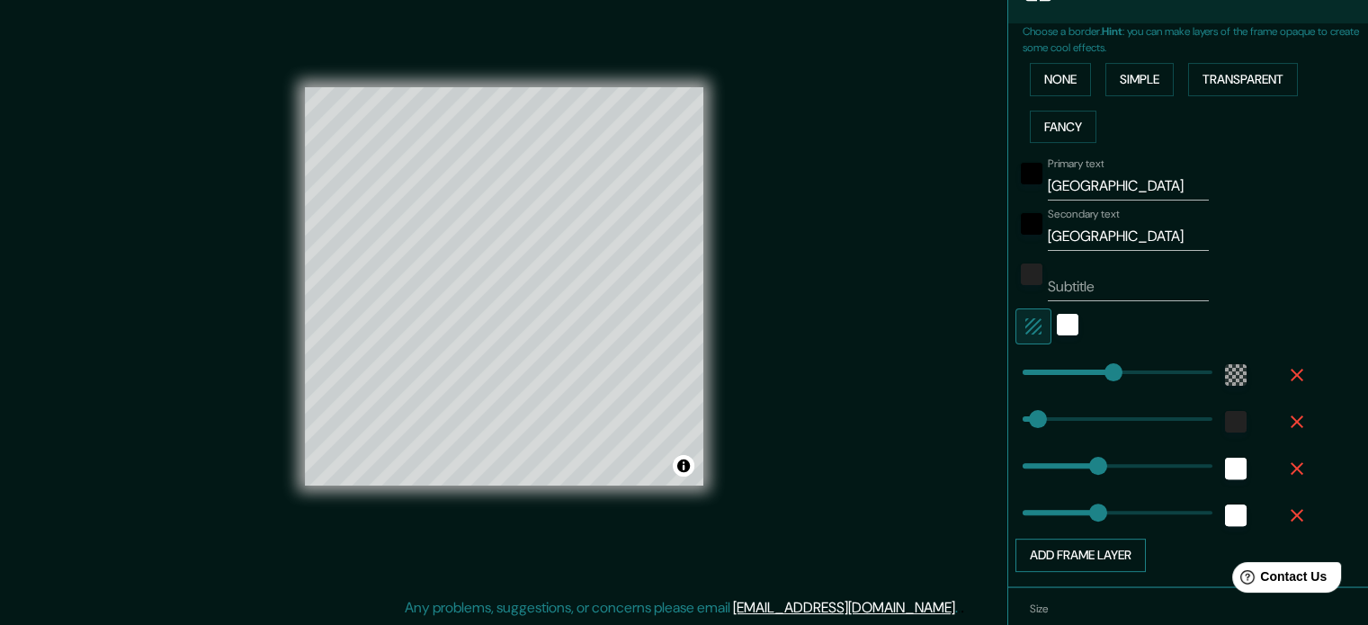
click at [1115, 553] on button "Add frame layer" at bounding box center [1081, 555] width 130 height 33
type input "213"
type input "35"
type input "177"
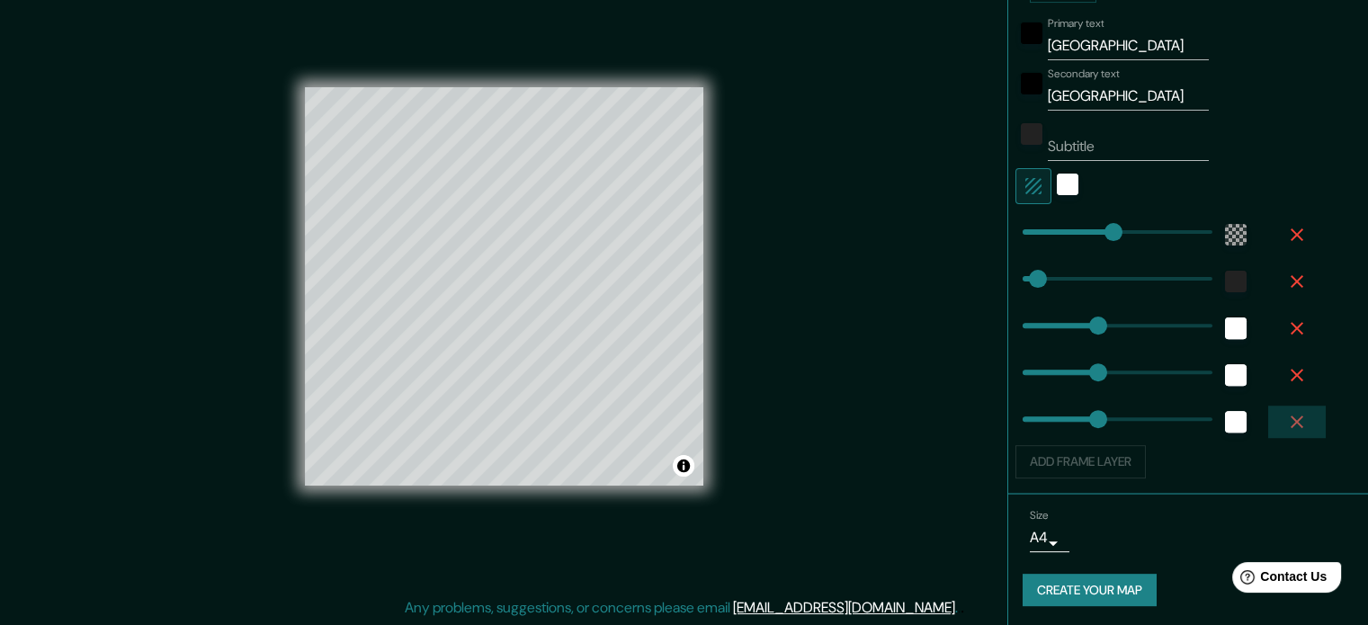
click at [1291, 423] on icon "button" at bounding box center [1297, 422] width 13 height 13
type input "213"
type input "35"
type input "177"
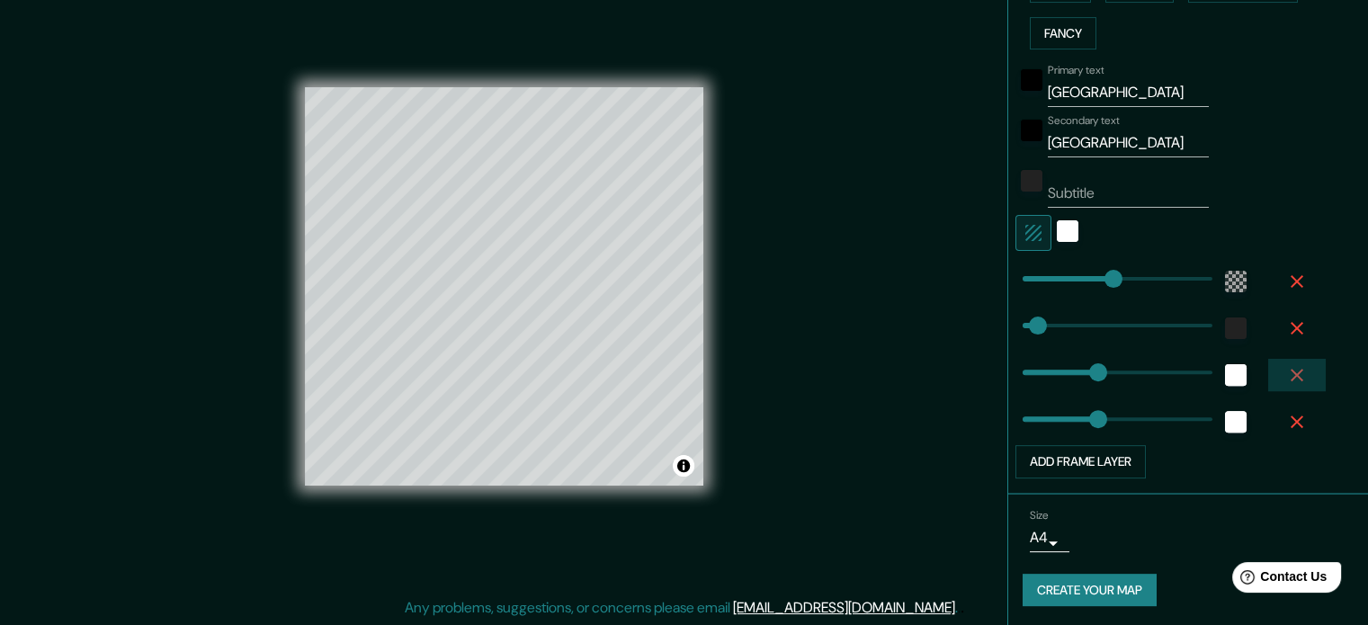
click at [1286, 377] on icon "button" at bounding box center [1297, 375] width 22 height 22
type input "213"
type input "35"
type input "177"
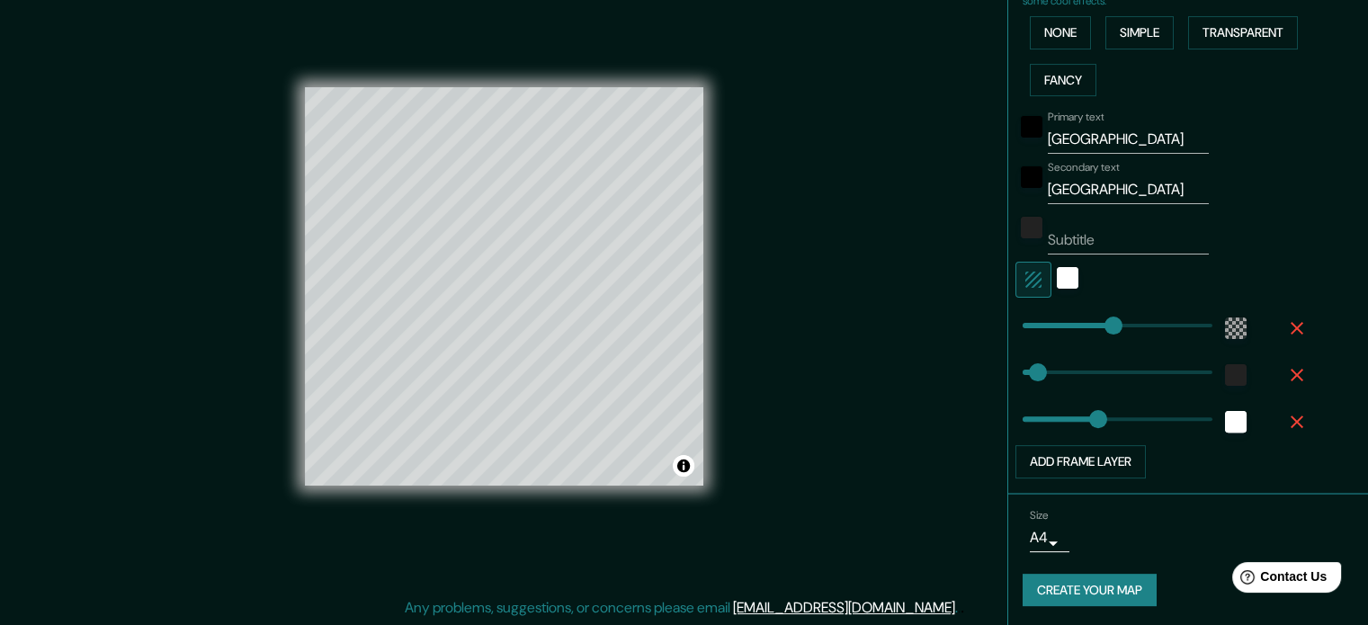
click at [1286, 414] on icon "button" at bounding box center [1297, 422] width 22 height 22
type input "213"
type input "35"
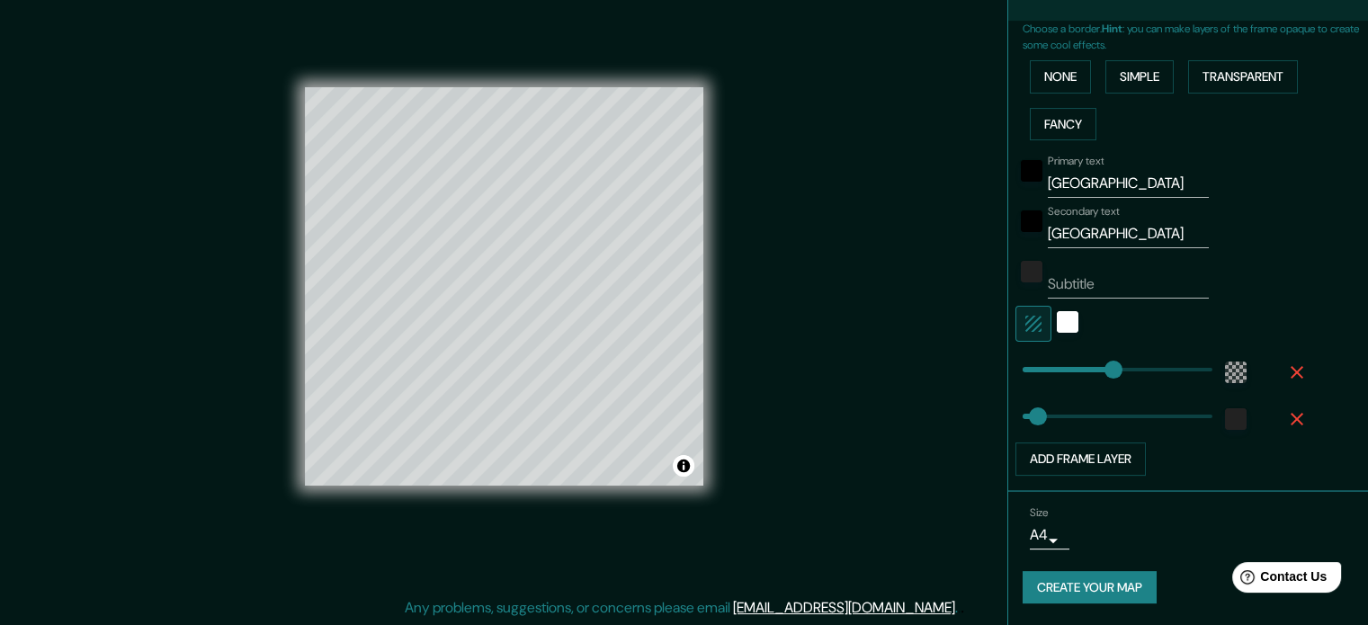
scroll to position [396, 0]
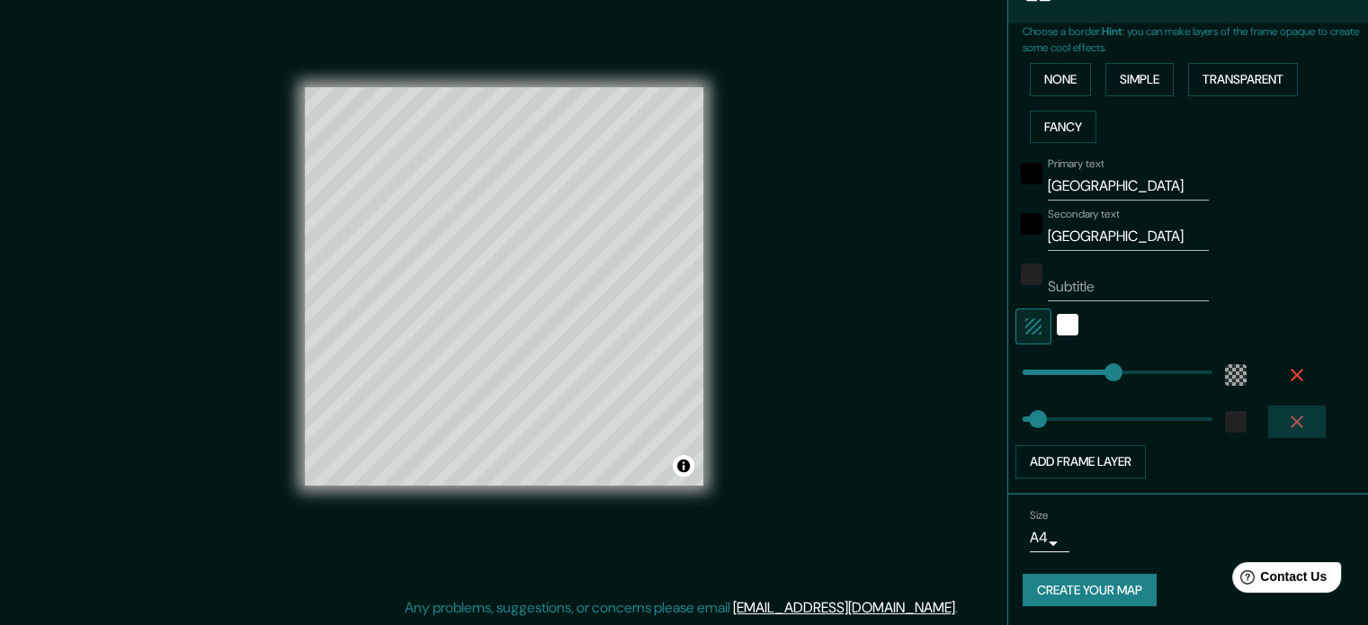
click at [1291, 419] on icon "button" at bounding box center [1297, 422] width 13 height 13
type input "213"
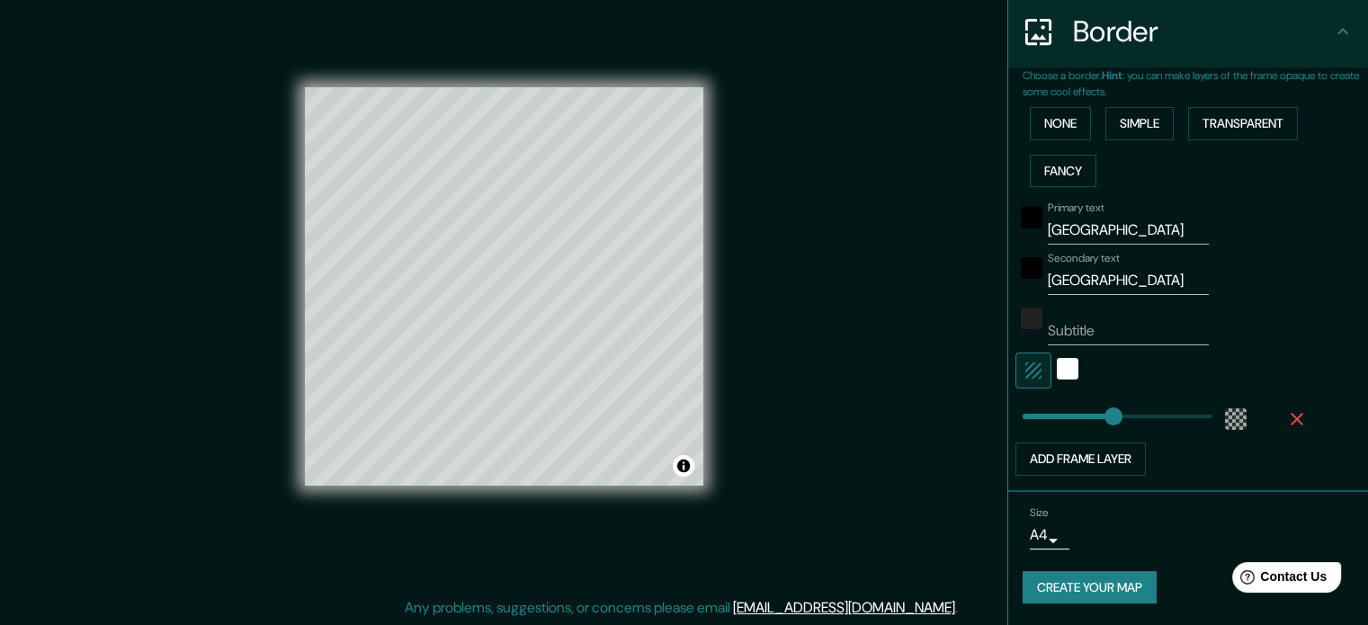
scroll to position [349, 0]
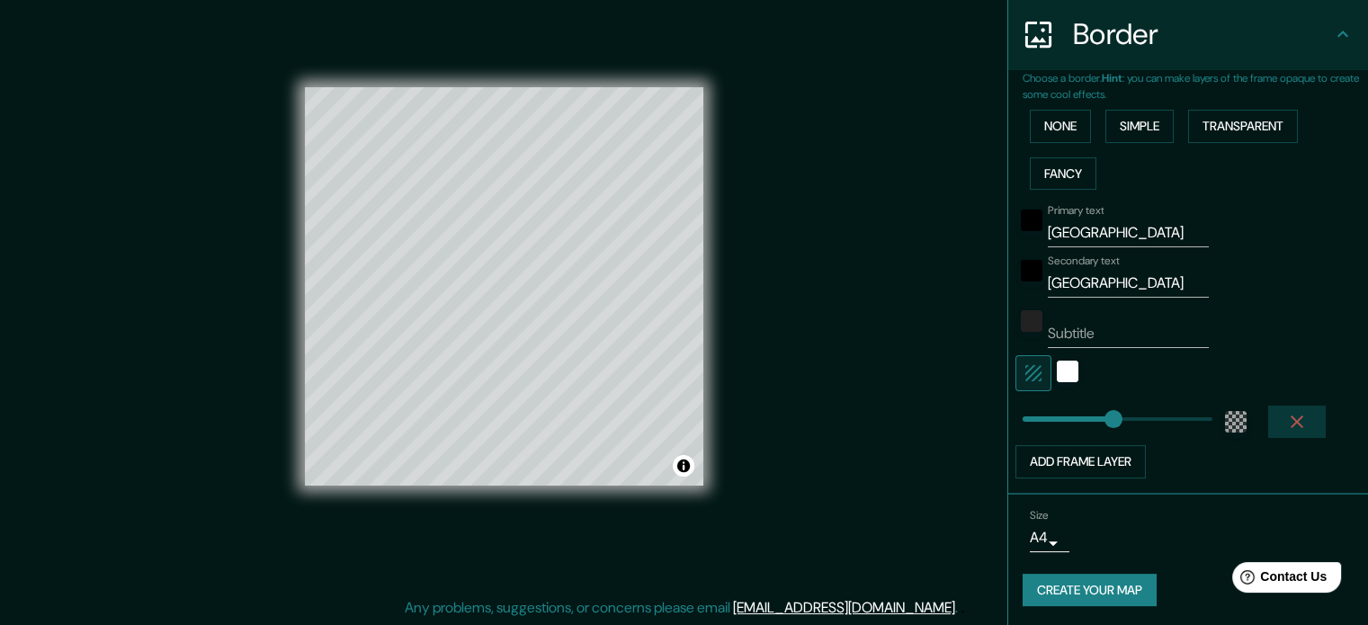
click at [1291, 417] on icon "button" at bounding box center [1297, 422] width 13 height 13
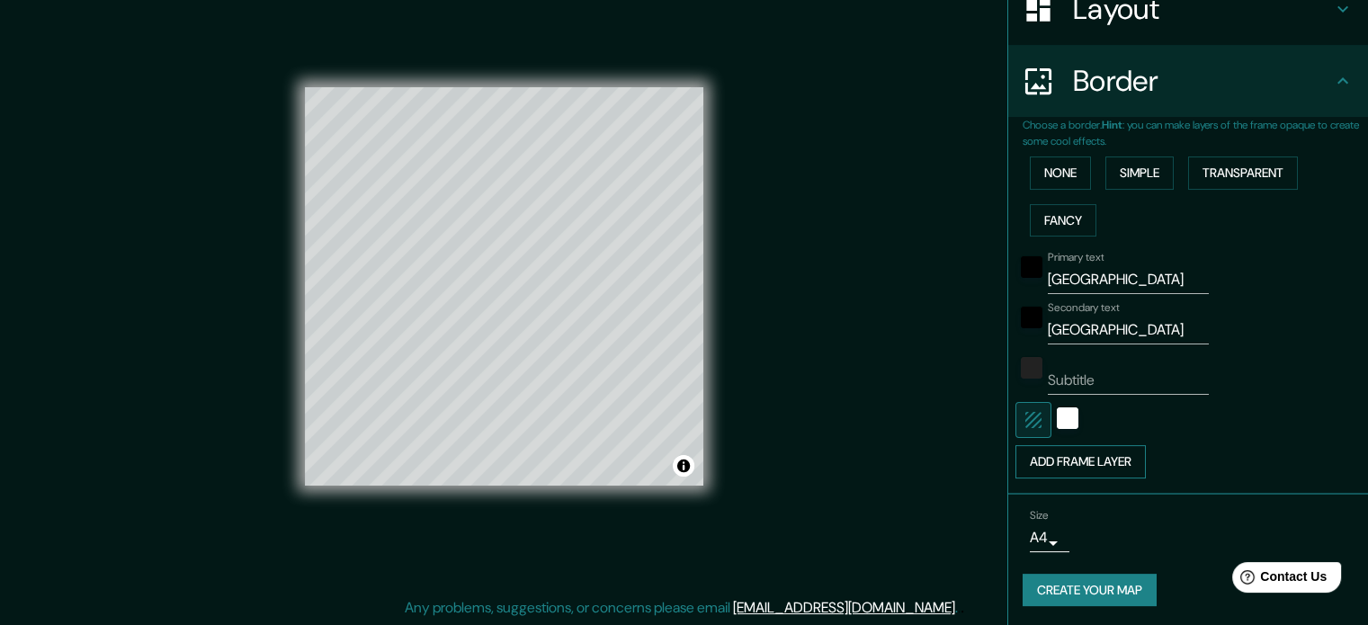
click at [1081, 467] on button "Add frame layer" at bounding box center [1081, 461] width 130 height 33
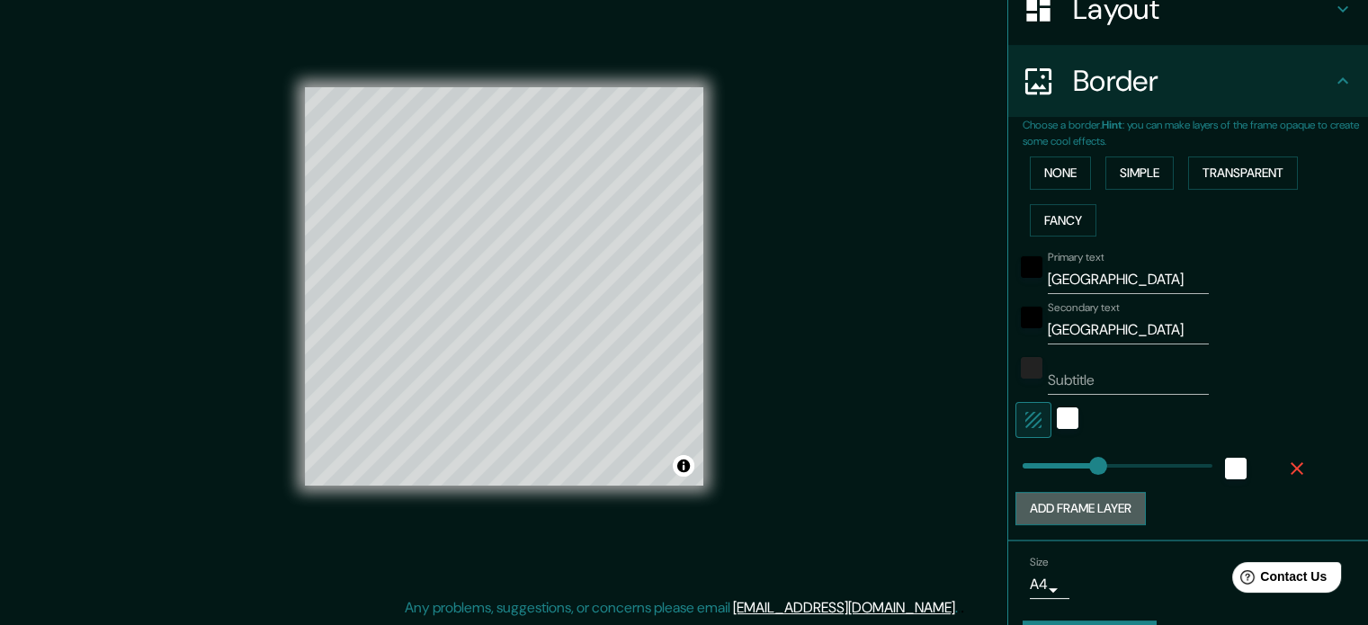
click at [1108, 508] on button "Add frame layer" at bounding box center [1081, 508] width 130 height 33
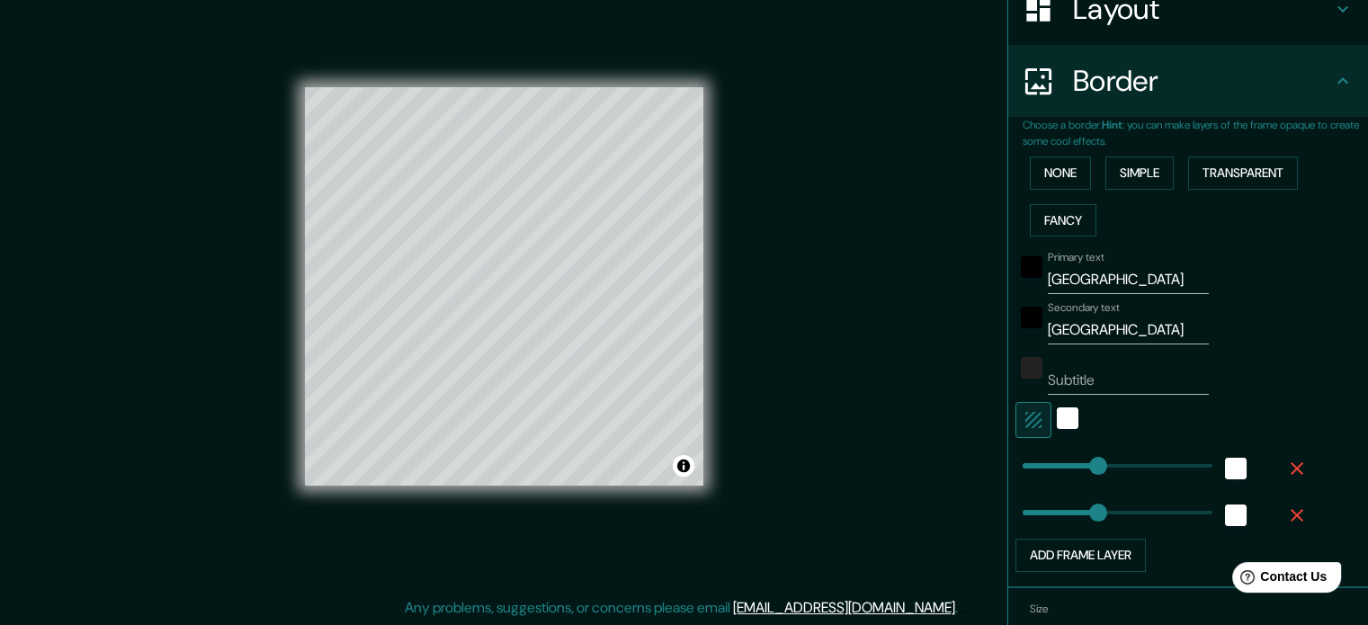
click at [1286, 508] on icon "button" at bounding box center [1297, 516] width 22 height 22
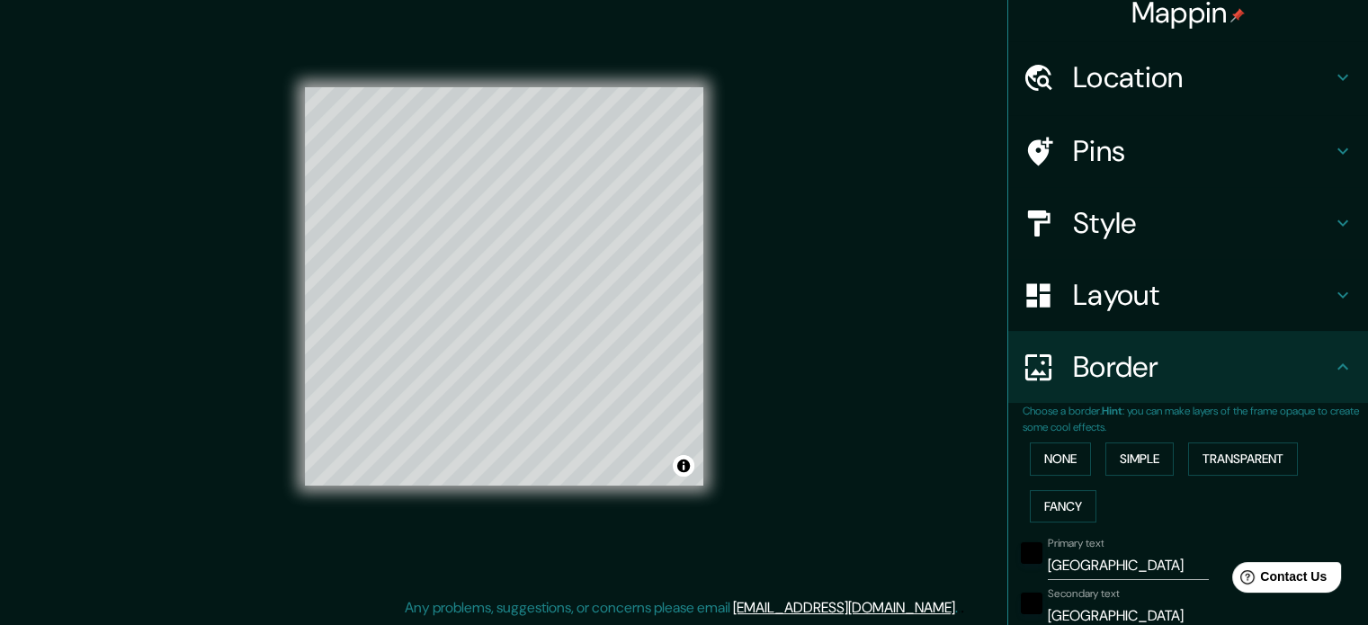
scroll to position [0, 0]
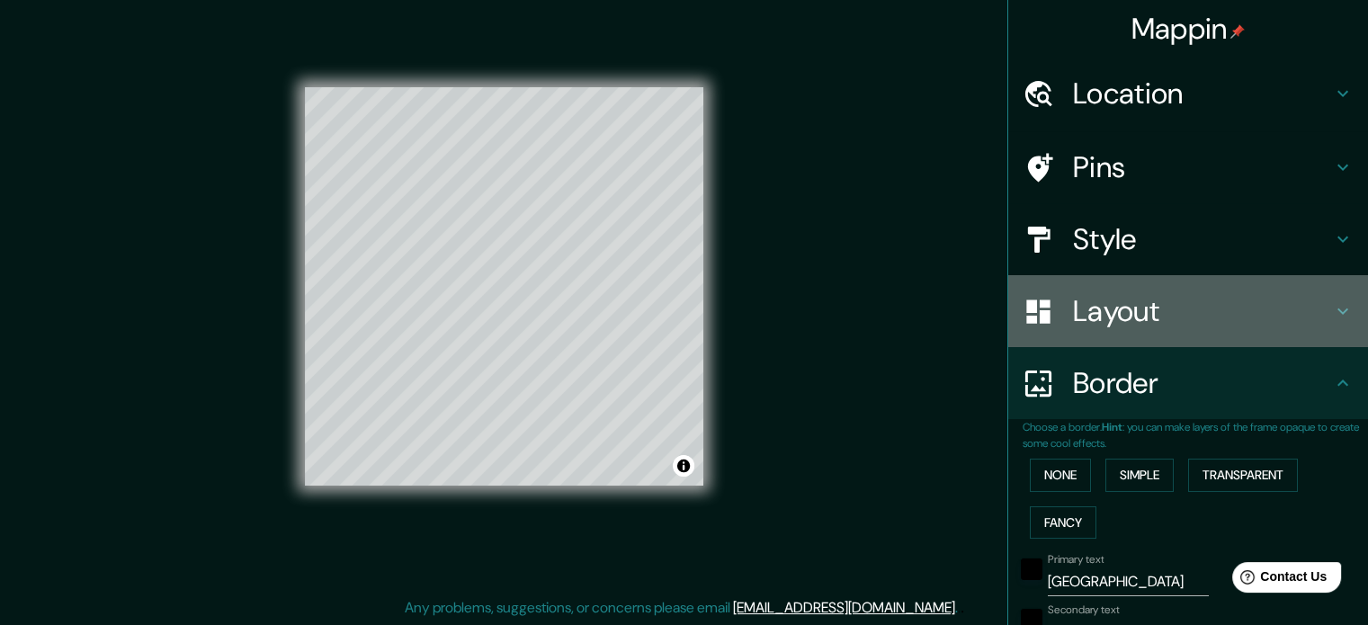
click at [1180, 311] on h4 "Layout" at bounding box center [1202, 311] width 259 height 36
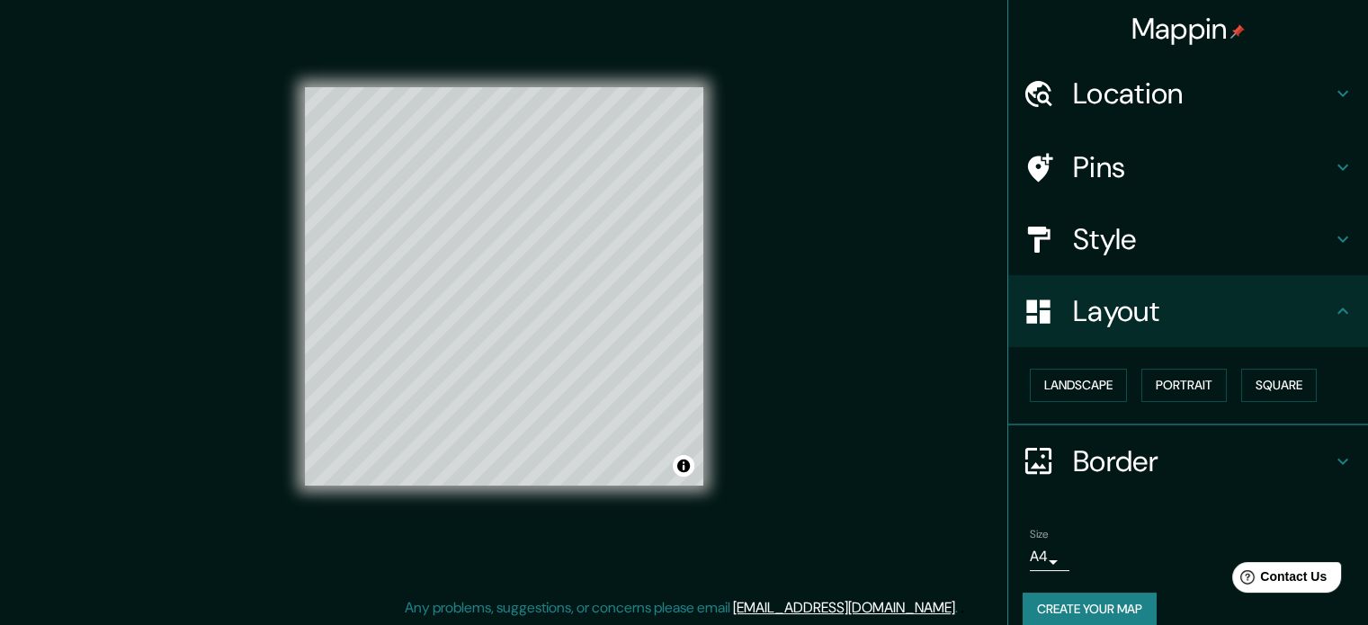
click at [1147, 227] on h4 "Style" at bounding box center [1202, 239] width 259 height 36
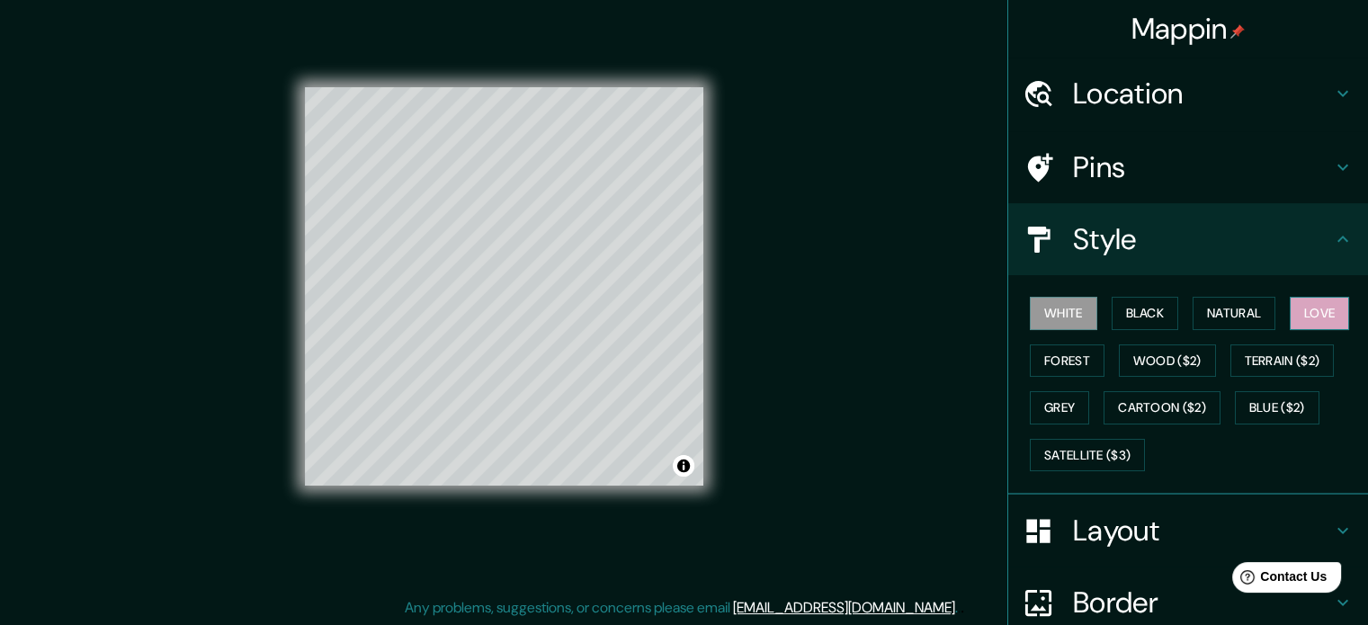
click at [1312, 312] on button "Love" at bounding box center [1319, 313] width 59 height 33
click at [1060, 364] on button "Forest" at bounding box center [1067, 361] width 75 height 33
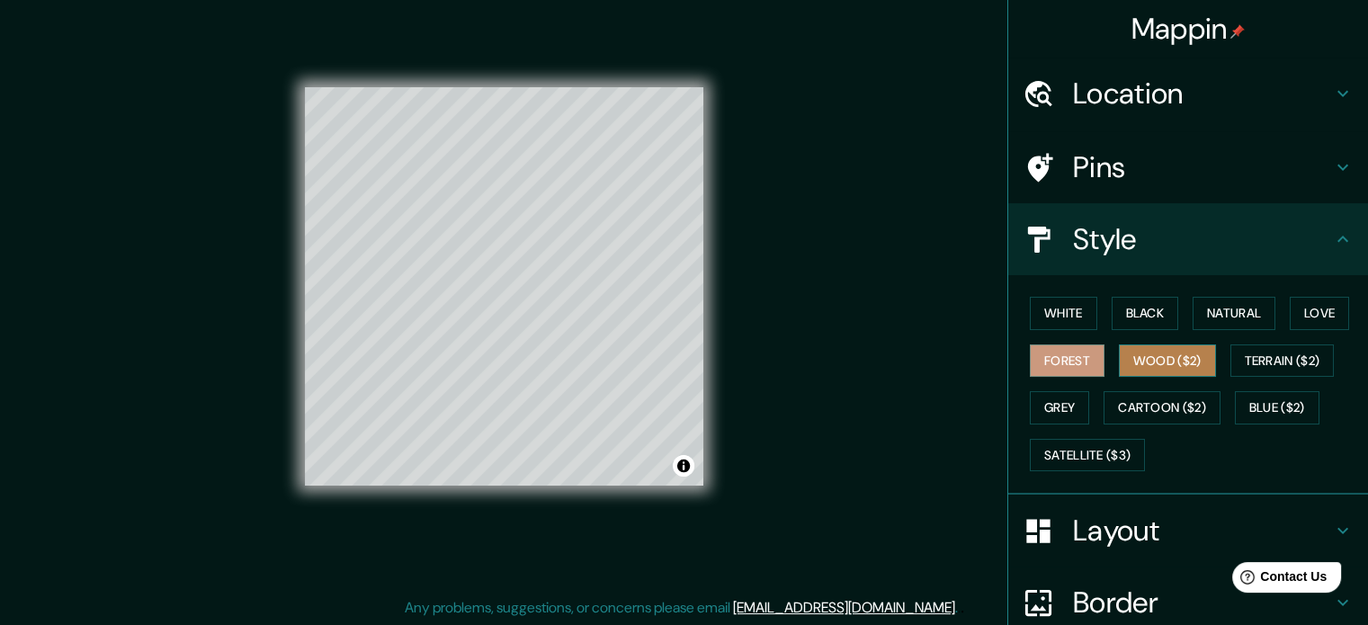
click at [1127, 359] on button "Wood ($2)" at bounding box center [1167, 361] width 97 height 33
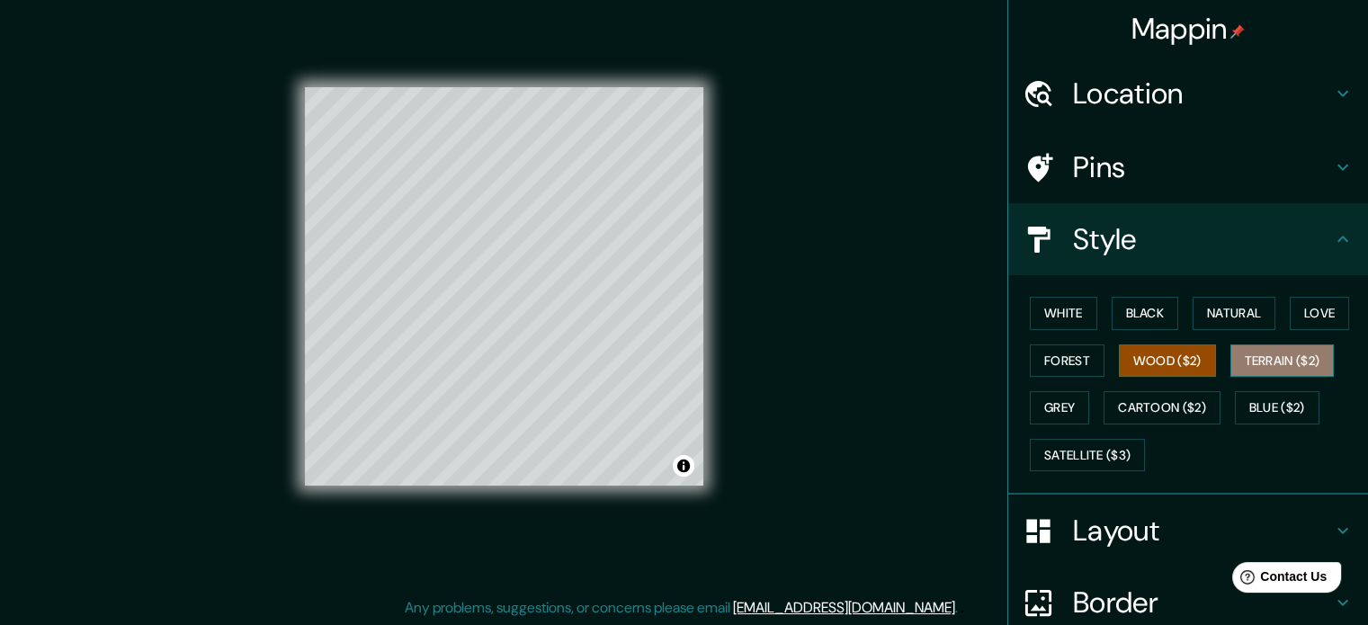
click at [1274, 365] on button "Terrain ($2)" at bounding box center [1283, 361] width 104 height 33
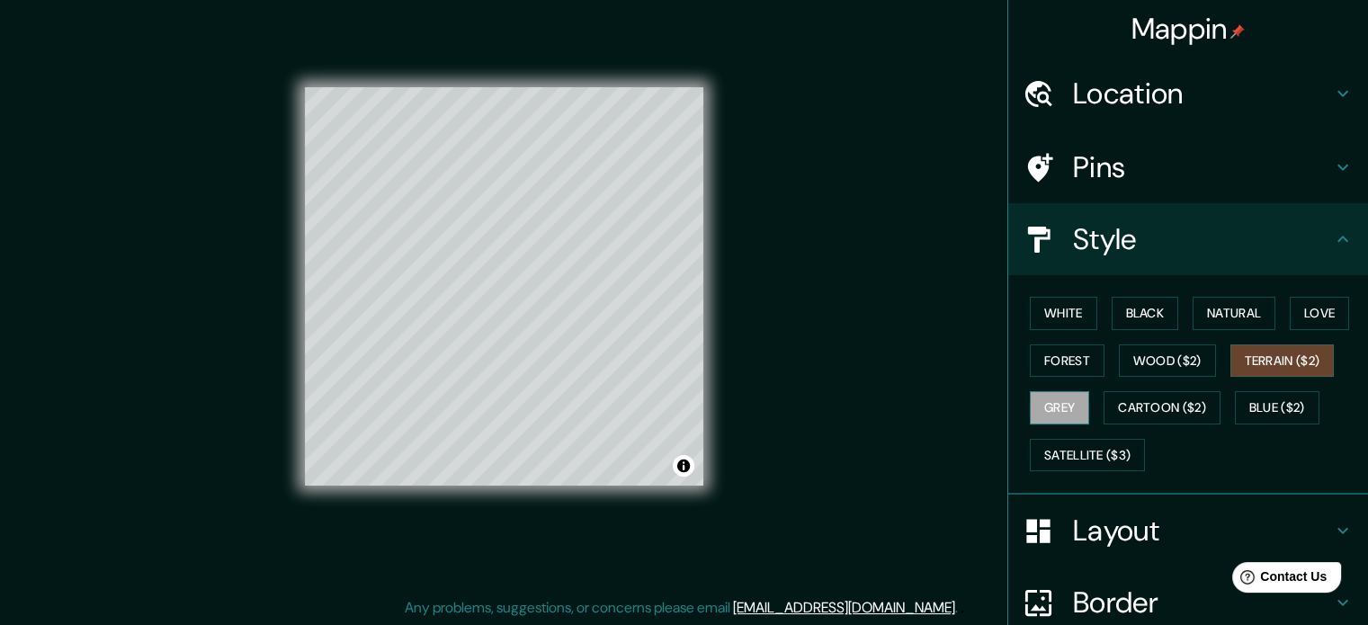
click at [1030, 408] on button "Grey" at bounding box center [1059, 407] width 59 height 33
click at [1191, 409] on button "Cartoon ($2)" at bounding box center [1162, 407] width 117 height 33
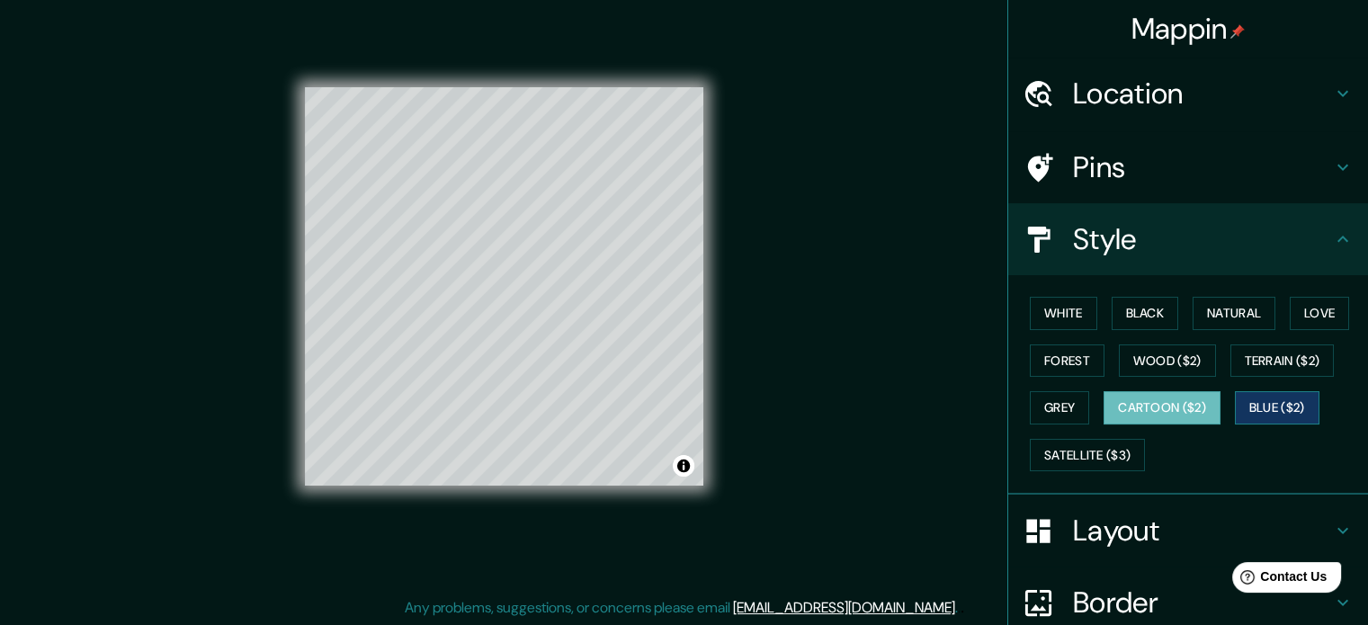
click at [1275, 405] on button "Blue ($2)" at bounding box center [1277, 407] width 85 height 33
click at [1030, 405] on button "Grey" at bounding box center [1059, 407] width 59 height 33
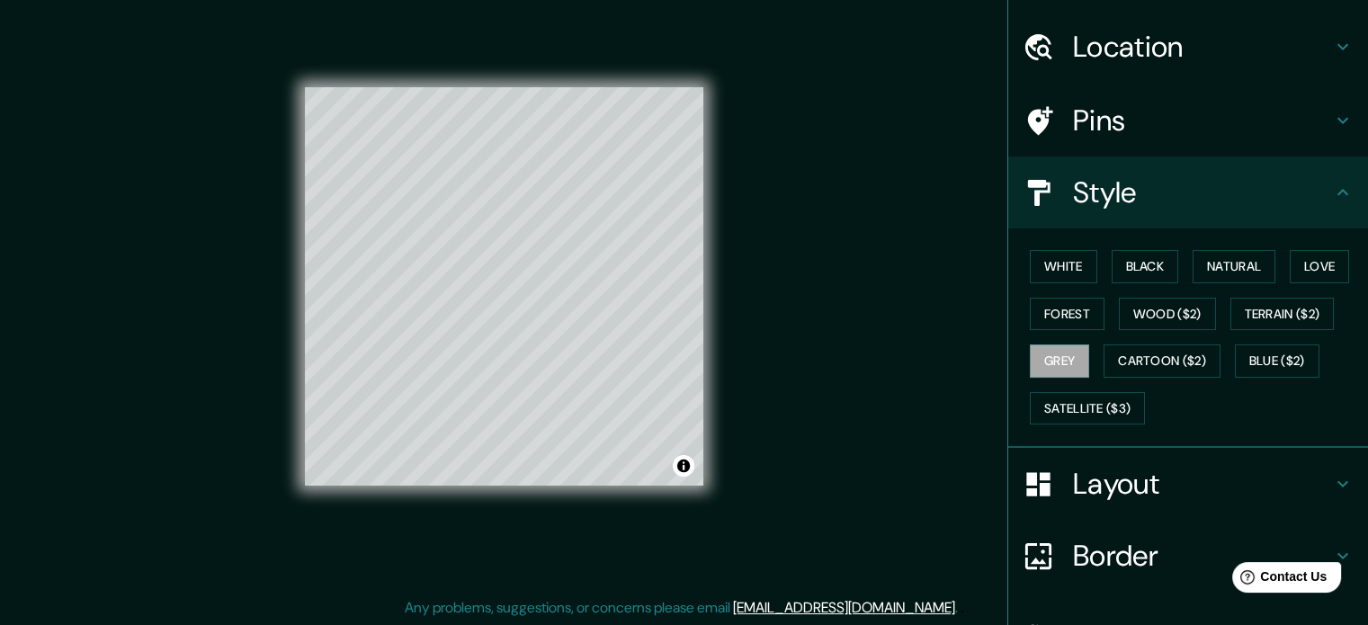
scroll to position [160, 0]
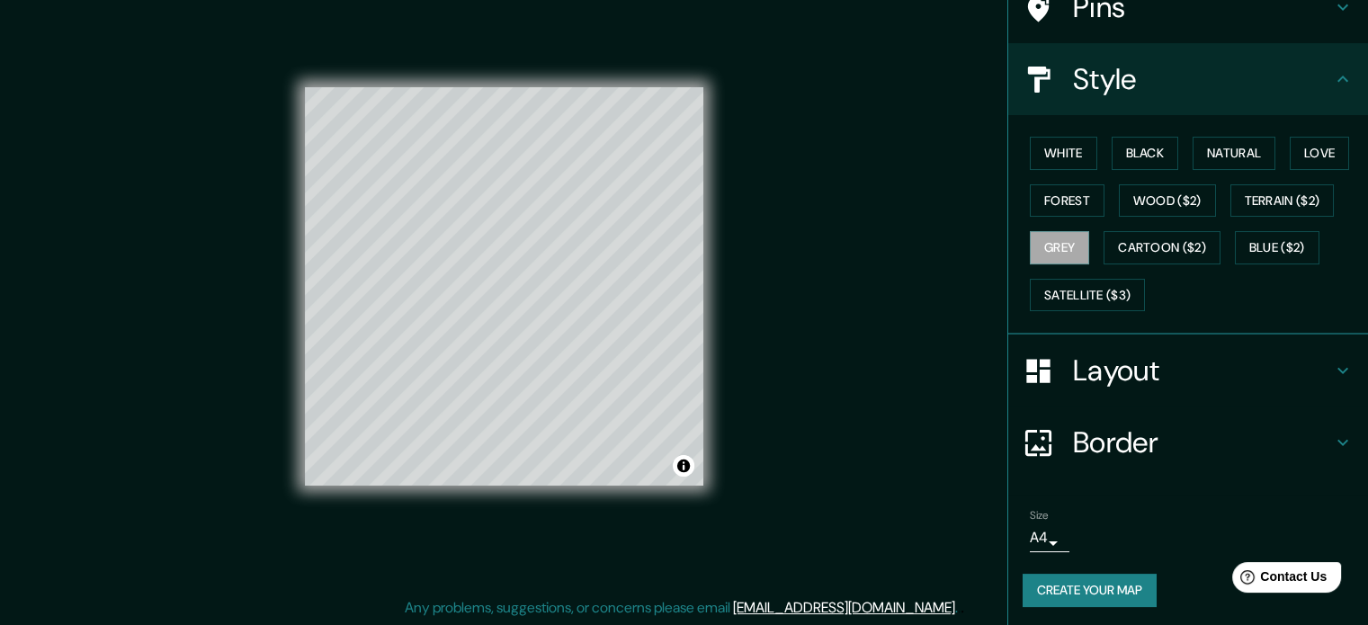
click at [1097, 590] on button "Create your map" at bounding box center [1090, 590] width 134 height 33
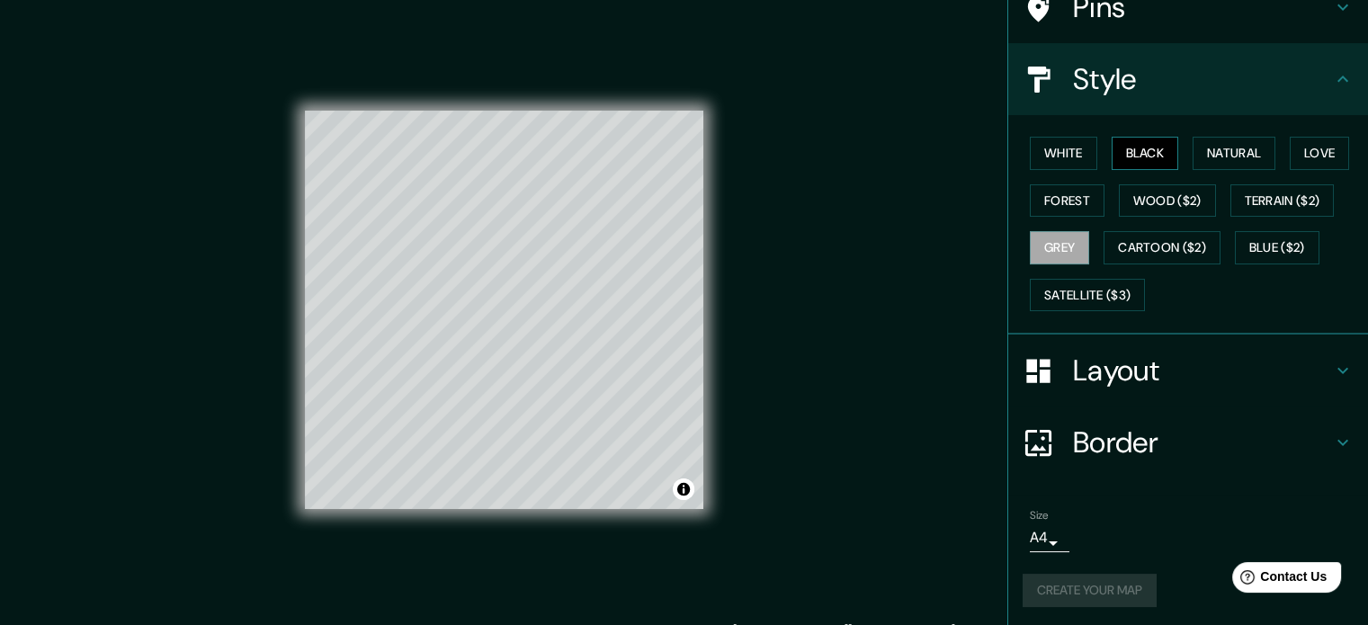
click at [1140, 148] on button "Black" at bounding box center [1145, 153] width 67 height 33
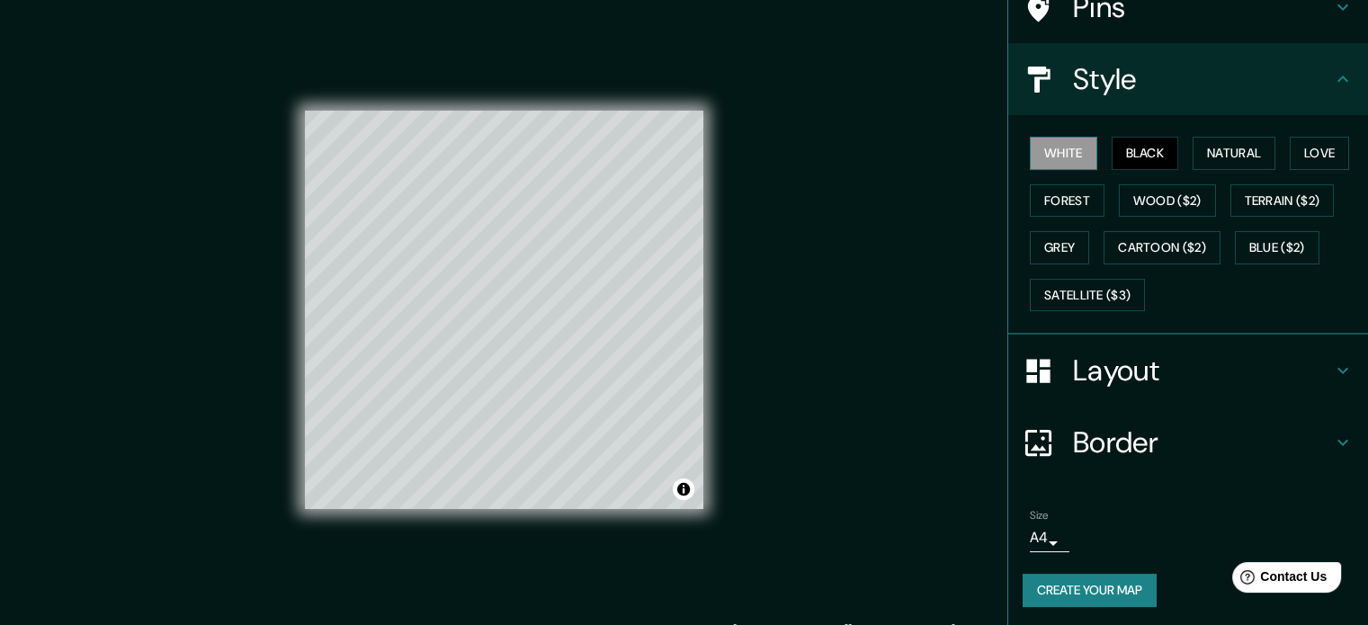
click at [1039, 151] on button "White" at bounding box center [1063, 153] width 67 height 33
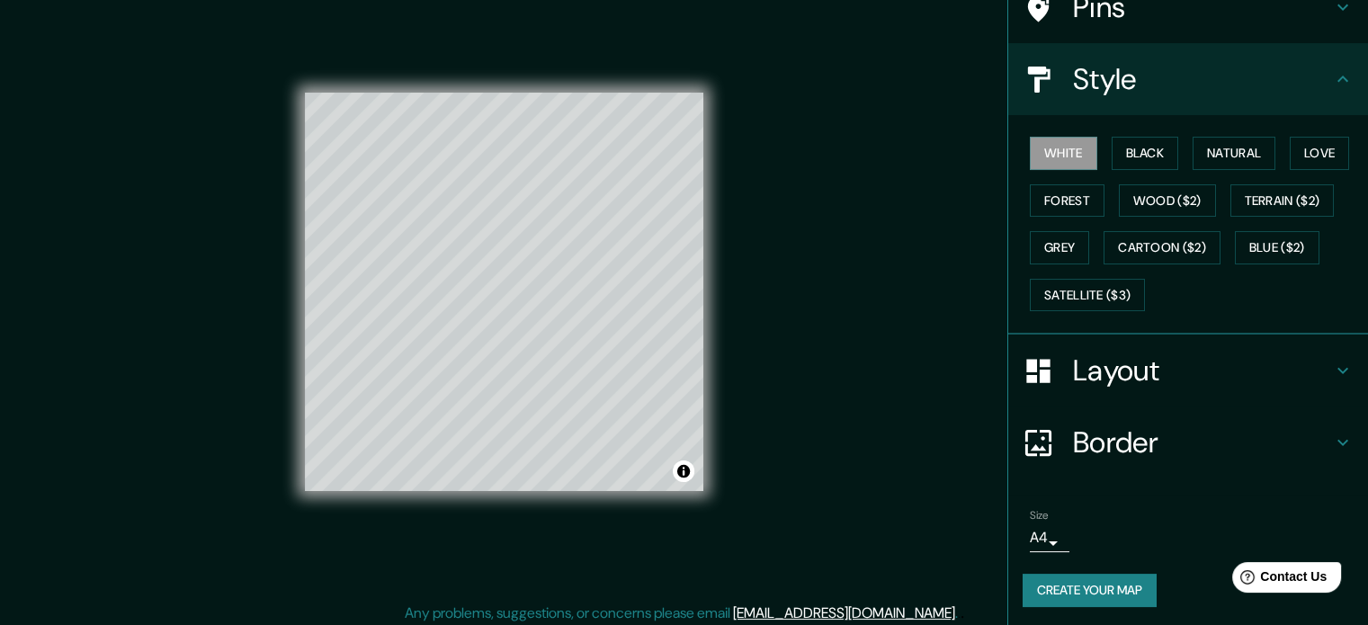
scroll to position [23, 0]
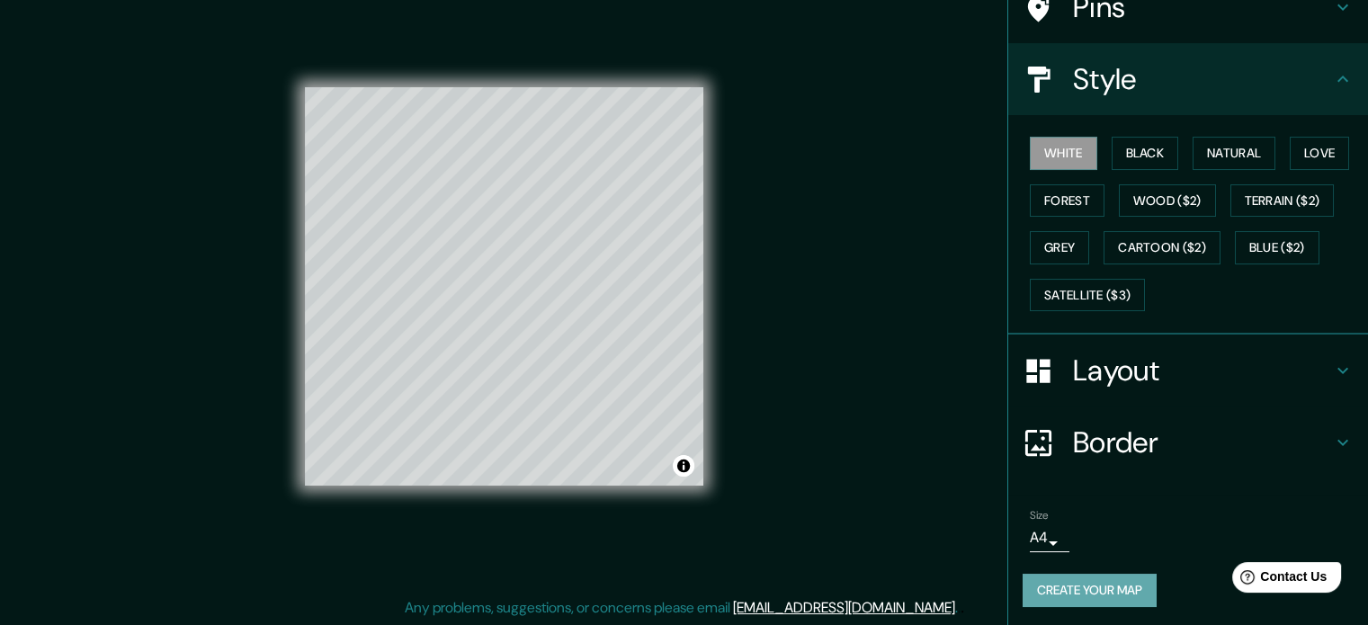
click at [1079, 589] on button "Create your map" at bounding box center [1090, 590] width 134 height 33
click at [901, 384] on div "Mappin Location San Francisco, Zulia, Venezuela Pins Style White Black Natural …" at bounding box center [684, 301] width 1368 height 649
click at [1139, 158] on button "Black" at bounding box center [1145, 153] width 67 height 33
click at [1069, 156] on button "White" at bounding box center [1063, 153] width 67 height 33
click at [1141, 366] on h4 "Layout" at bounding box center [1202, 371] width 259 height 36
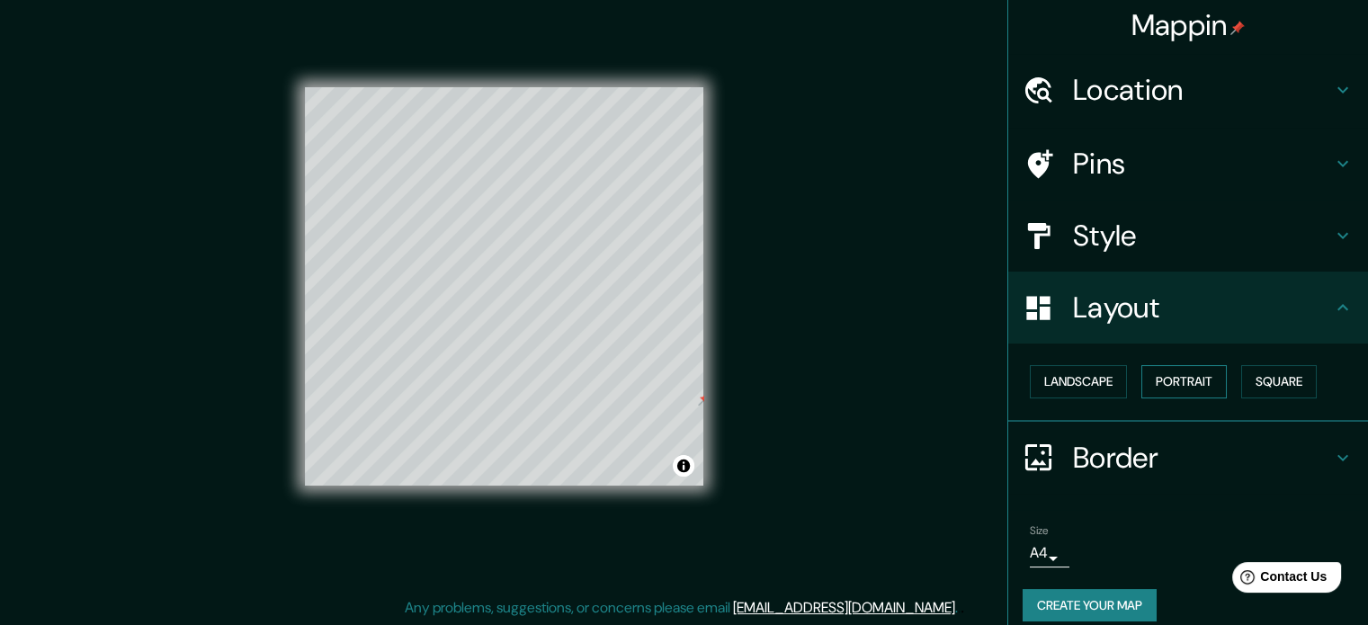
scroll to position [0, 0]
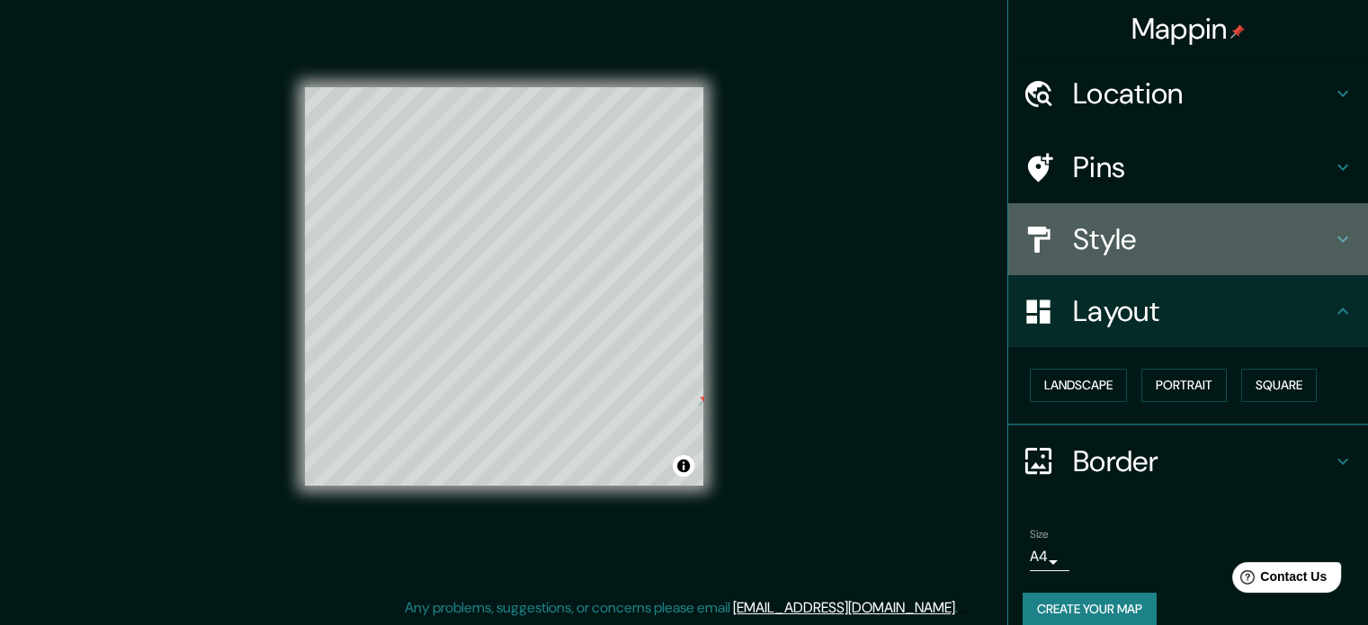
click at [1132, 237] on h4 "Style" at bounding box center [1202, 239] width 259 height 36
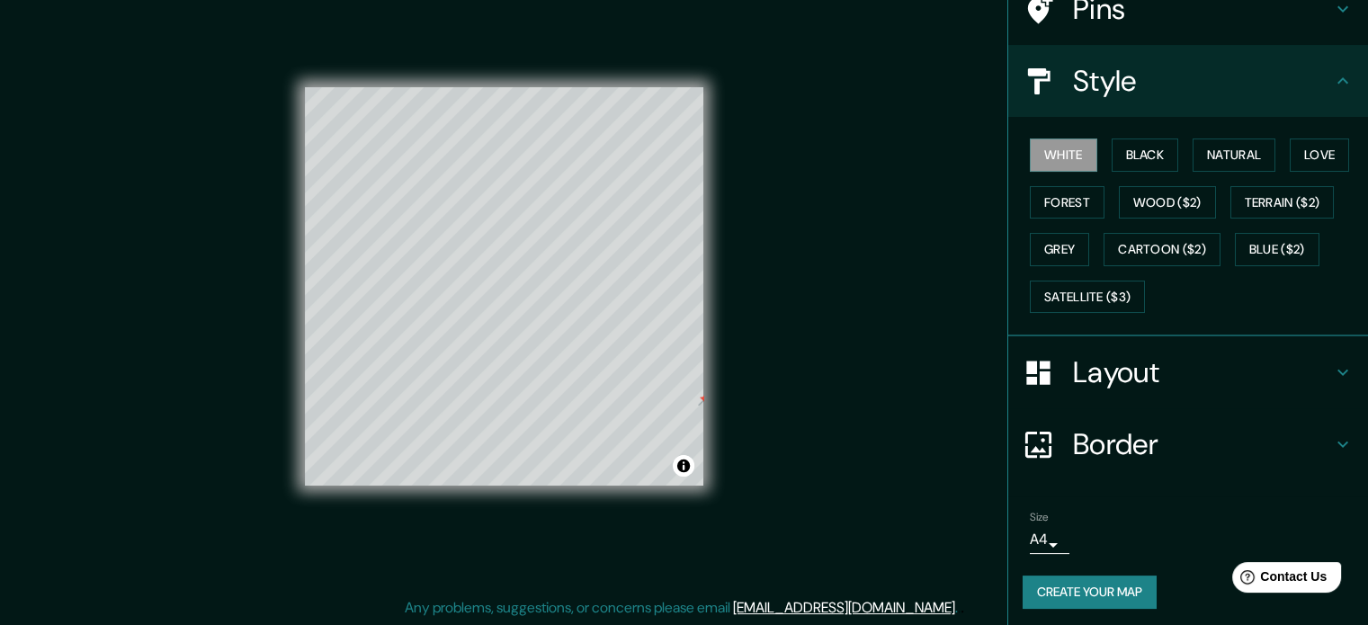
scroll to position [160, 0]
click at [1180, 440] on h4 "Border" at bounding box center [1202, 443] width 259 height 36
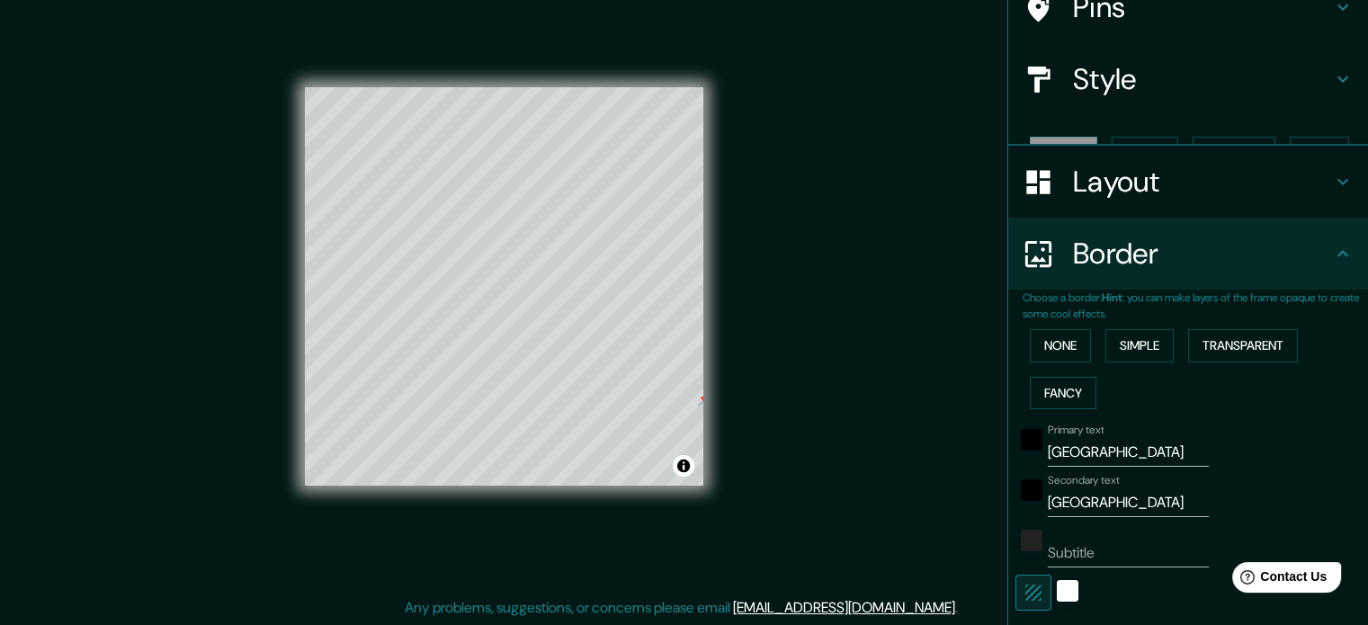
type input "177"
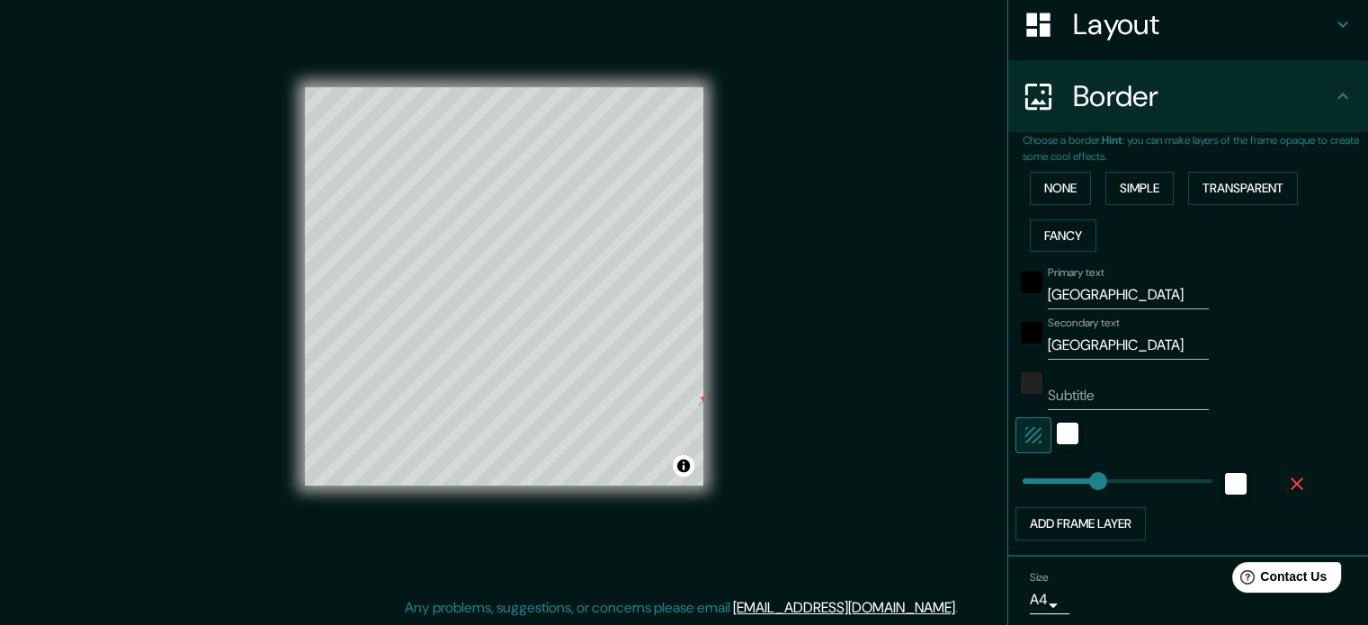
scroll to position [349, 0]
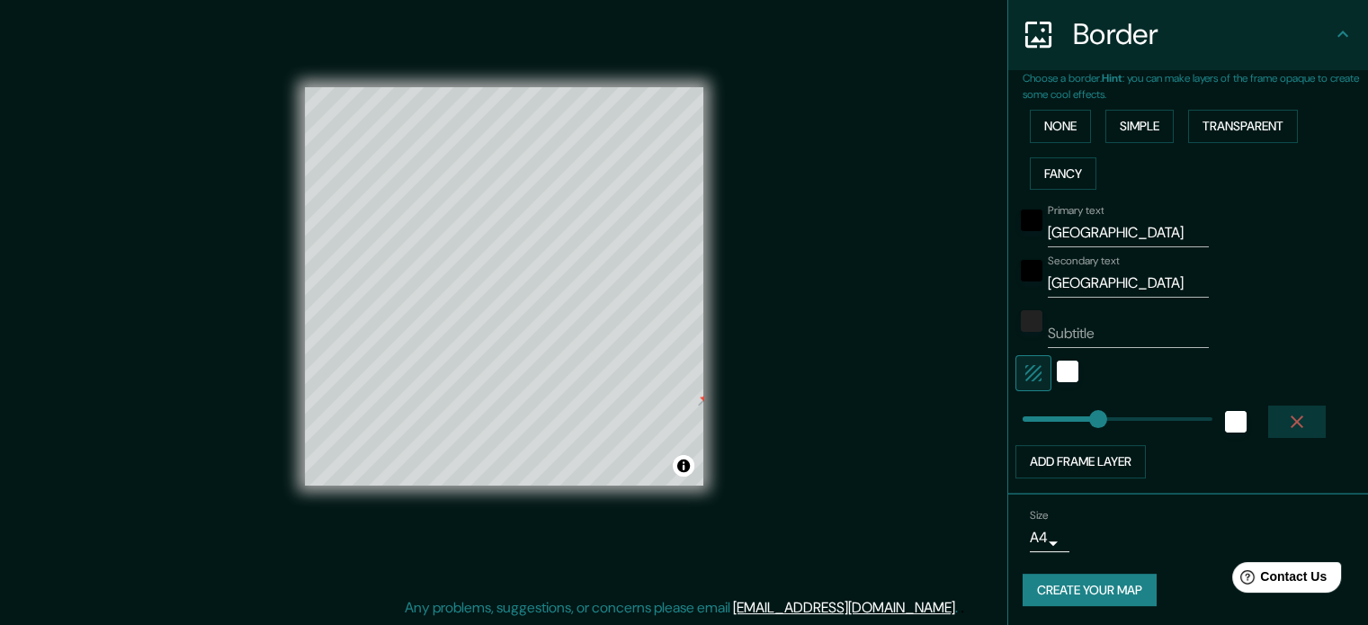
click at [1292, 420] on icon "button" at bounding box center [1297, 422] width 22 height 22
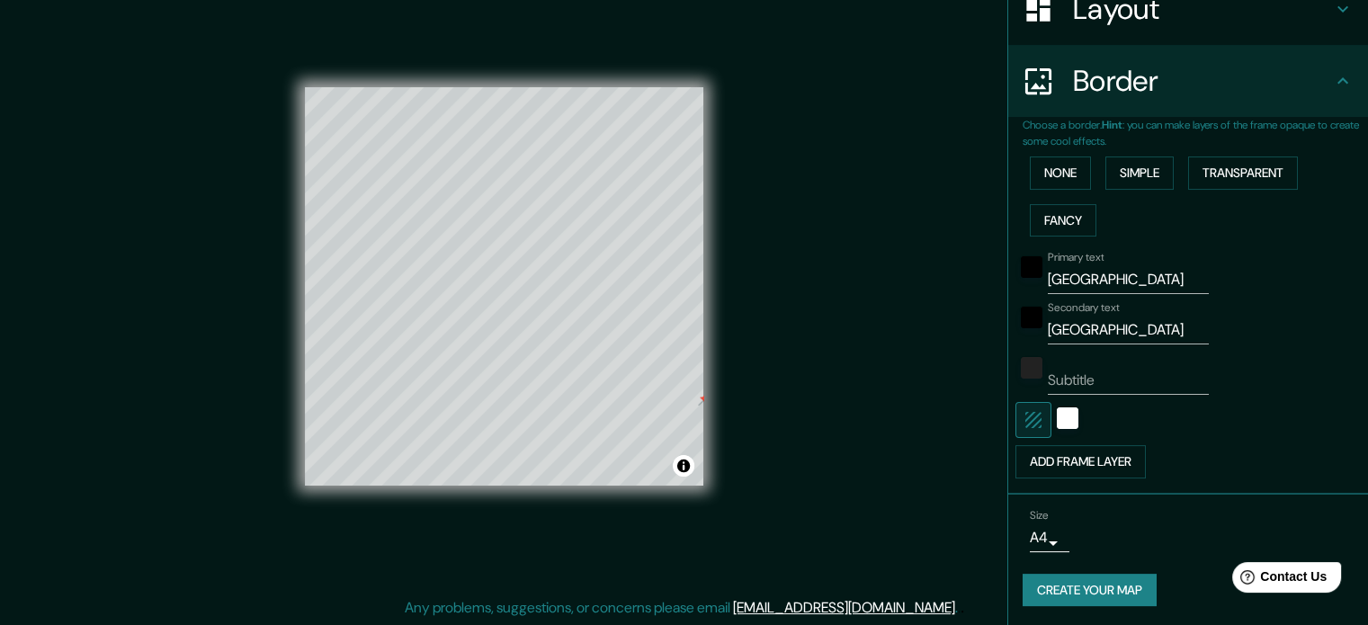
click at [1074, 590] on button "Create your map" at bounding box center [1090, 590] width 134 height 33
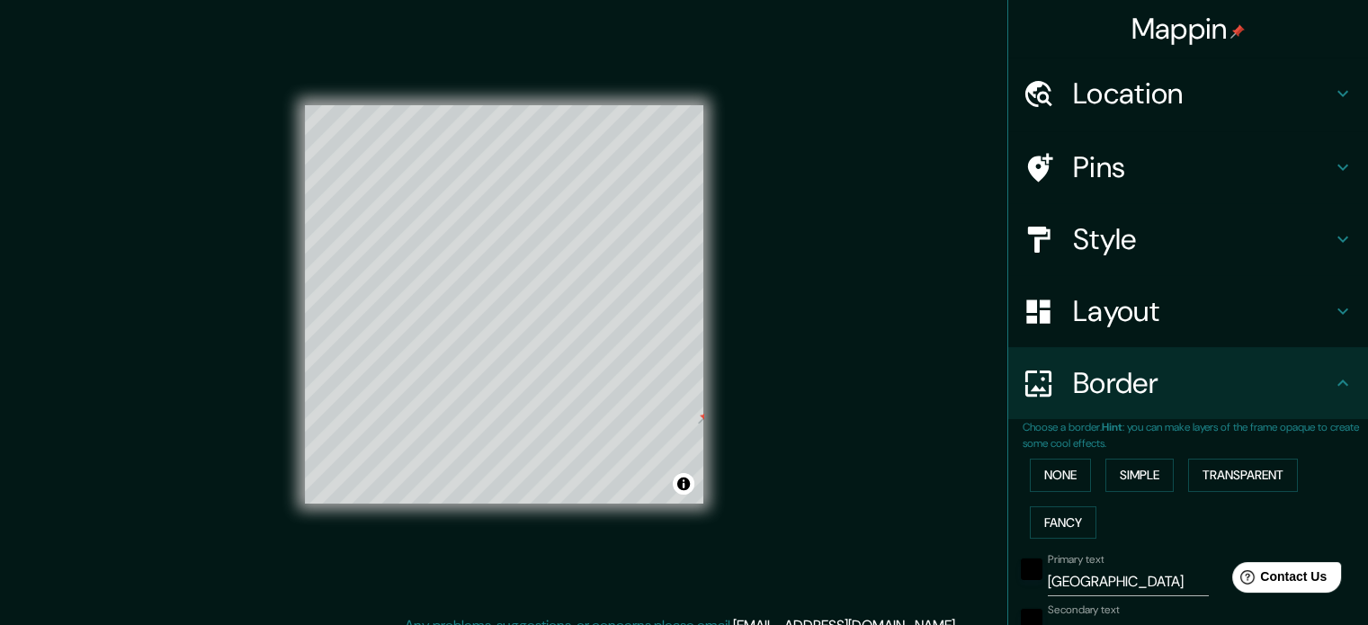
scroll to position [0, 0]
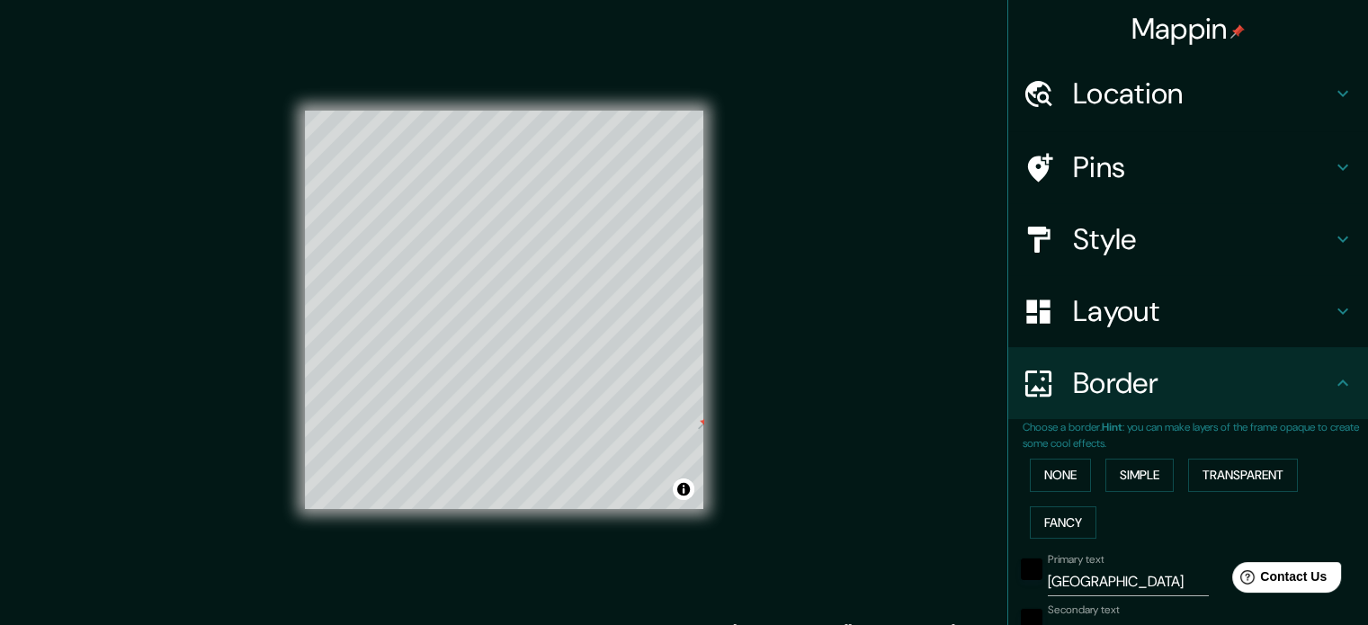
click at [1178, 93] on h4 "Location" at bounding box center [1202, 94] width 259 height 36
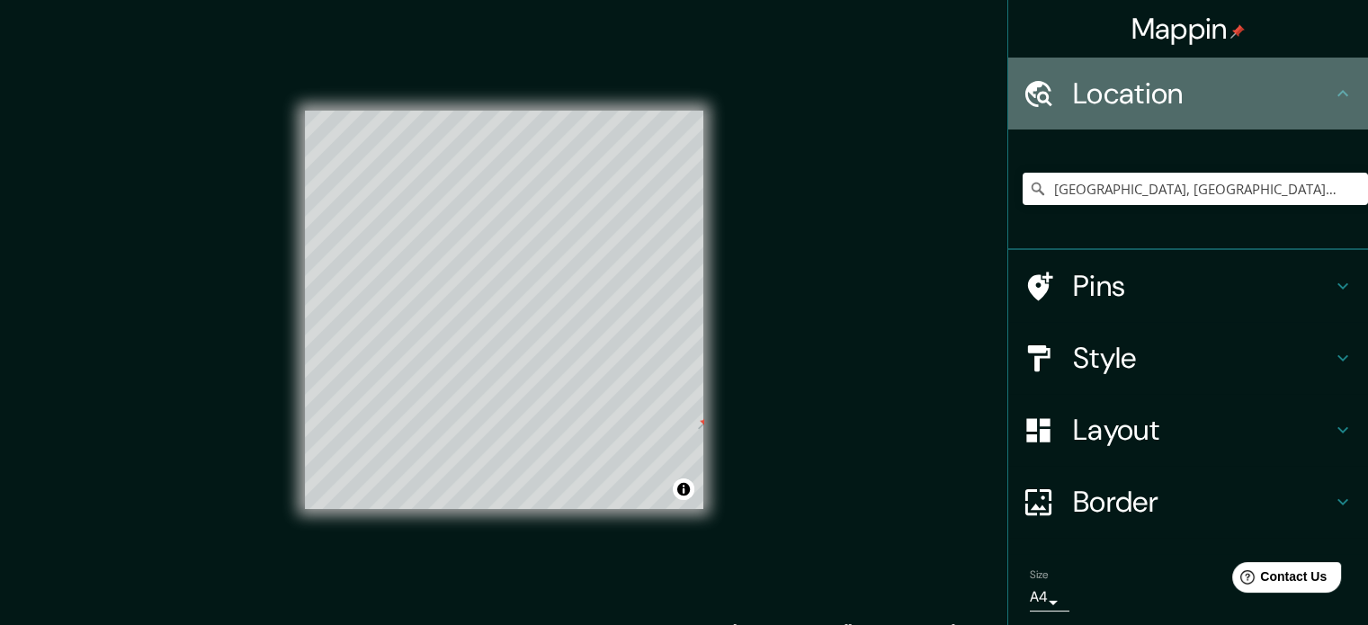
click at [1177, 90] on h4 "Location" at bounding box center [1202, 94] width 259 height 36
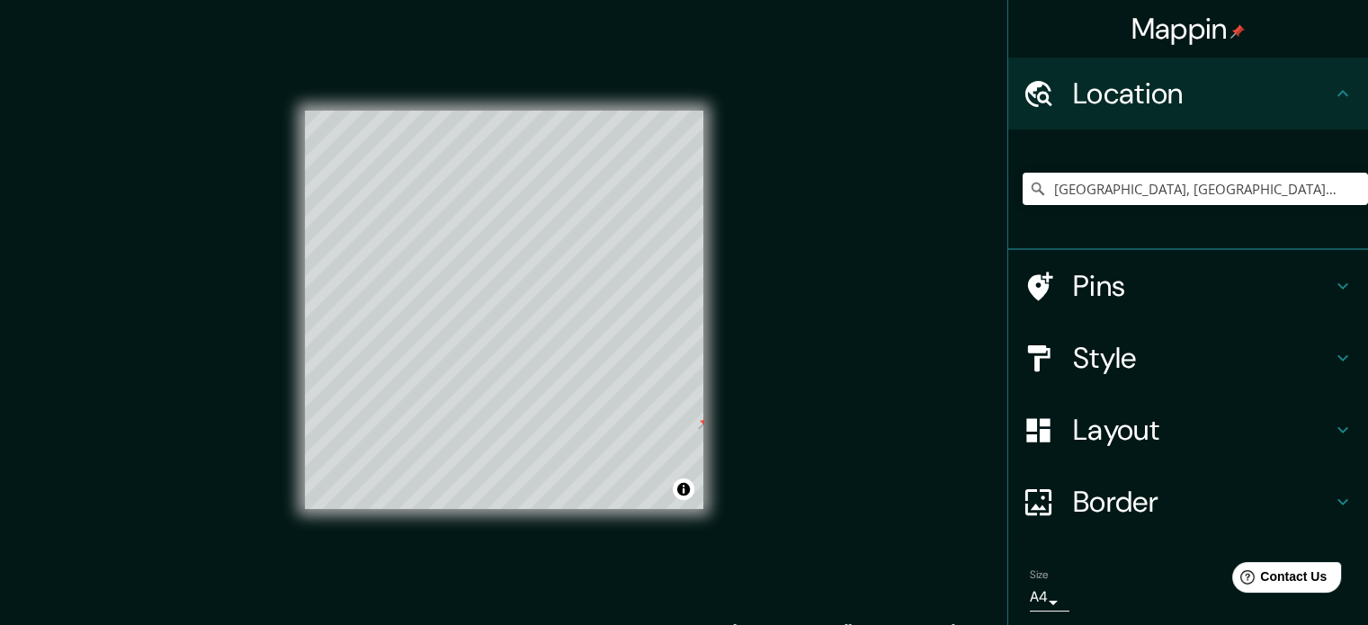
click at [1332, 99] on icon at bounding box center [1343, 94] width 22 height 22
click at [1105, 352] on h4 "Style" at bounding box center [1202, 358] width 259 height 36
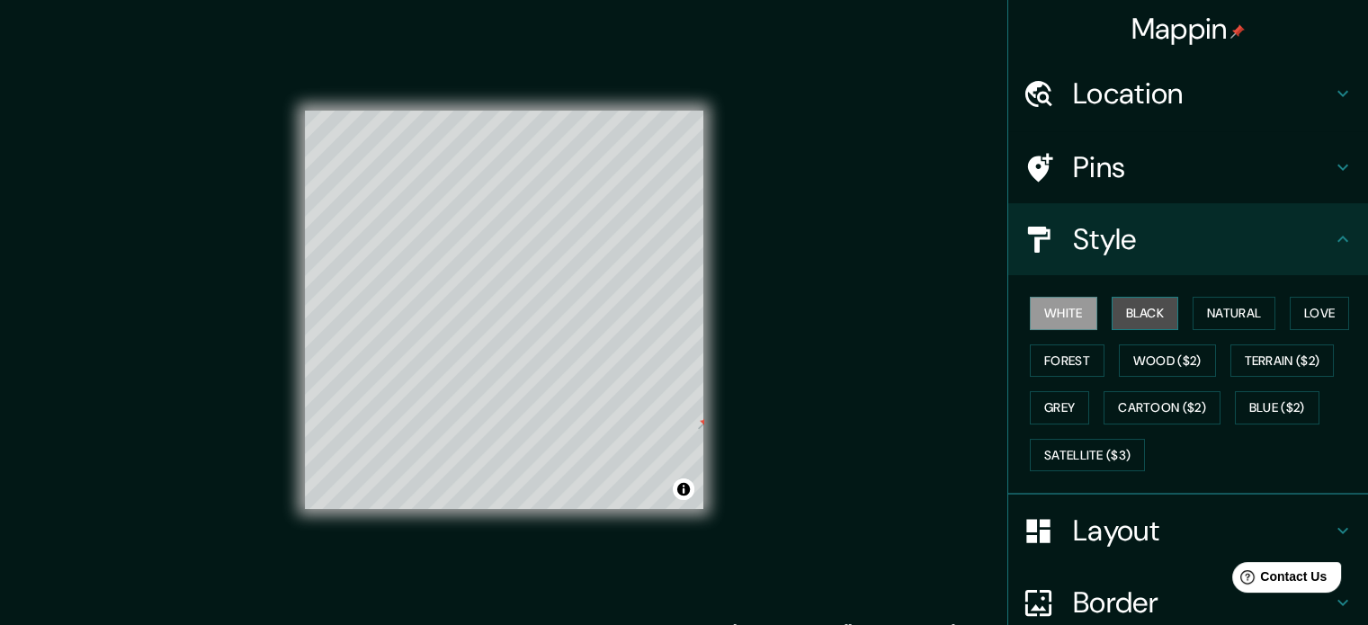
click at [1148, 312] on button "Black" at bounding box center [1145, 313] width 67 height 33
click at [697, 422] on div at bounding box center [695, 420] width 14 height 14
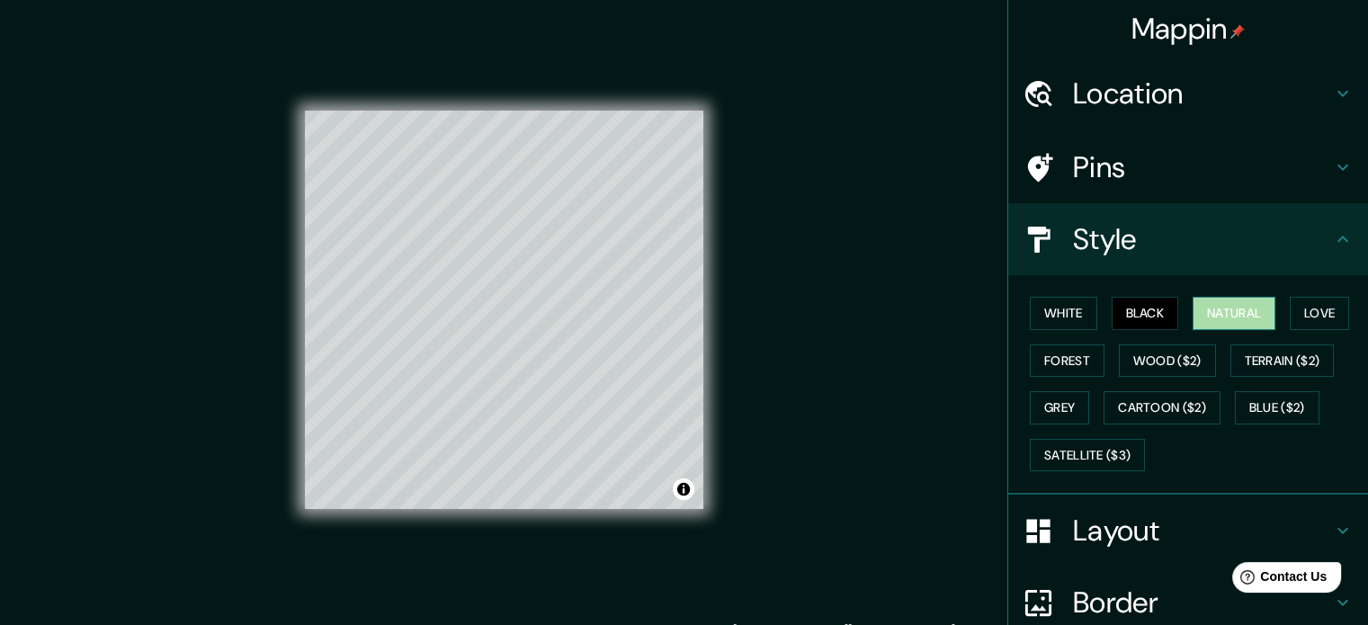
click at [1262, 316] on button "Natural" at bounding box center [1234, 313] width 83 height 33
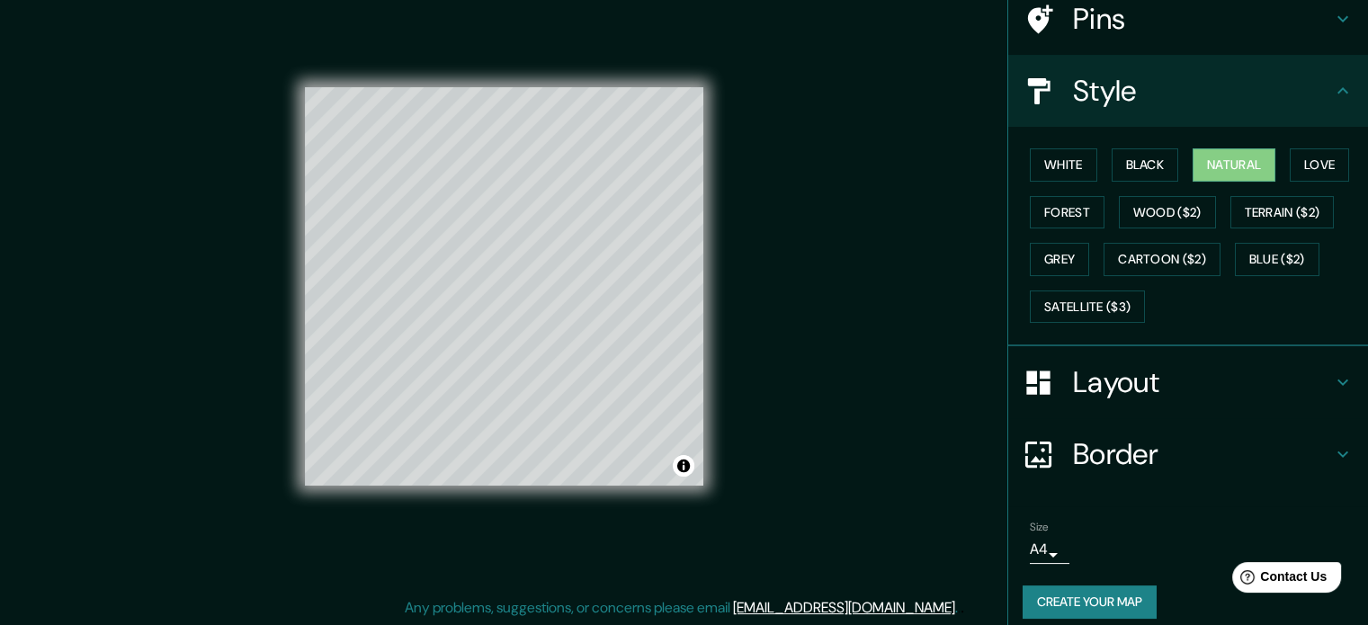
scroll to position [160, 0]
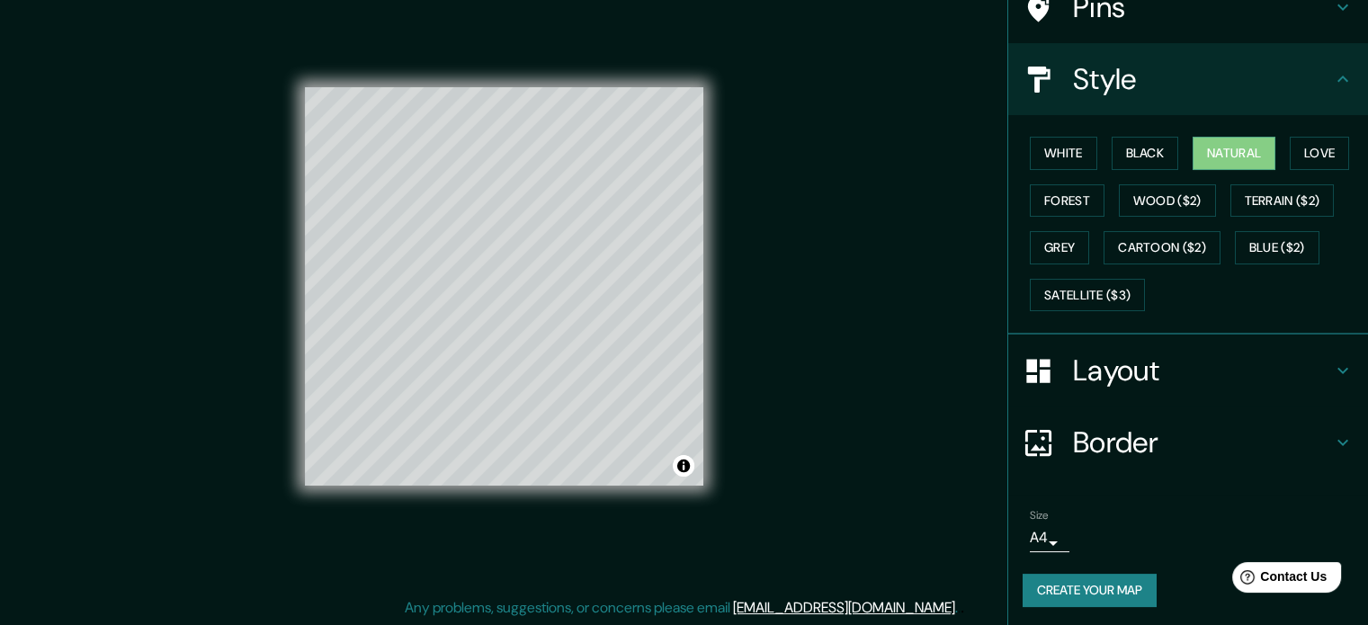
click at [1034, 540] on body "Mappin Location San Francisco, Zulia, Venezuela Pins Style White Black Natural …" at bounding box center [684, 289] width 1368 height 625
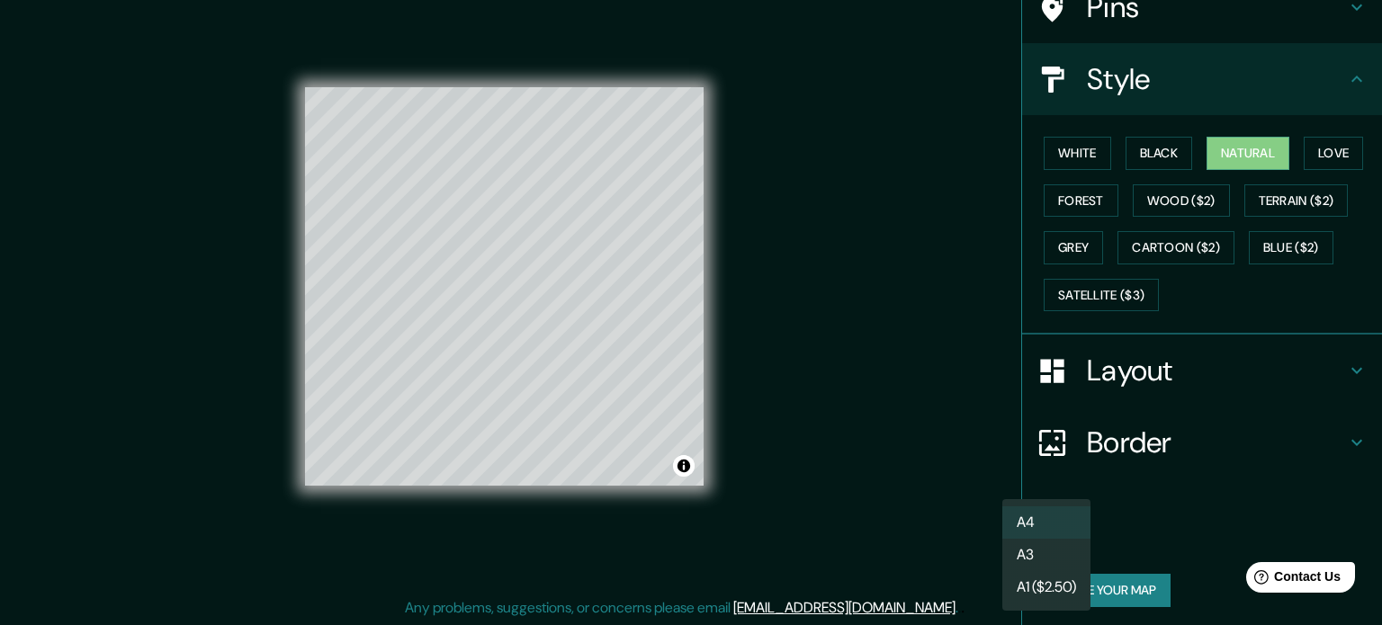
click at [1123, 533] on div at bounding box center [691, 312] width 1382 height 625
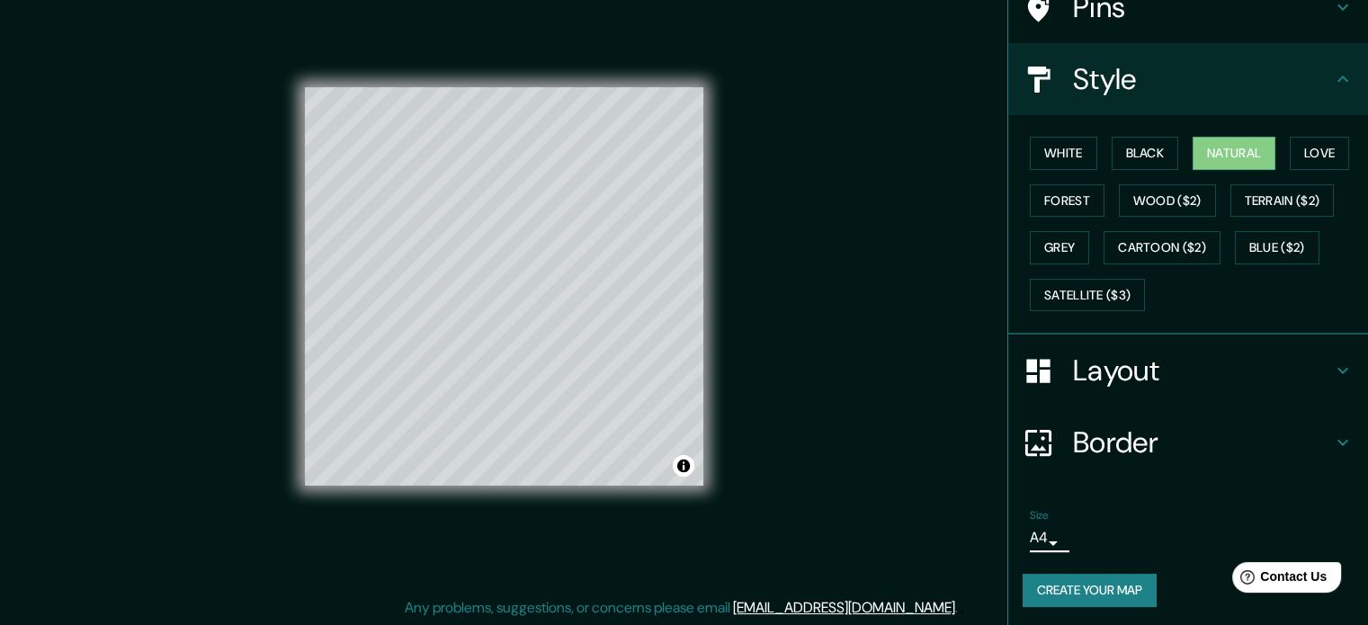
click at [1105, 592] on button "Create your map" at bounding box center [1090, 590] width 134 height 33
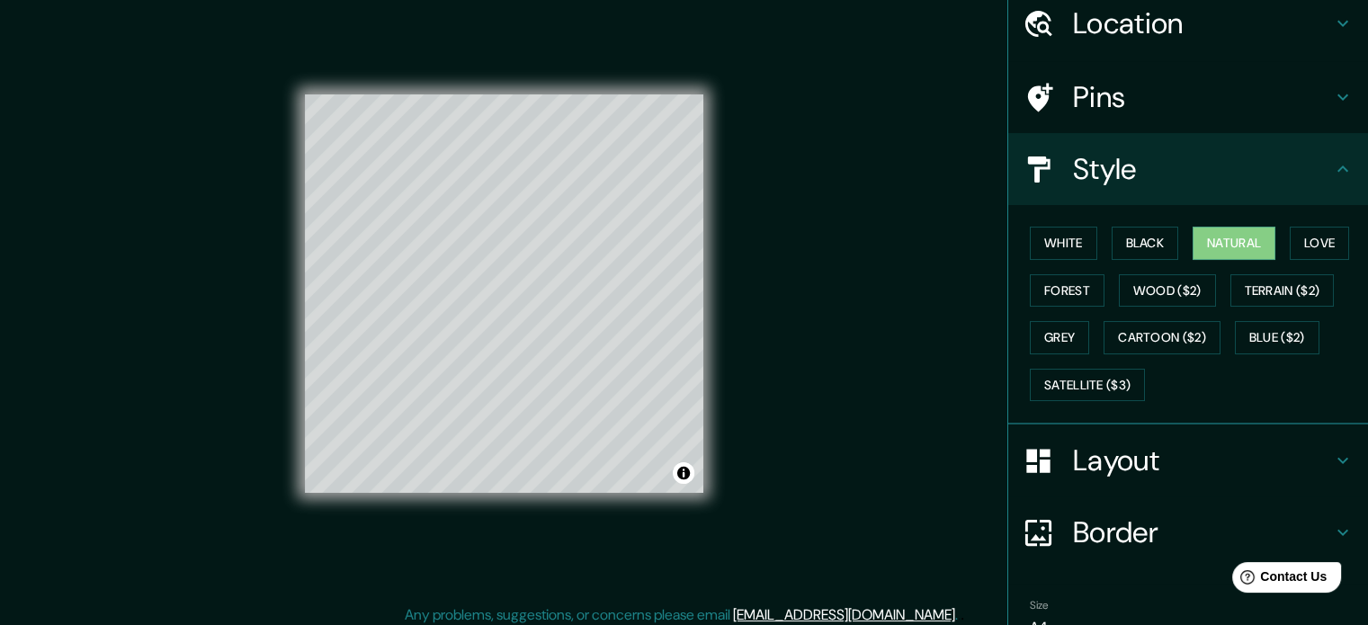
scroll to position [23, 0]
